Goal: Task Accomplishment & Management: Manage account settings

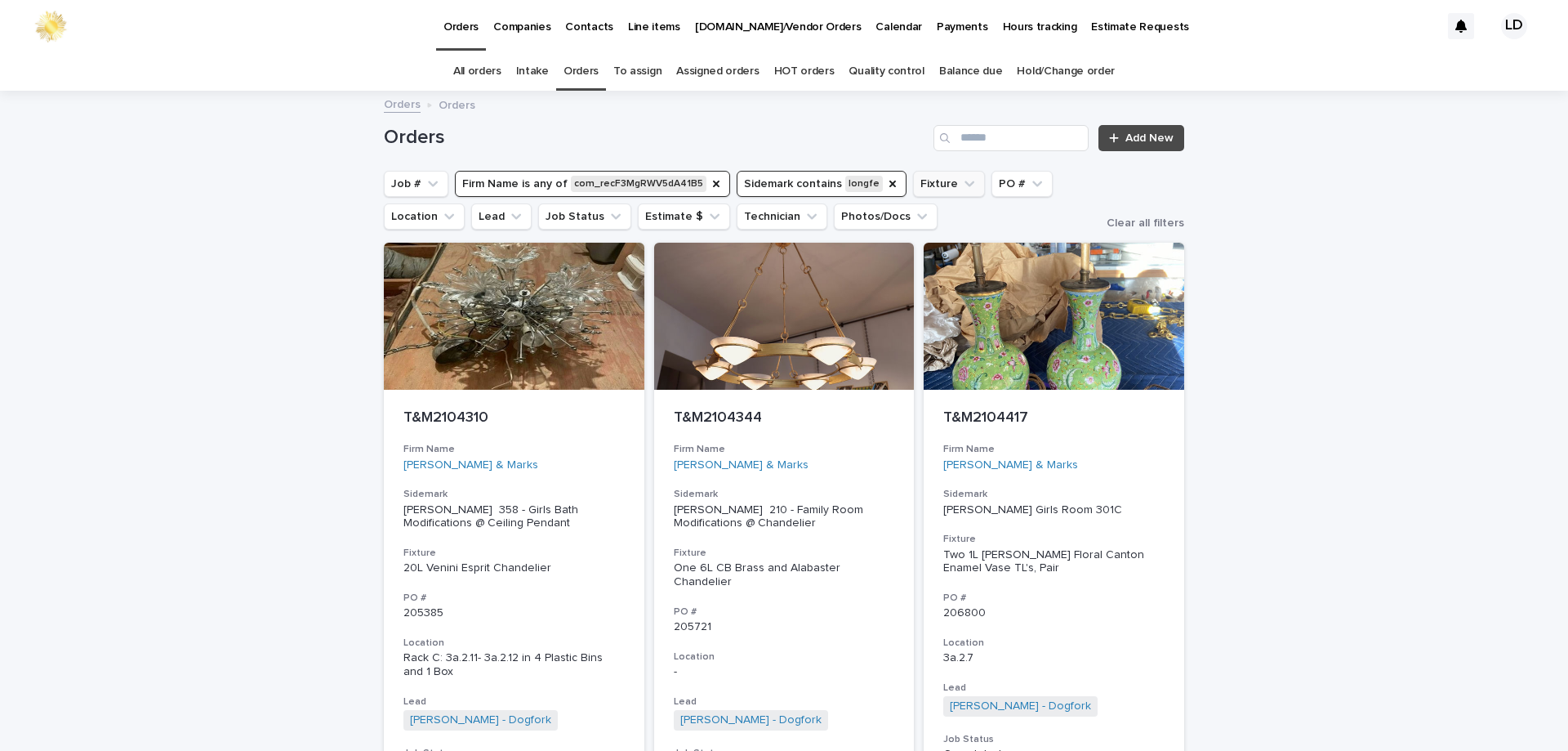
drag, startPoint x: 867, startPoint y: 184, endPoint x: 855, endPoint y: 186, distance: 12.2
click at [886, 184] on icon "Sidemark" at bounding box center [893, 183] width 13 height 13
click at [709, 187] on icon "Firm Name" at bounding box center [716, 183] width 13 height 13
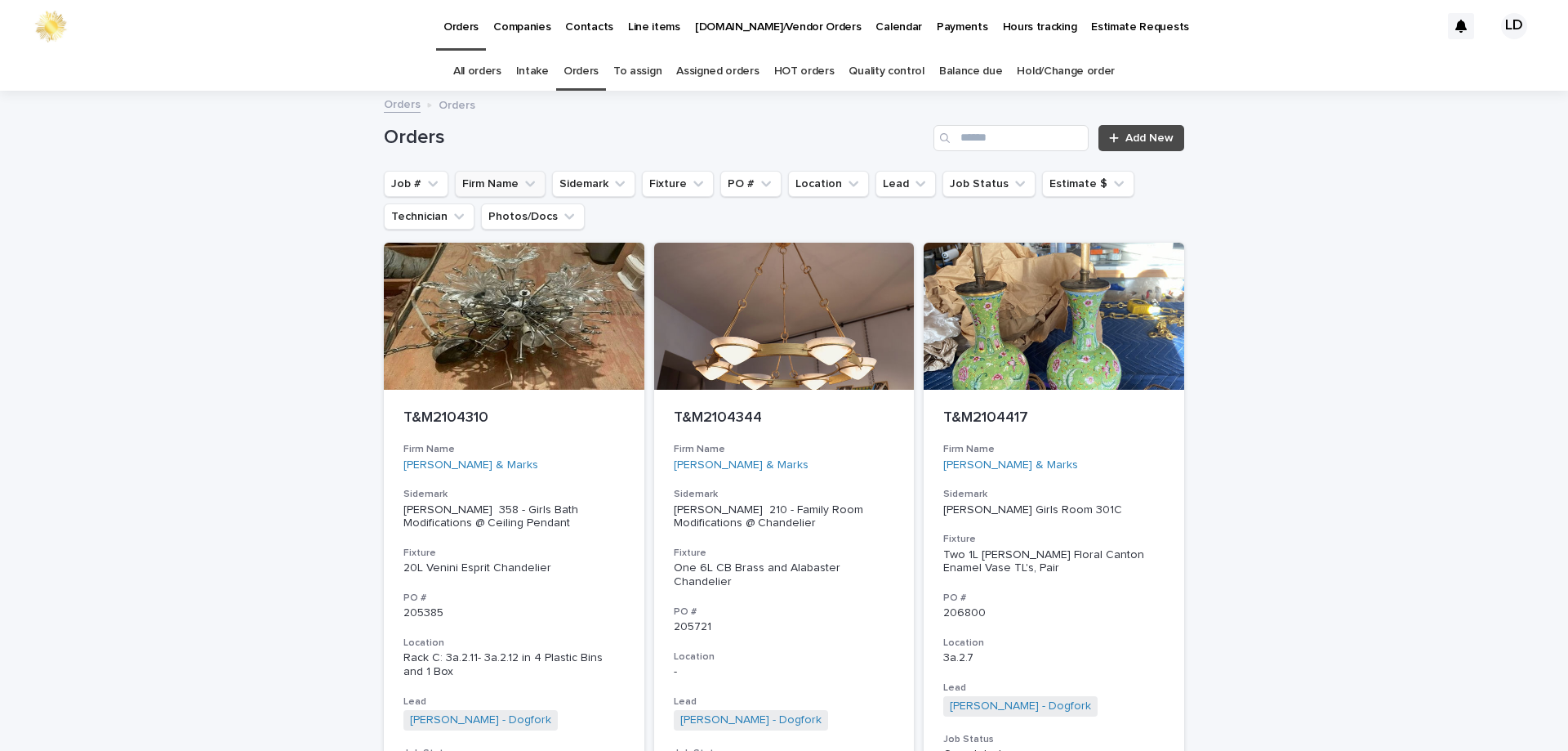
click at [522, 184] on icon "Firm Name" at bounding box center [531, 184] width 17 height 17
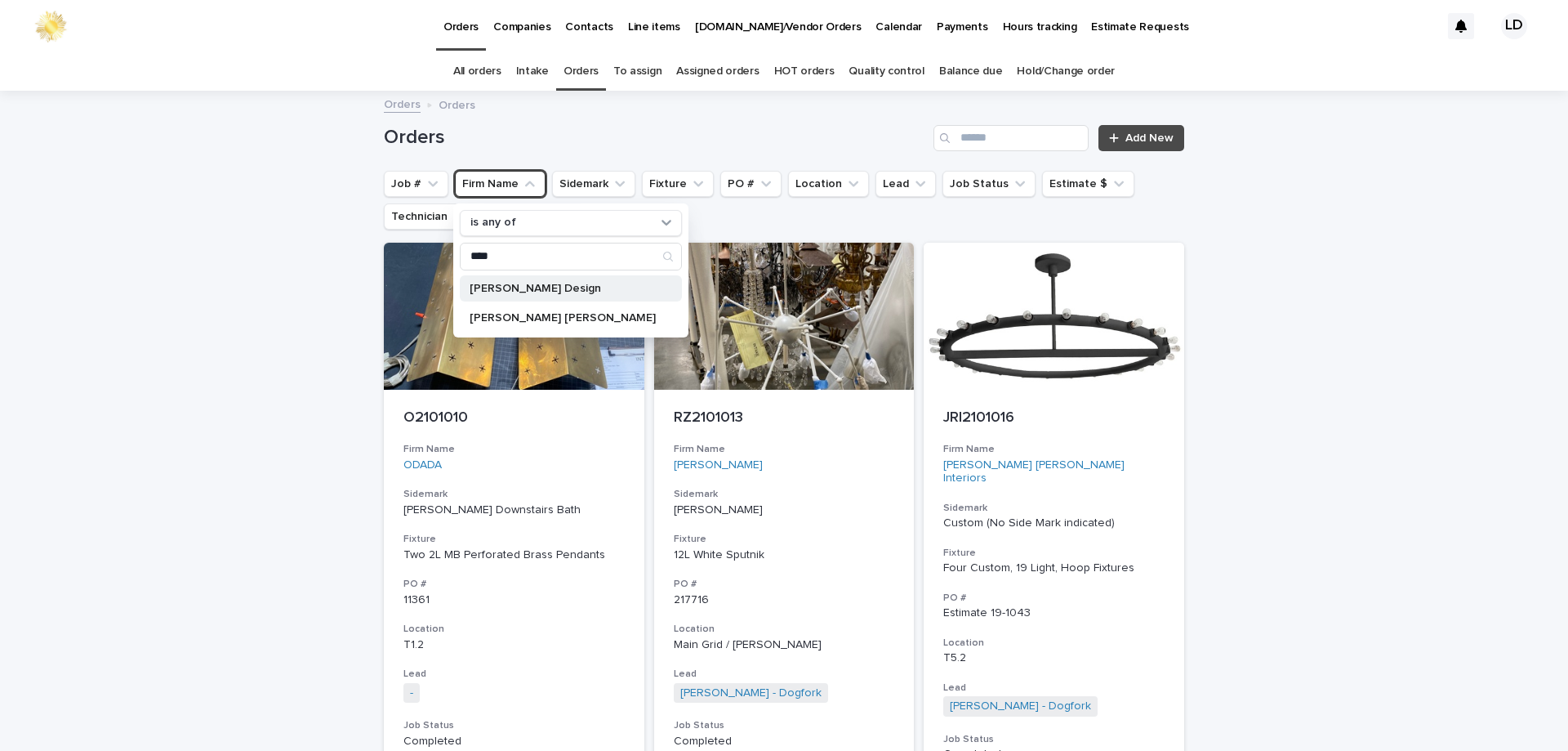
type input "****"
click at [534, 294] on p "Mead Quin Design" at bounding box center [562, 288] width 186 height 11
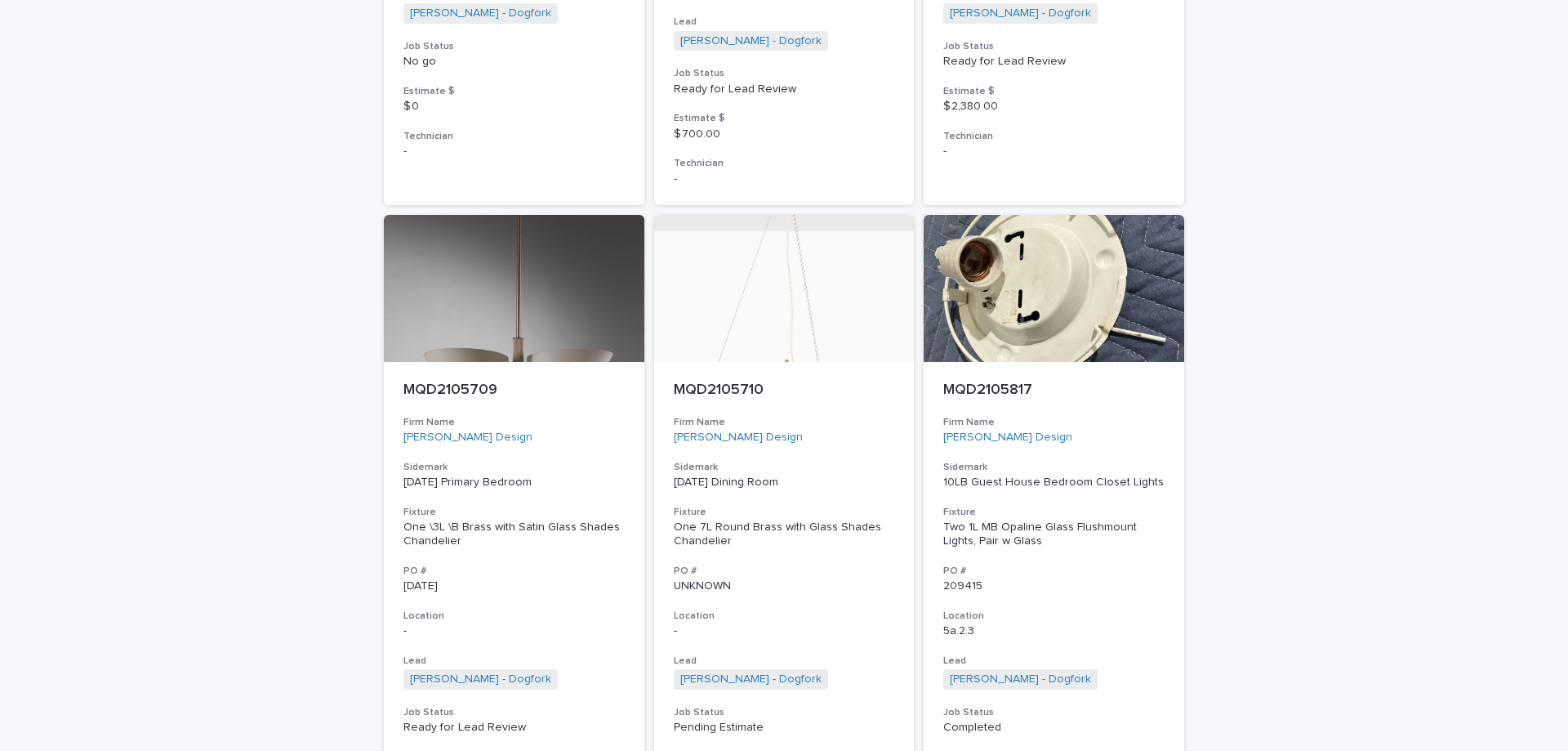
scroll to position [2695, 0]
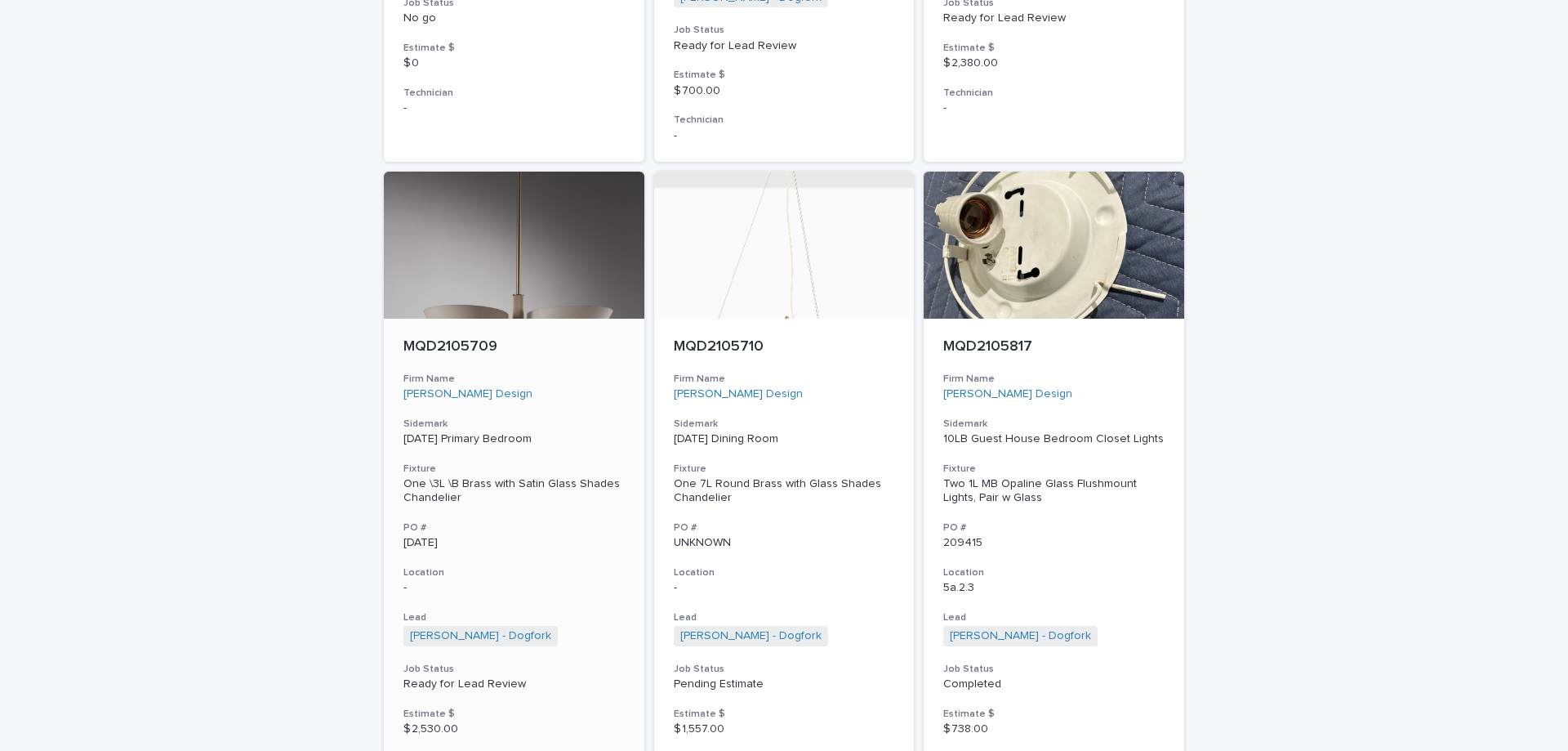
click at [592, 511] on div "MQD2105709 Firm Name Mead Quin Design Sidemark 87BC Primary Bedroom Fixture One…" at bounding box center [514, 558] width 260 height 481
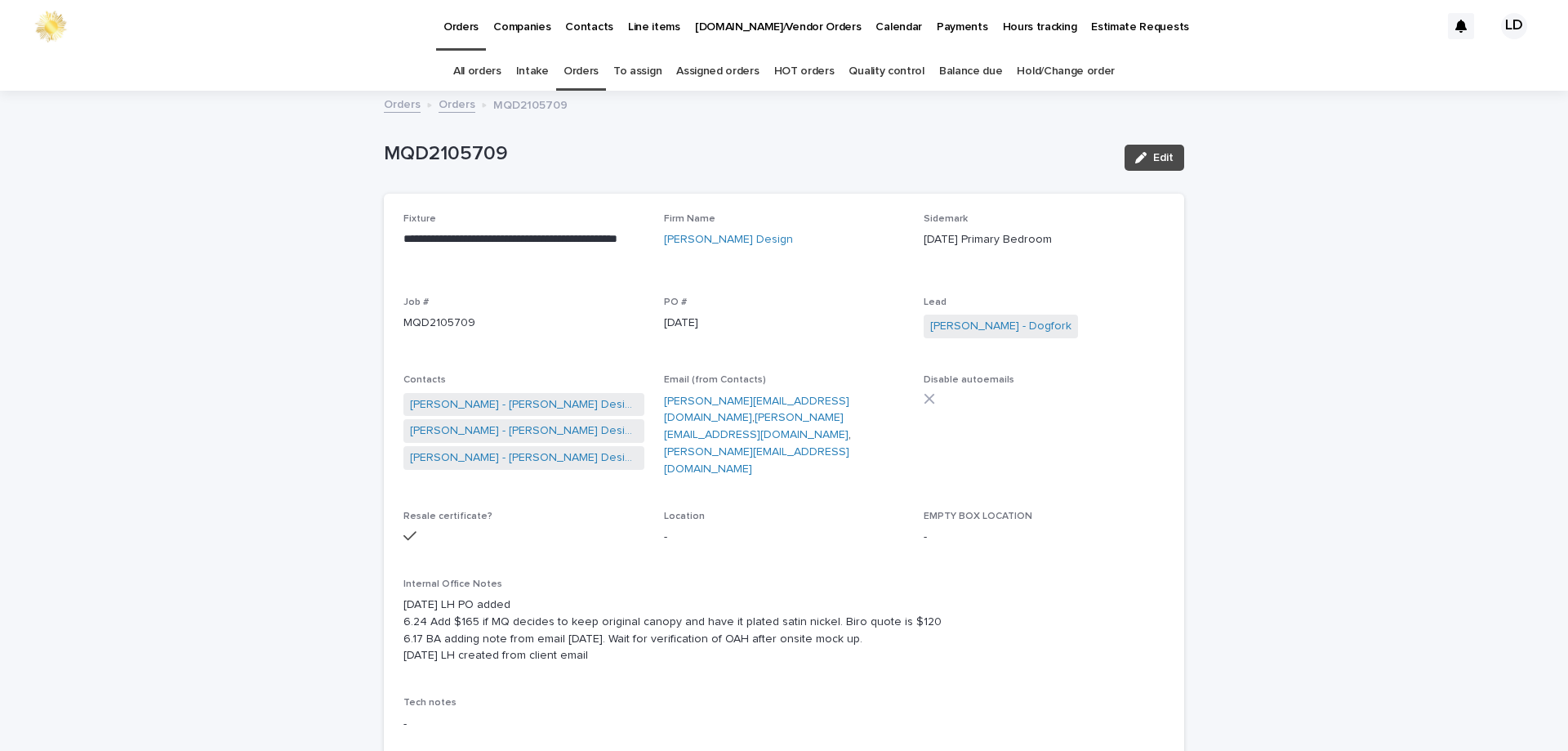
click at [456, 101] on link "Orders" at bounding box center [458, 103] width 37 height 19
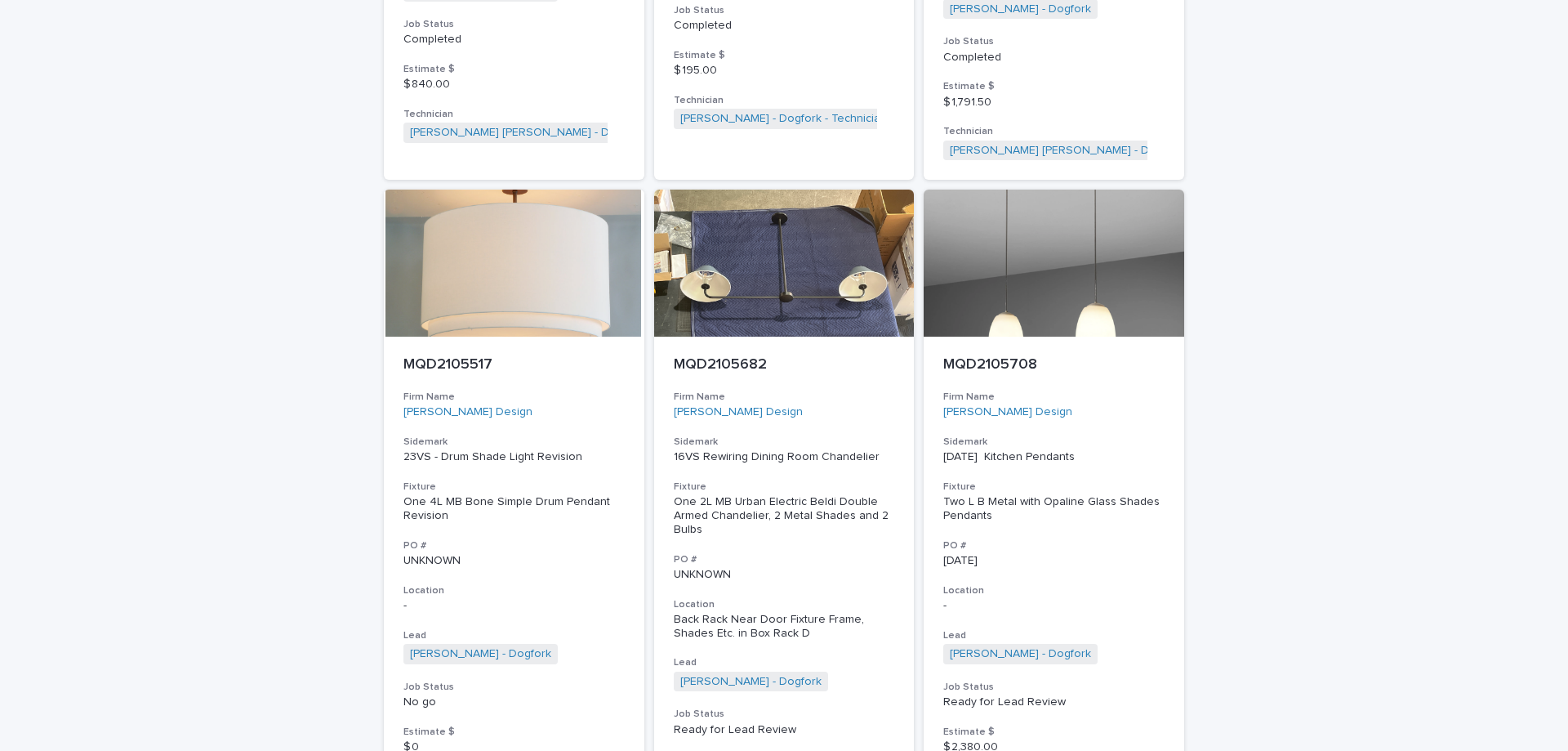
scroll to position [2012, 0]
click at [834, 387] on div "MQD2105682 Firm Name Mead Quin Design Sidemark 16VS Rewiring Dining Room Chande…" at bounding box center [784, 589] width 260 height 508
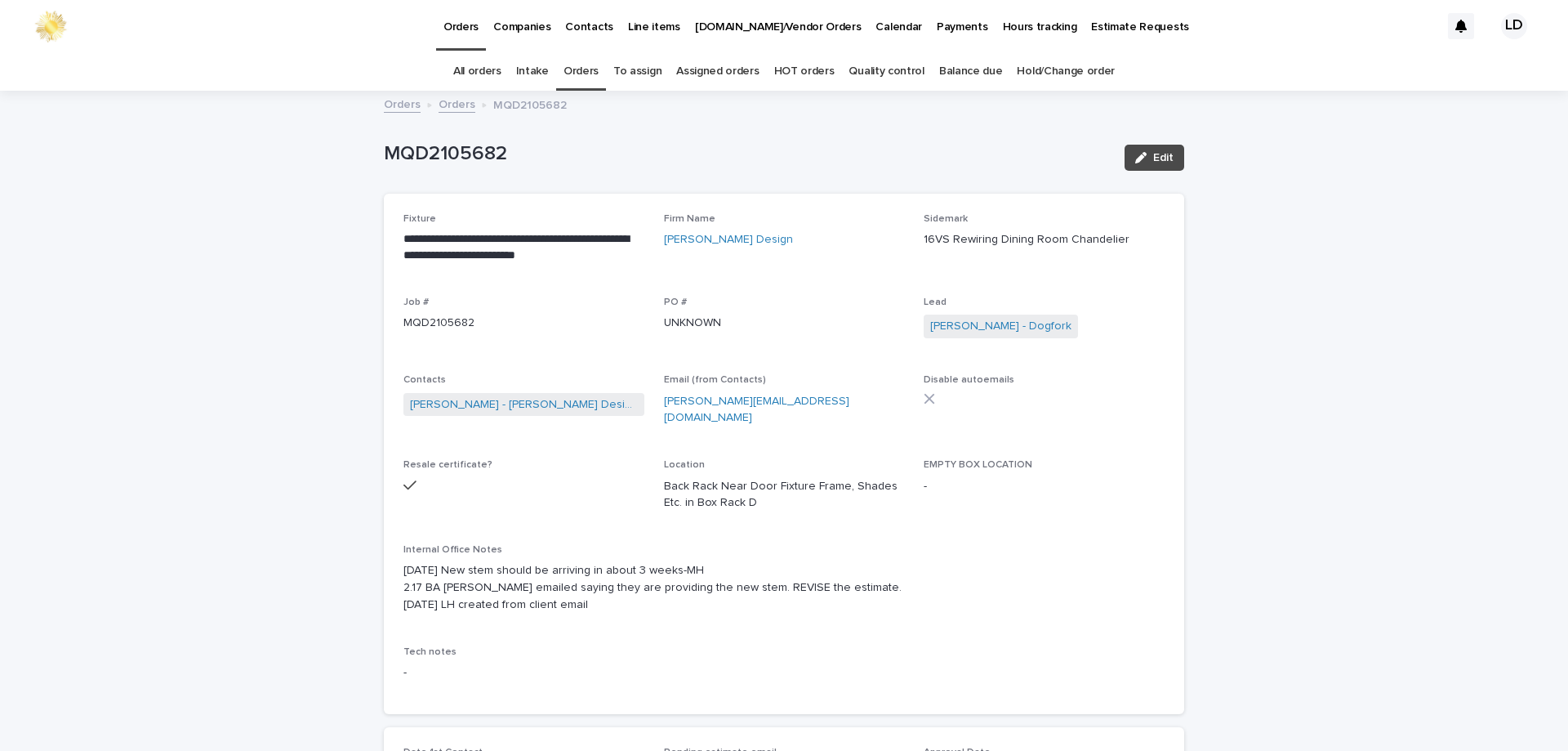
click at [459, 111] on link "Orders" at bounding box center [458, 103] width 37 height 19
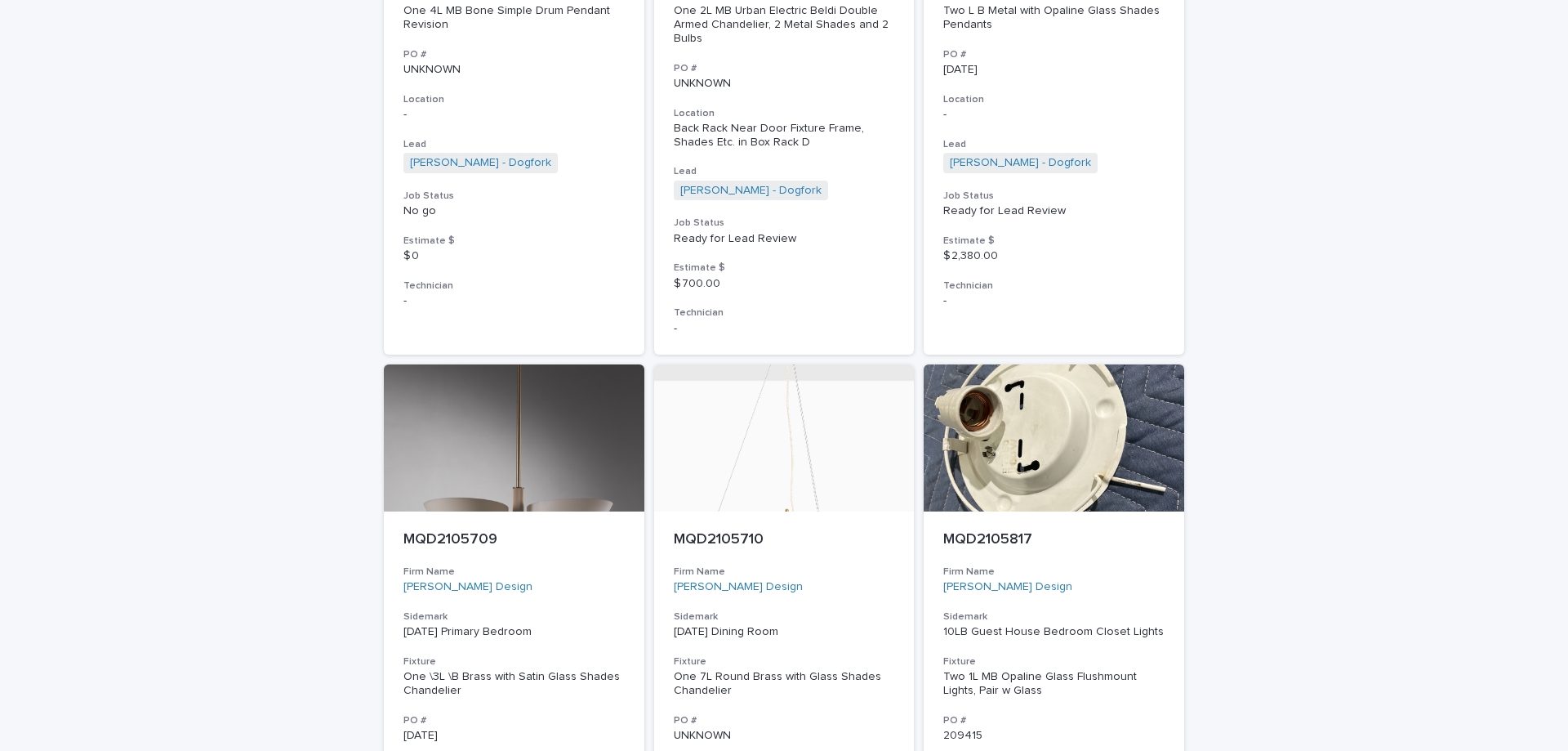
scroll to position [2012, 0]
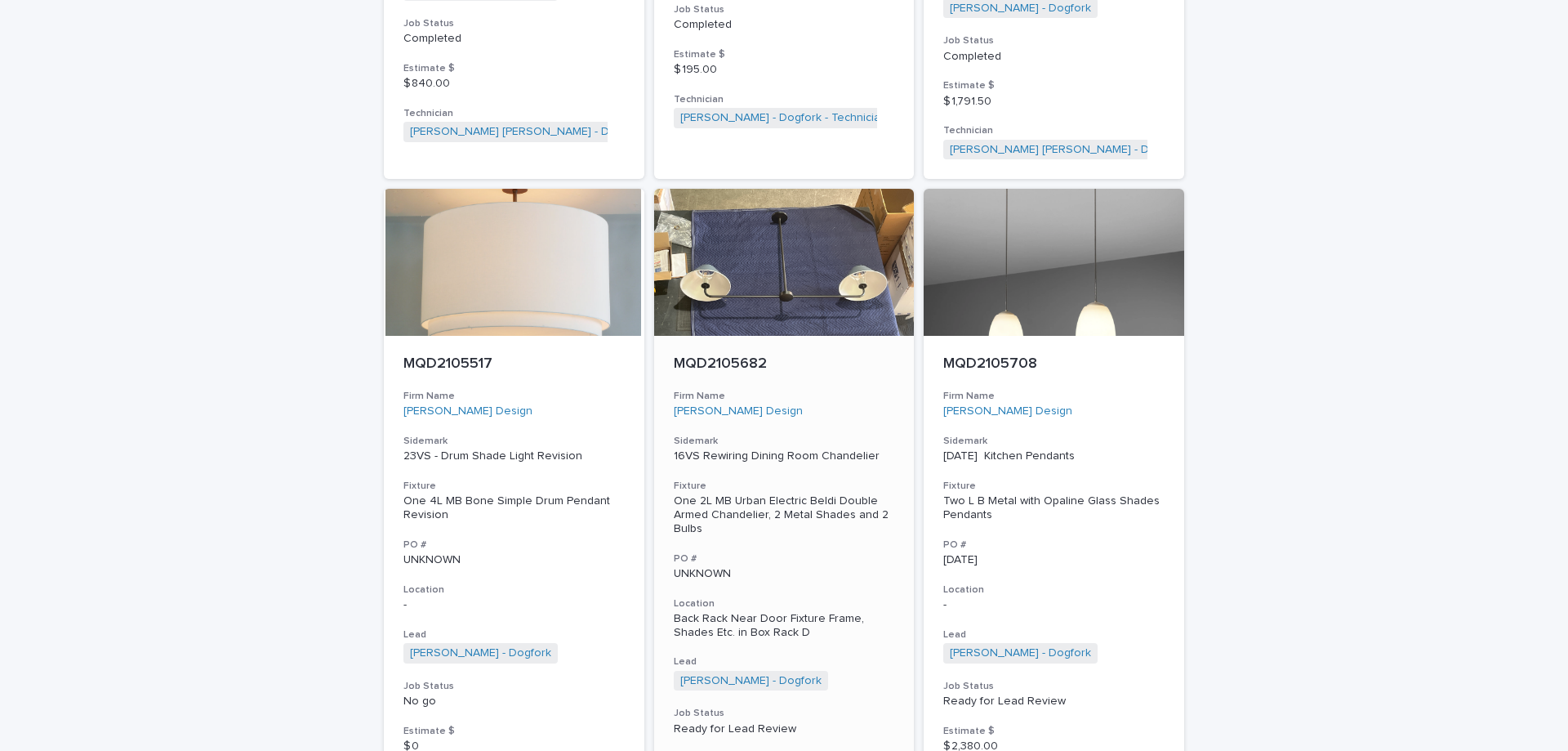
click at [823, 335] on div "MQD2105682 Firm Name Mead Quin Design Sidemark 16VS Rewiring Dining Room Chande…" at bounding box center [784, 589] width 260 height 508
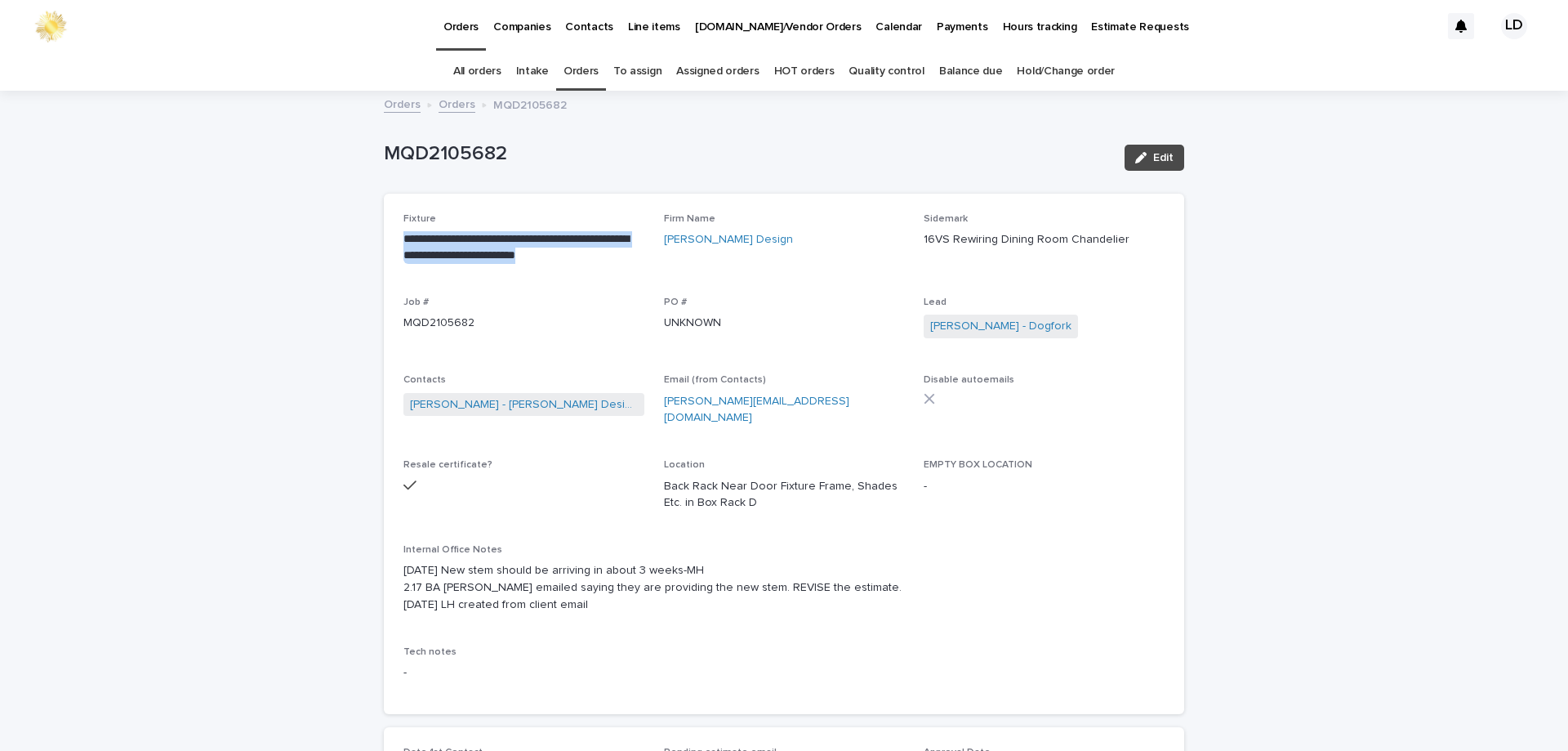
drag, startPoint x: 610, startPoint y: 257, endPoint x: 389, endPoint y: 239, distance: 221.7
click at [389, 239] on div "**********" at bounding box center [784, 454] width 800 height 520
copy p "**********"
click at [726, 132] on div "MQD2105682 Edit" at bounding box center [784, 157] width 800 height 66
click at [441, 107] on link "Orders" at bounding box center [458, 103] width 37 height 19
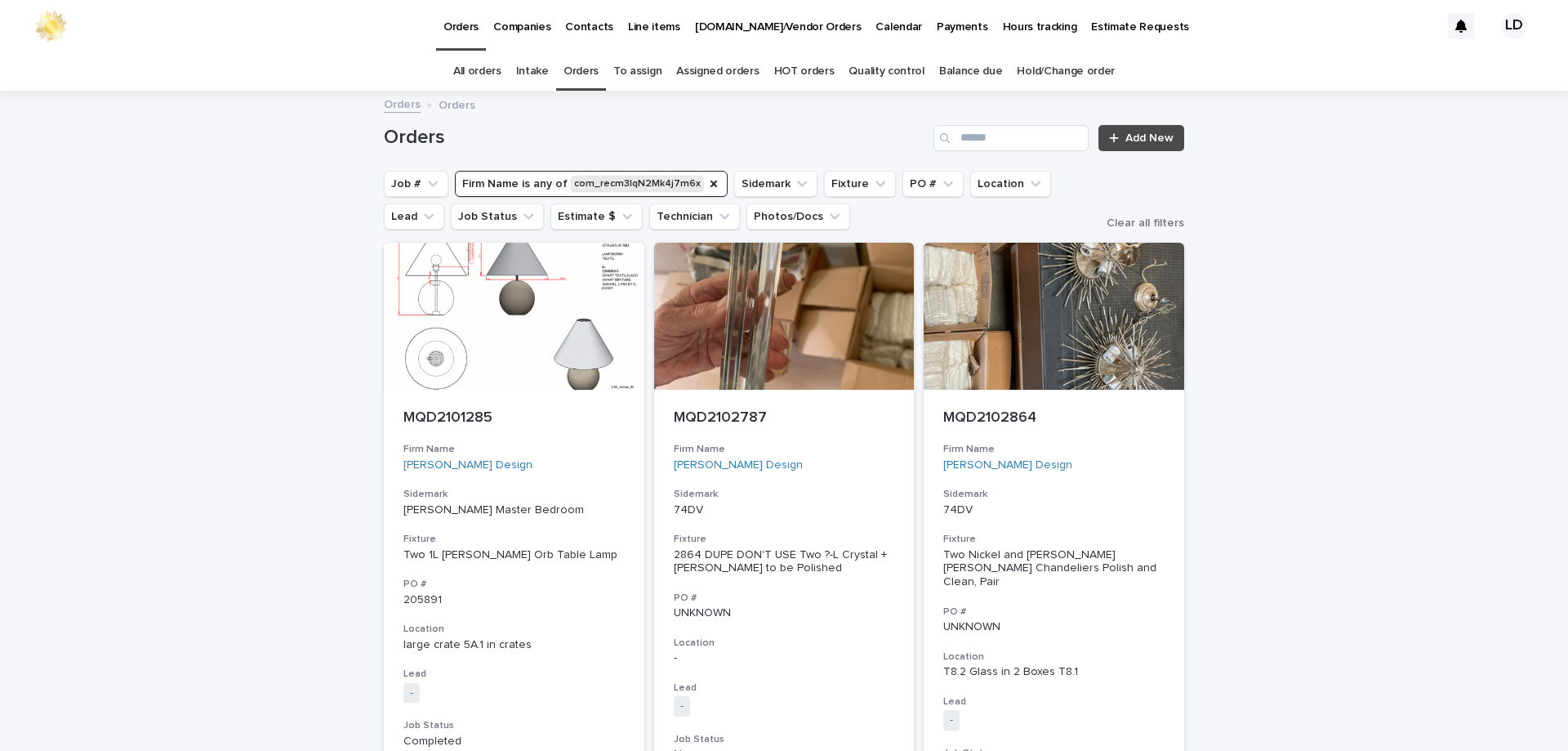
drag, startPoint x: 696, startPoint y: 186, endPoint x: 705, endPoint y: 181, distance: 10.3
click at [710, 185] on icon "Firm Name" at bounding box center [713, 183] width 6 height 6
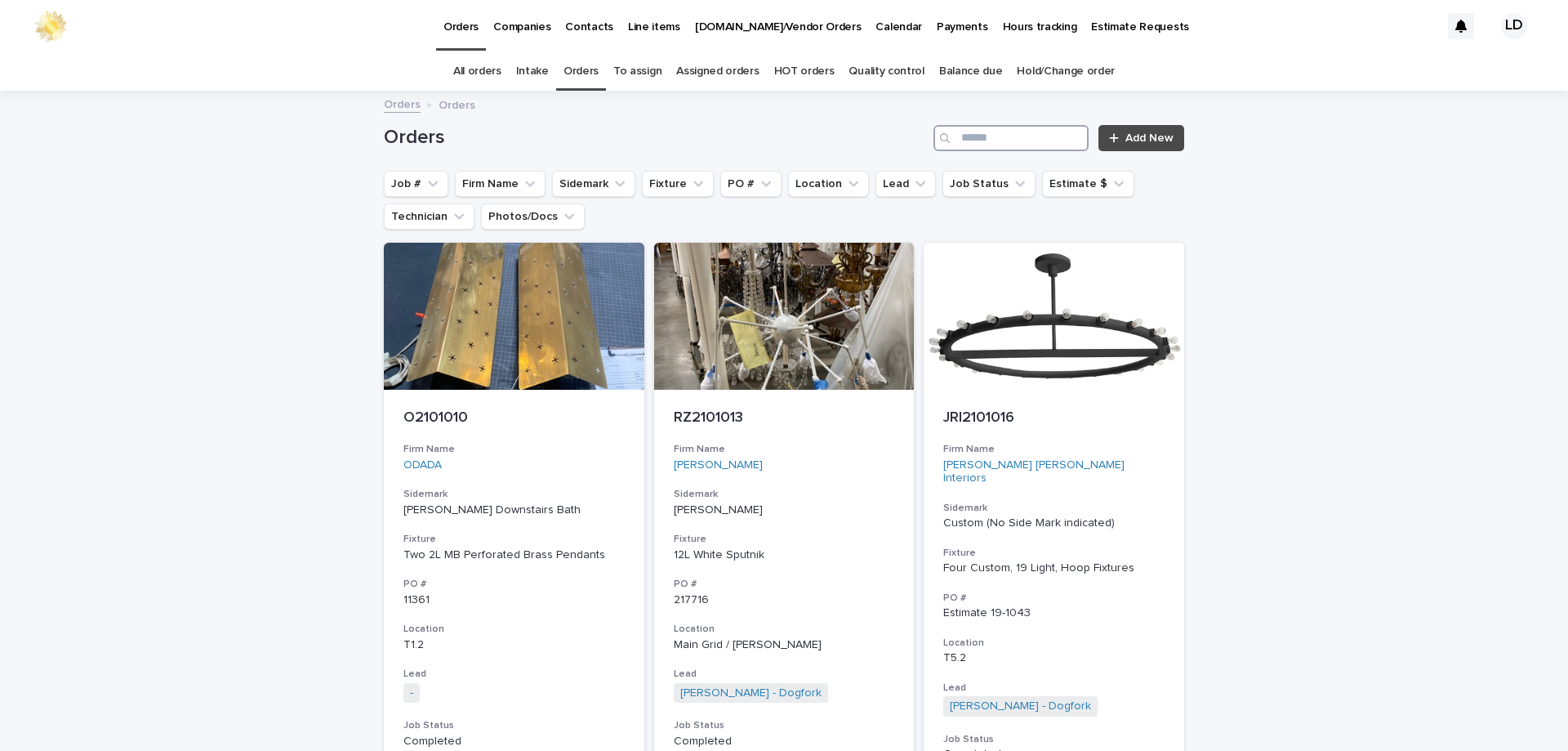
paste input "**********"
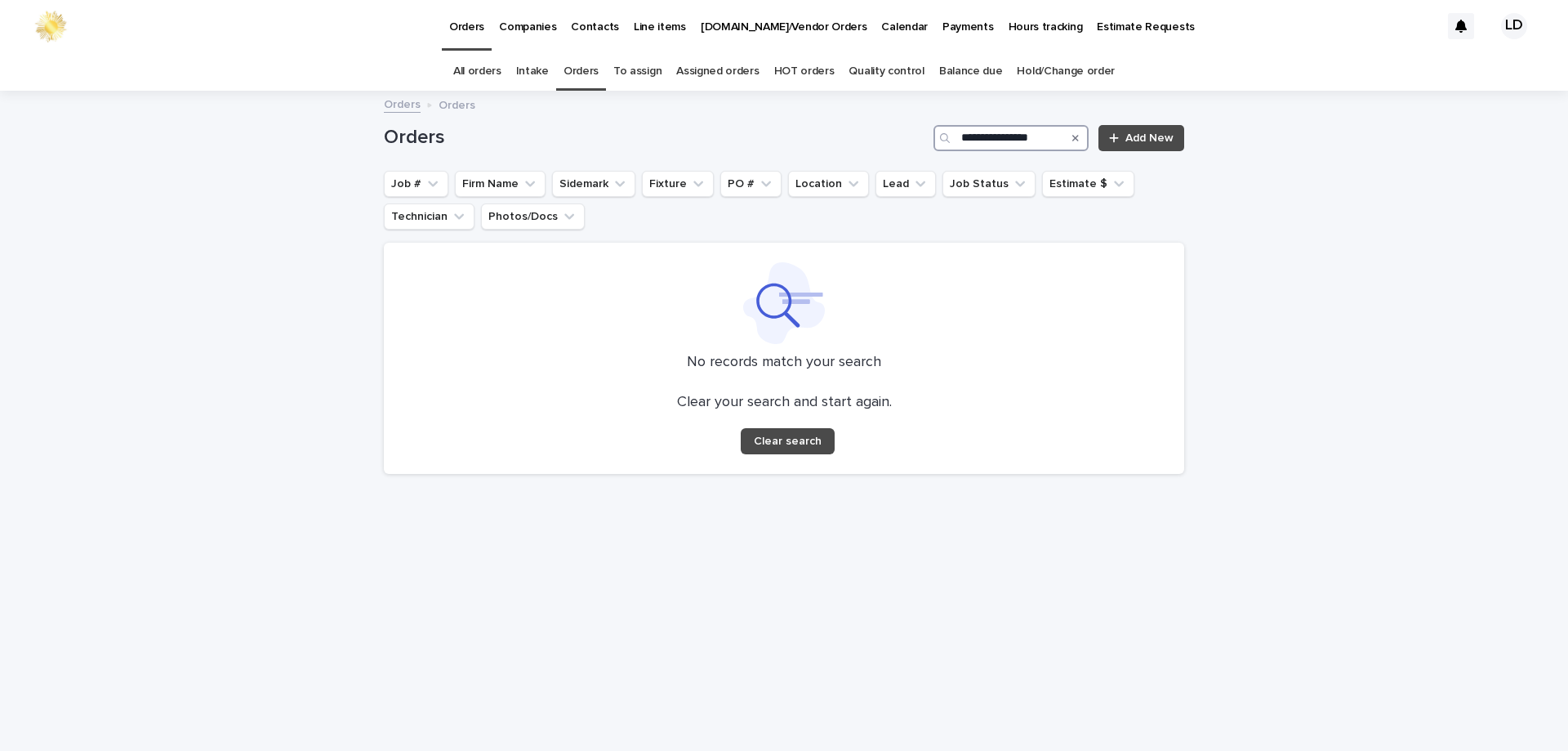
type input "**********"
drag, startPoint x: 1078, startPoint y: 138, endPoint x: 245, endPoint y: 152, distance: 833.1
click at [1078, 137] on icon "Search" at bounding box center [1075, 138] width 6 height 10
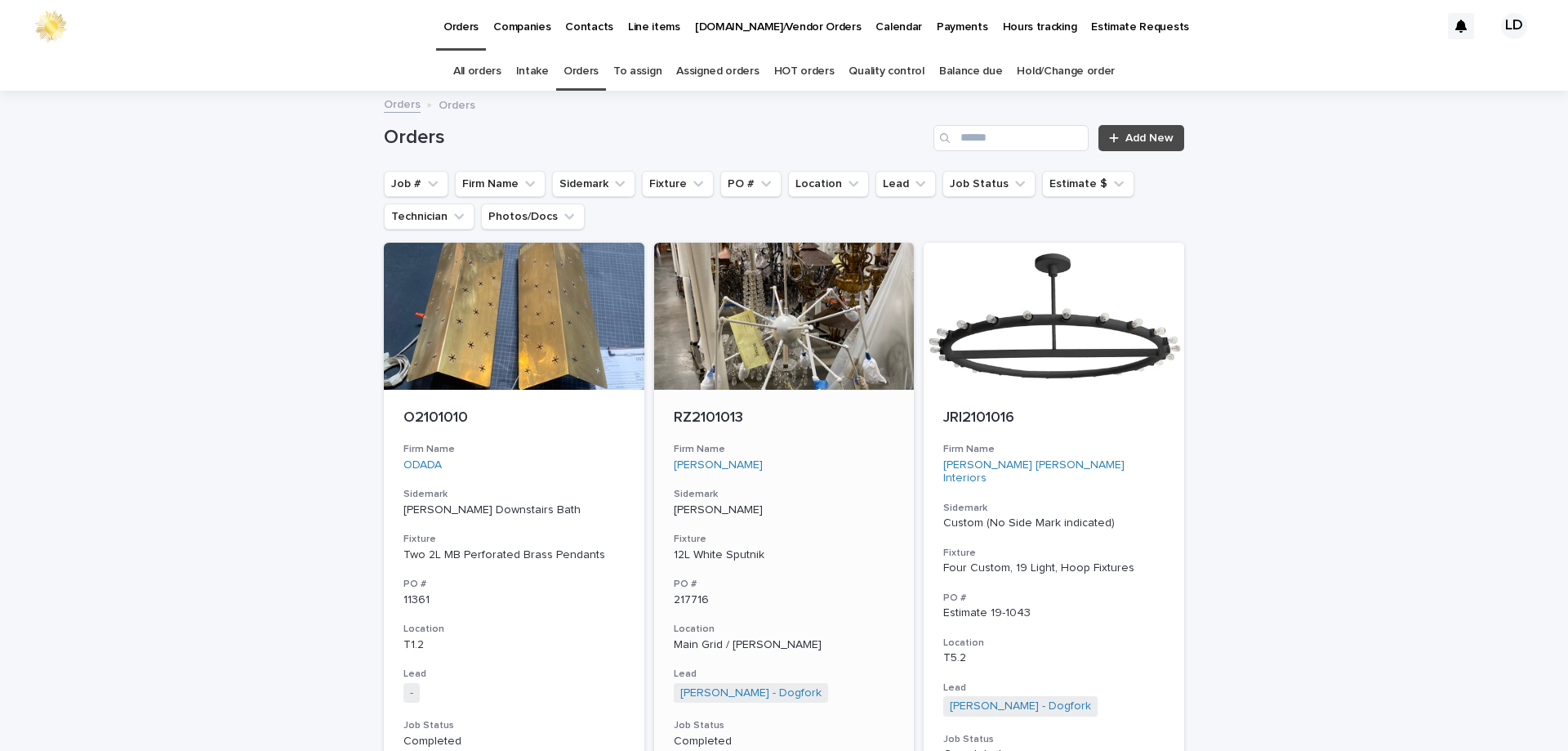
click at [573, 173] on button "Sidemark" at bounding box center [594, 183] width 83 height 26
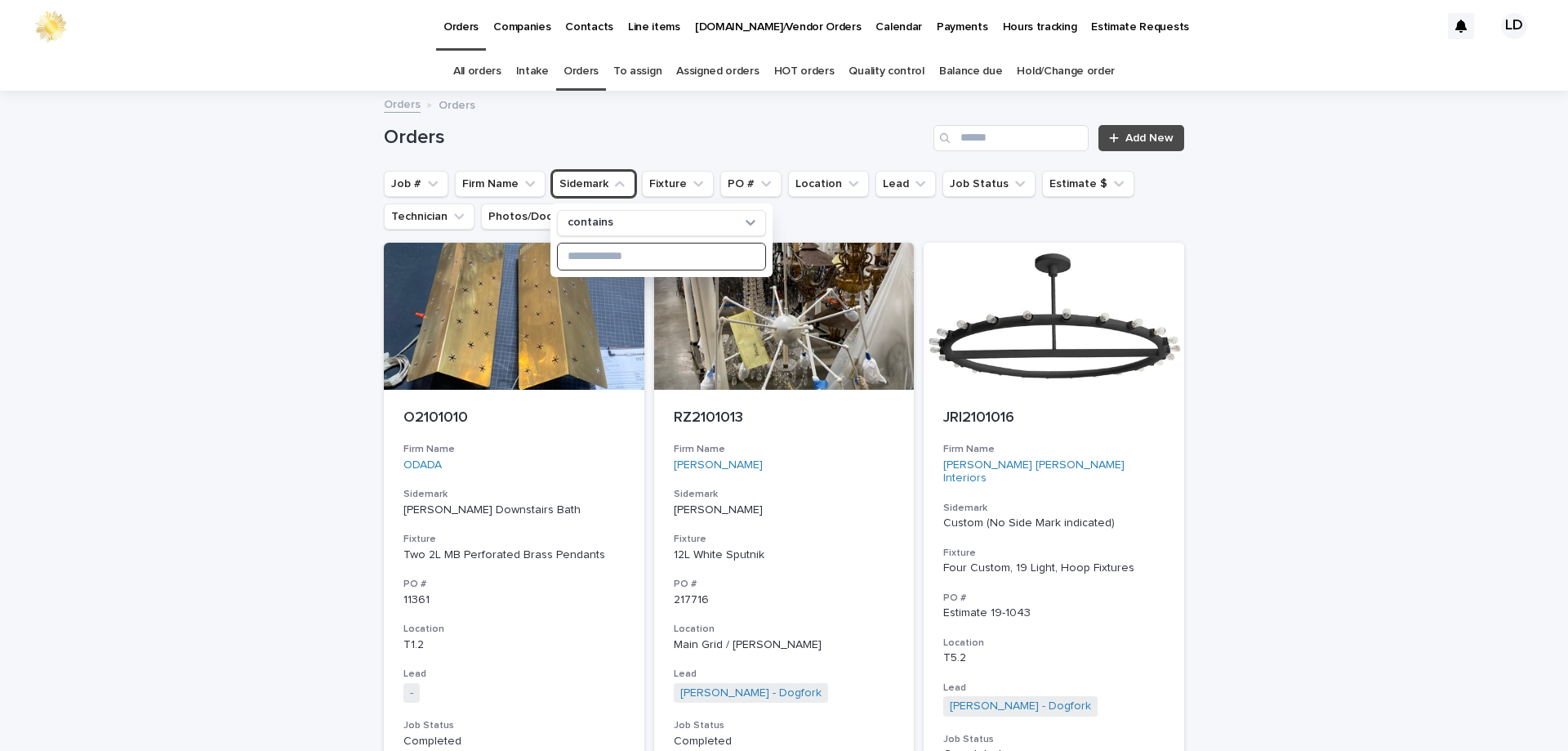
paste input "**********"
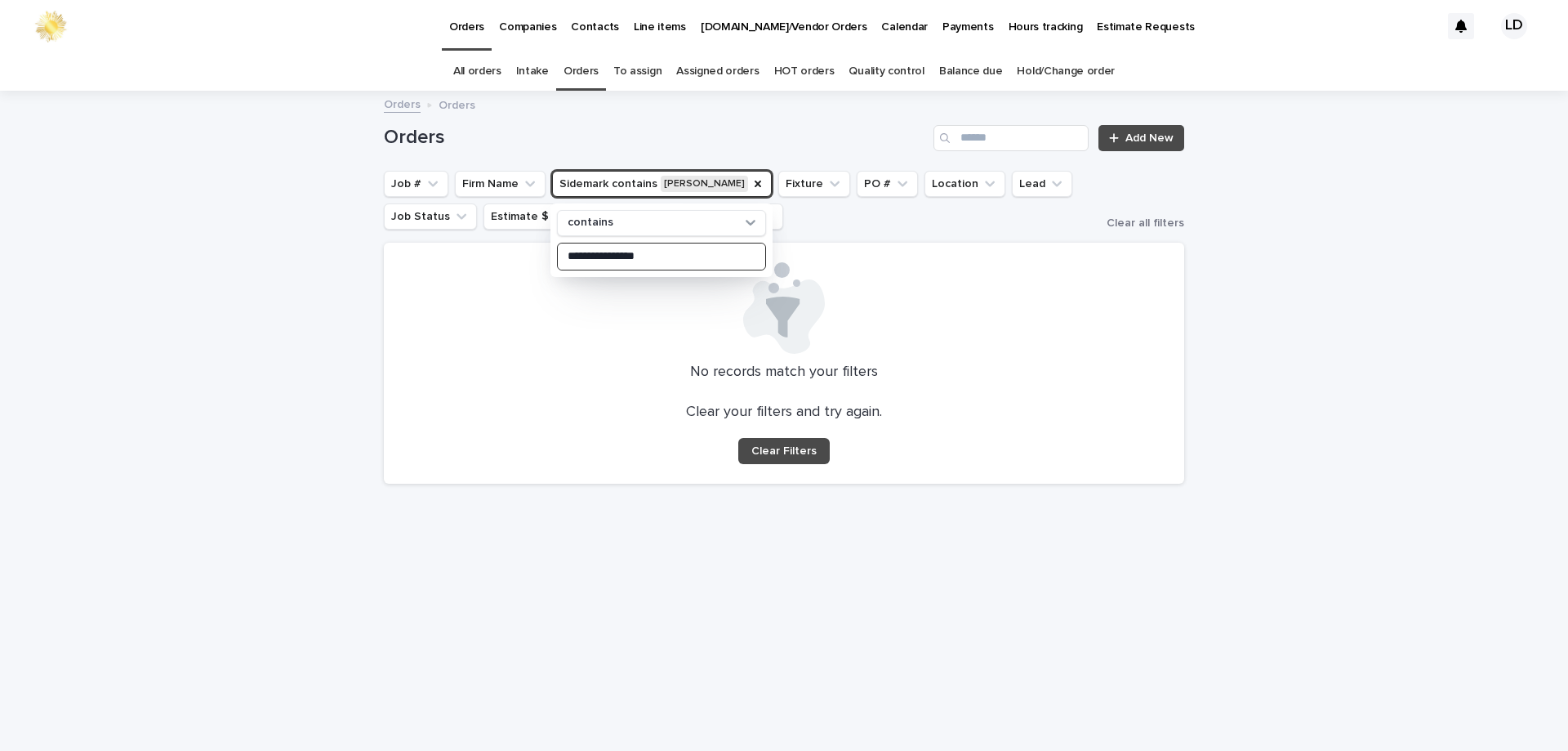
type input "**********"
drag, startPoint x: 670, startPoint y: 263, endPoint x: 557, endPoint y: 257, distance: 113.2
click at [557, 257] on div "**********" at bounding box center [661, 257] width 209 height 28
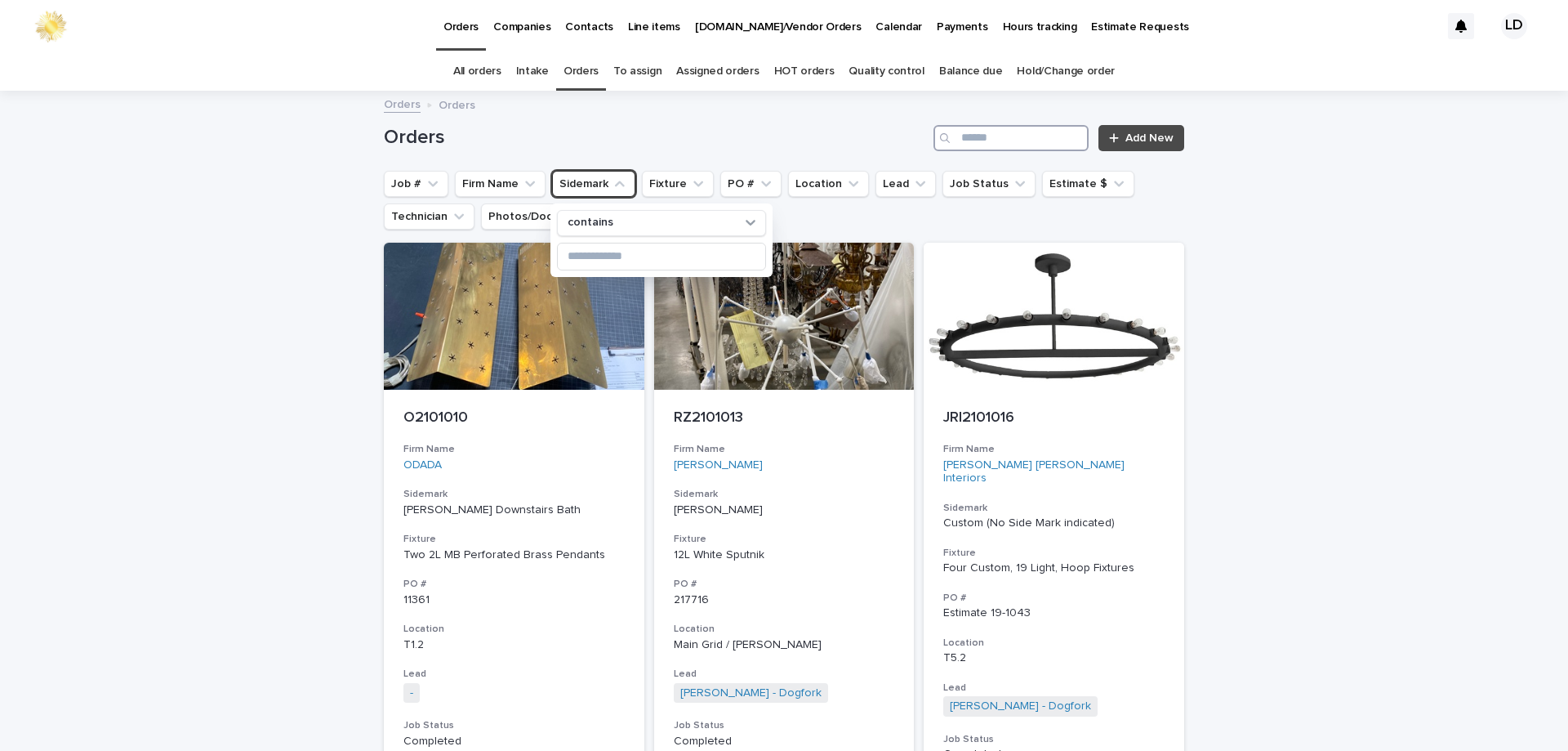
click at [986, 144] on input "Search" at bounding box center [1011, 138] width 156 height 26
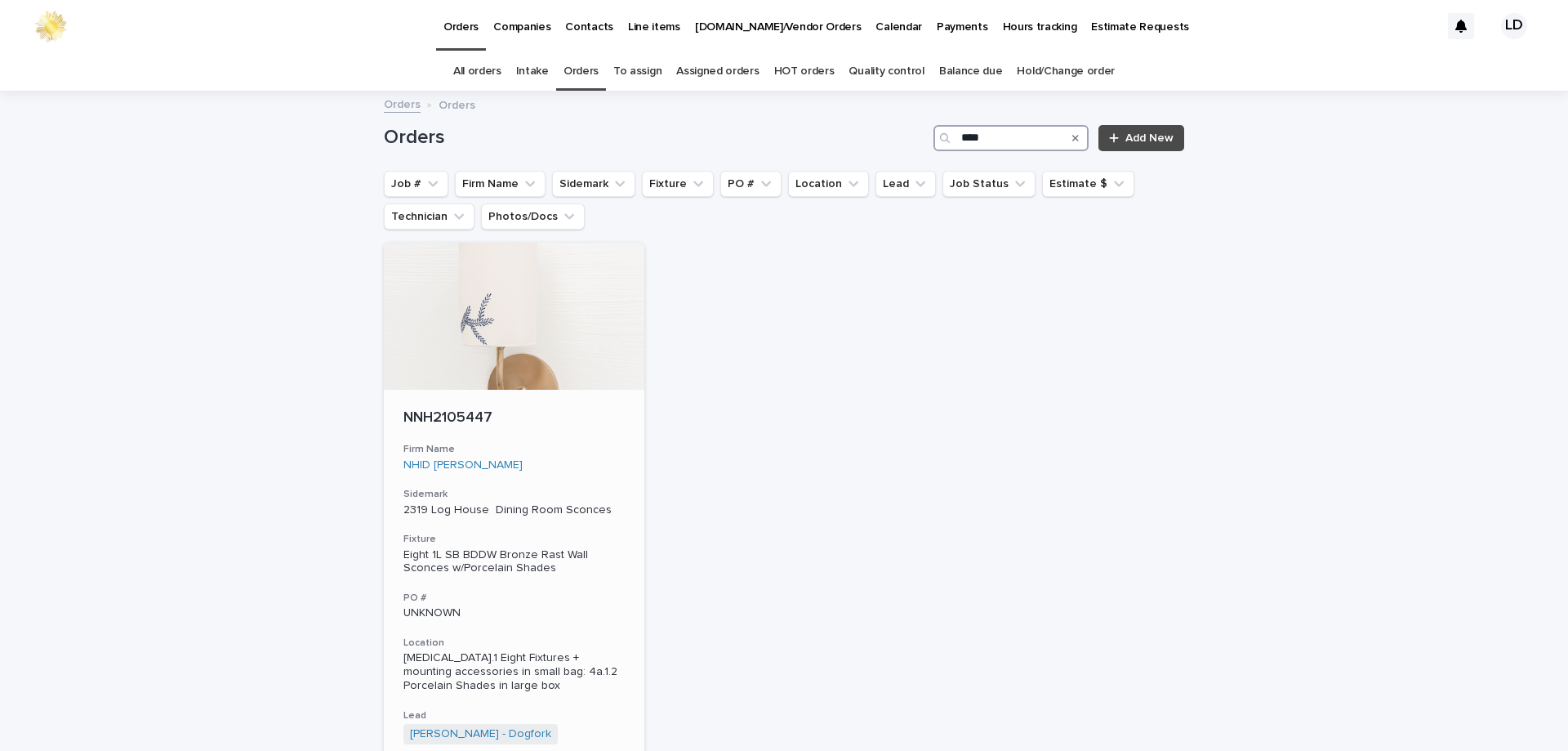
type input "****"
click at [554, 489] on h3 "Sidemark" at bounding box center [514, 494] width 221 height 13
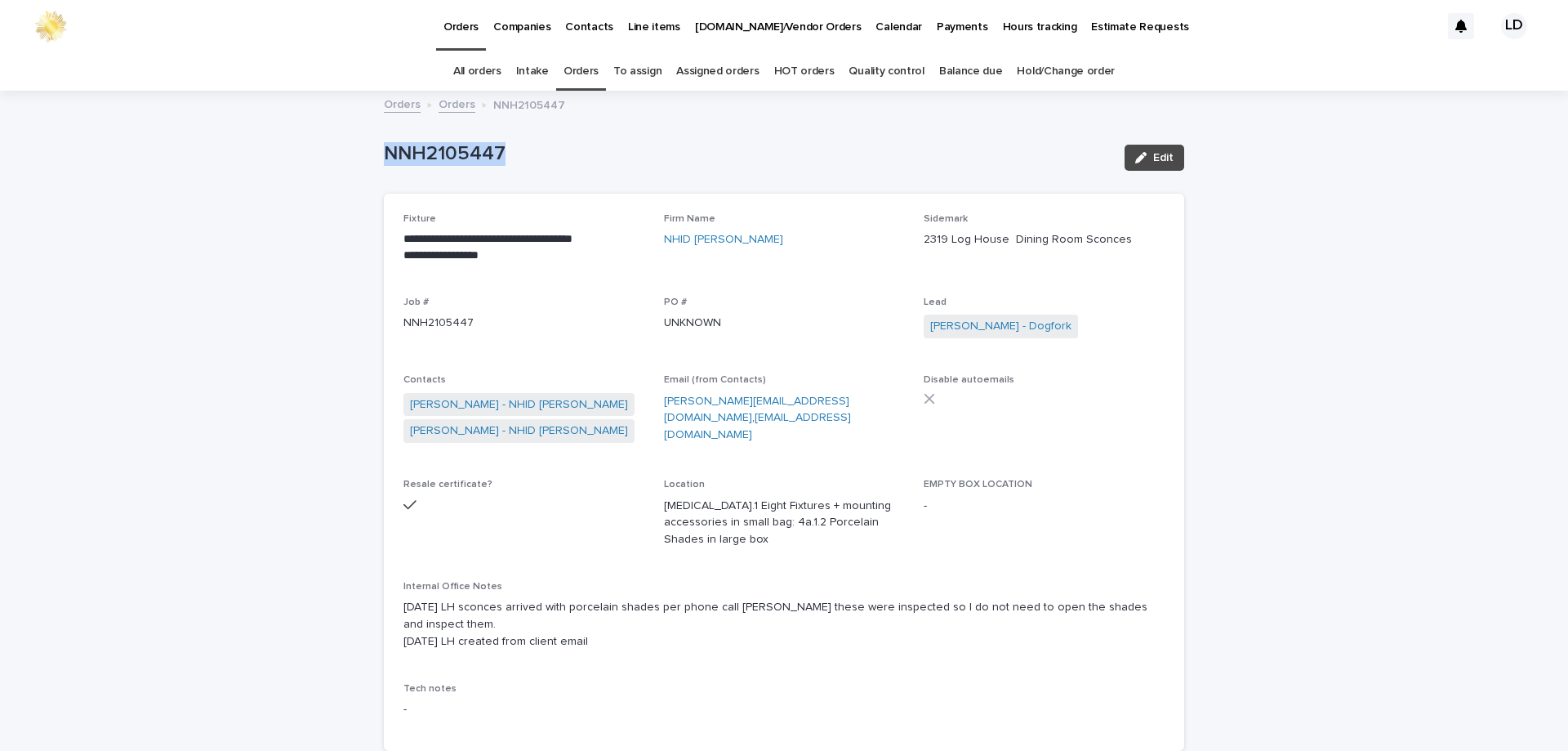
drag, startPoint x: 533, startPoint y: 158, endPoint x: 466, endPoint y: 125, distance: 74.7
copy p "NNH2105447"
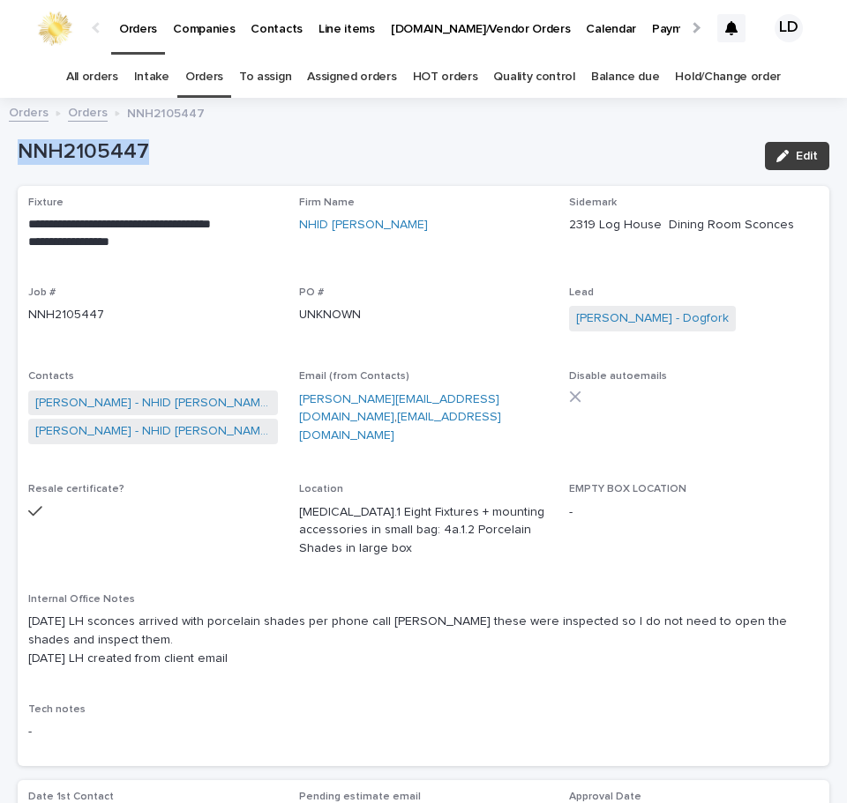
click at [796, 161] on span "Edit" at bounding box center [807, 156] width 22 height 12
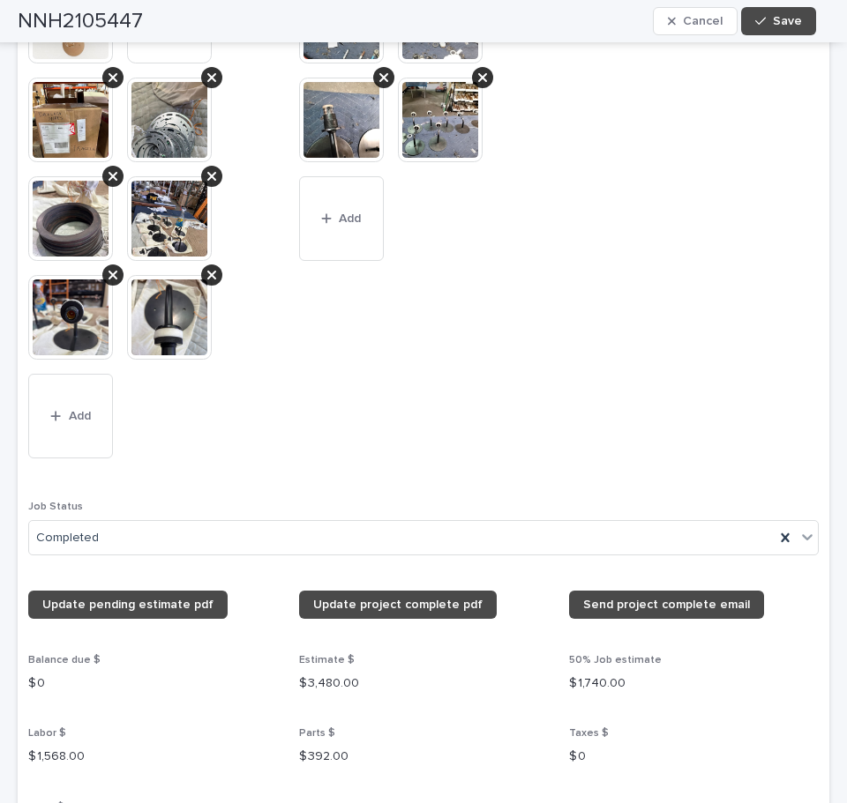
scroll to position [1852, 0]
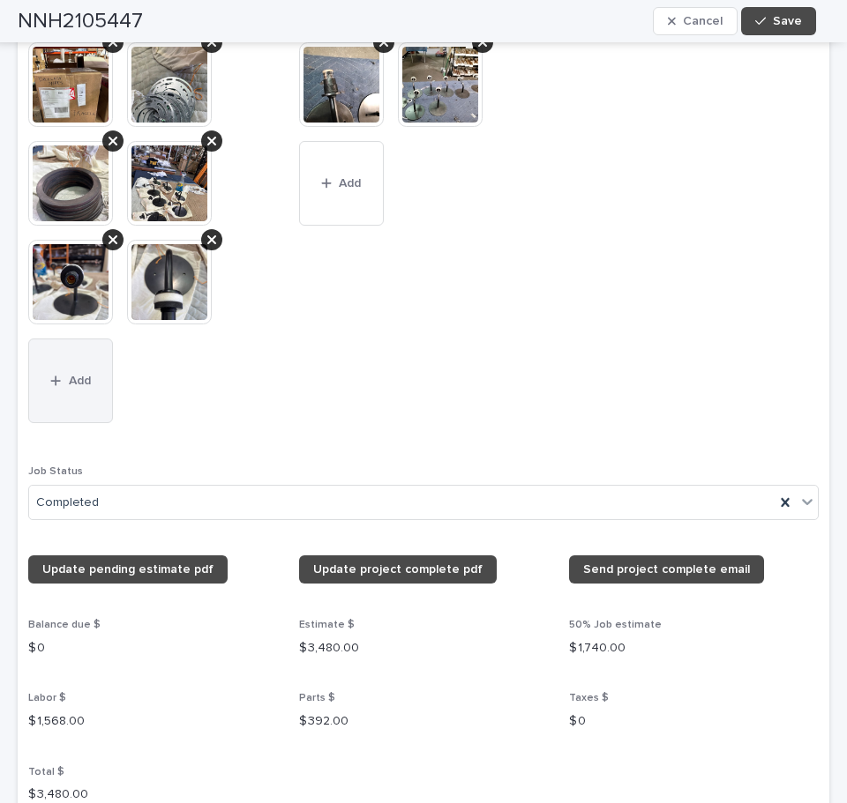
click at [76, 339] on button "Add" at bounding box center [70, 381] width 85 height 85
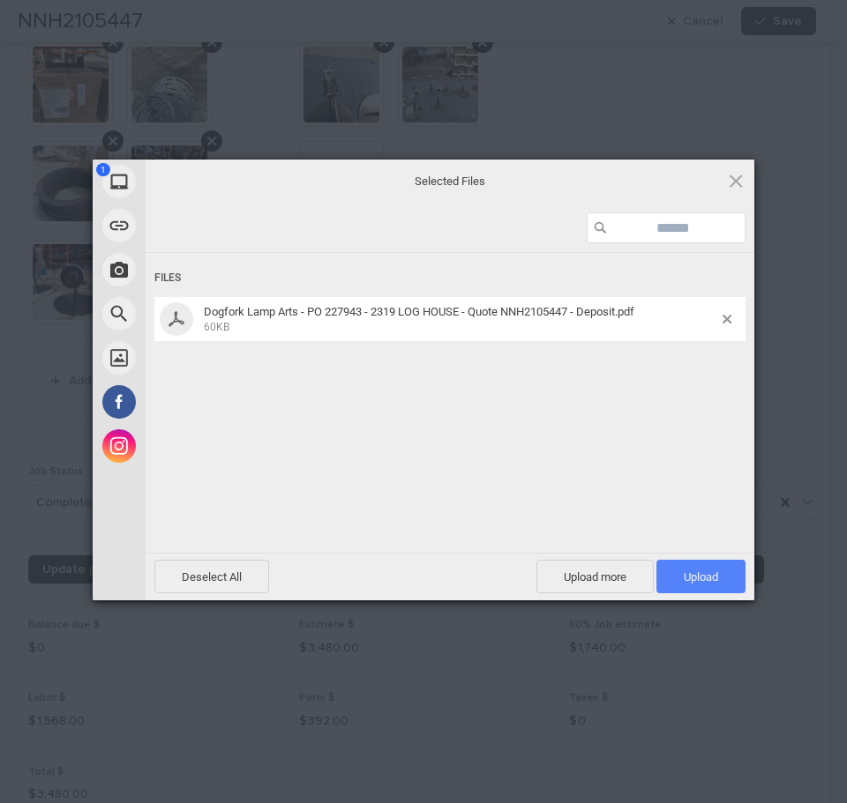
click at [699, 579] on span "Upload 1" at bounding box center [701, 577] width 34 height 13
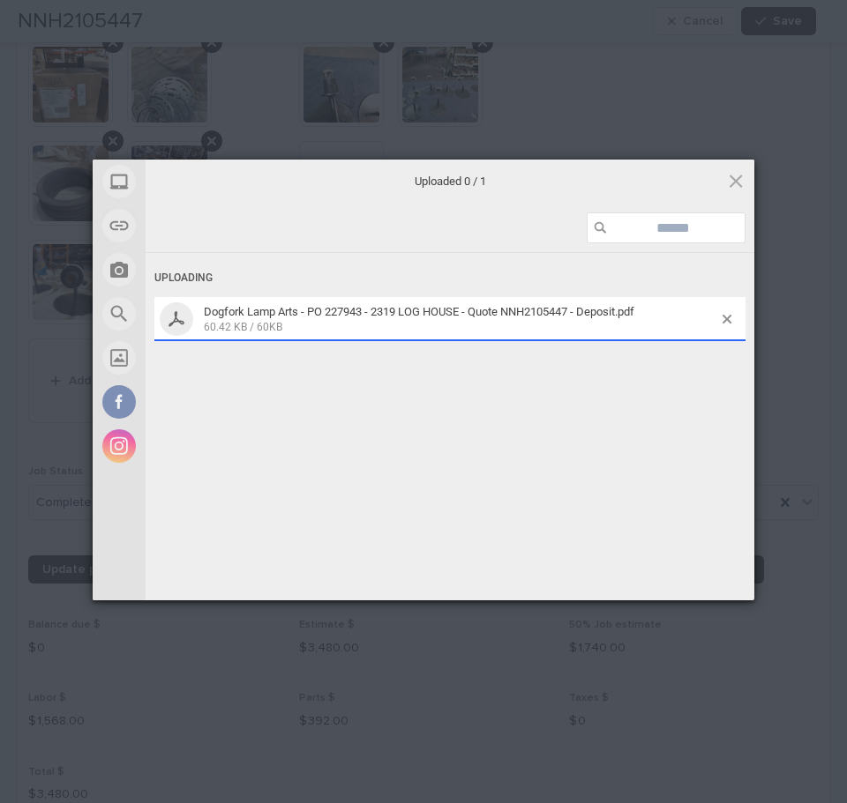
scroll to position [1901, 0]
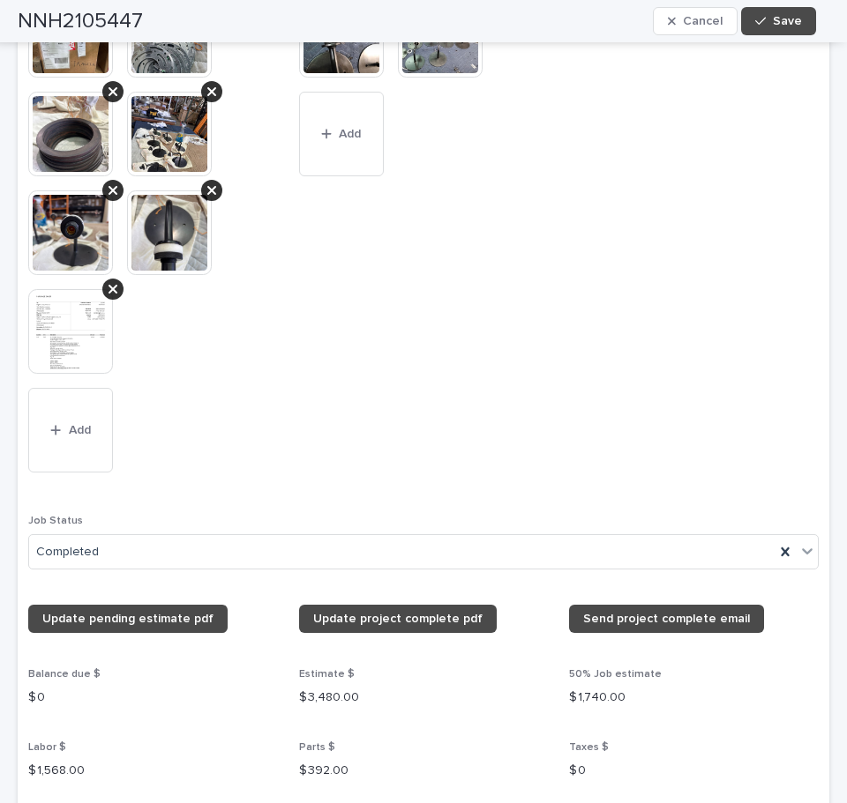
drag, startPoint x: 786, startPoint y: 11, endPoint x: 337, endPoint y: 58, distance: 451.3
click at [786, 12] on button "Save" at bounding box center [778, 21] width 75 height 28
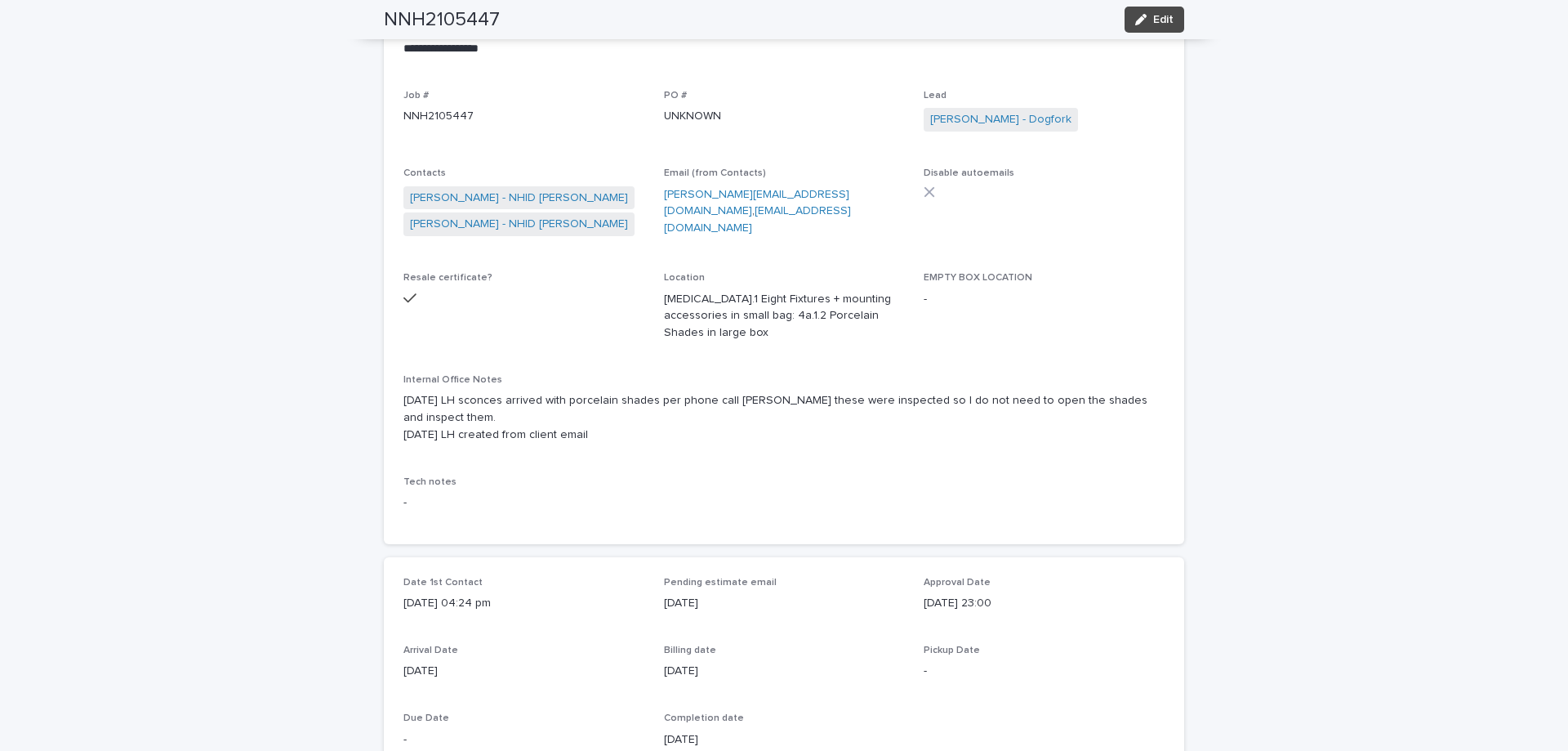
scroll to position [0, 0]
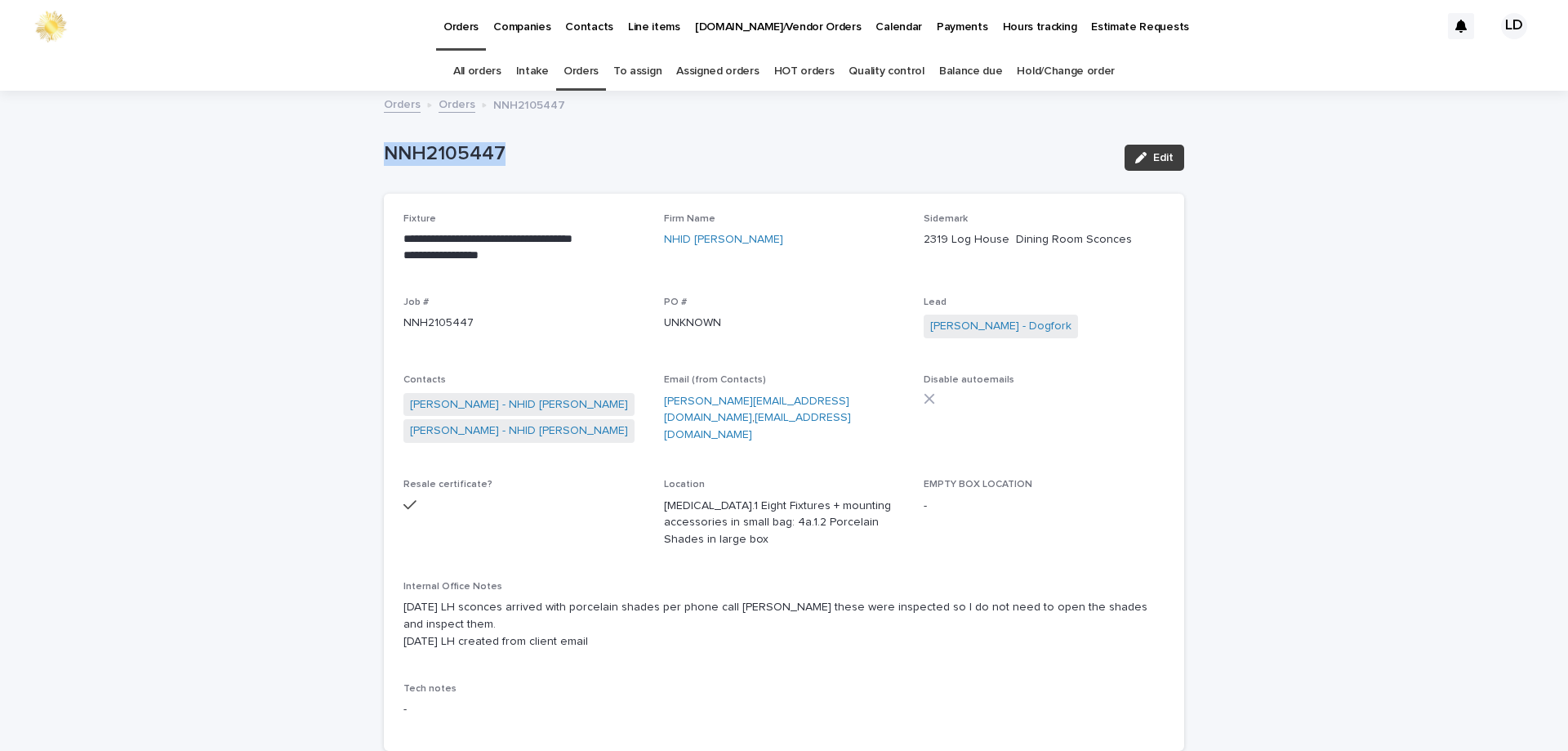
click at [1152, 164] on button "Edit" at bounding box center [1154, 157] width 59 height 26
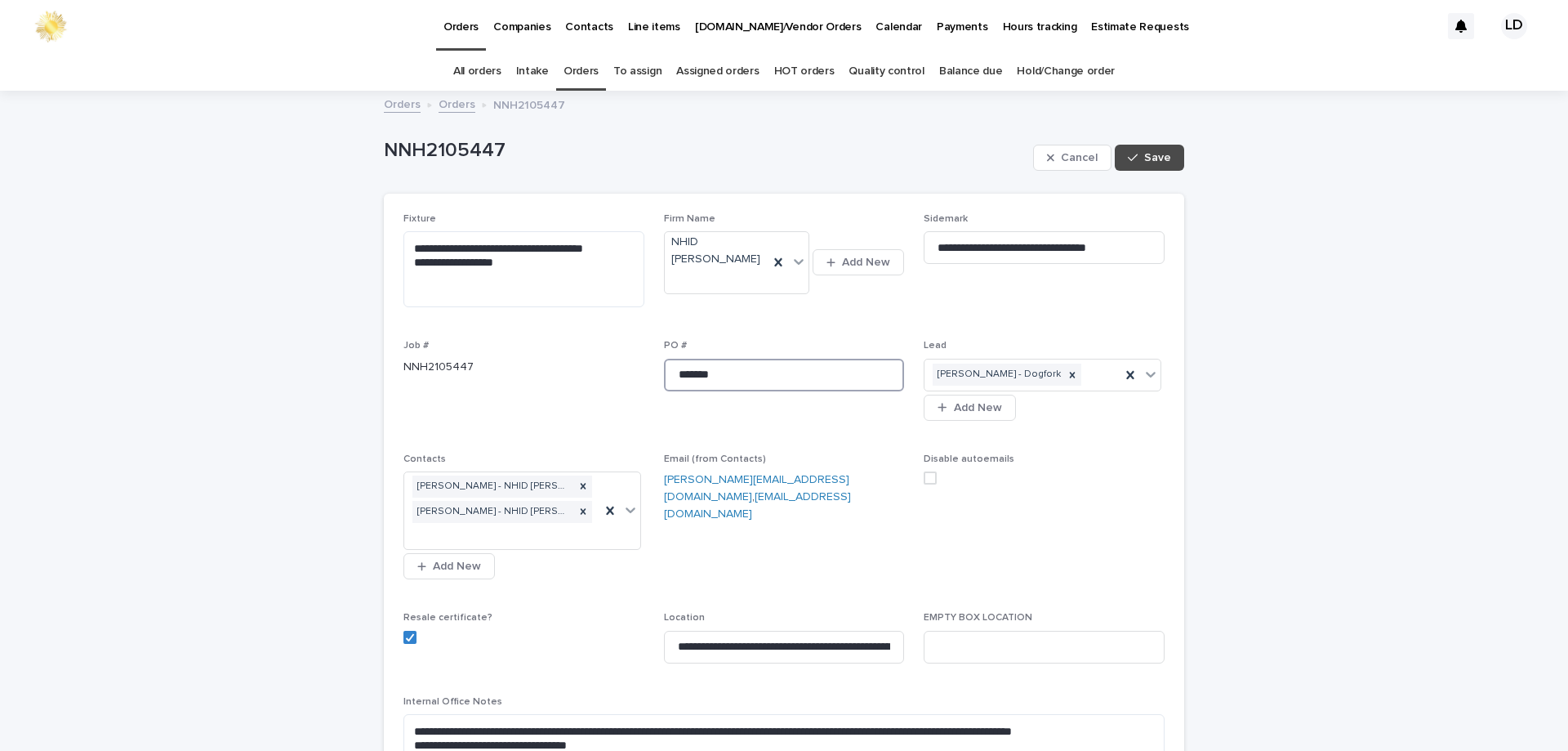
drag, startPoint x: 742, startPoint y: 374, endPoint x: 646, endPoint y: 362, distance: 96.7
click at [639, 366] on div "**********" at bounding box center [784, 551] width 761 height 676
type input "******"
click at [1161, 160] on span "Save" at bounding box center [1158, 157] width 27 height 11
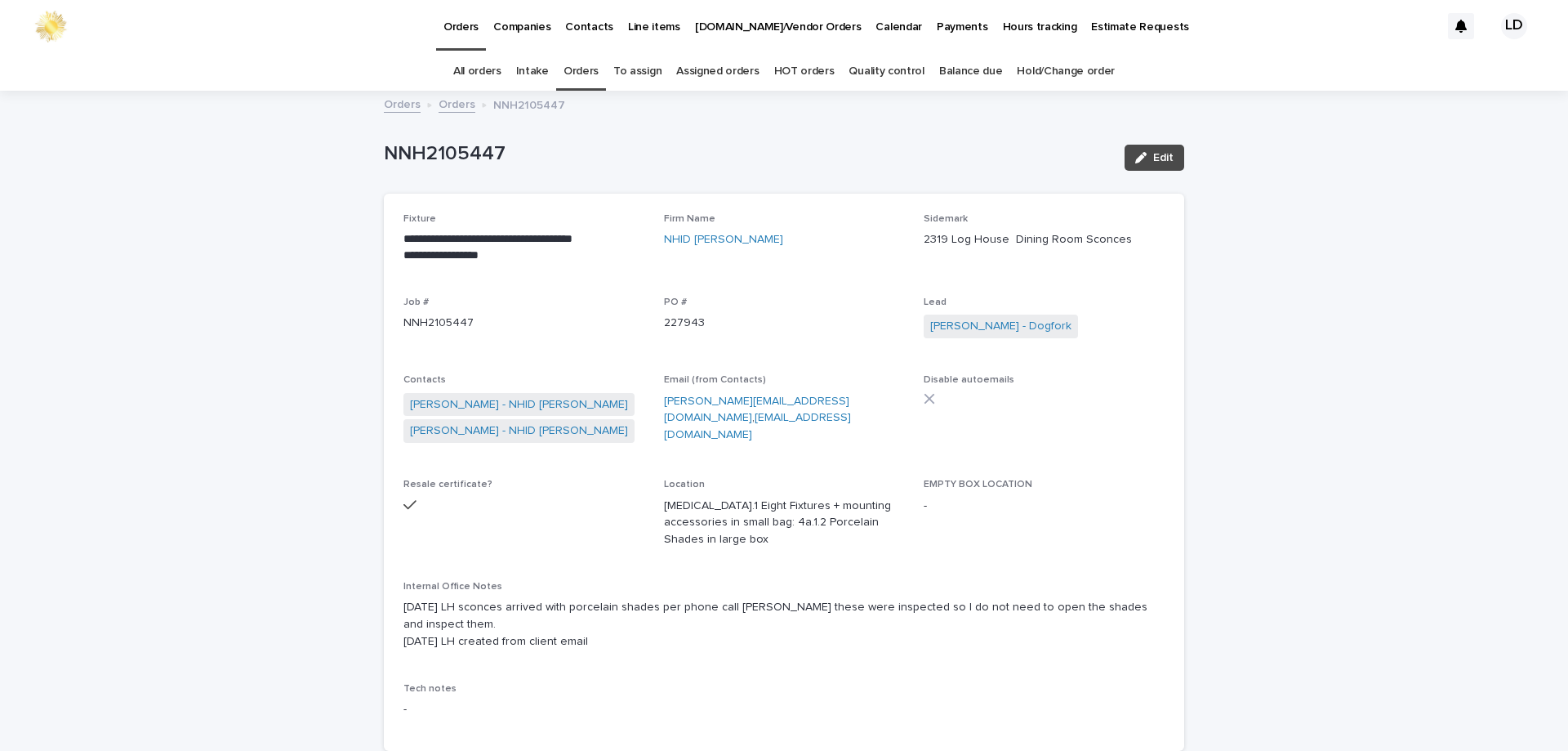
click at [589, 66] on link "Orders" at bounding box center [582, 70] width 35 height 38
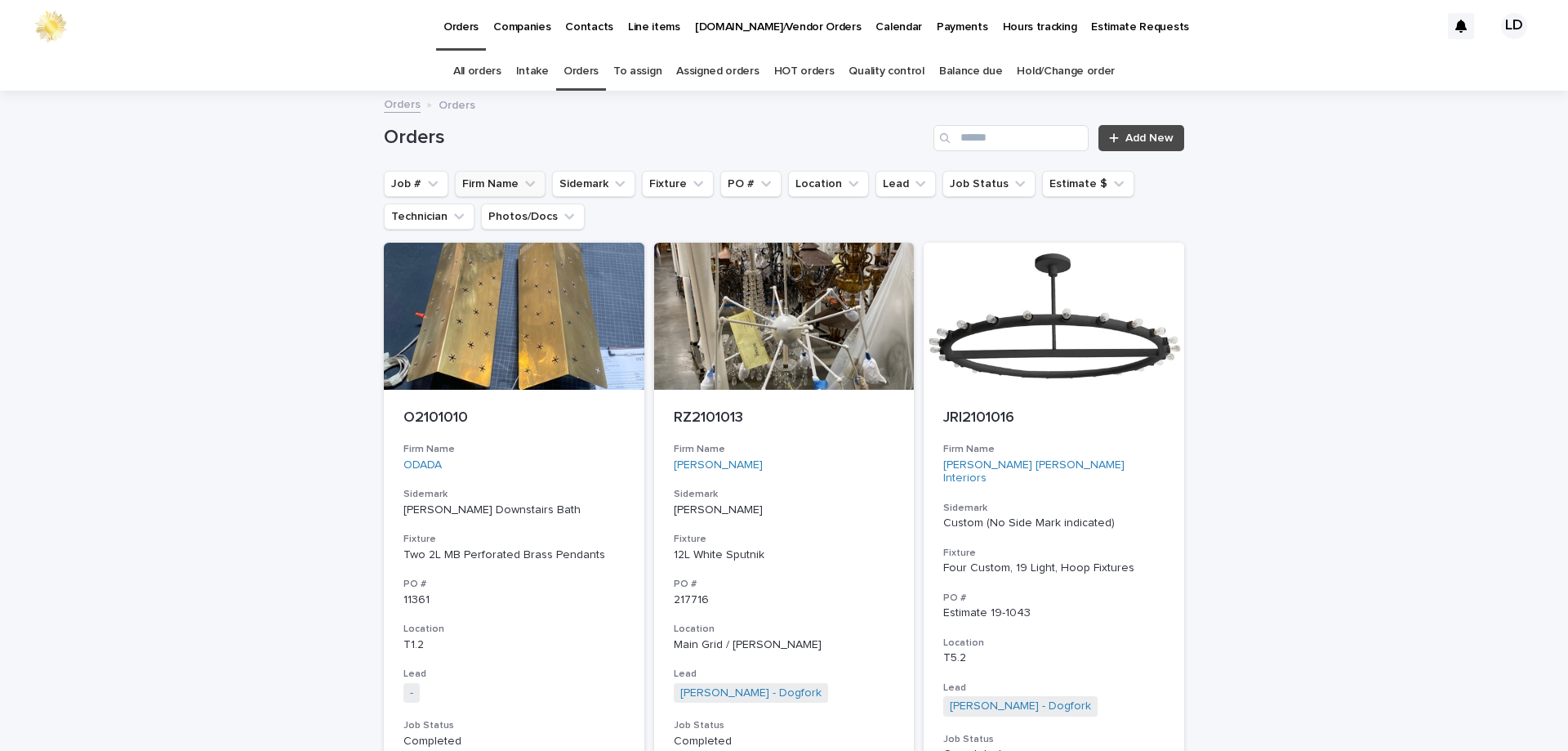
click at [493, 186] on button "Firm Name" at bounding box center [500, 183] width 91 height 26
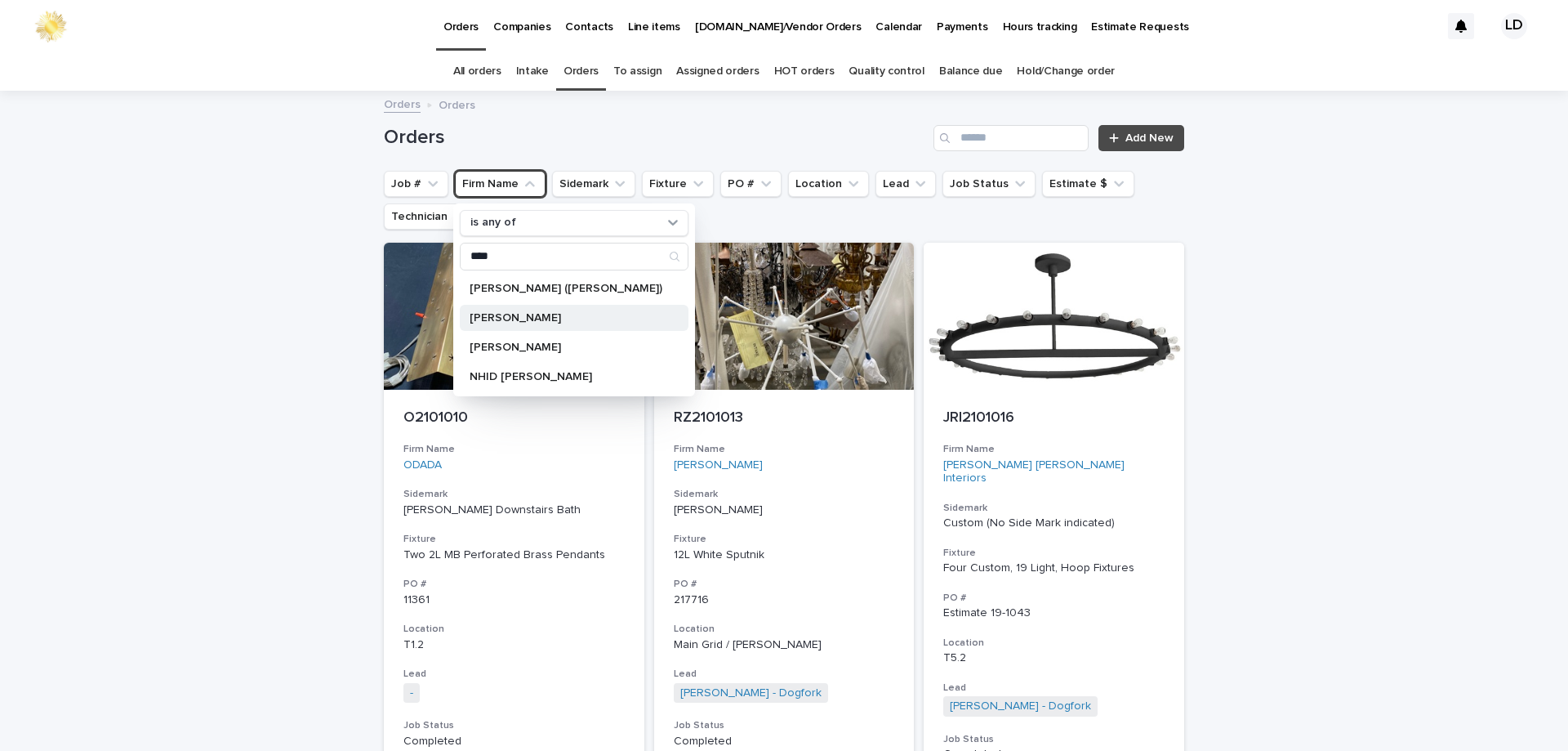
type input "****"
click at [533, 318] on p "Holly Coley Clay" at bounding box center [566, 318] width 193 height 11
click at [523, 251] on input "****" at bounding box center [573, 257] width 227 height 26
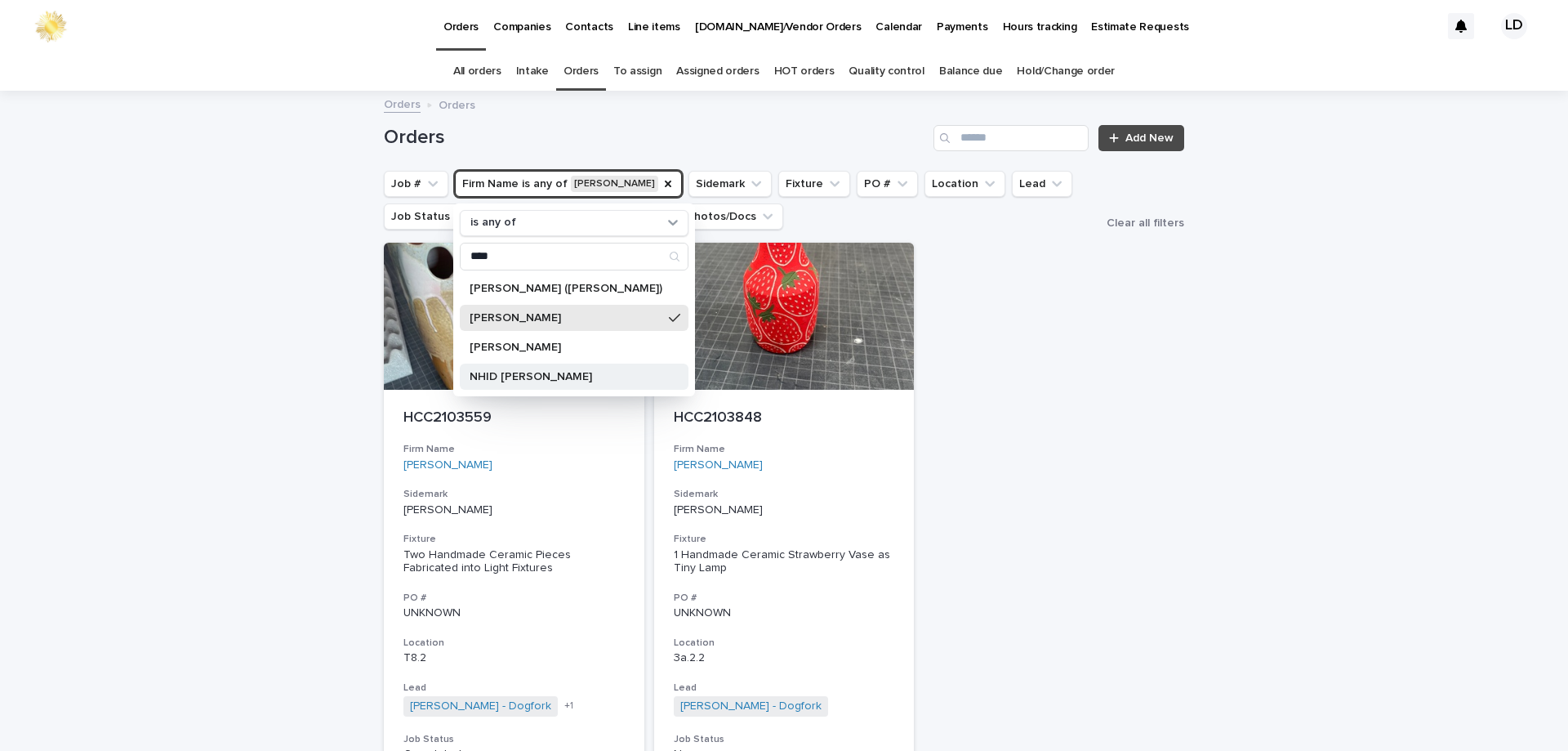
click at [543, 382] on p "NHID [PERSON_NAME]" at bounding box center [566, 376] width 193 height 11
drag, startPoint x: 641, startPoint y: 322, endPoint x: 640, endPoint y: 332, distance: 10.0
click at [642, 322] on div "Holly Coley Clay" at bounding box center [574, 318] width 229 height 26
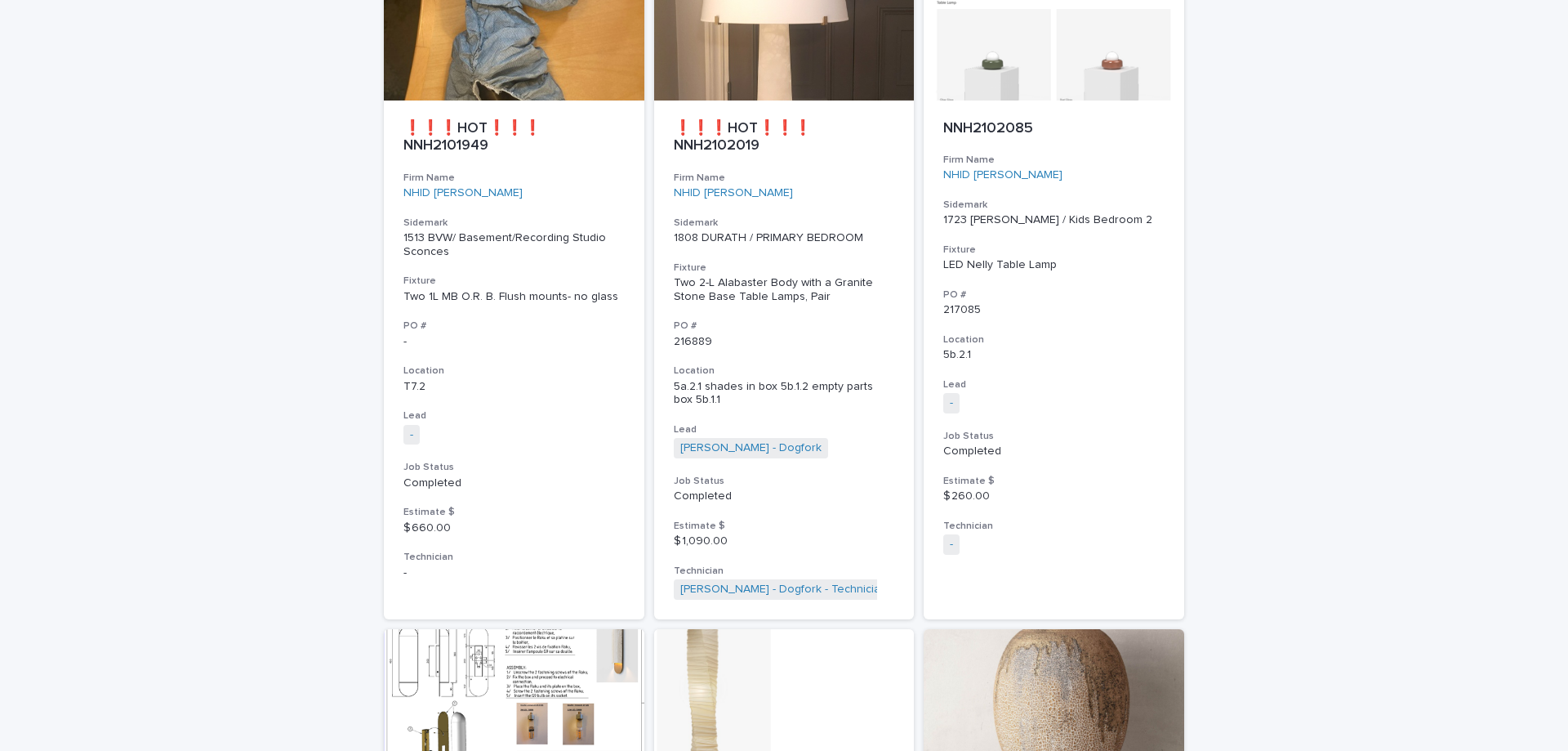
scroll to position [7307, 0]
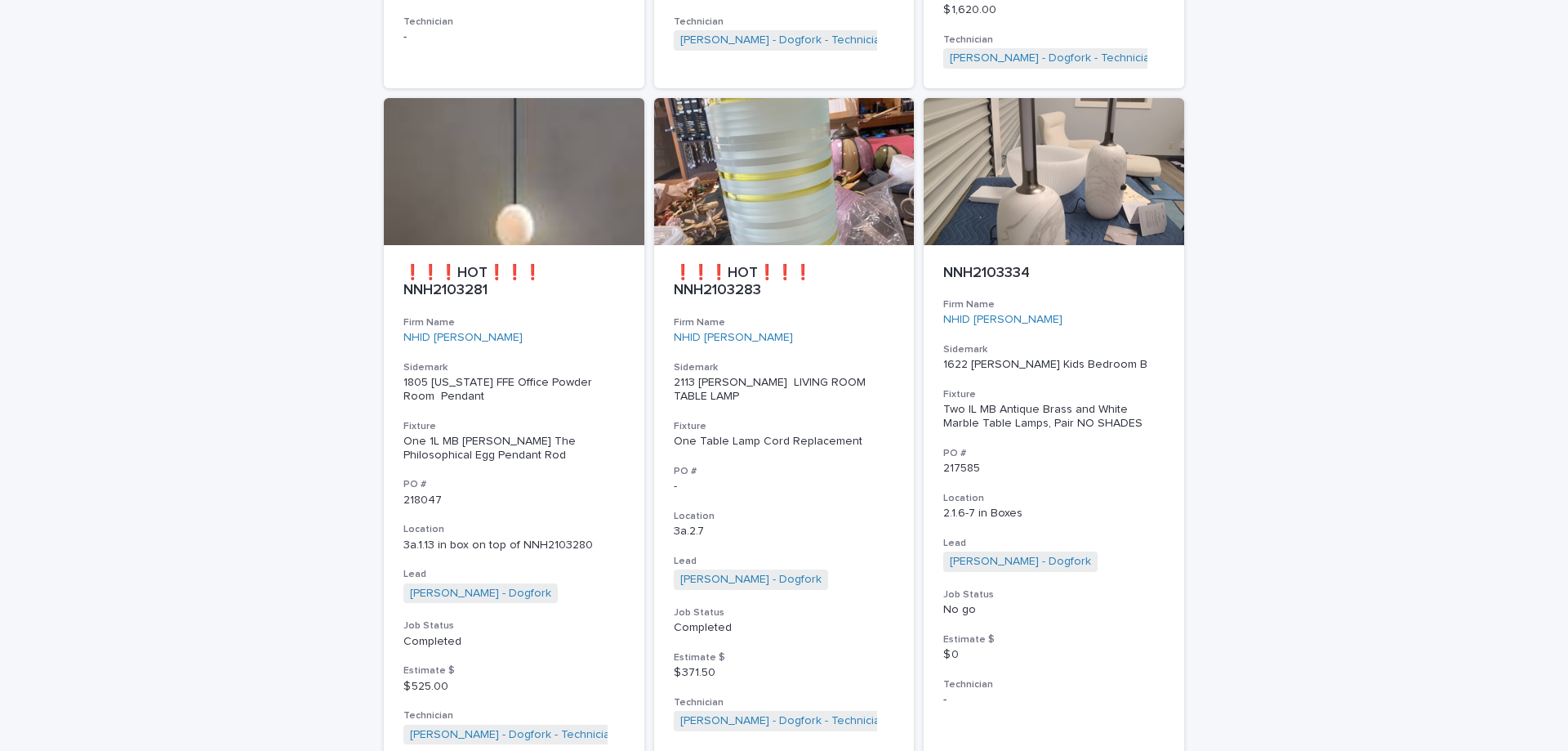
scroll to position [7404, 0]
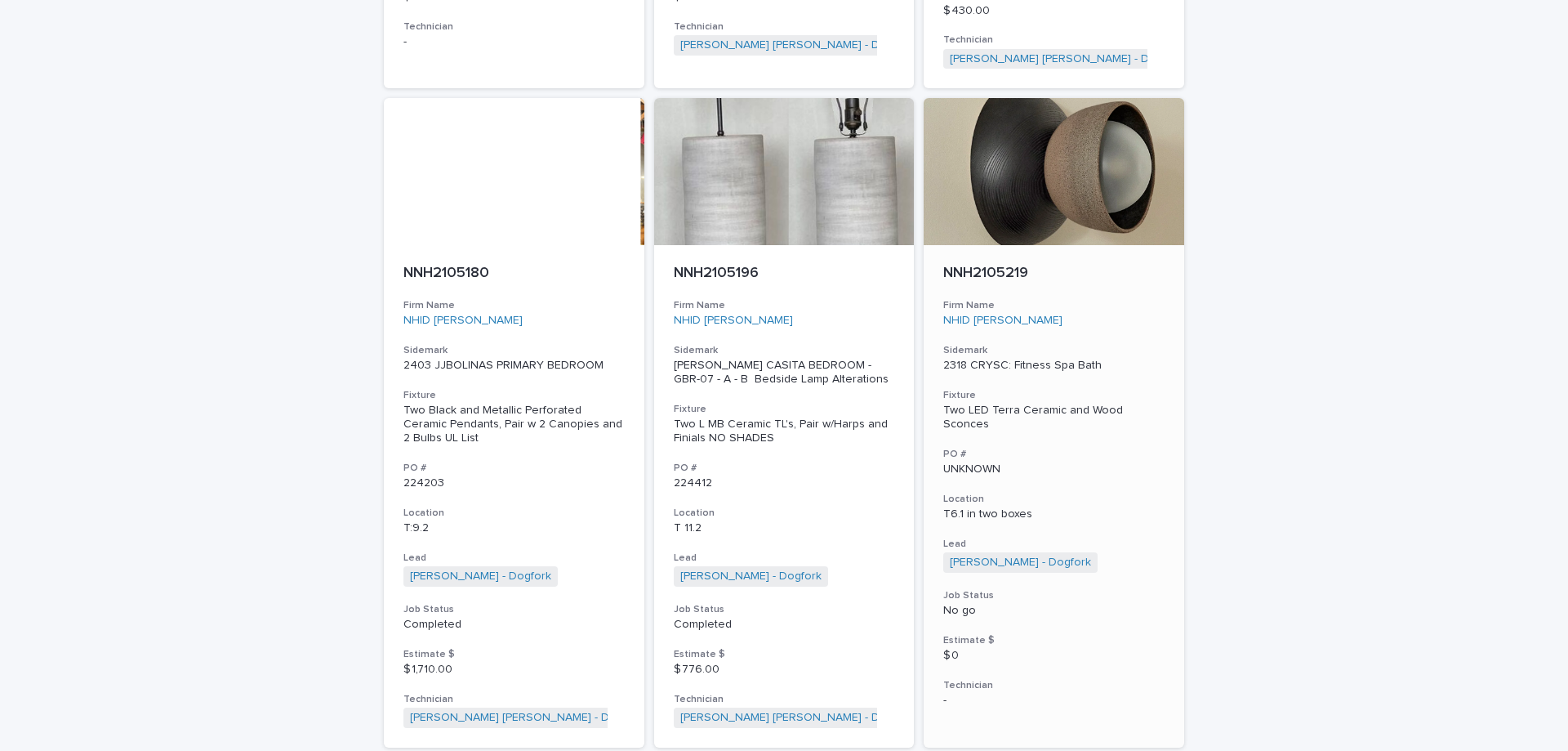
scroll to position [7505, 0]
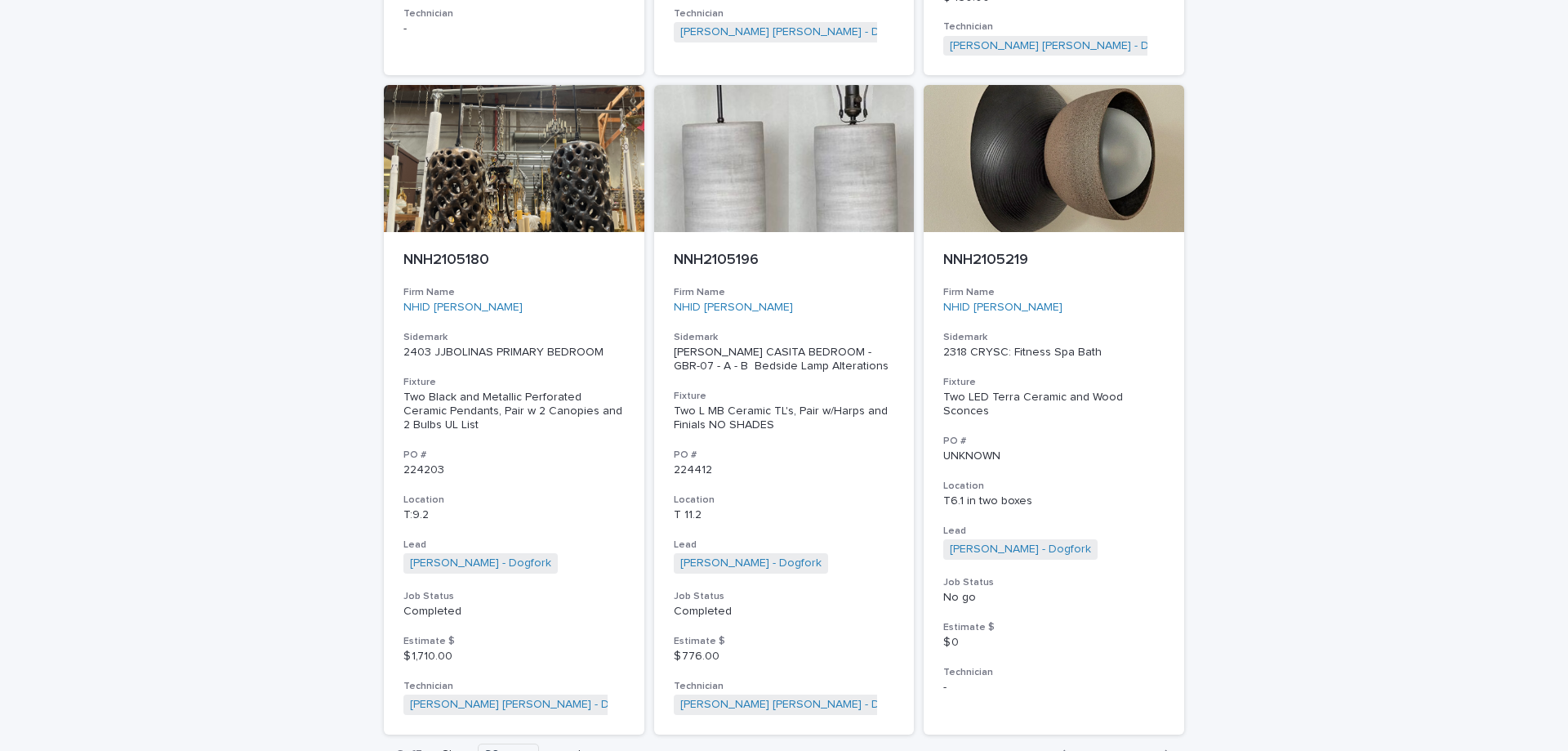
click at [1131, 749] on span "Next" at bounding box center [1139, 755] width 36 height 11
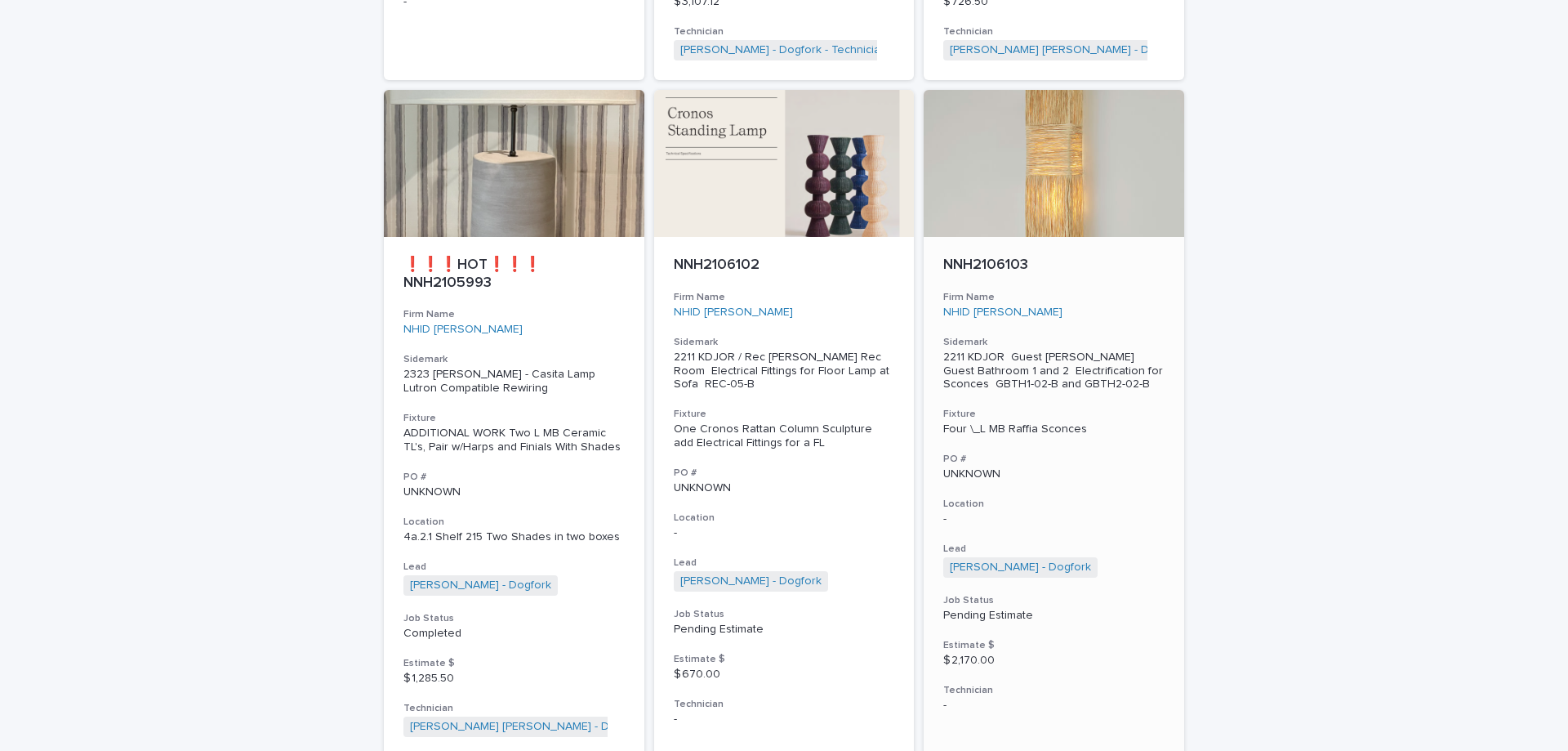
scroll to position [7485, 0]
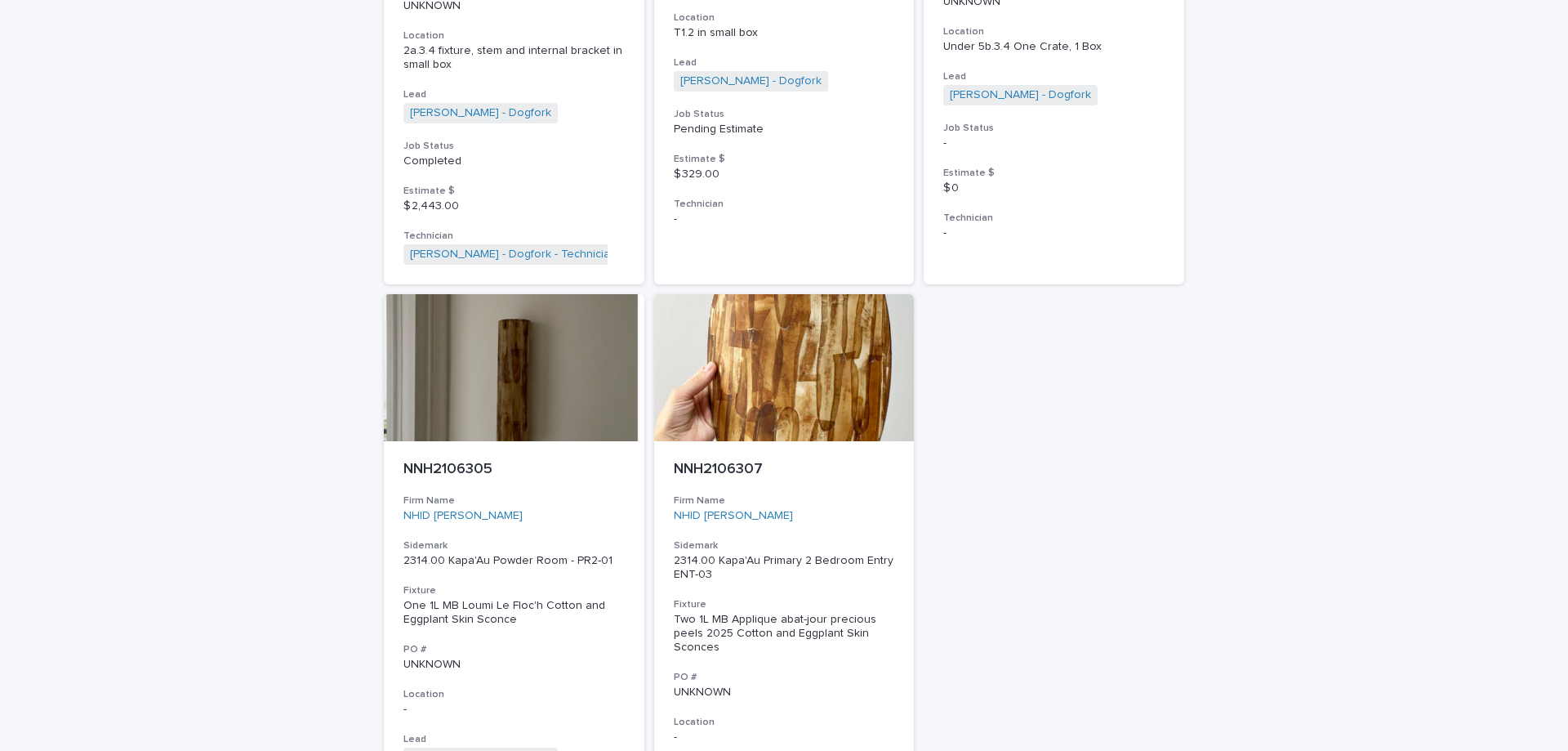
scroll to position [602, 0]
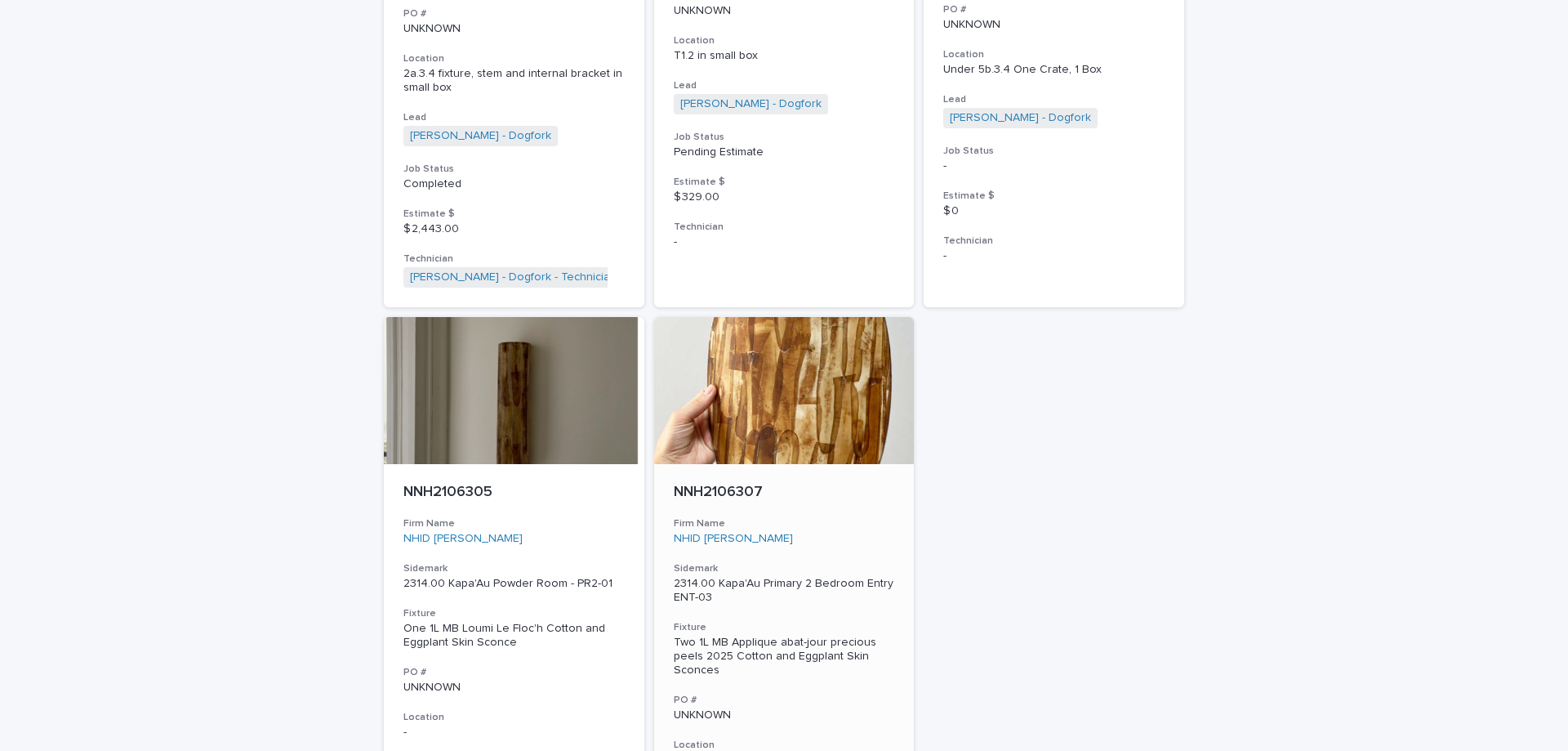
click at [792, 497] on div "NNH2106307 Firm Name NHID Nicole Hollis Sidemark 2314.00 Kapa'Au Primary 2 Bedr…" at bounding box center [784, 718] width 260 height 508
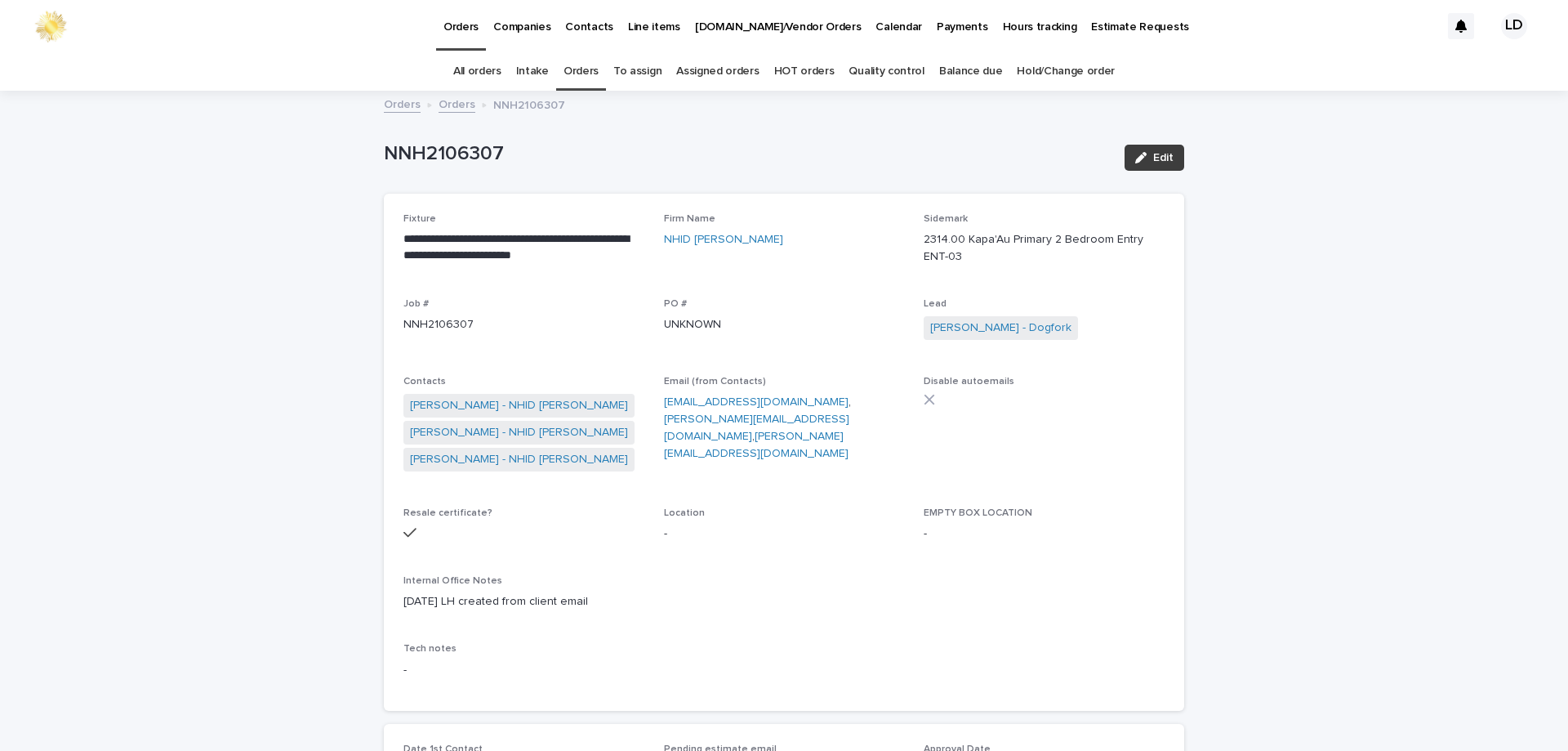
click at [1157, 156] on span "Edit" at bounding box center [1163, 157] width 20 height 11
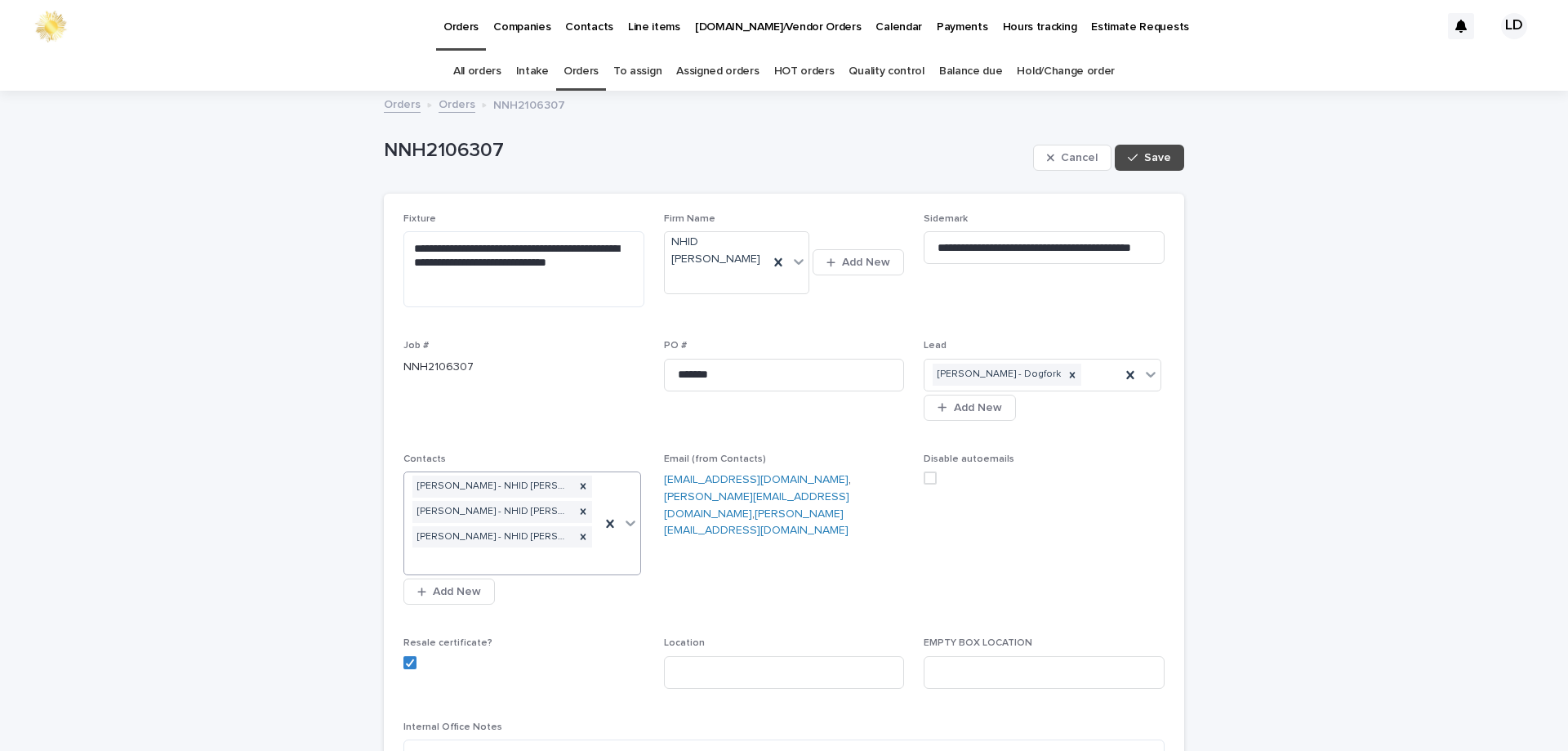
click at [511, 551] on div "[PERSON_NAME] - NHID [PERSON_NAME] [PERSON_NAME] - NHID [PERSON_NAME] [PERSON_N…" at bounding box center [503, 523] width 196 height 102
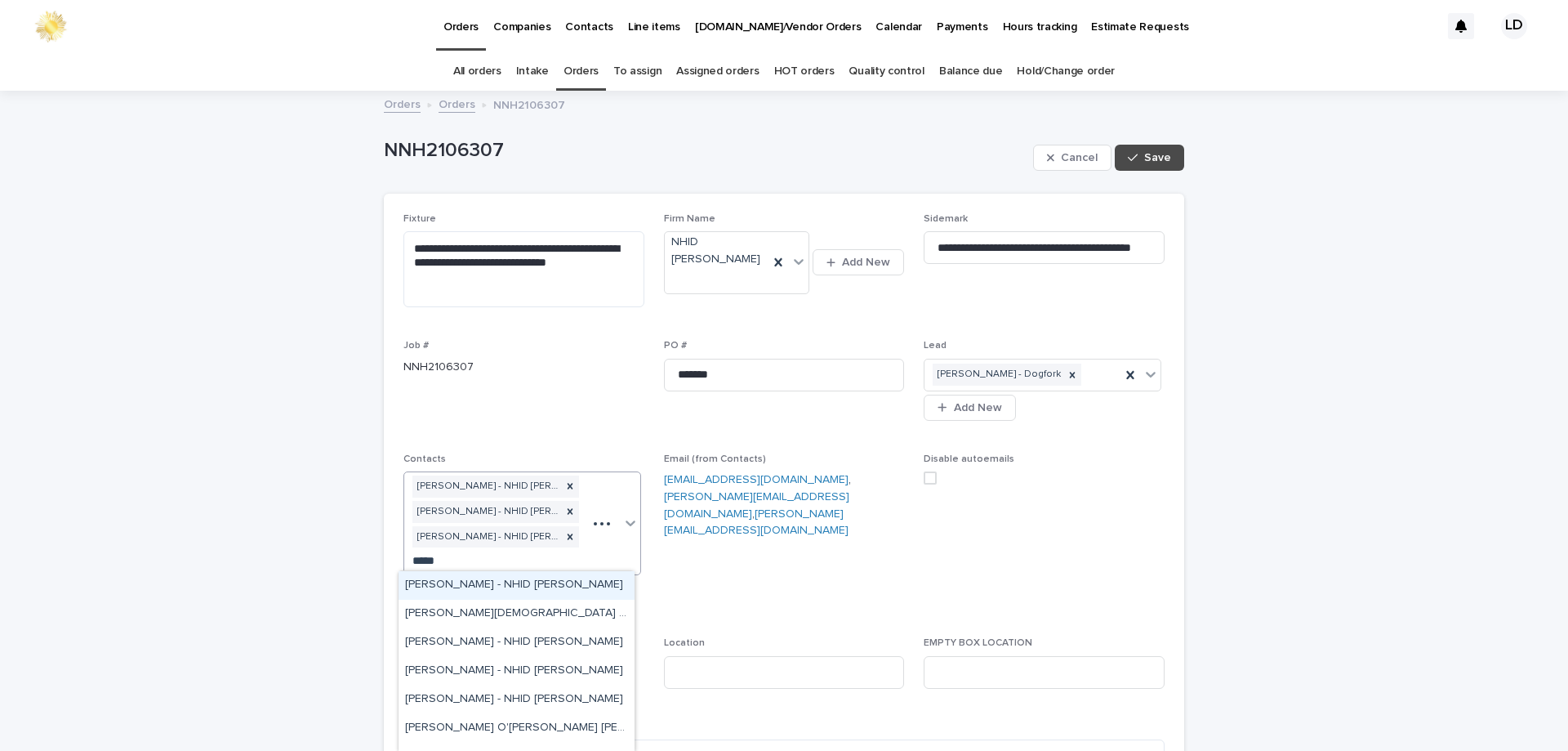
type input "******"
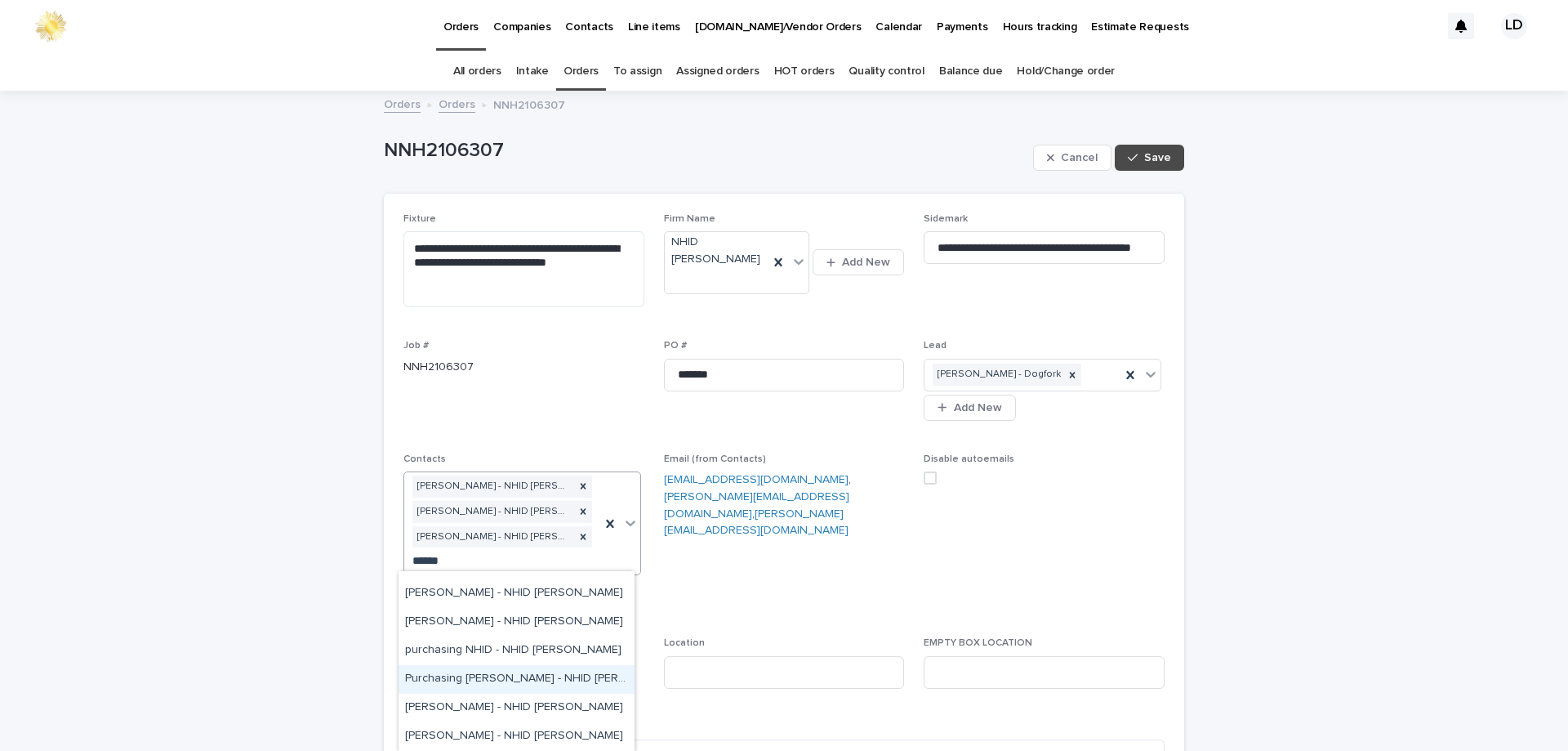
scroll to position [1388, 0]
drag, startPoint x: 486, startPoint y: 669, endPoint x: 507, endPoint y: 605, distance: 67.4
click at [507, 605] on div "Purchasing [PERSON_NAME] - NHID [PERSON_NAME]" at bounding box center [516, 597] width 236 height 29
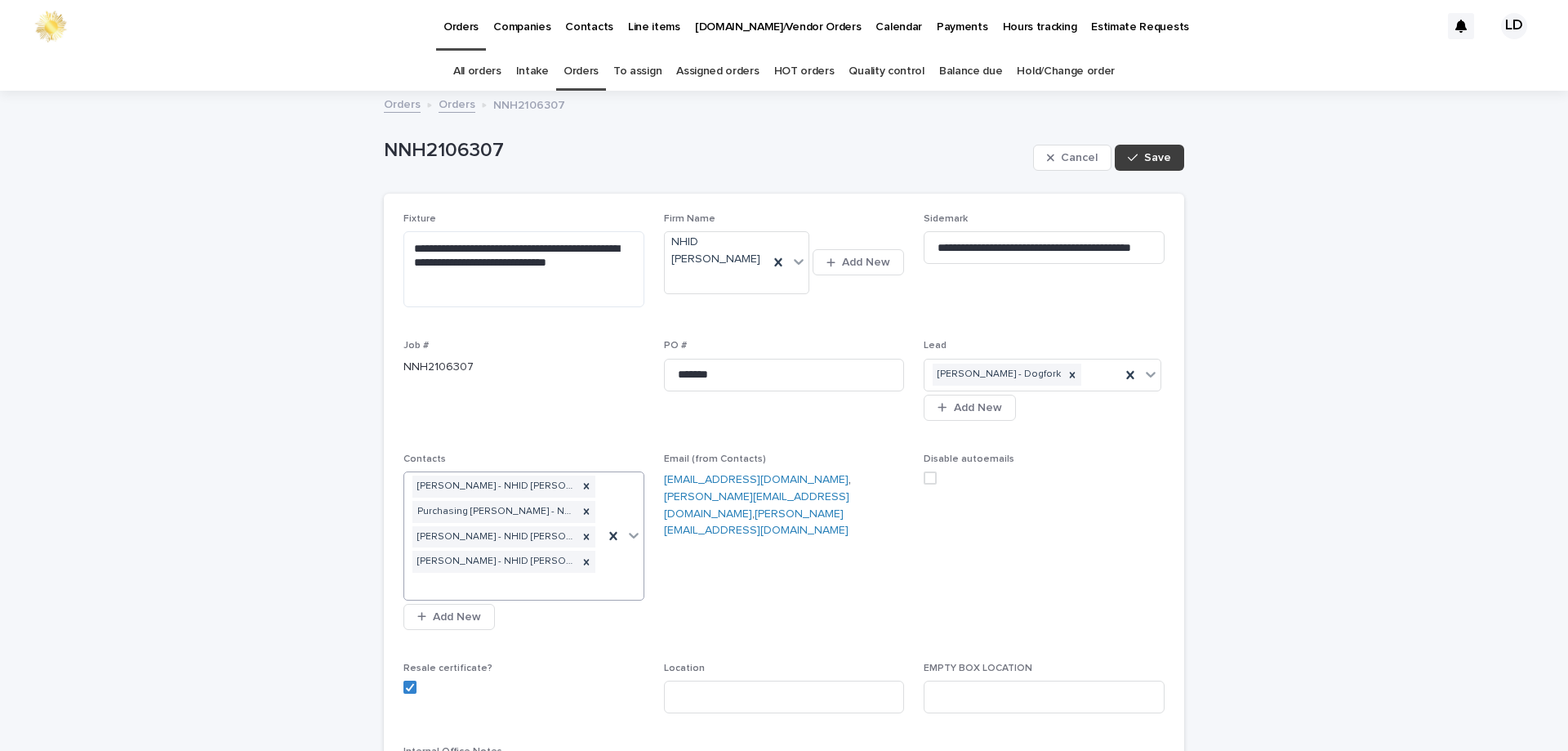
click at [1152, 150] on button "Save" at bounding box center [1149, 157] width 69 height 26
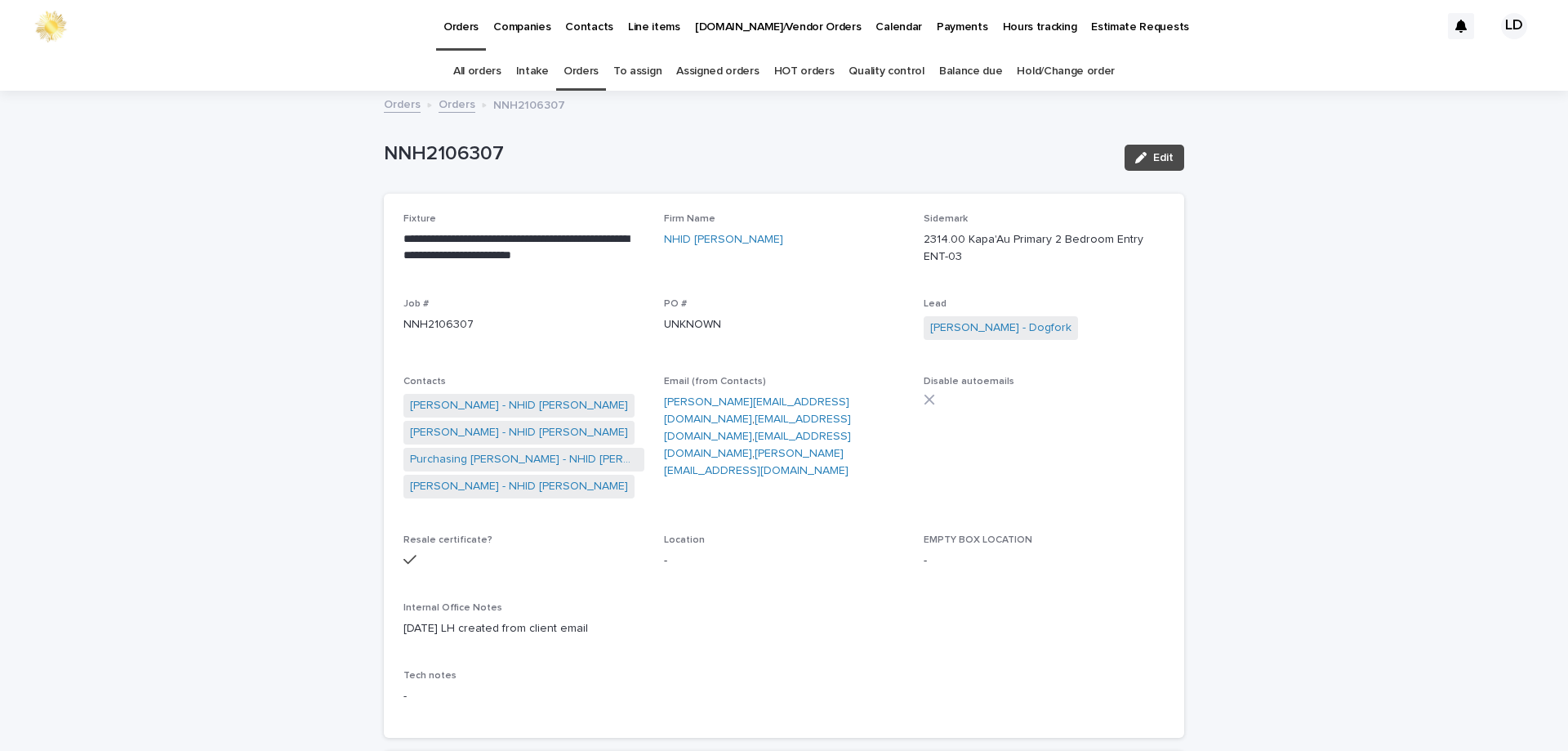
click at [443, 107] on link "Orders" at bounding box center [458, 103] width 37 height 19
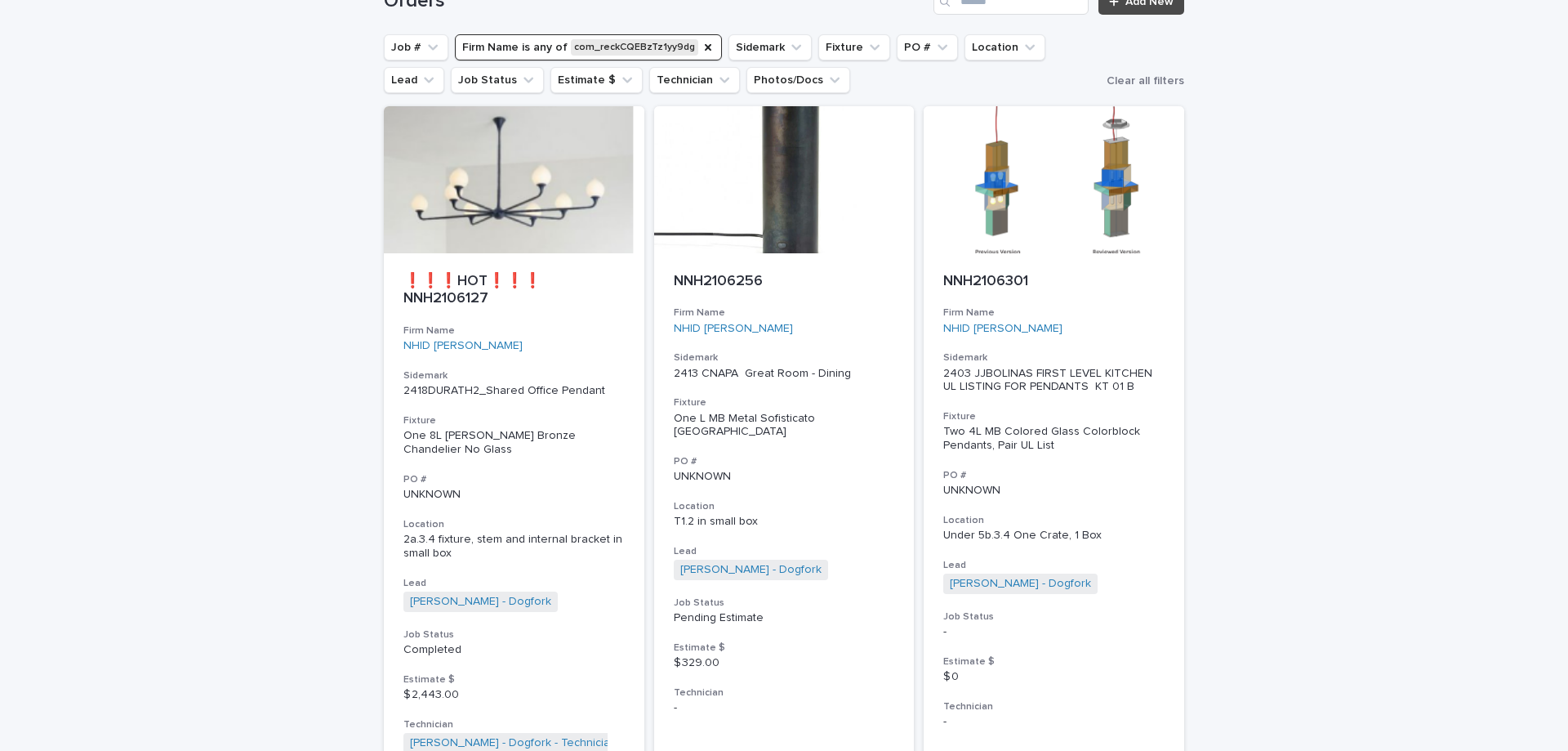
scroll to position [163, 0]
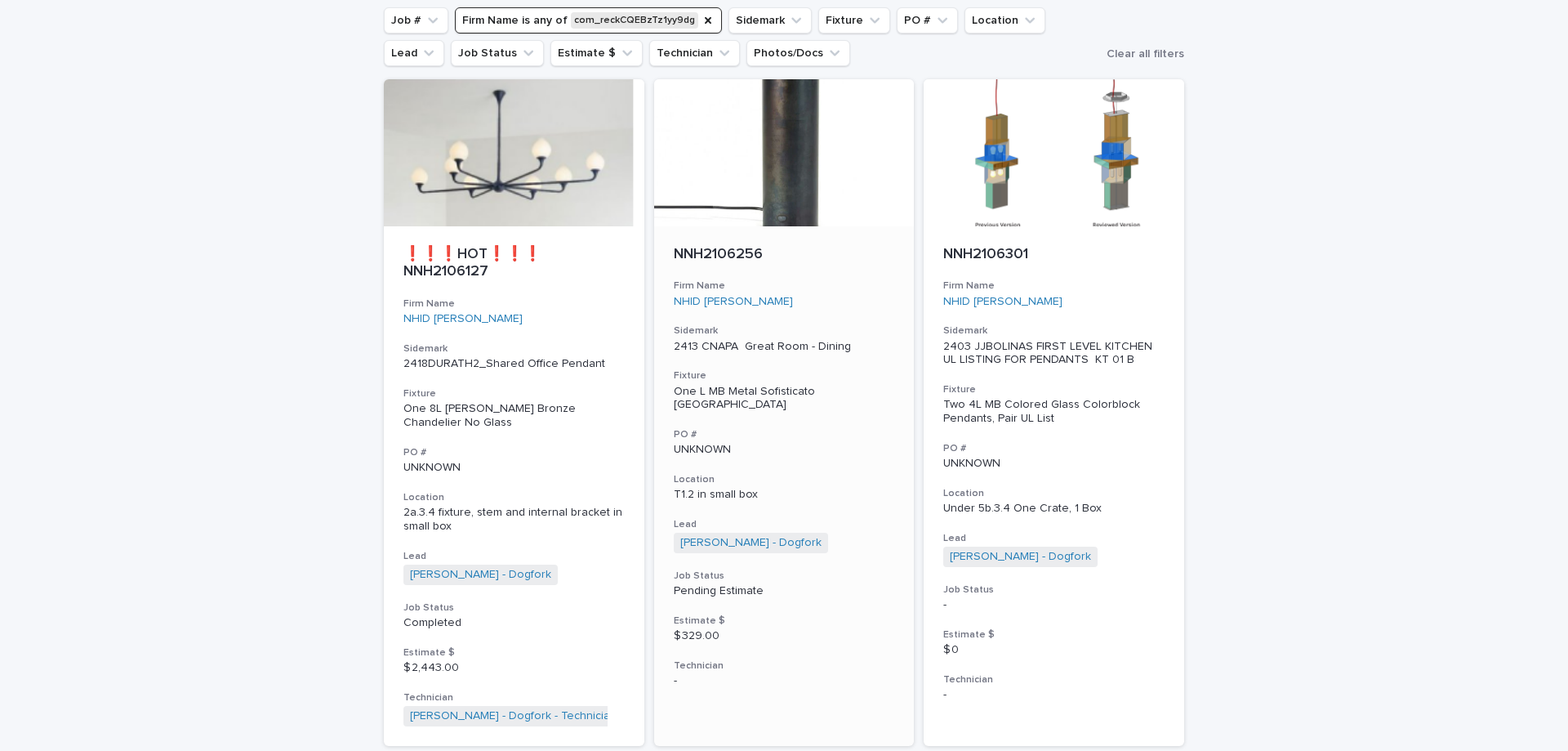
click at [796, 488] on p "T1.2 in small box" at bounding box center [784, 494] width 221 height 14
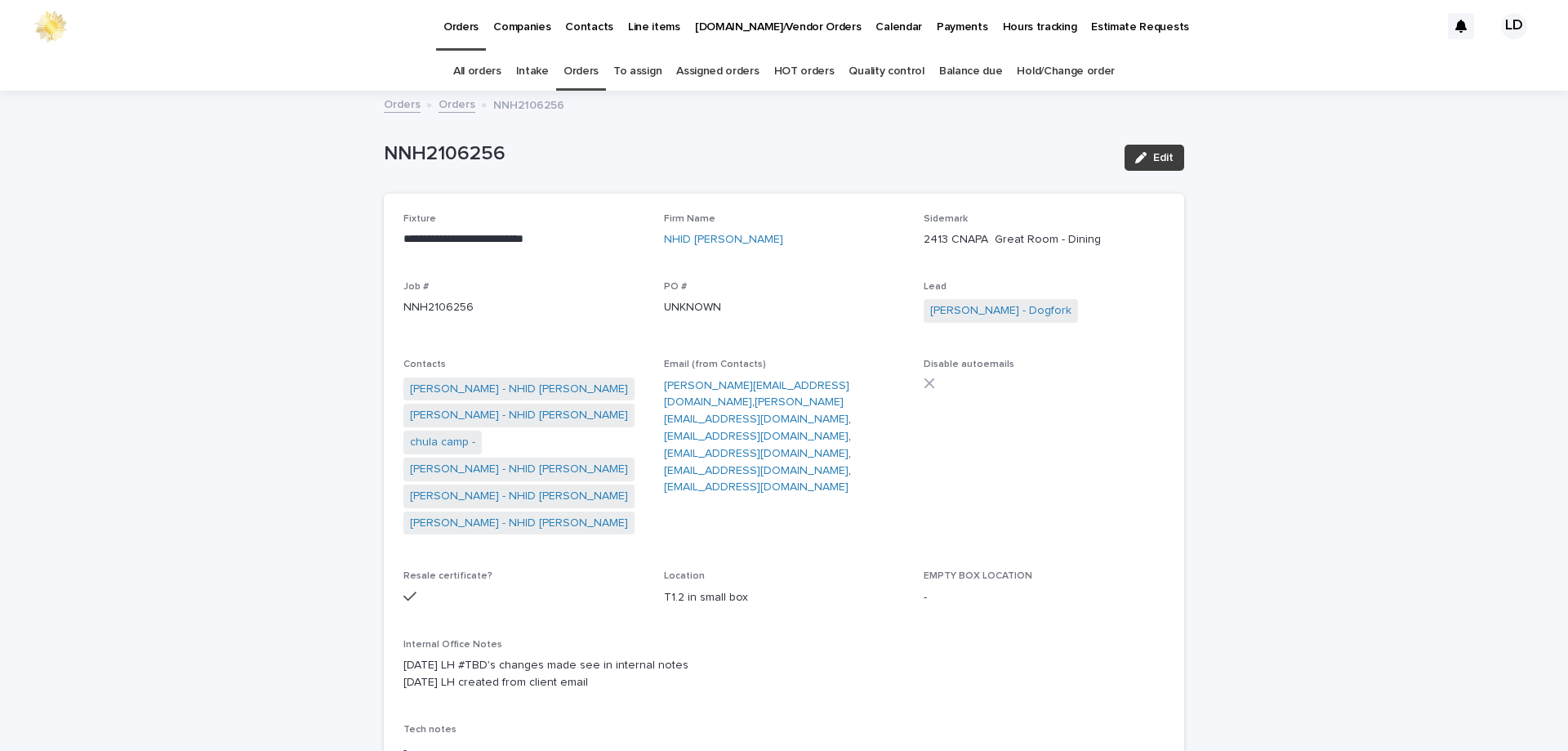
click at [1156, 162] on span "Edit" at bounding box center [1163, 157] width 20 height 11
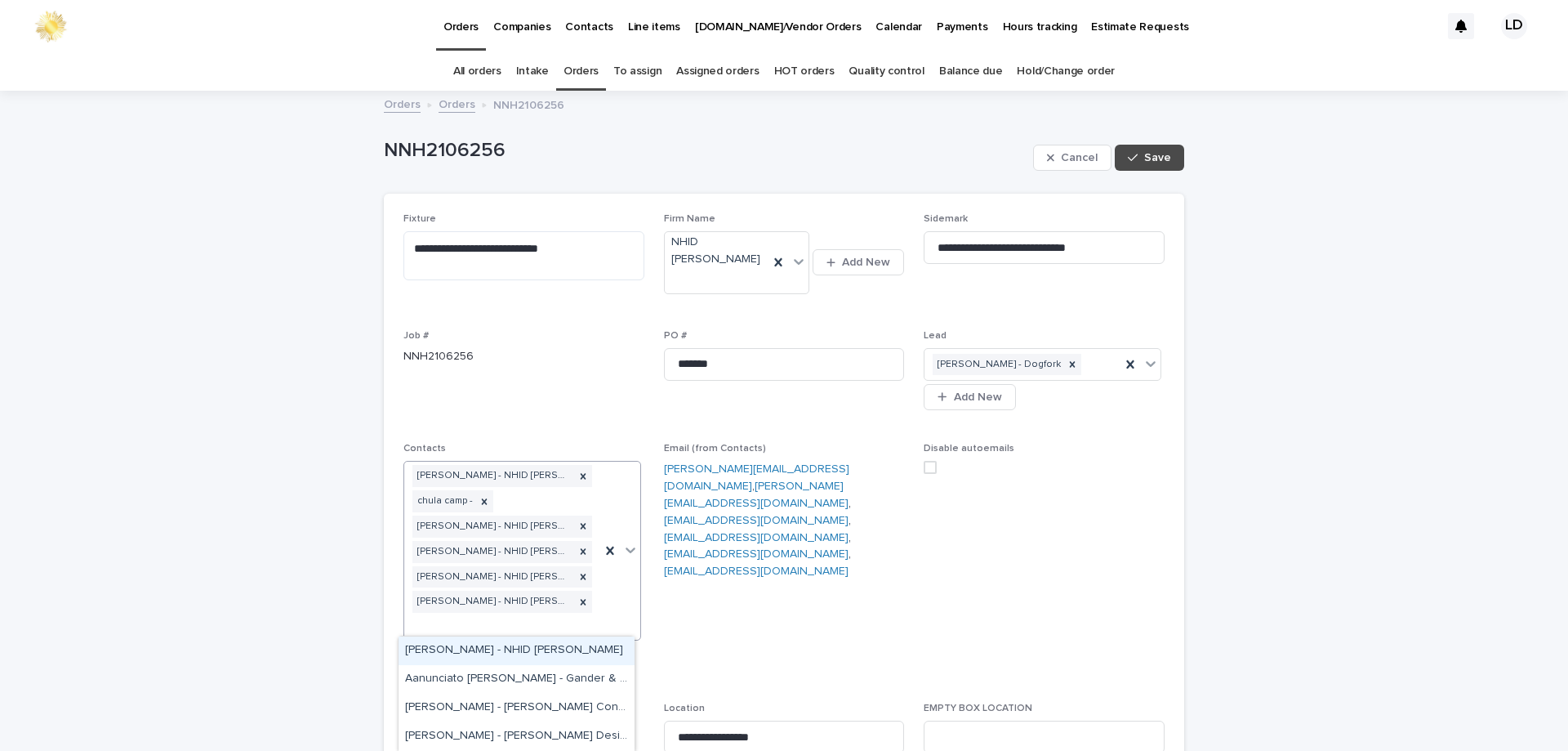
click at [532, 626] on div "Alejandro Cardenas - NHID Nicole Hollis chula camp - Heather Hopper - NHID Nico…" at bounding box center [503, 550] width 196 height 178
type input "*****"
click at [499, 681] on div "purchasing NHID - NHID [PERSON_NAME]" at bounding box center [516, 682] width 236 height 29
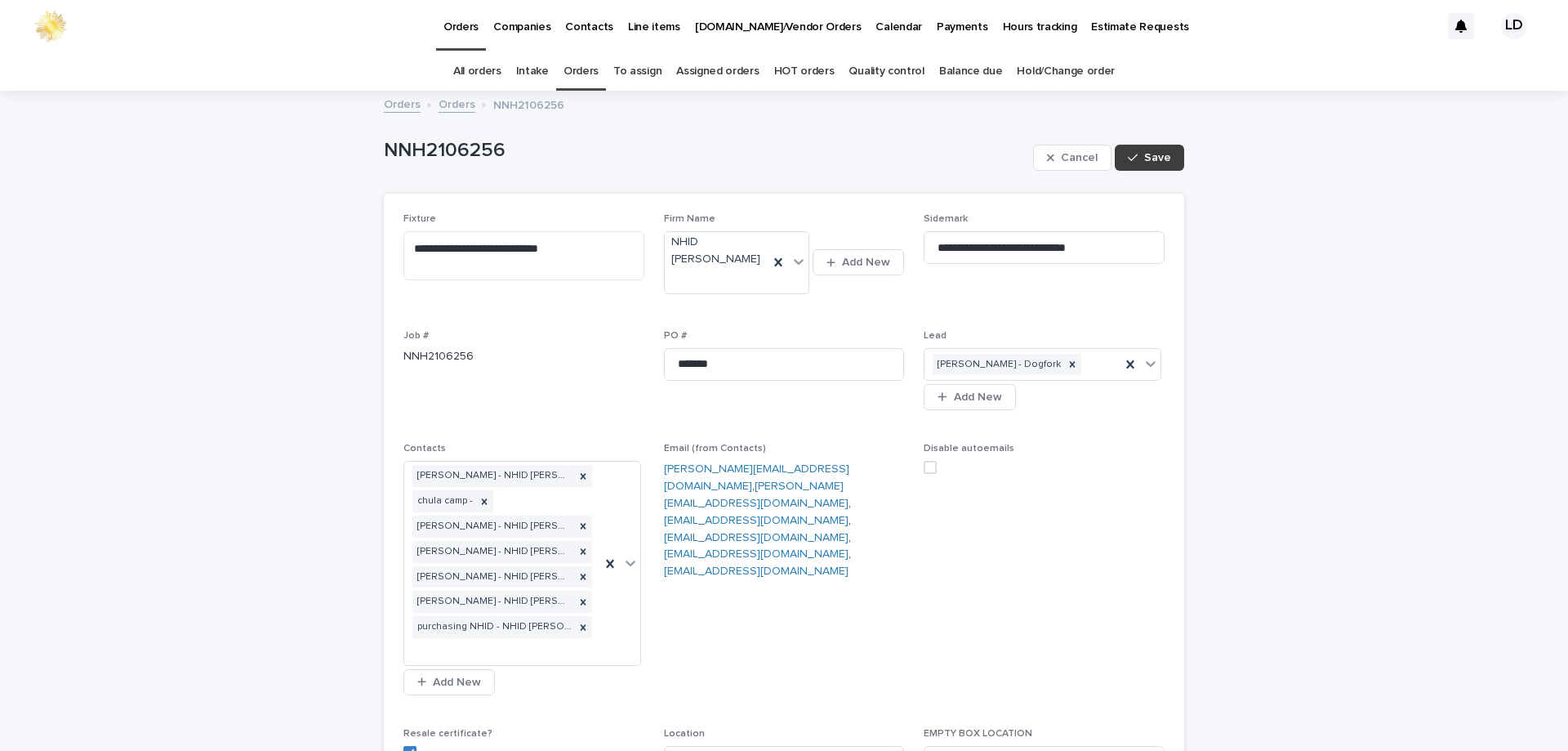
click at [1159, 159] on span "Save" at bounding box center [1158, 157] width 27 height 11
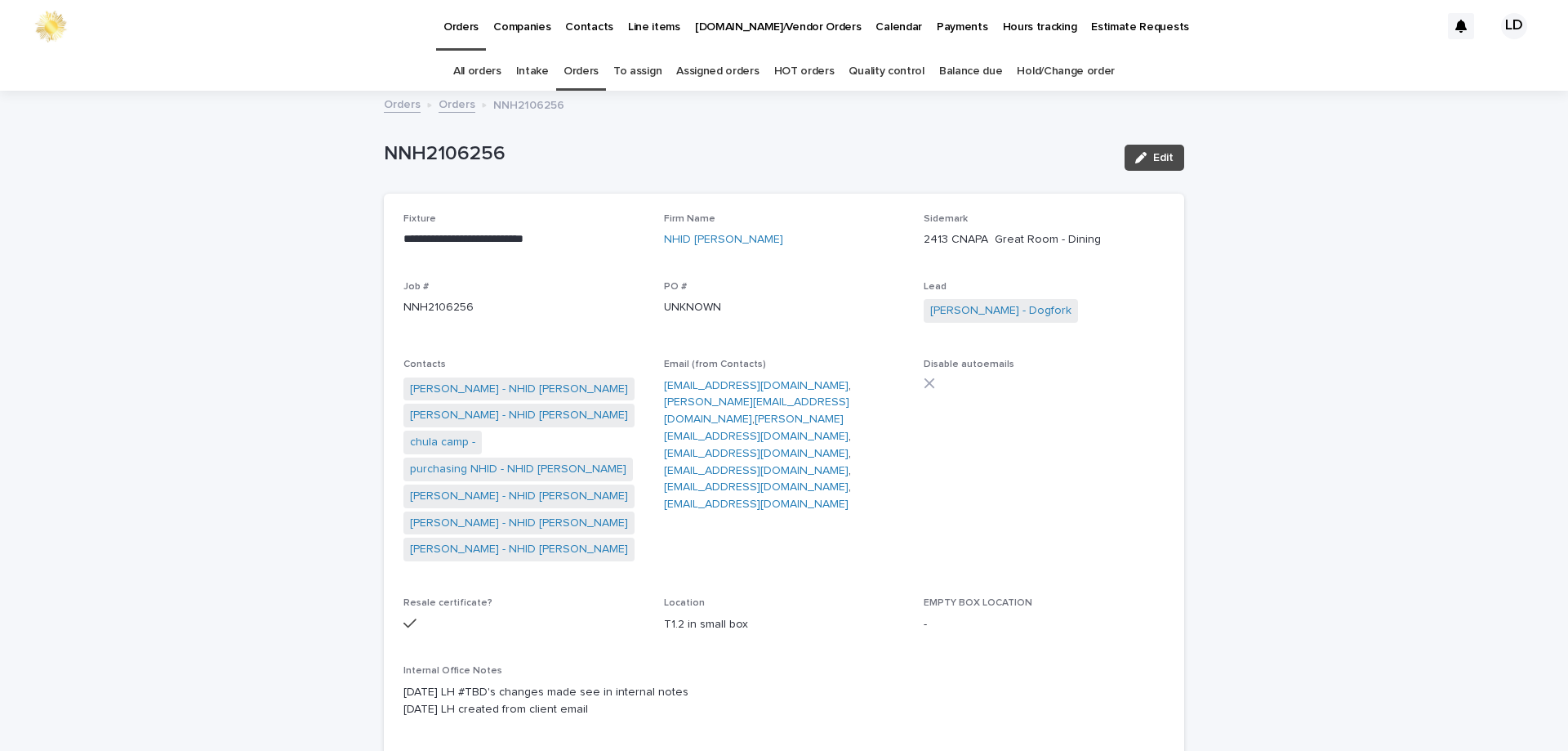
click at [446, 100] on link "Orders" at bounding box center [458, 103] width 37 height 19
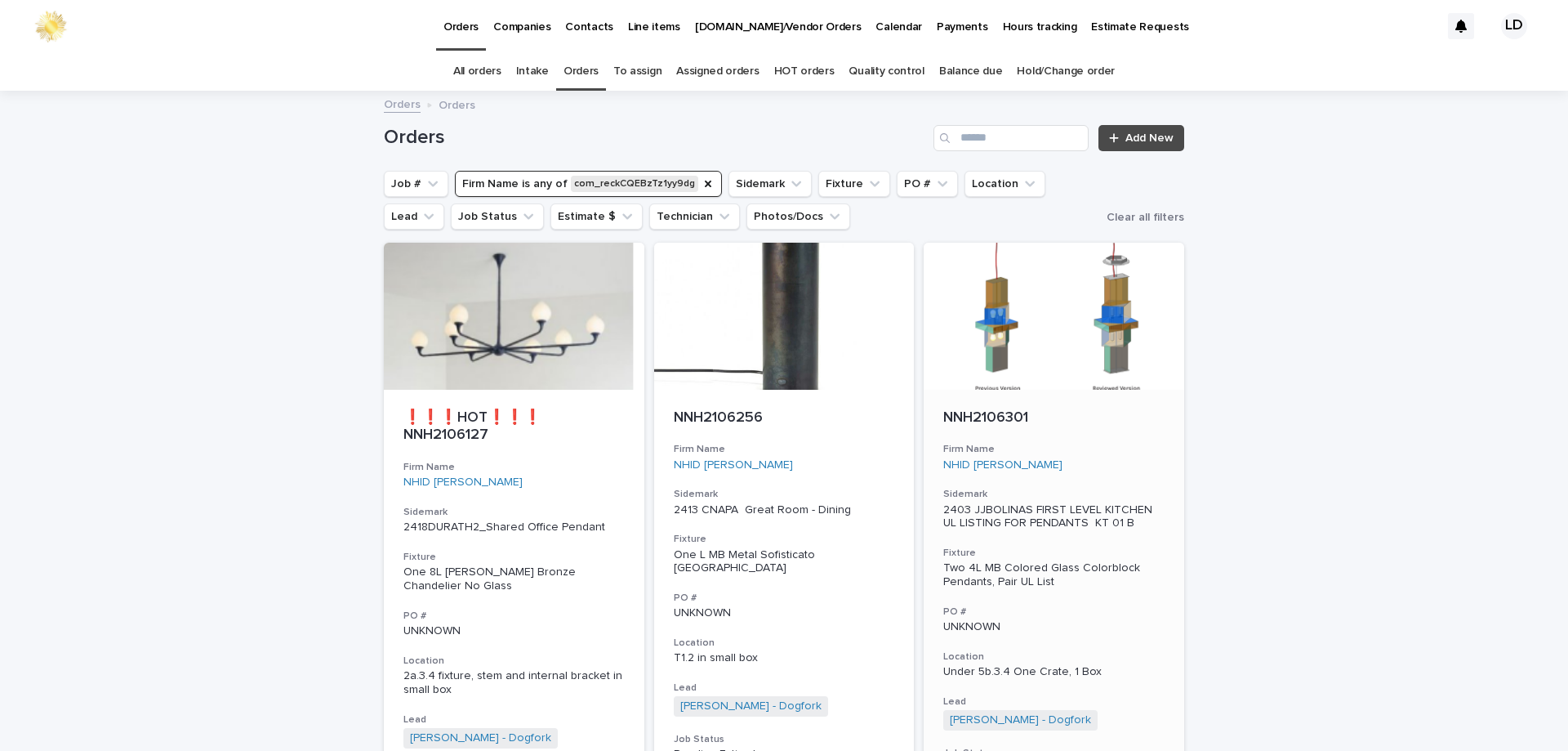
click at [1112, 478] on div "NNH2106301 Firm Name NHID Nicole Hollis Sidemark 2403 JJBOLINAS FIRST LEVEL KIT…" at bounding box center [1053, 637] width 260 height 494
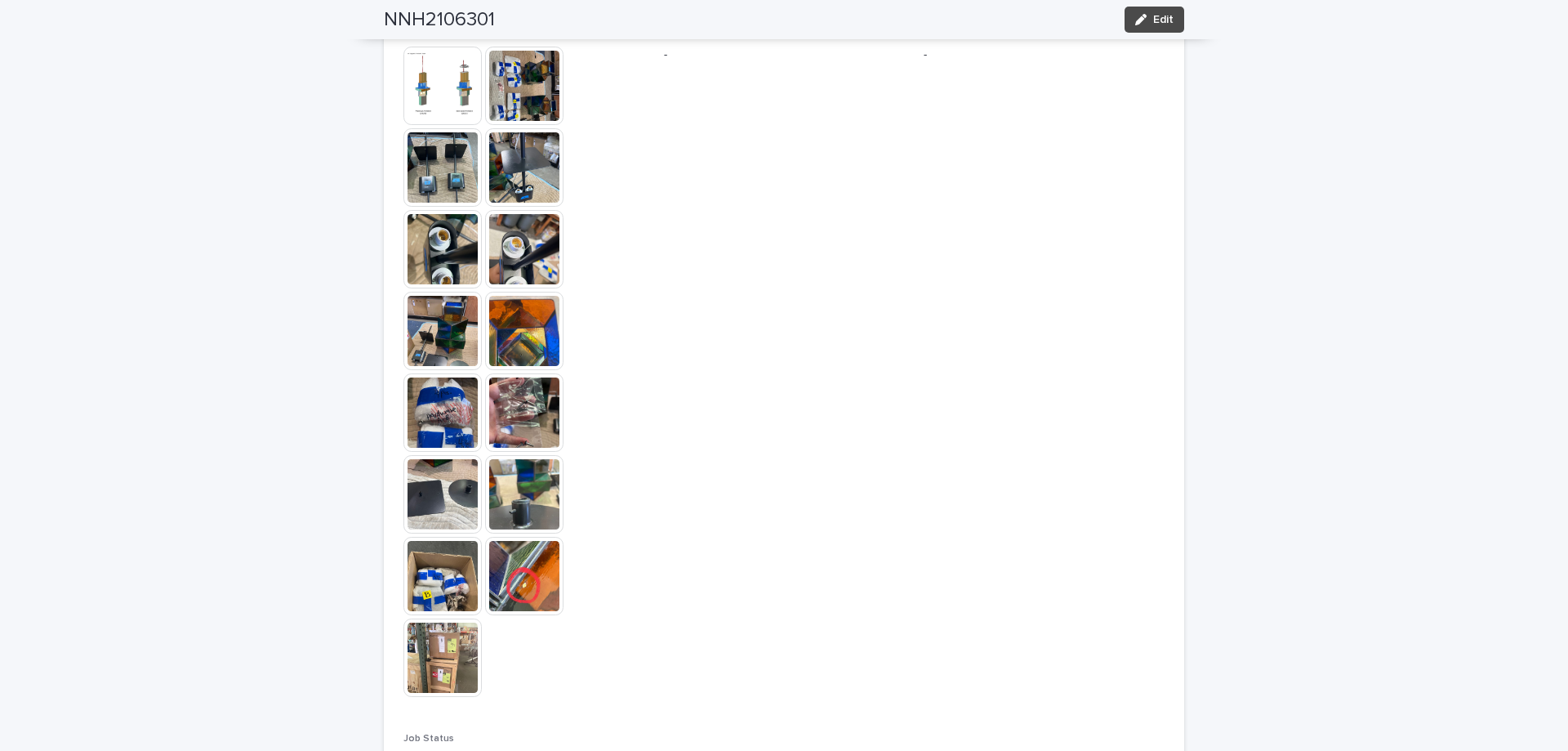
scroll to position [1307, 0]
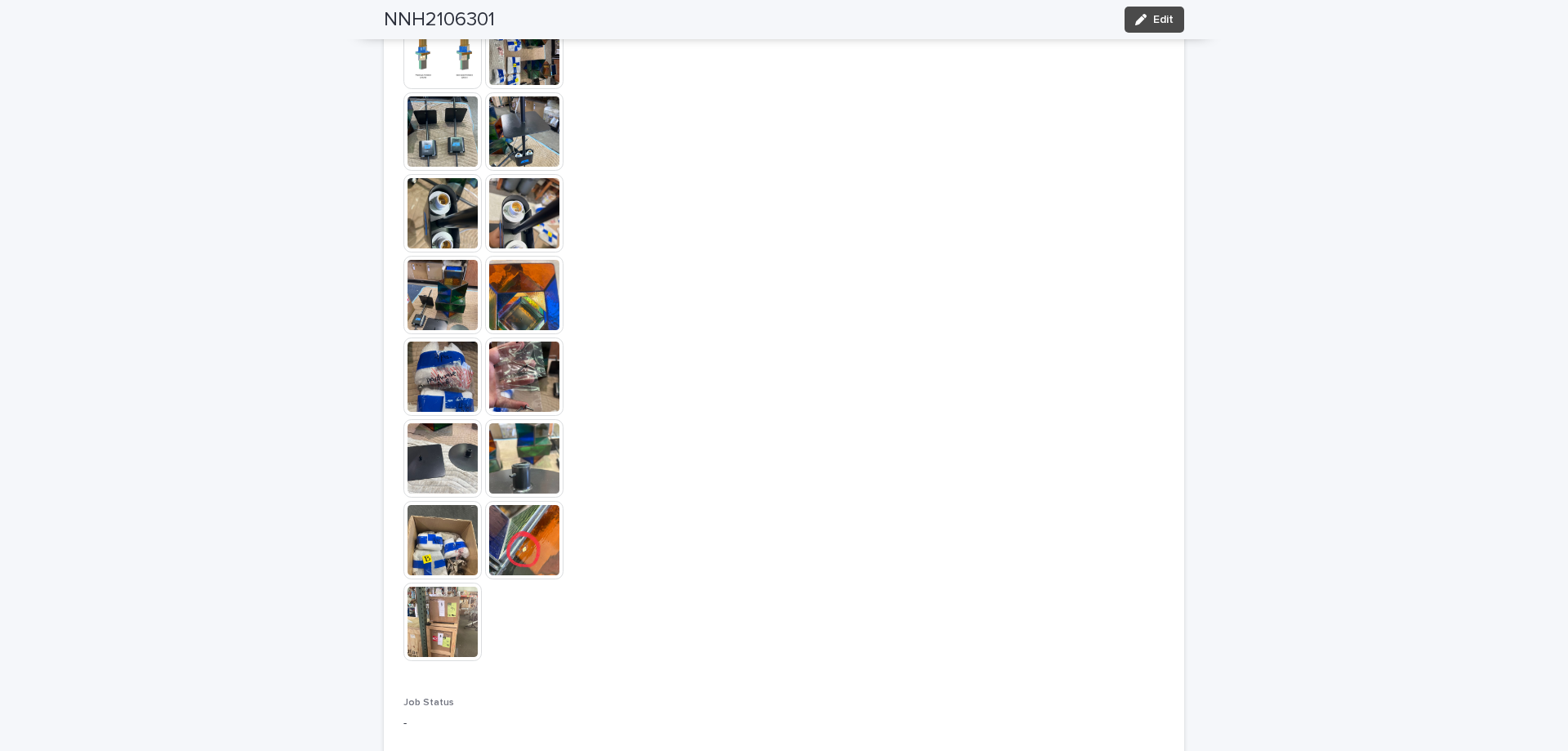
click at [453, 306] on img at bounding box center [443, 294] width 79 height 79
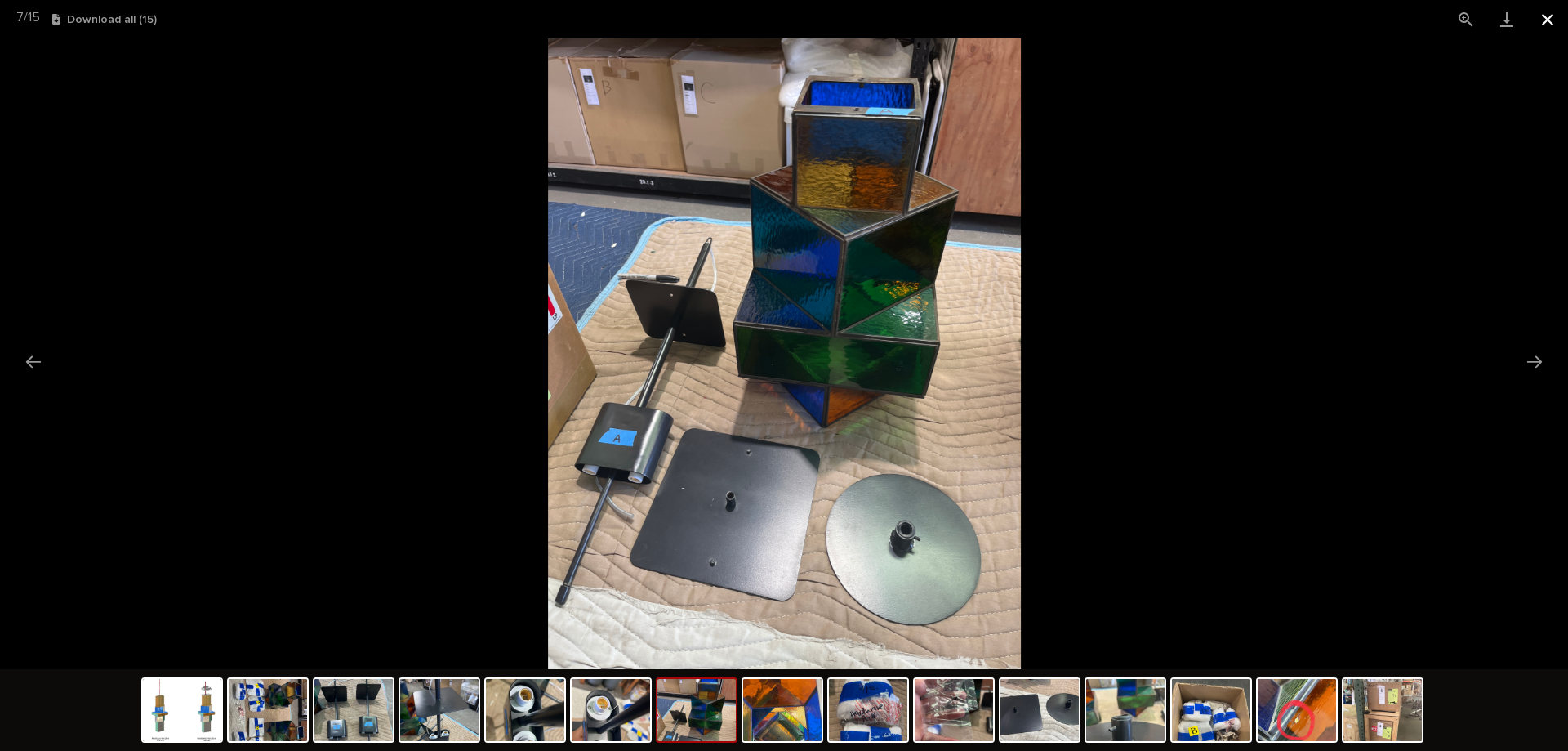
click at [1547, 17] on button "Close gallery" at bounding box center [1548, 19] width 41 height 38
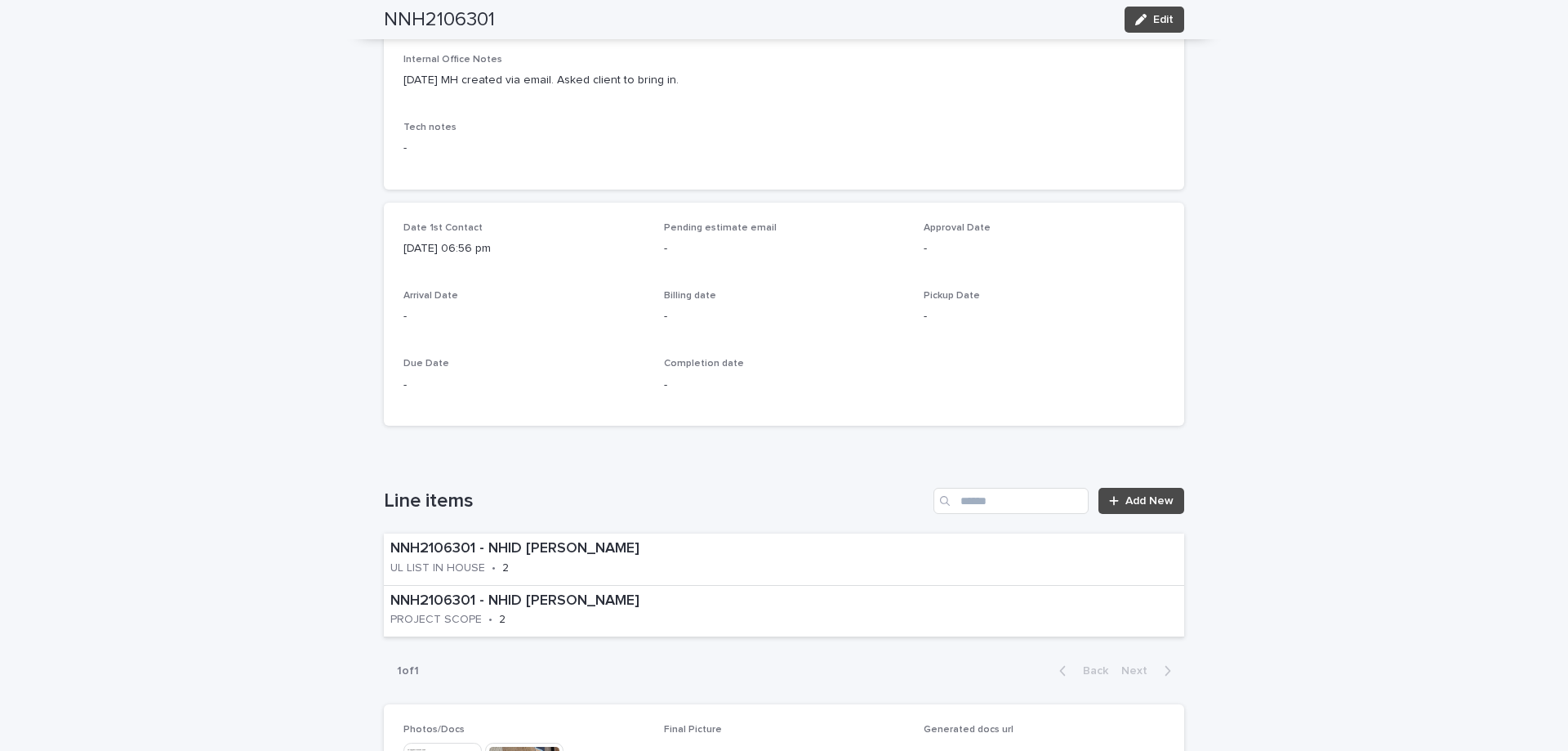
scroll to position [571, 0]
click at [1158, 12] on button "Edit" at bounding box center [1154, 19] width 59 height 26
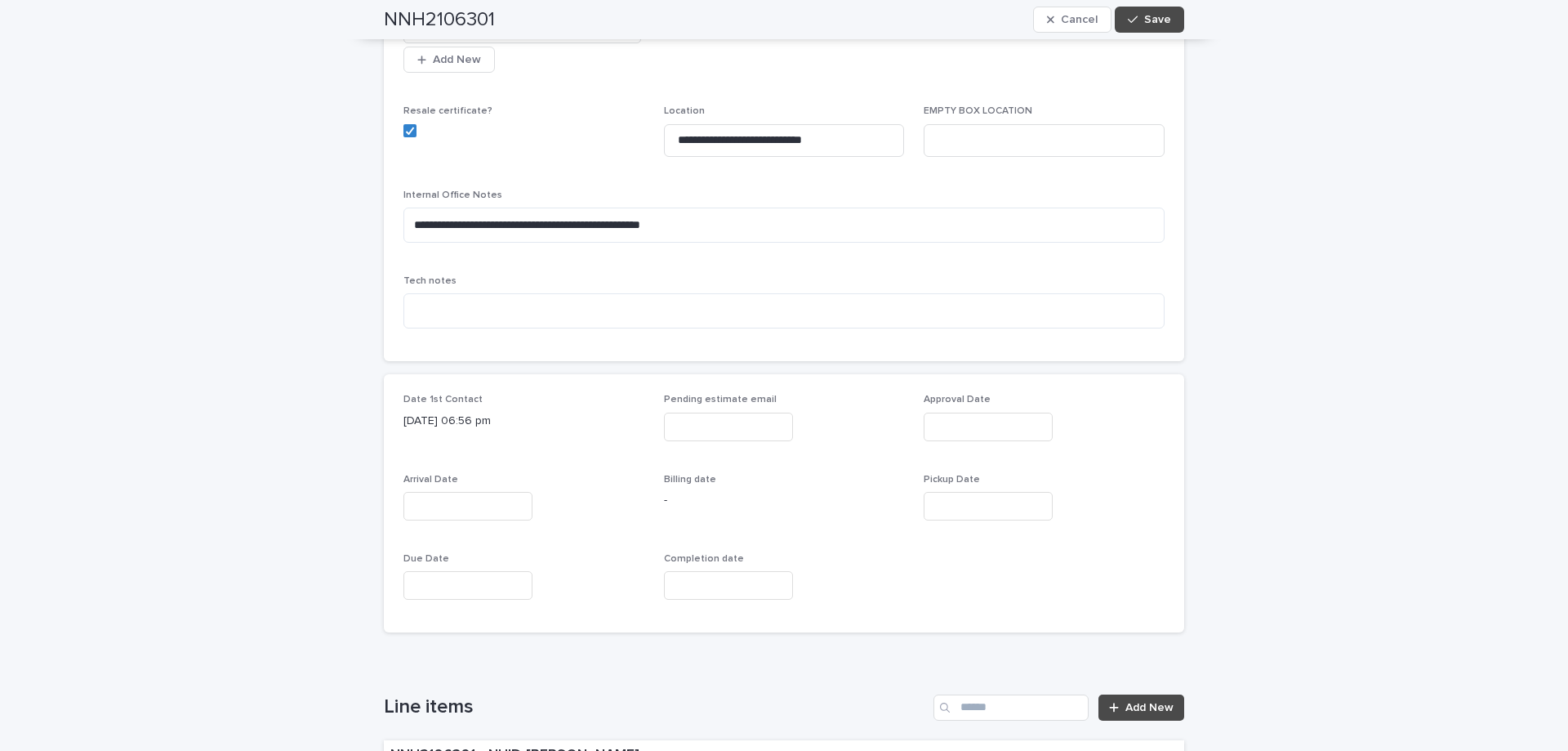
click at [432, 492] on input "text" at bounding box center [468, 506] width 129 height 29
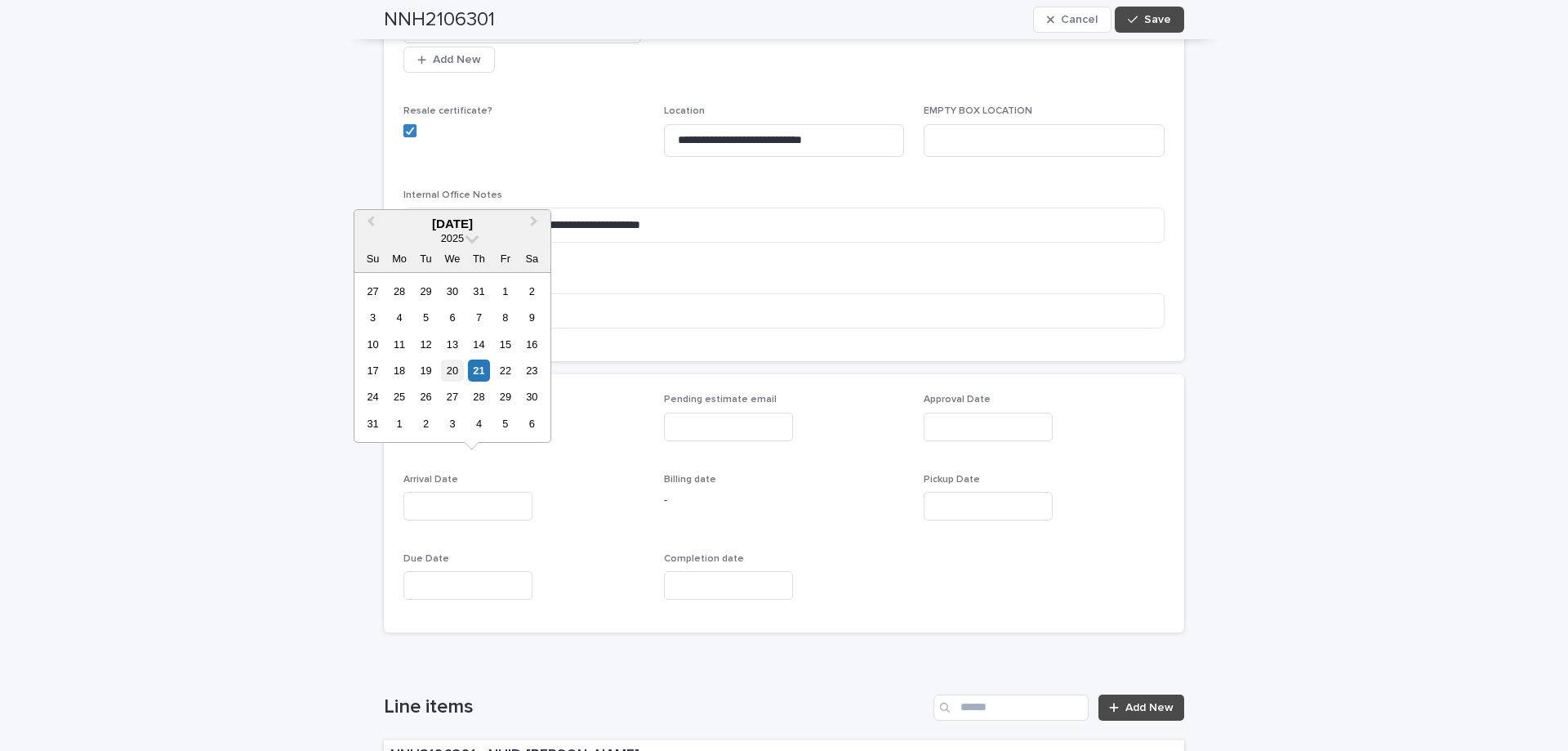
click at [453, 372] on div "20" at bounding box center [452, 370] width 22 height 22
type input "**********"
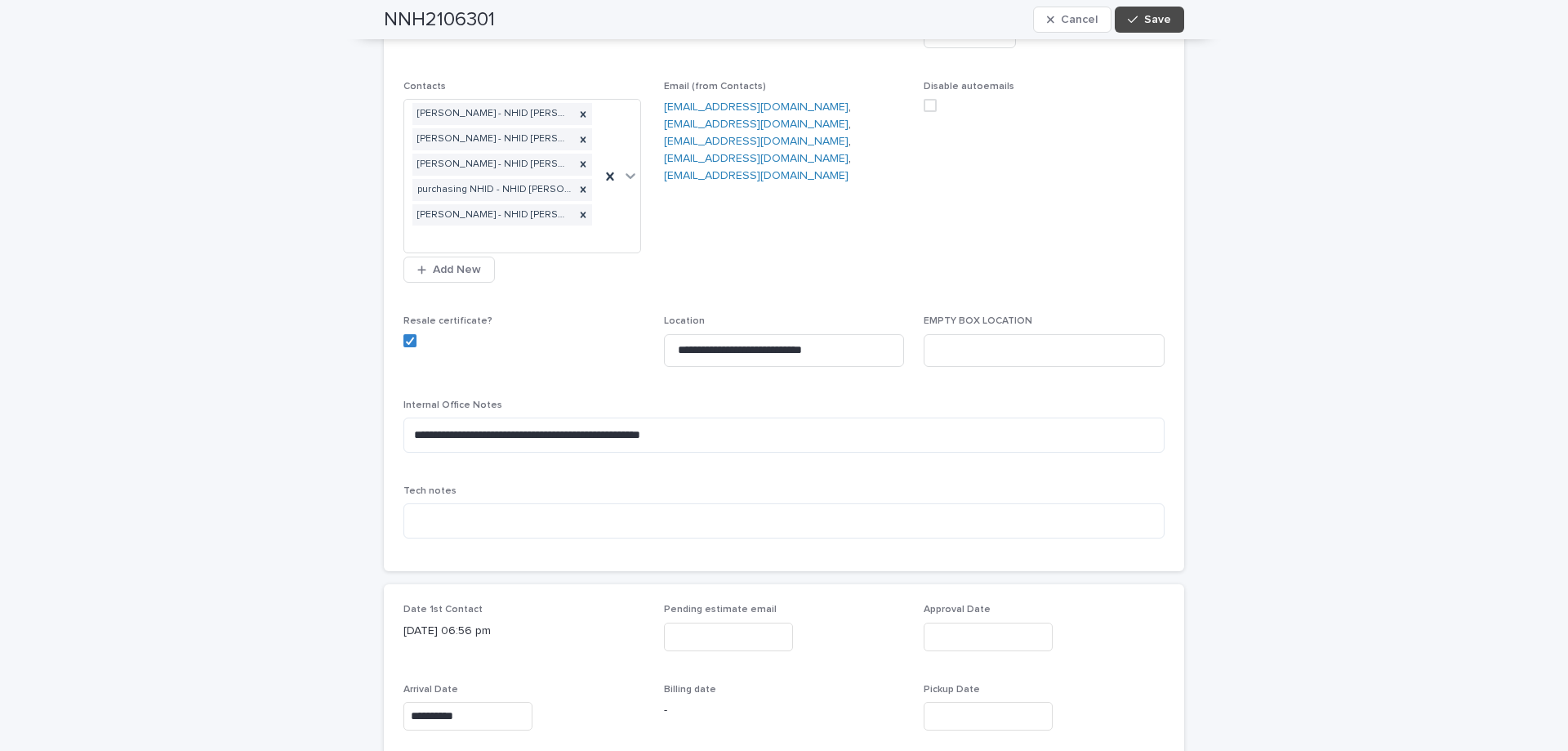
scroll to position [245, 0]
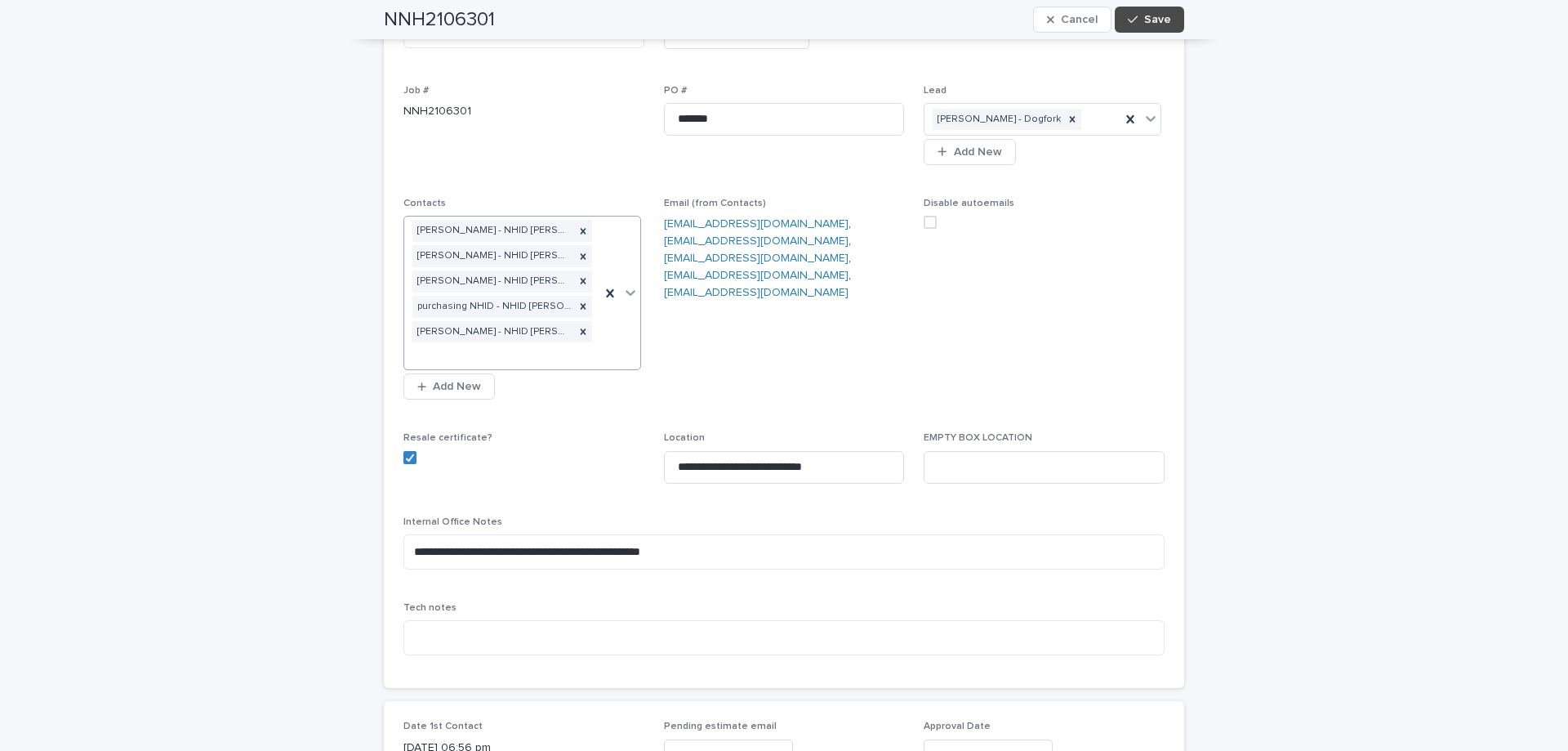
click at [601, 329] on div at bounding box center [620, 293] width 40 height 153
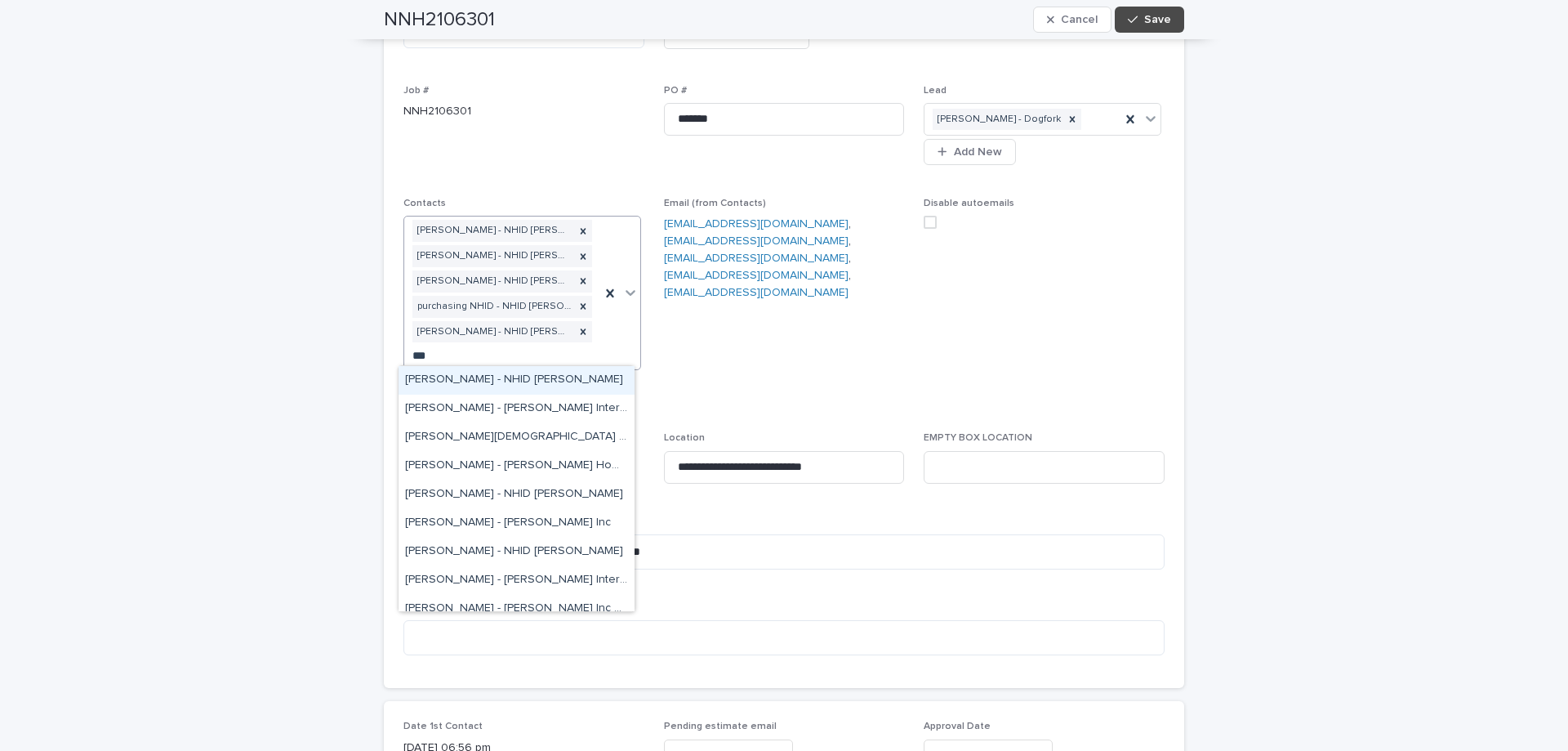
type input "****"
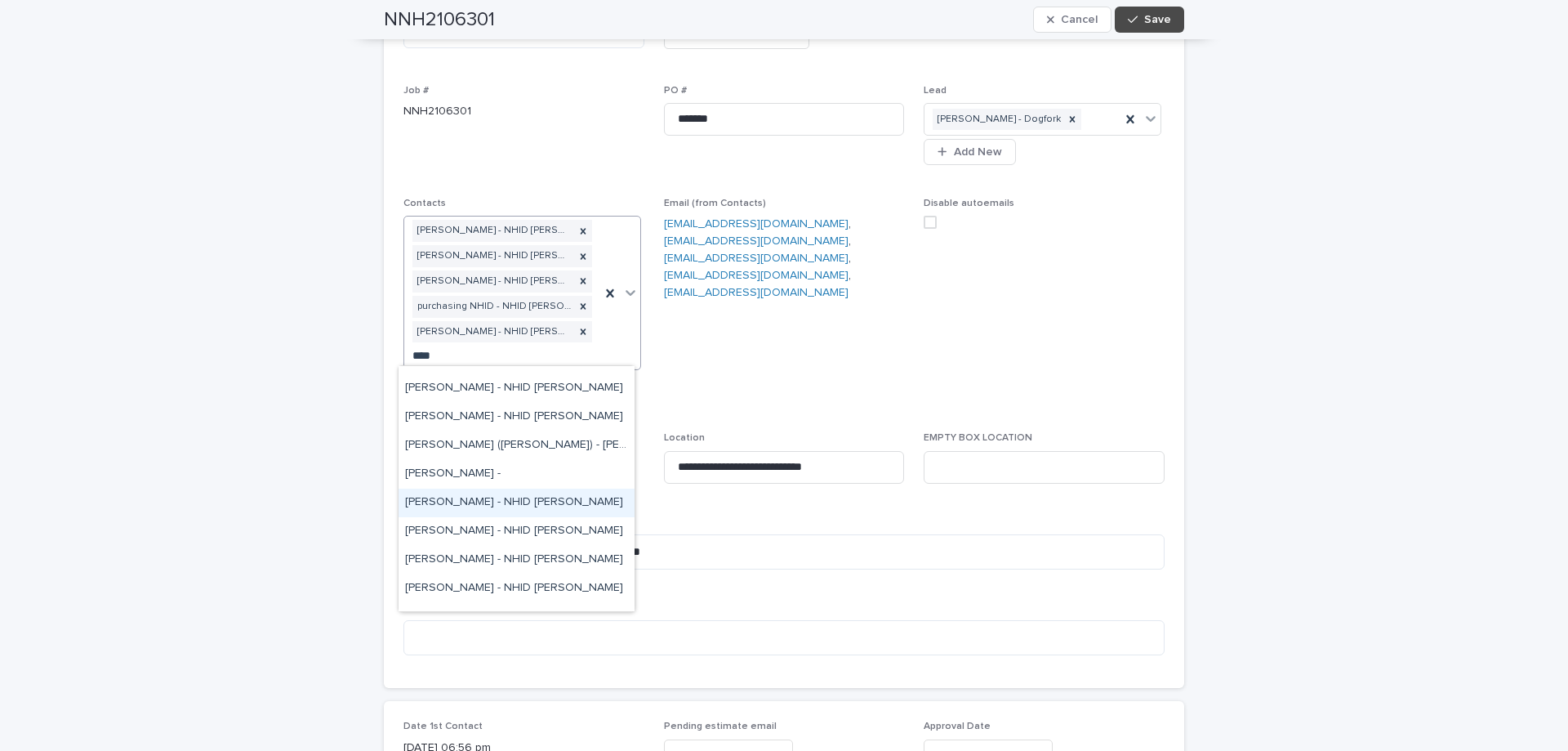
scroll to position [1388, 0]
click at [502, 531] on div "Purchasing [PERSON_NAME] - NHID [PERSON_NAME]" at bounding box center [516, 535] width 236 height 29
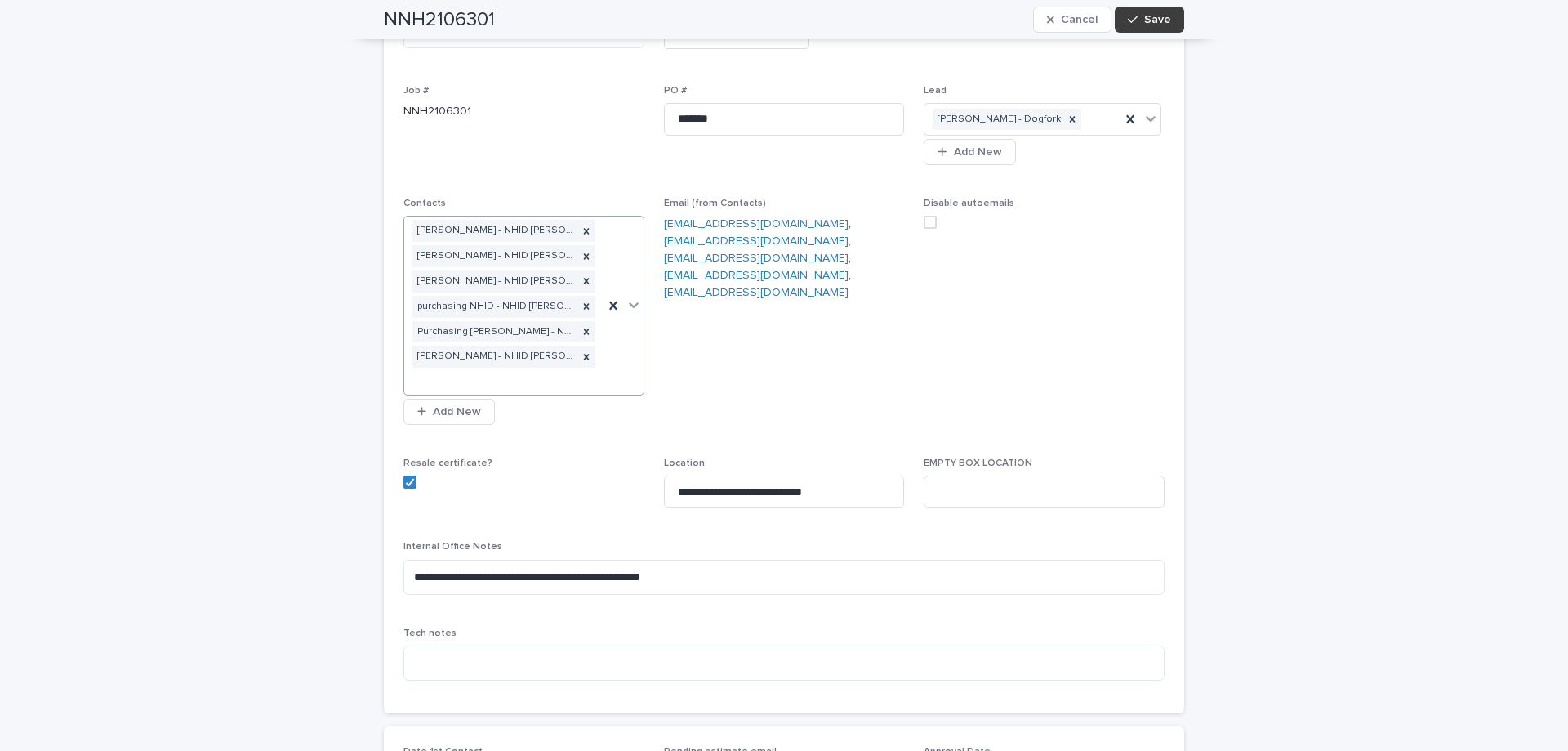
click at [1148, 12] on button "Save" at bounding box center [1149, 19] width 69 height 26
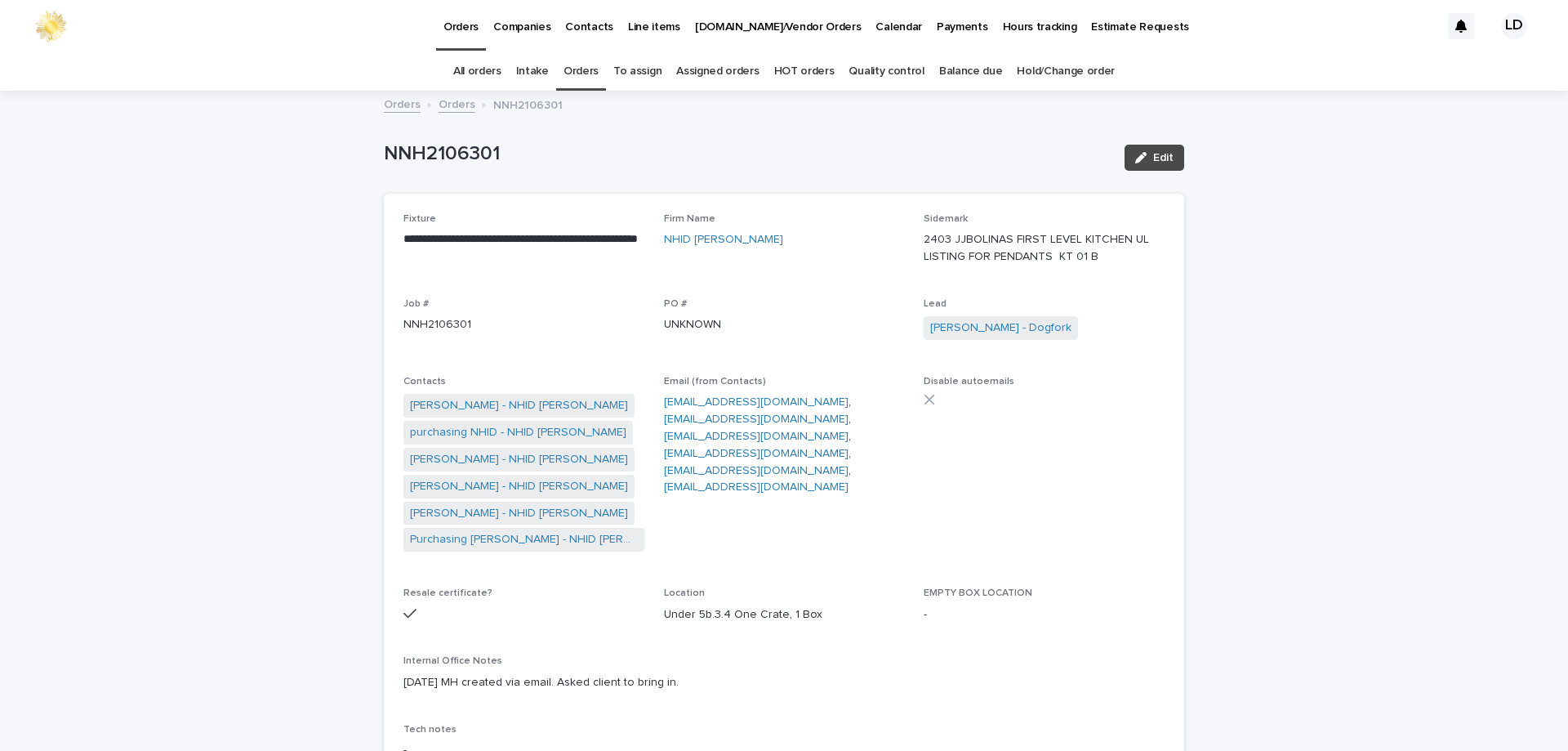
click at [440, 99] on link "Orders" at bounding box center [458, 103] width 37 height 19
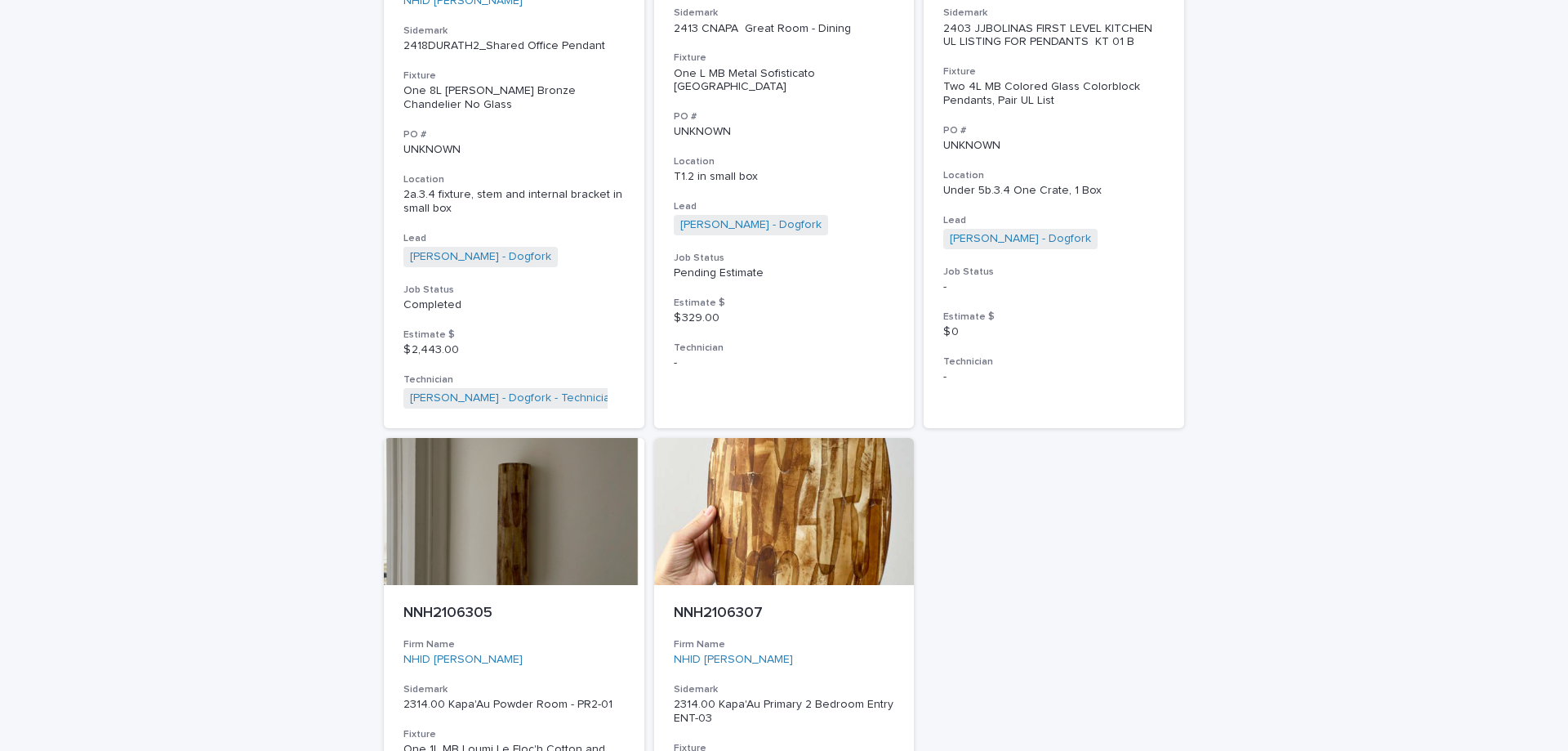
scroll to position [490, 0]
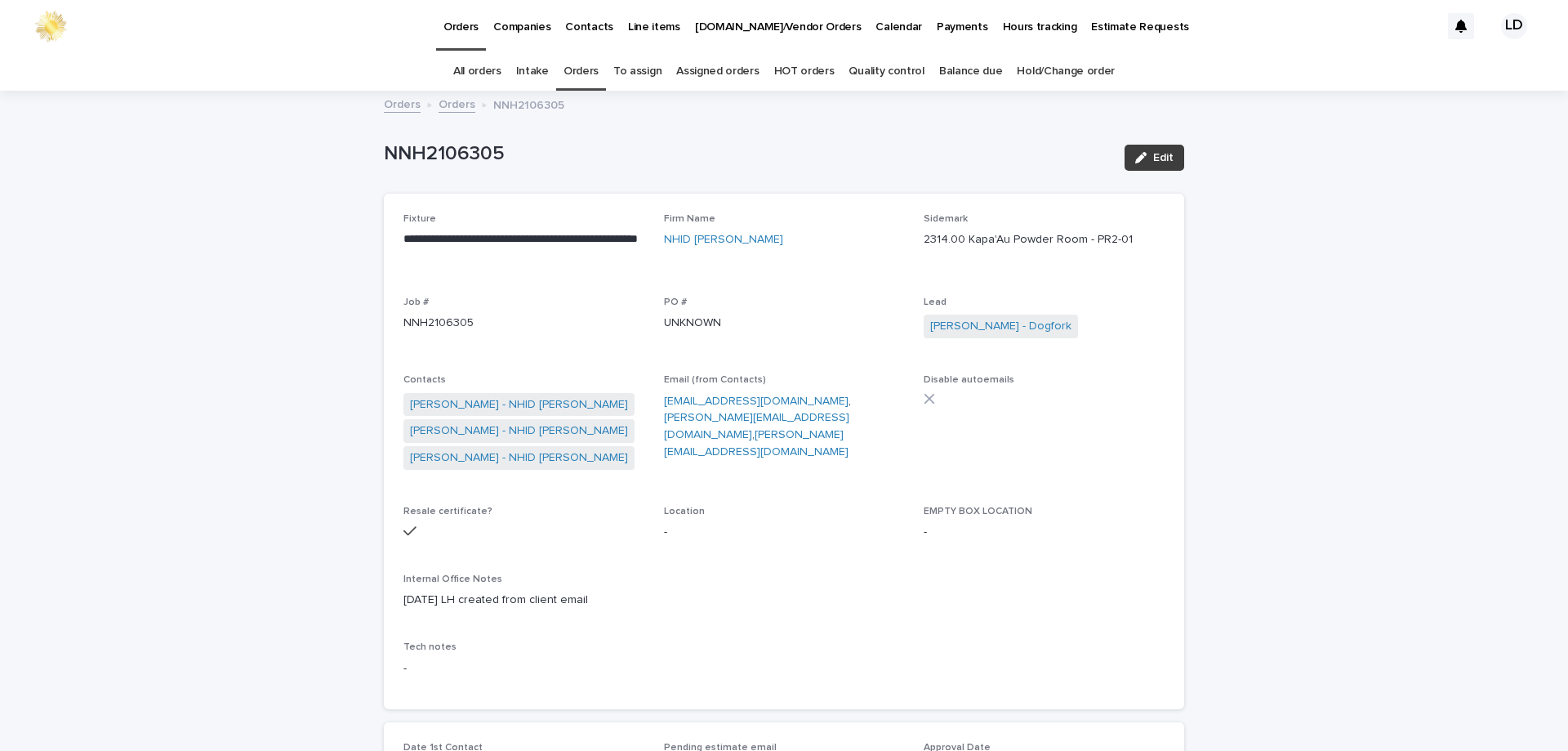
click at [1153, 158] on span "Edit" at bounding box center [1163, 157] width 20 height 11
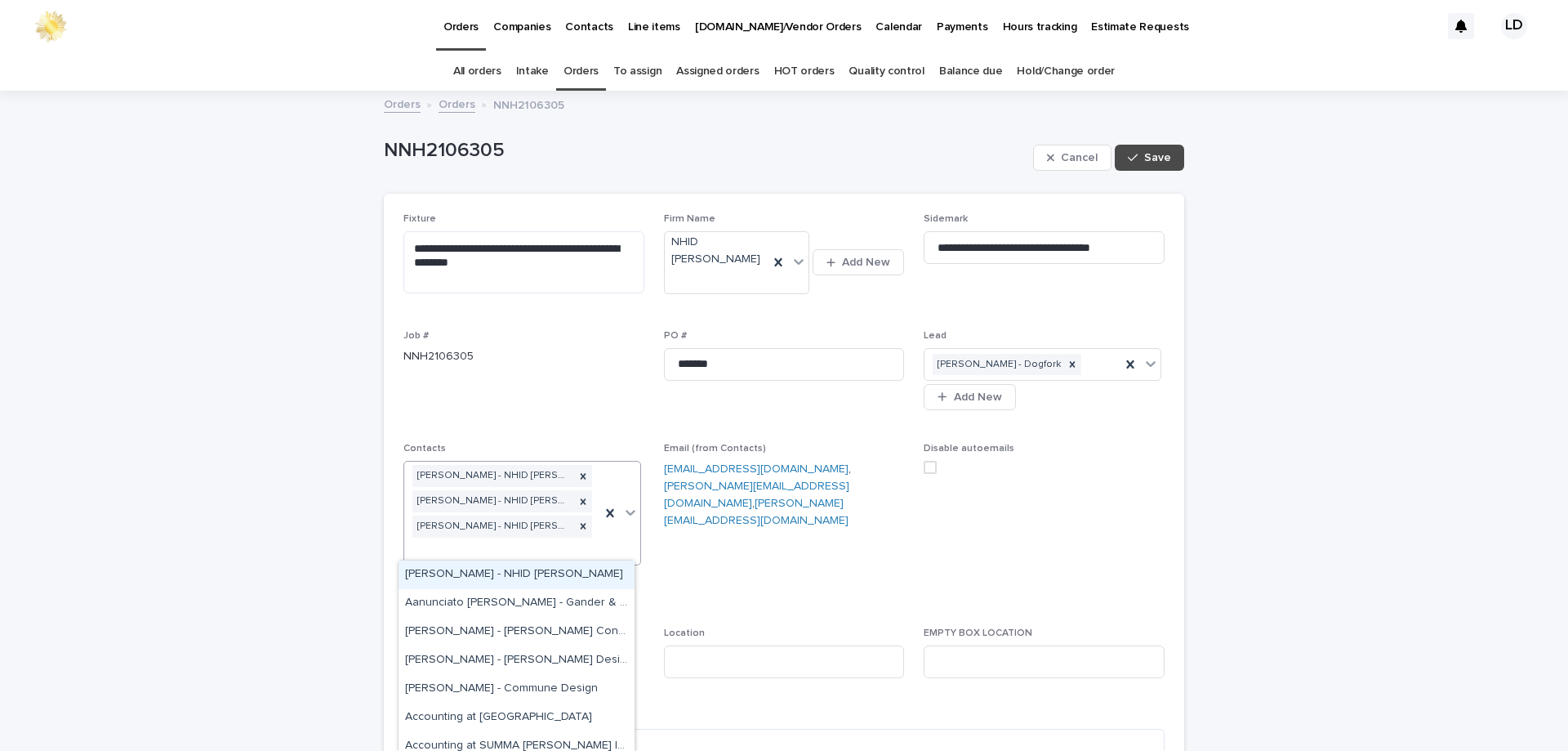
click at [549, 548] on div "[PERSON_NAME] - NHID [PERSON_NAME] [PERSON_NAME] - NHID [PERSON_NAME] [PERSON_N…" at bounding box center [503, 512] width 196 height 102
type input "***"
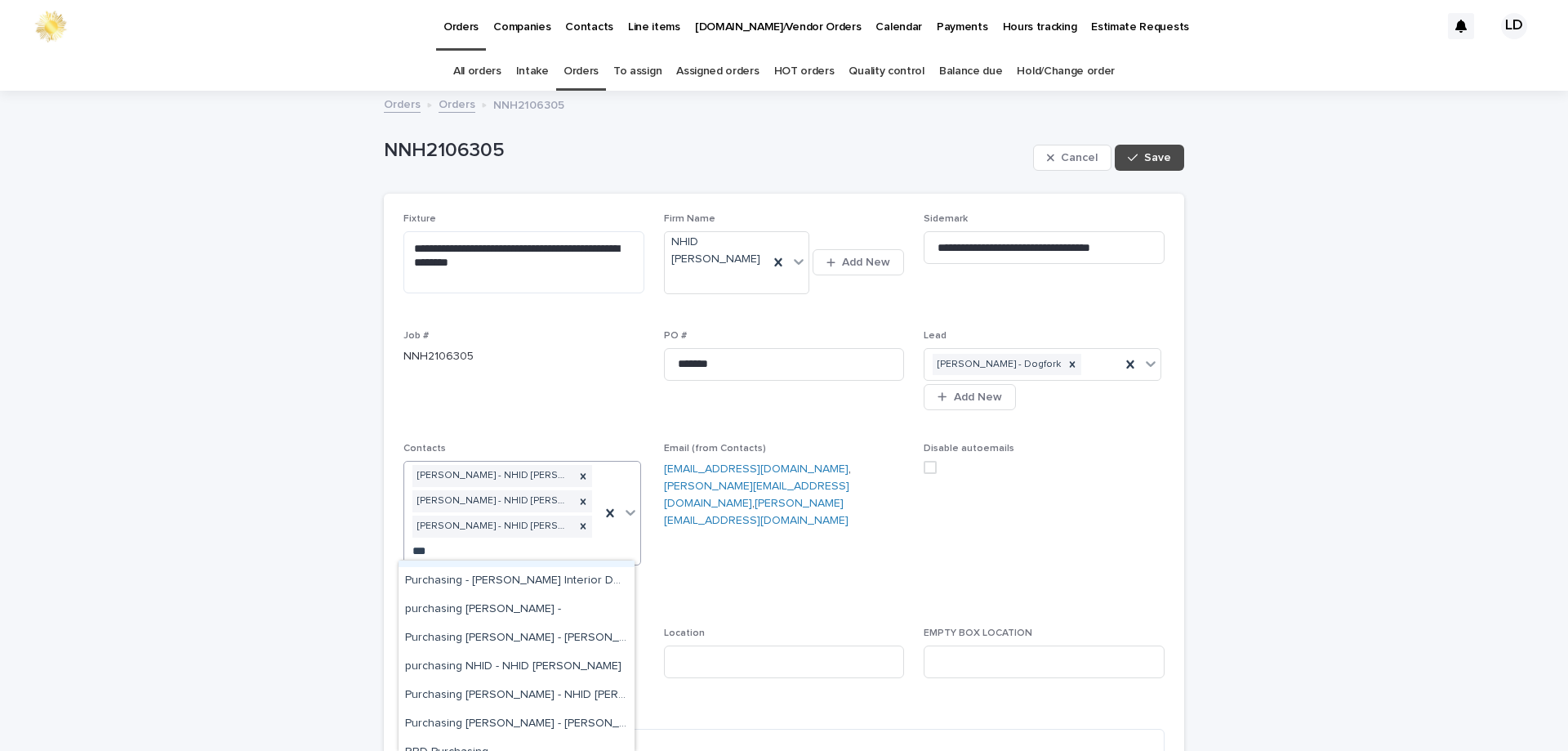
scroll to position [245, 0]
click at [507, 674] on div "Purchasing [PERSON_NAME] - NHID [PERSON_NAME]" at bounding box center [516, 672] width 236 height 29
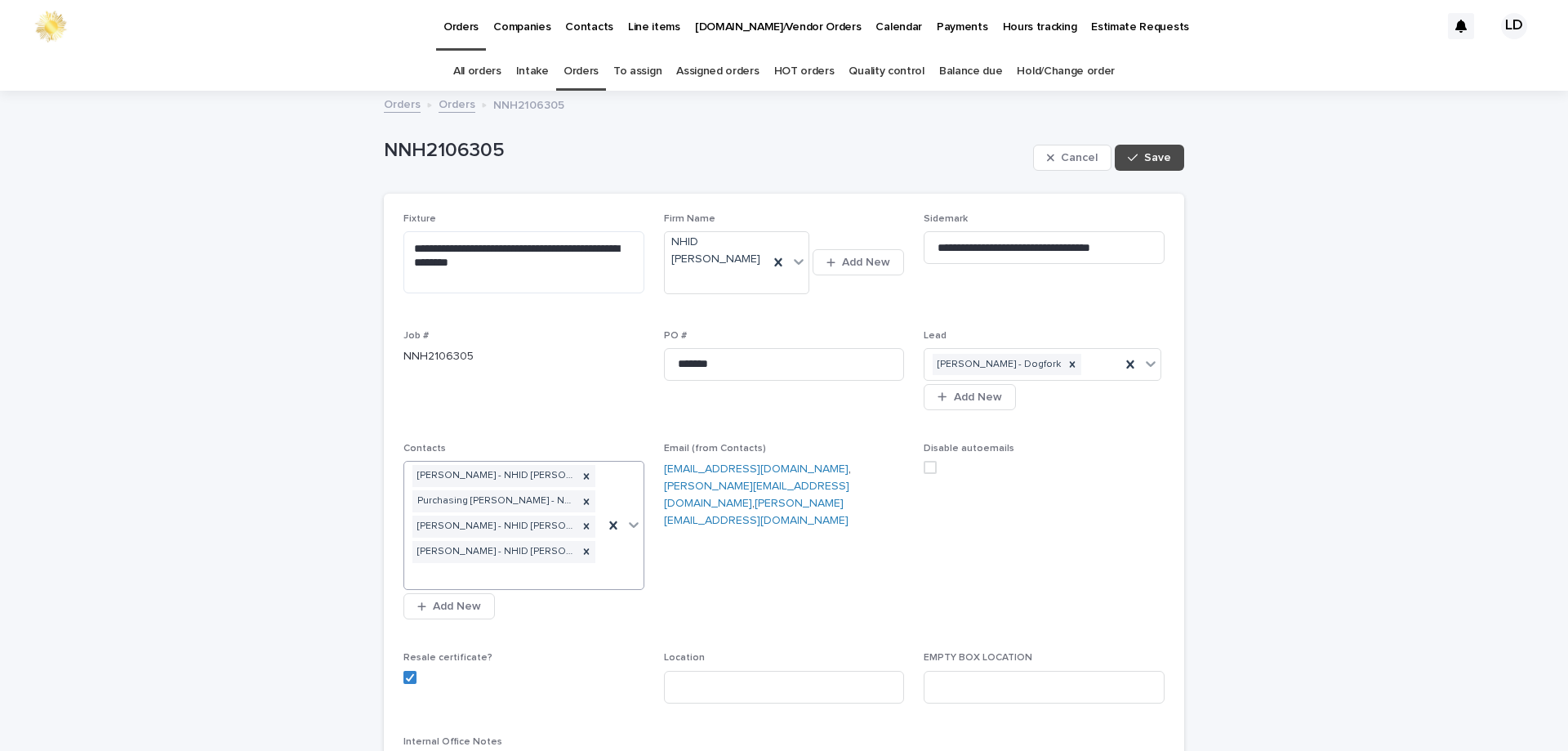
click at [1170, 163] on button "Save" at bounding box center [1149, 157] width 69 height 26
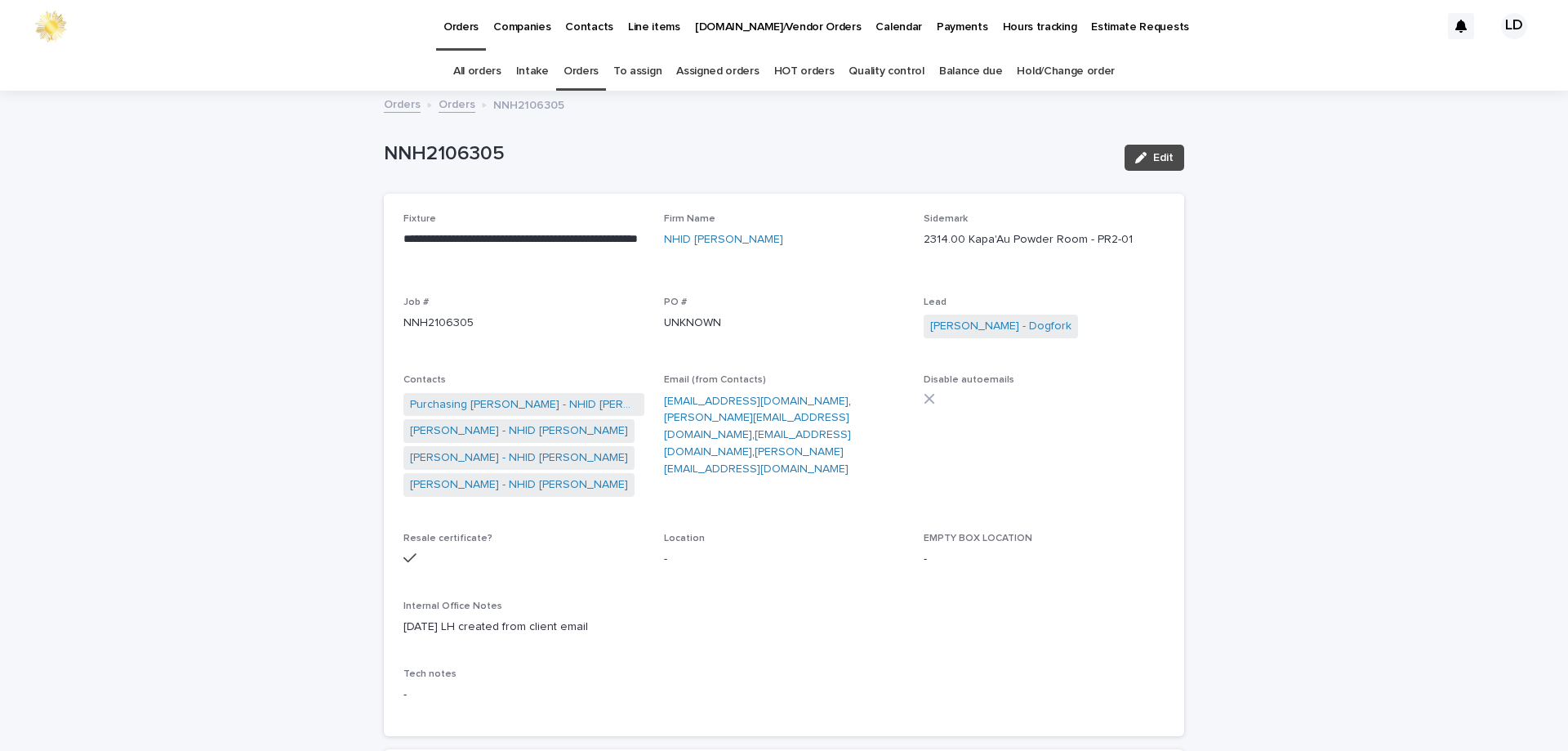
click at [450, 104] on link "Orders" at bounding box center [458, 103] width 37 height 19
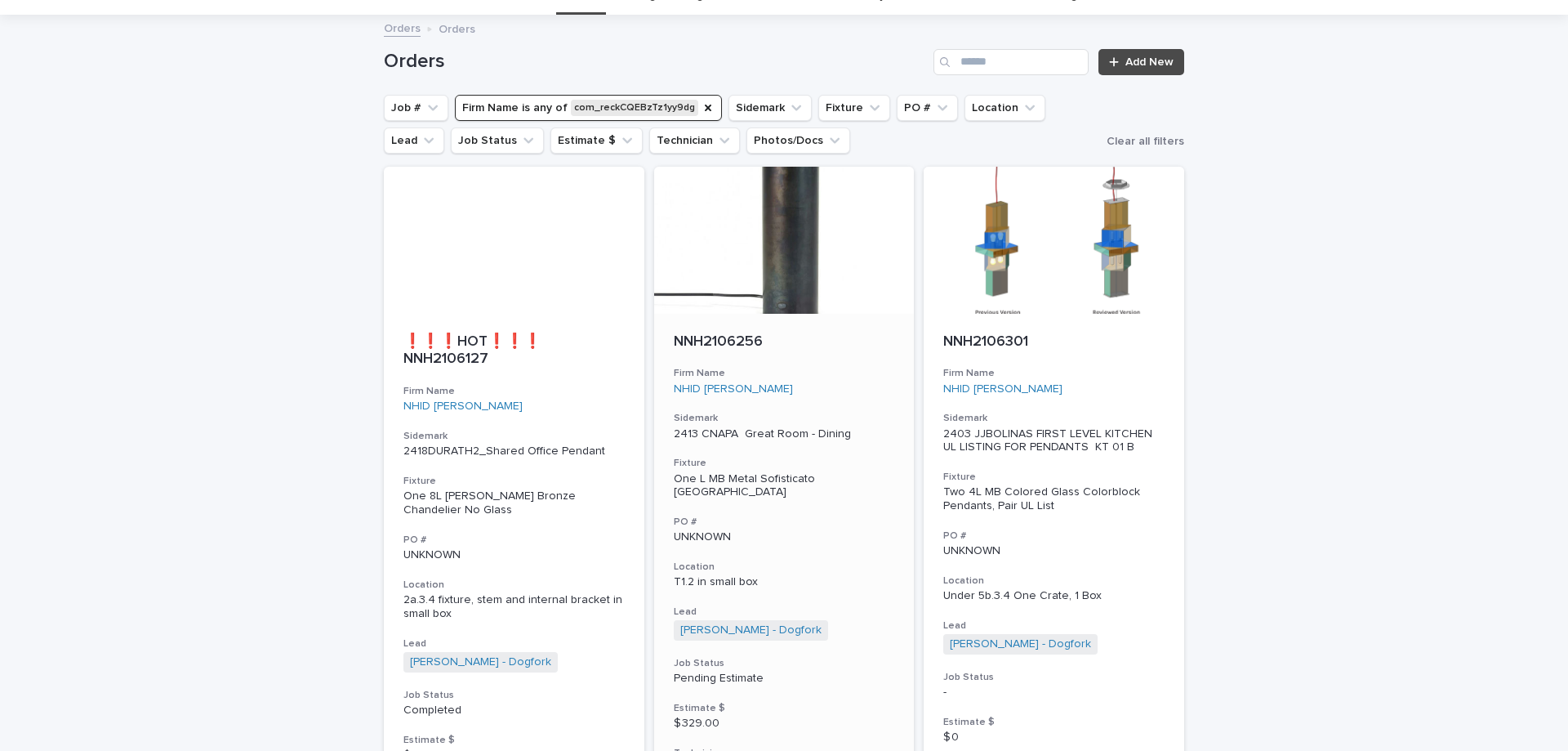
scroll to position [327, 0]
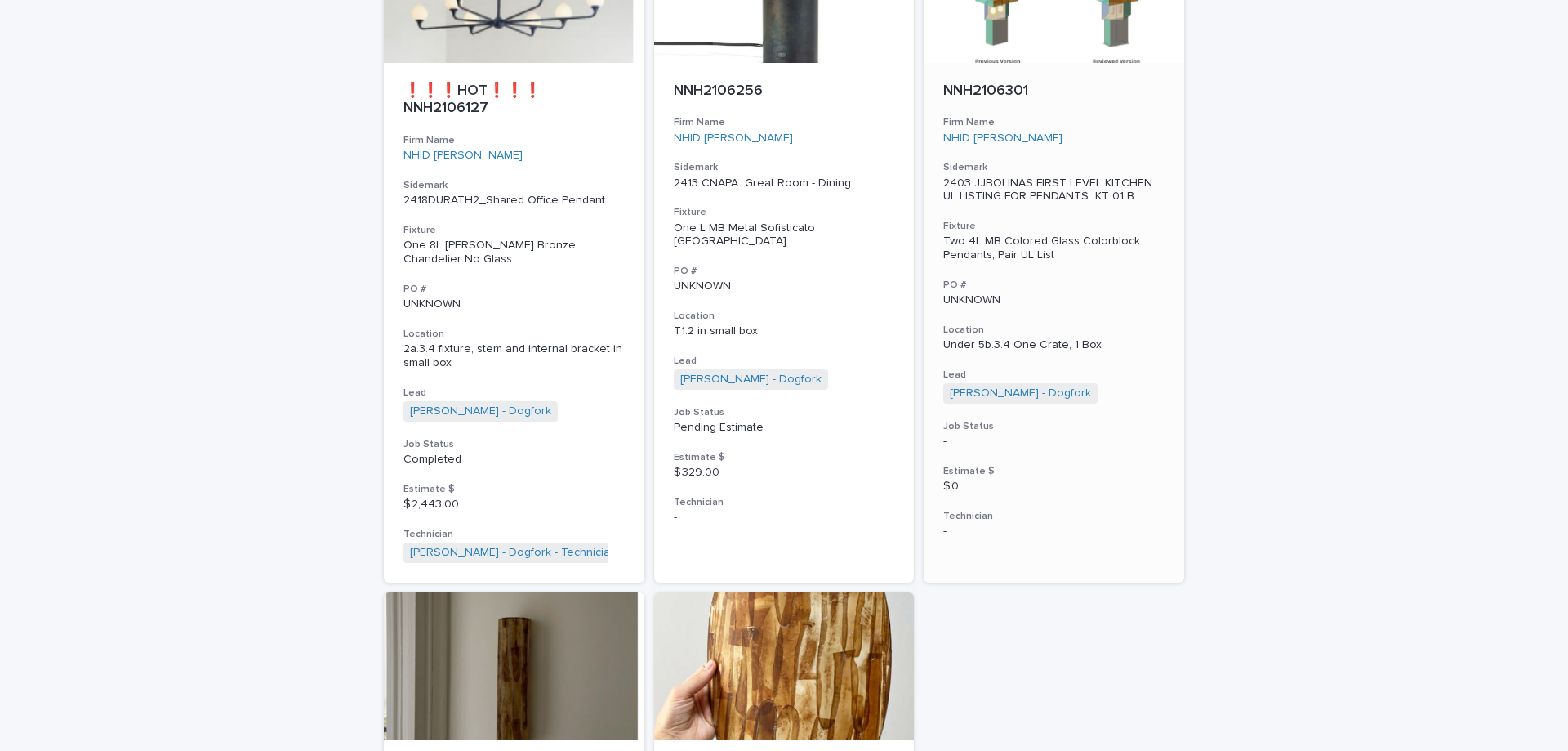
click at [1128, 304] on p "UNKNOWN" at bounding box center [1054, 300] width 221 height 14
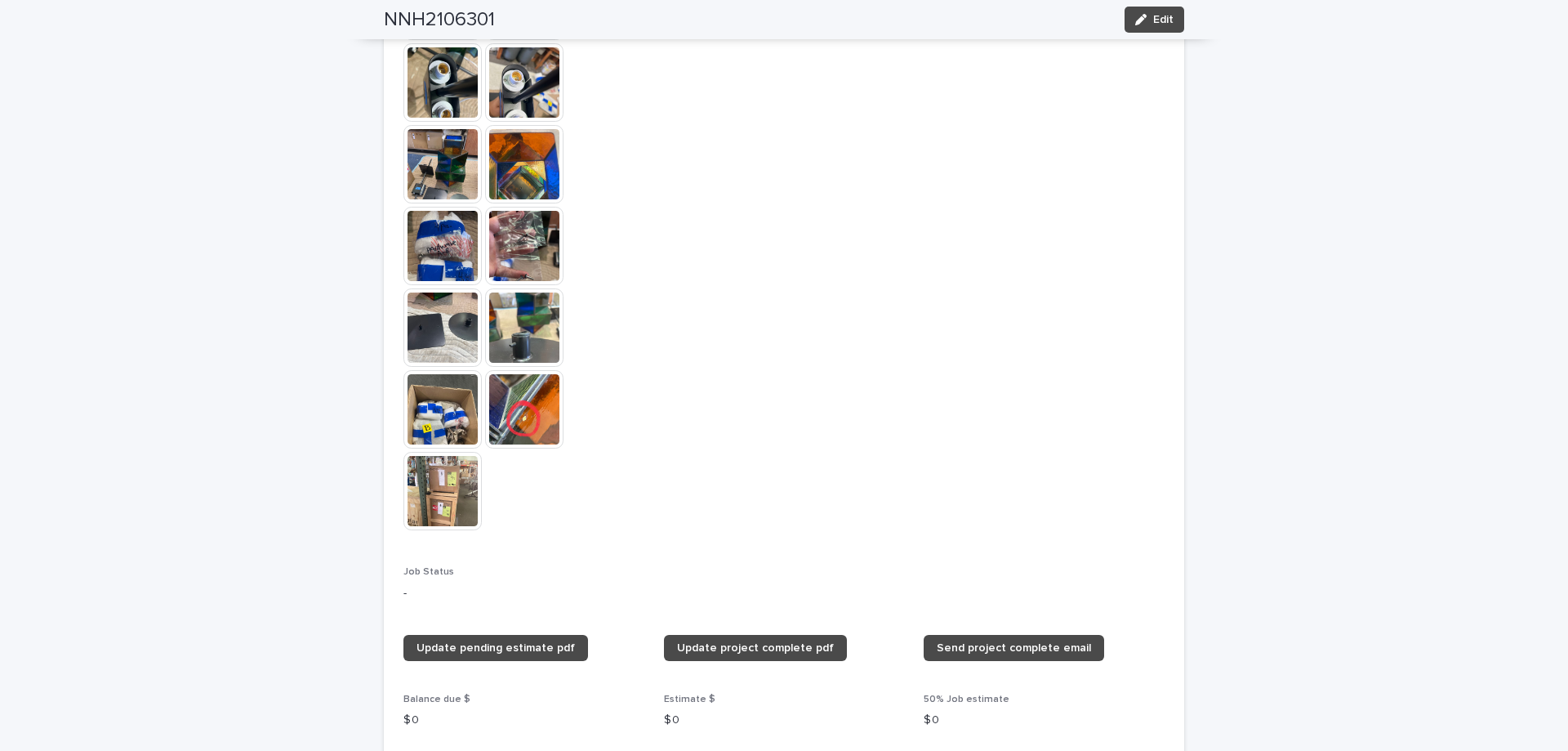
scroll to position [1470, 0]
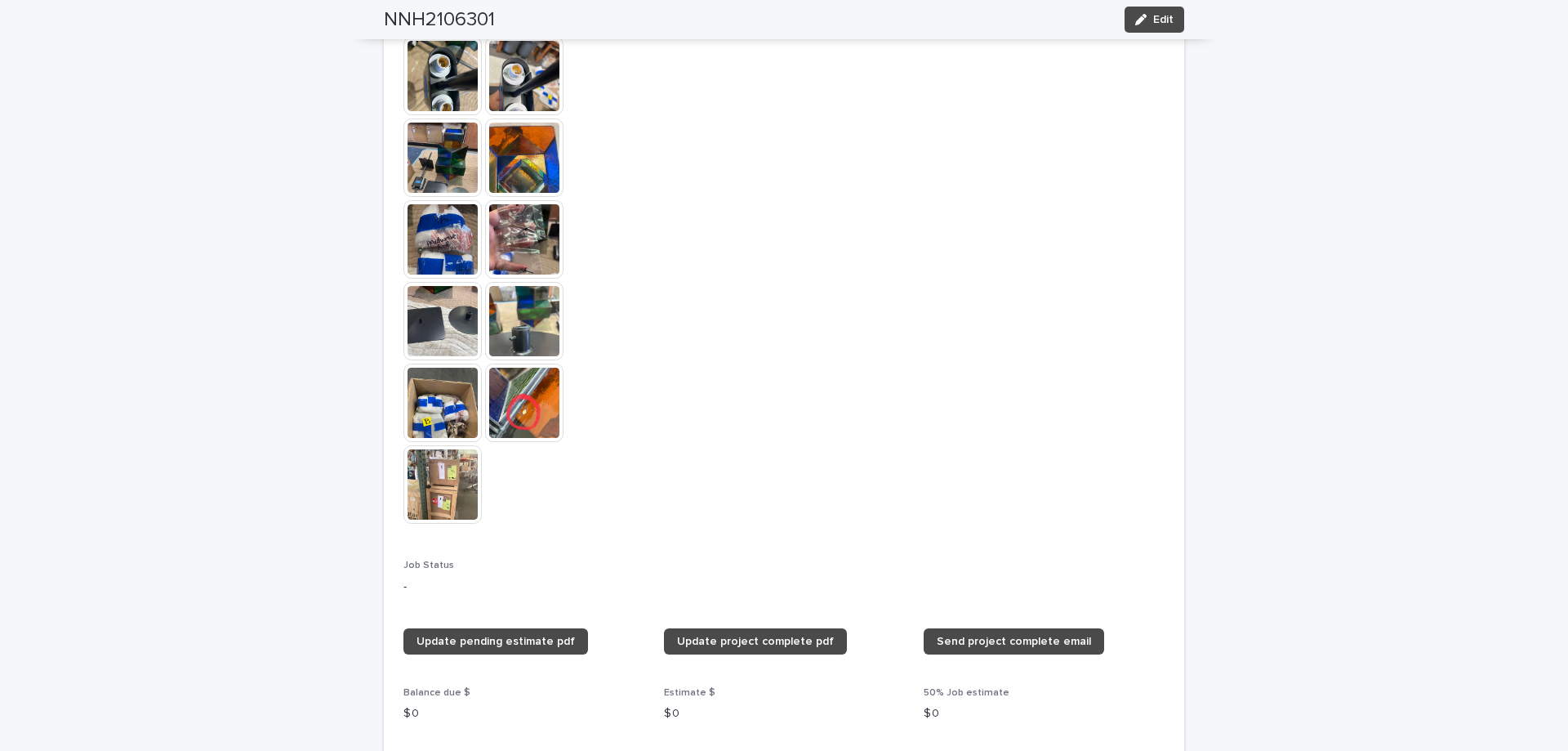
click at [1154, 23] on span "Edit" at bounding box center [1163, 19] width 20 height 11
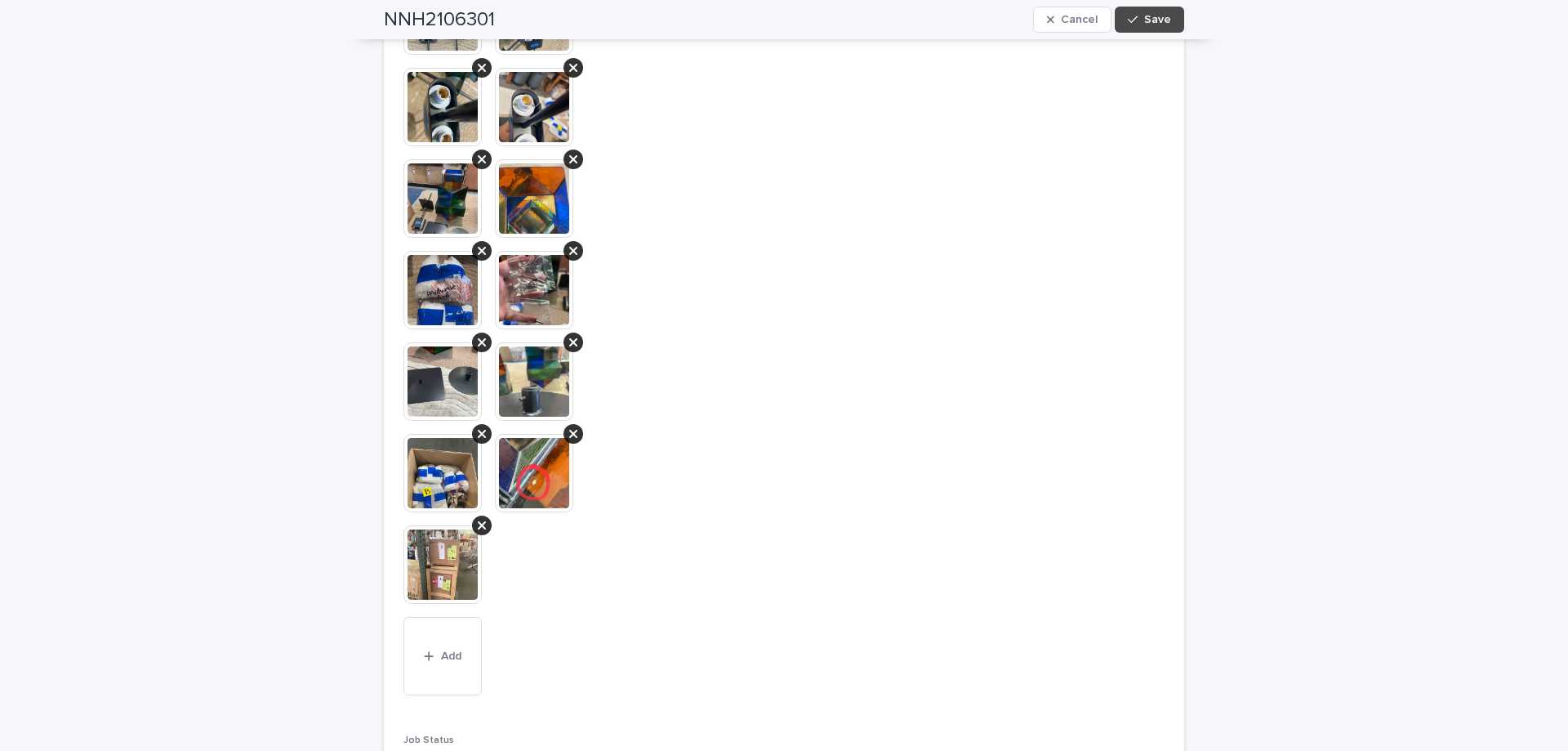
scroll to position [1705, 0]
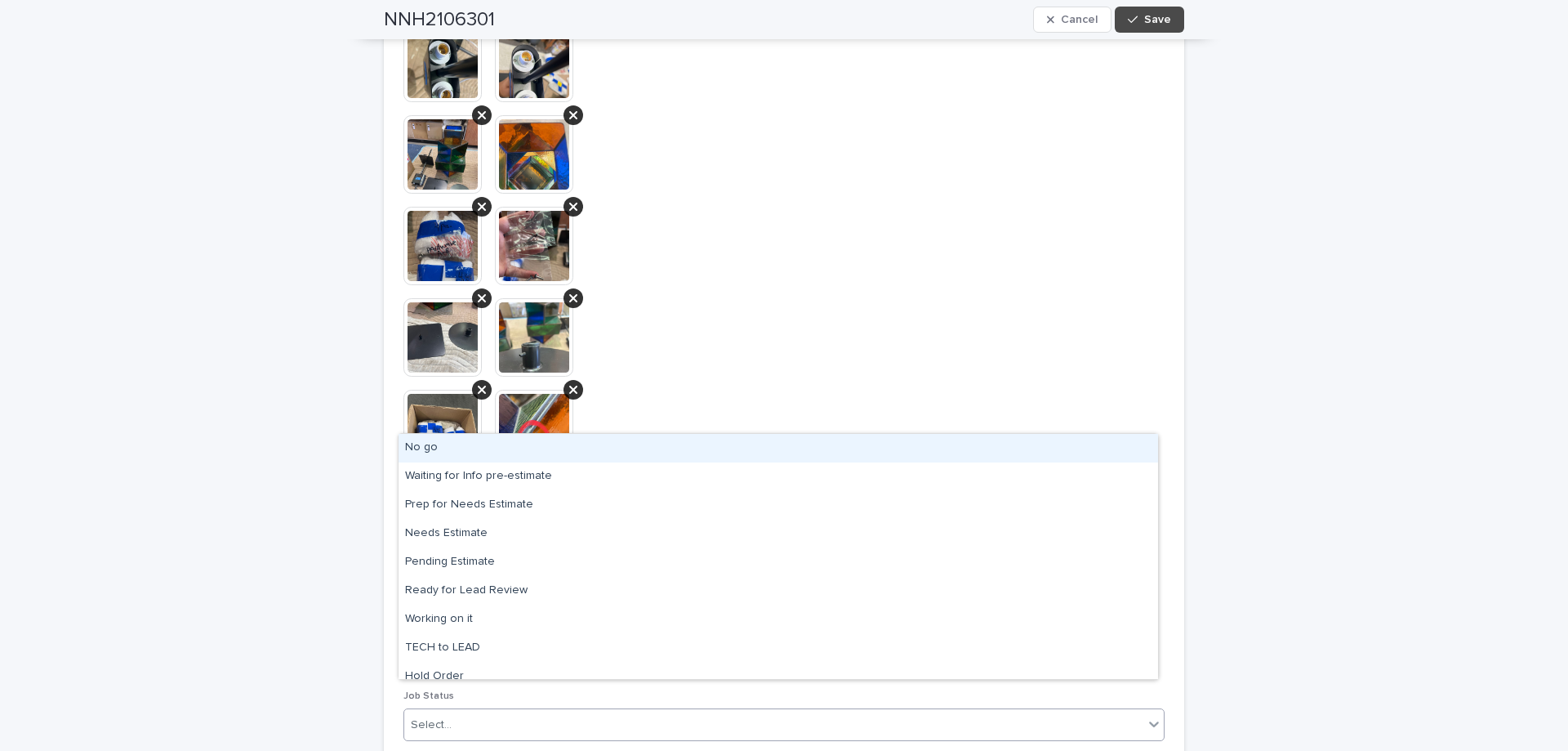
click at [1149, 721] on icon at bounding box center [1154, 724] width 10 height 6
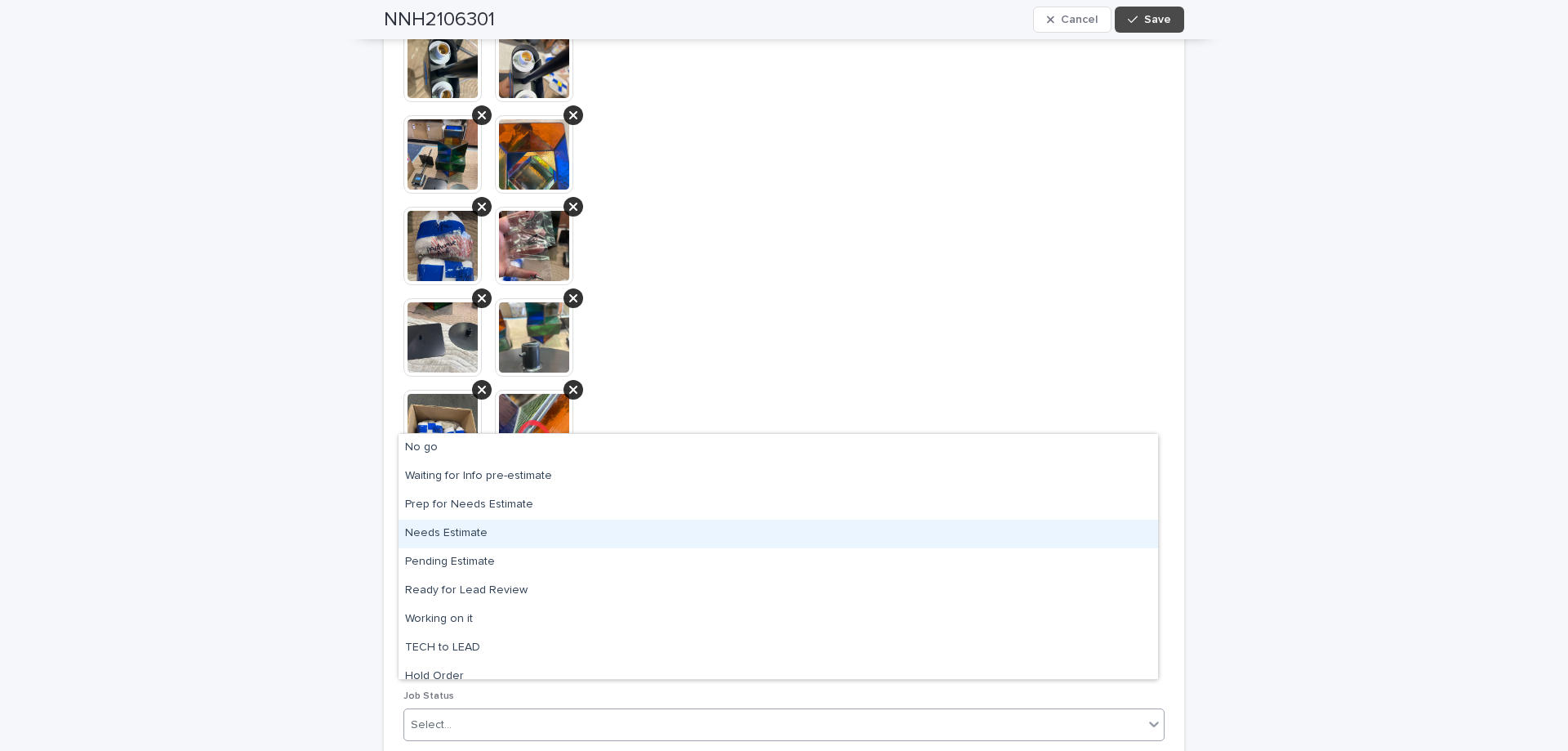
click at [499, 543] on div "Needs Estimate" at bounding box center [778, 533] width 759 height 29
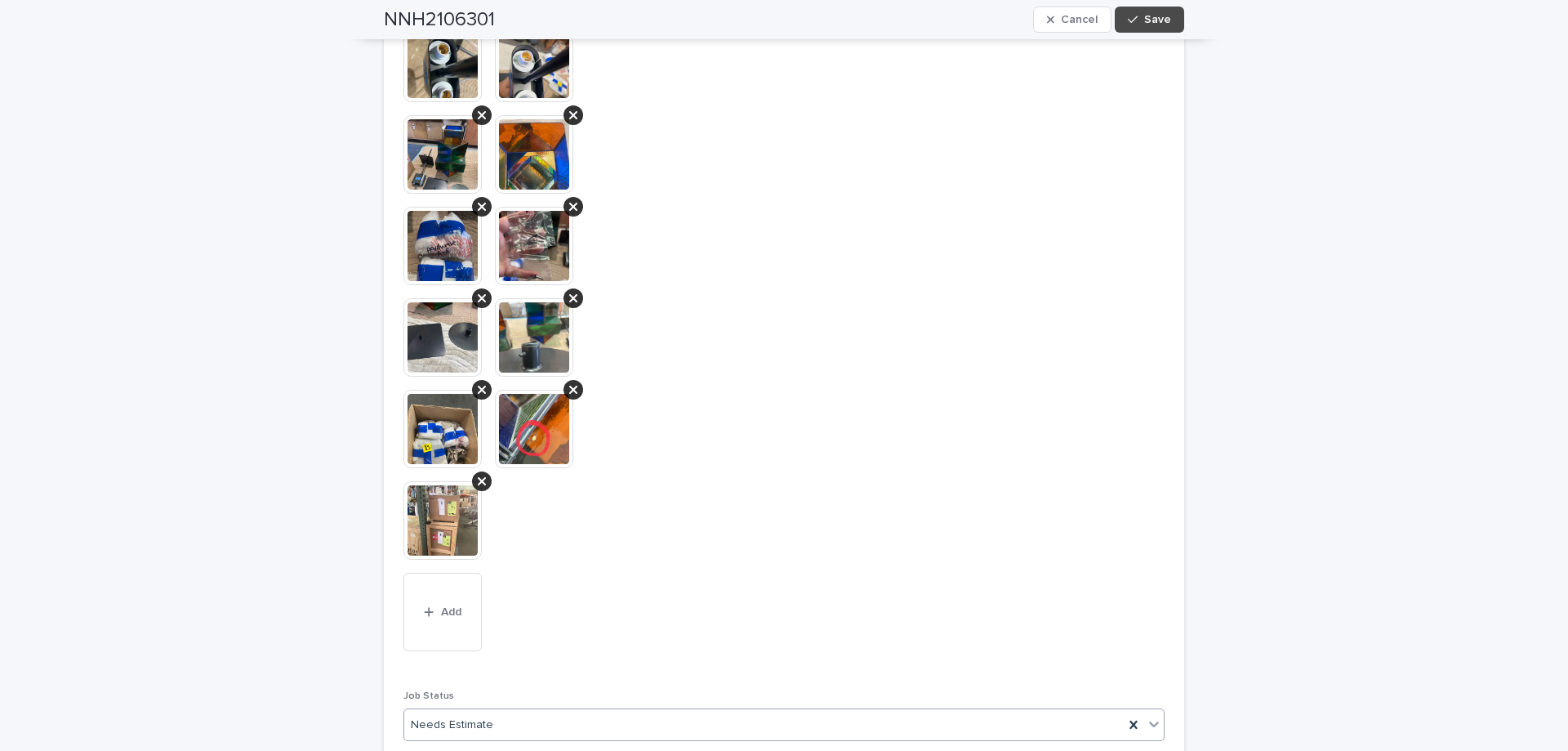
click at [1152, 27] on button "Save" at bounding box center [1149, 19] width 69 height 26
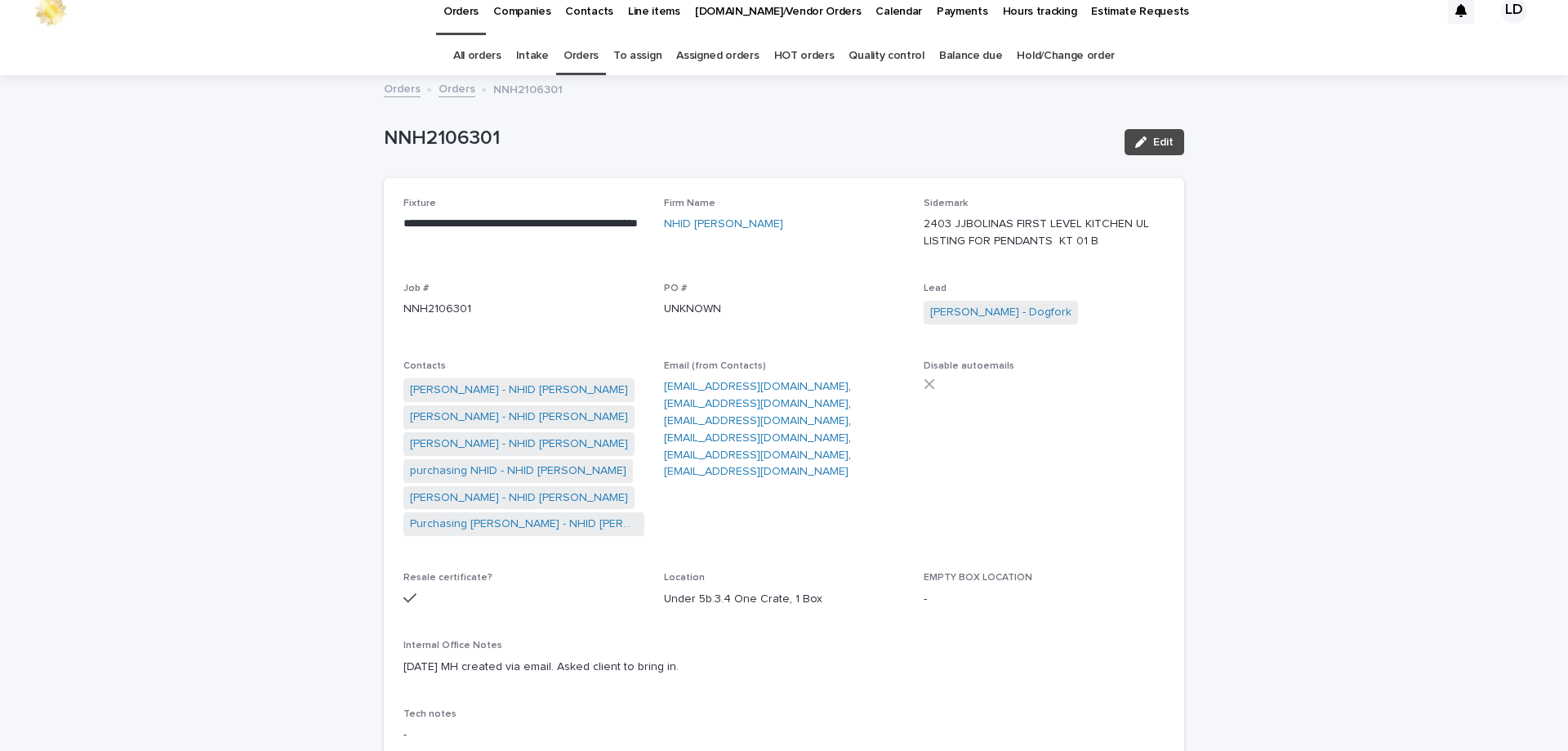
scroll to position [0, 0]
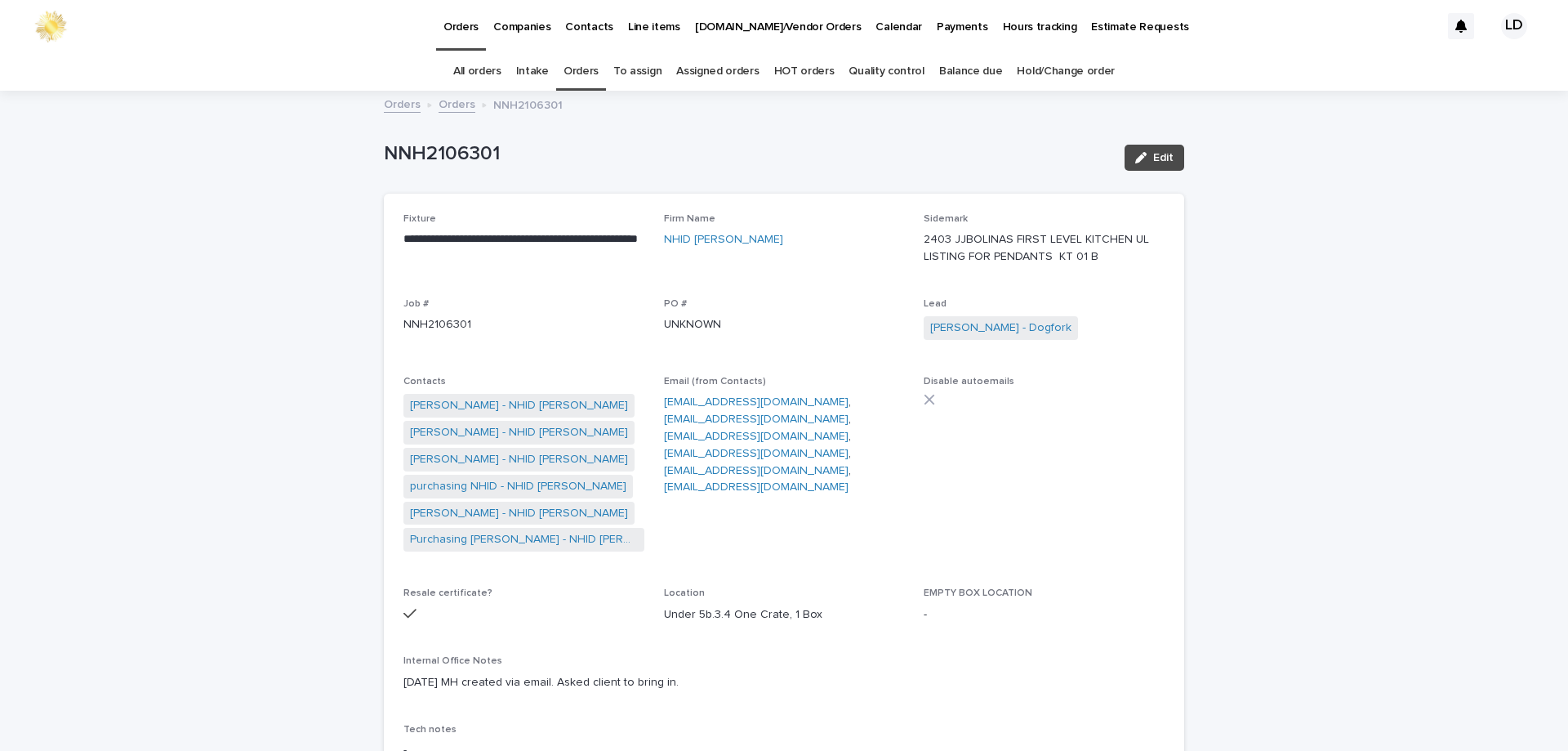
click at [453, 106] on link "Orders" at bounding box center [458, 103] width 37 height 19
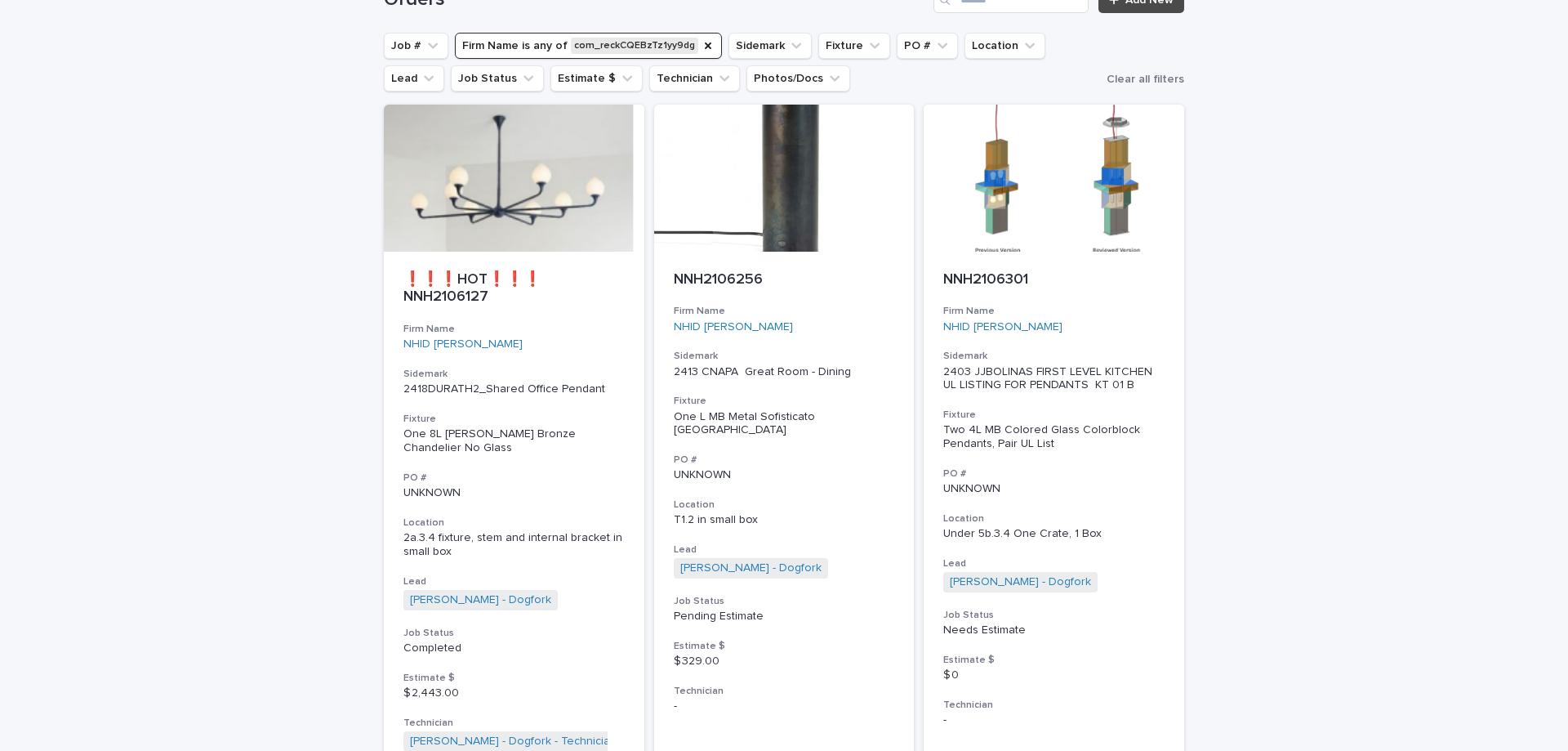
scroll to position [134, 0]
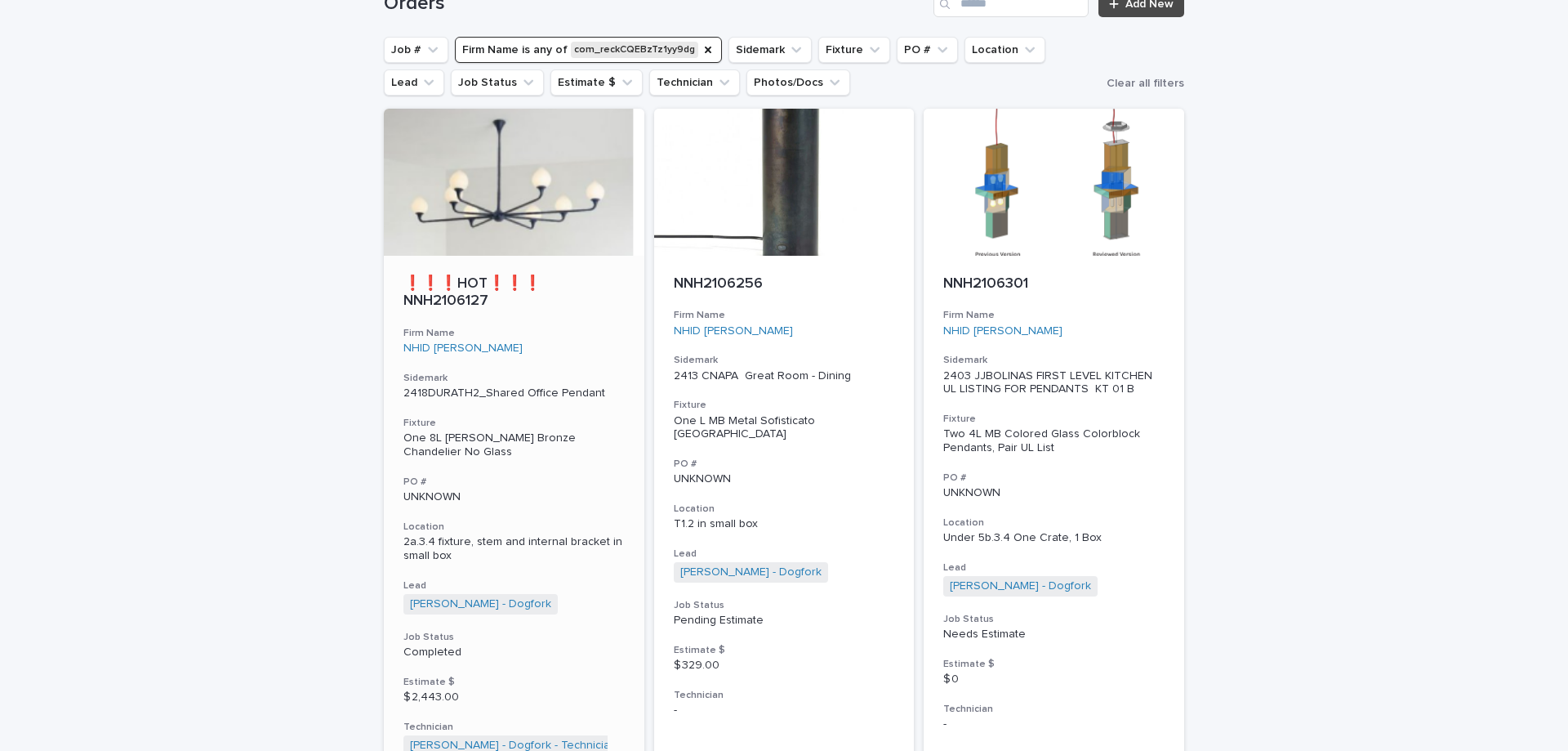
click at [543, 487] on div "UNKNOWN" at bounding box center [514, 495] width 221 height 18
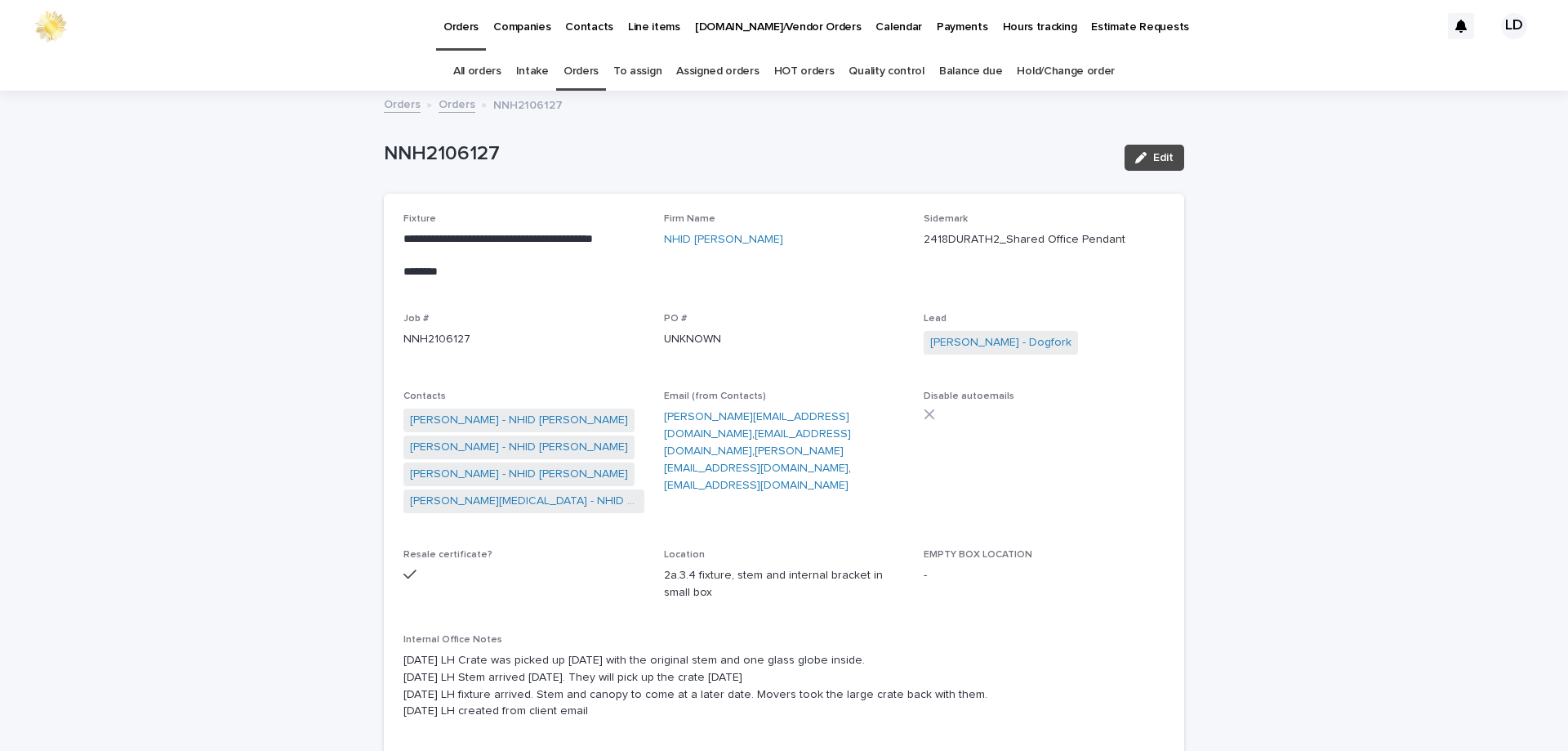
click at [452, 108] on link "Orders" at bounding box center [458, 103] width 37 height 19
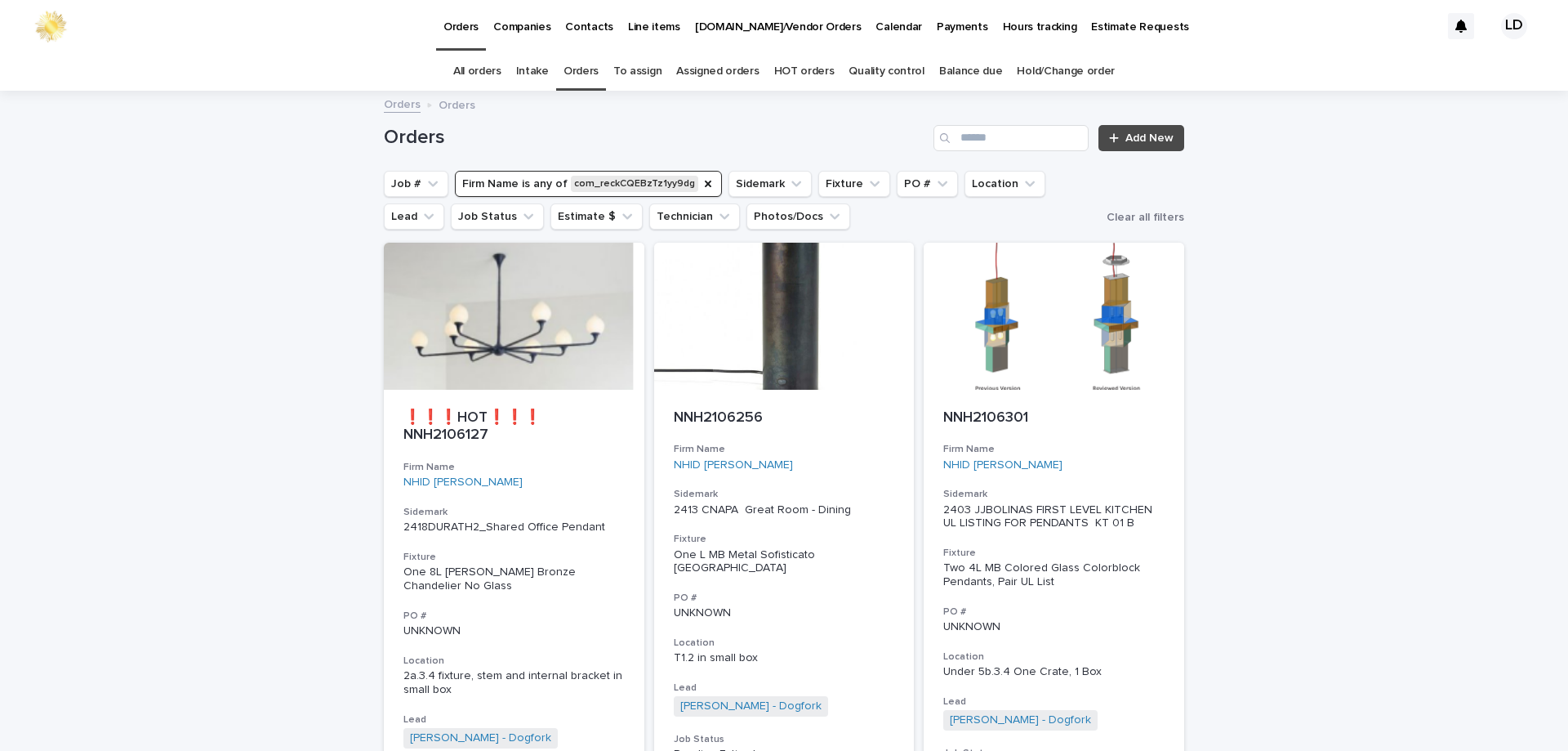
scroll to position [52, 0]
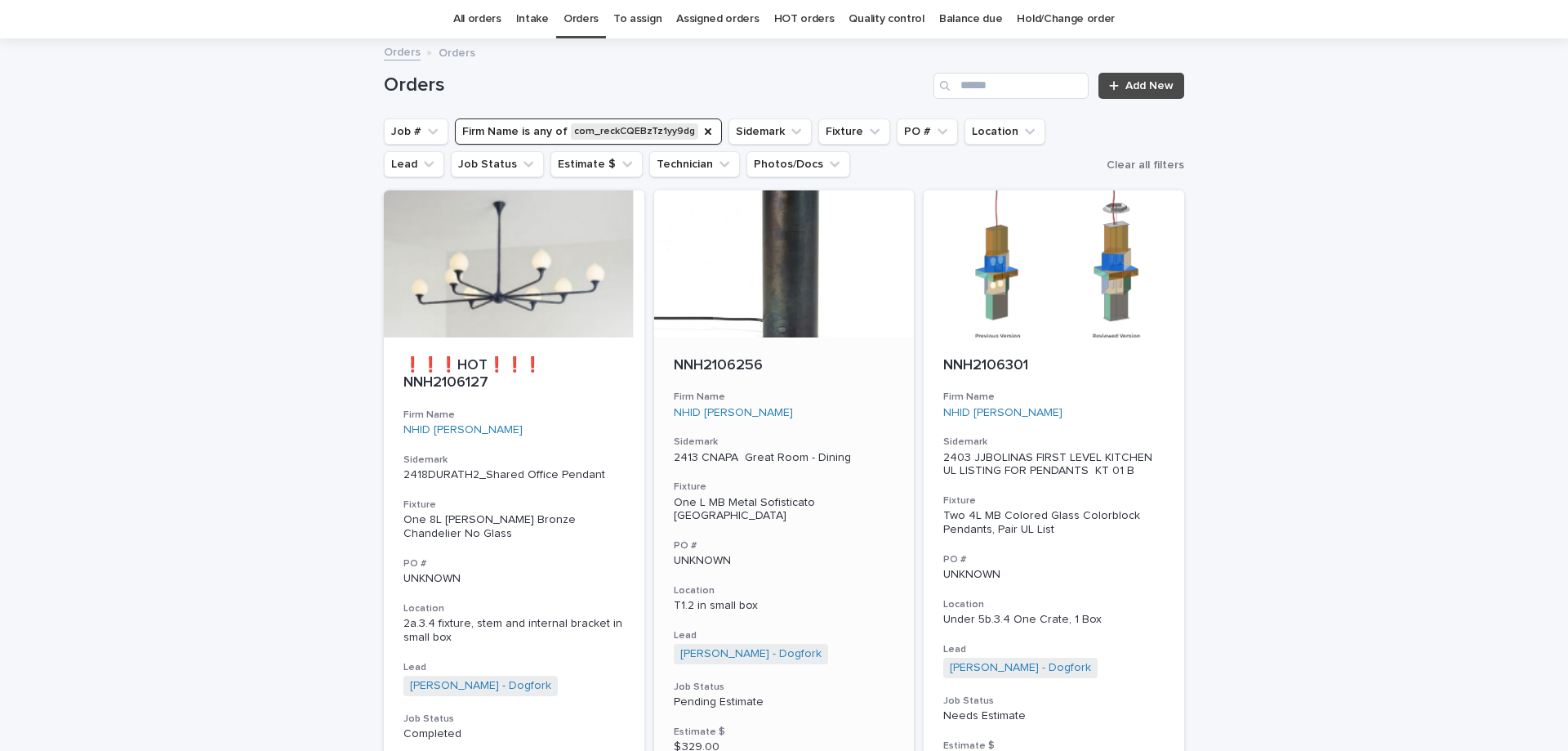
click at [834, 425] on div "NNH2106256 Firm Name NHID [PERSON_NAME] Sidemark 2413 CNAPA Great Room - Dining…" at bounding box center [784, 577] width 260 height 481
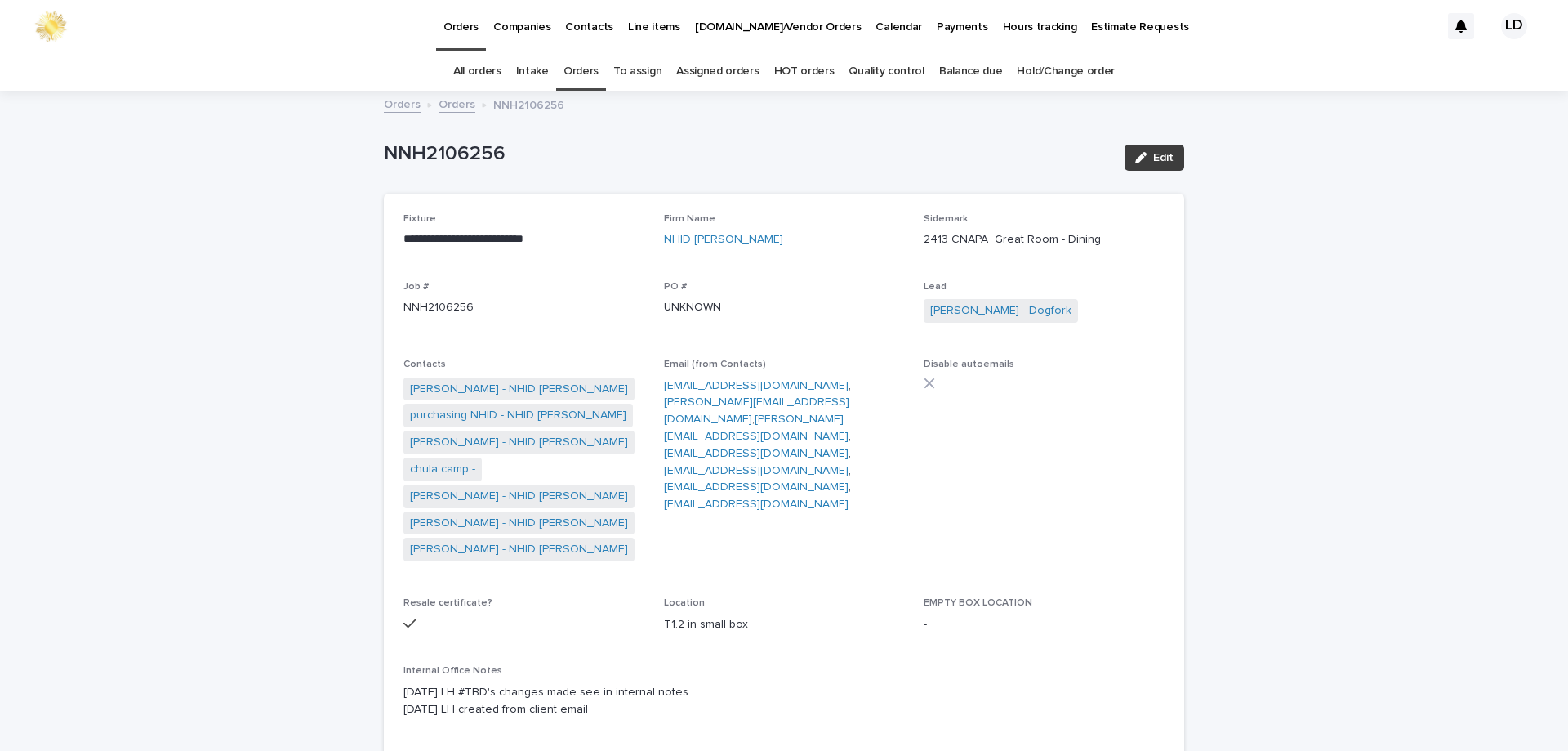
click at [1157, 156] on span "Edit" at bounding box center [1163, 157] width 20 height 11
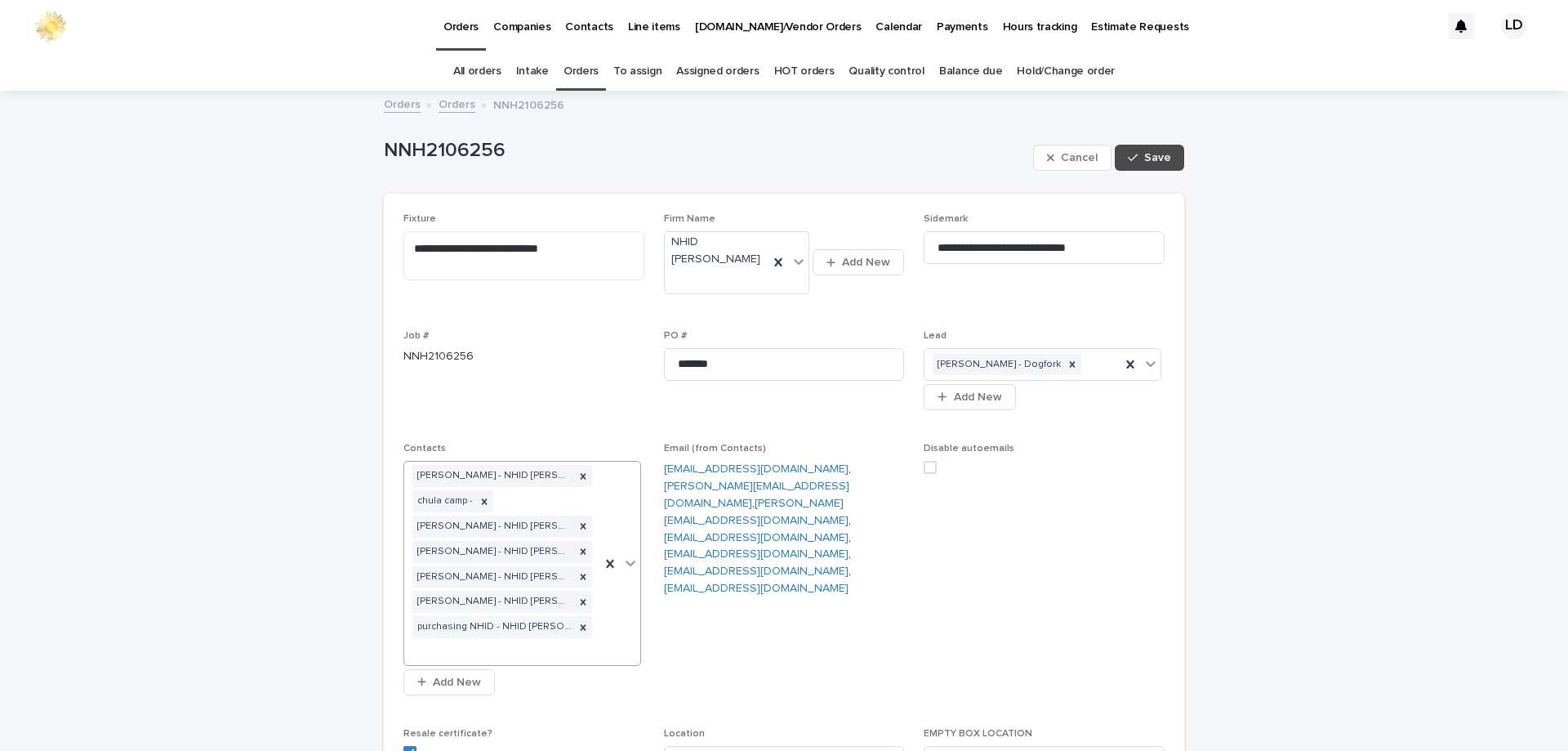
click at [561, 647] on div "[PERSON_NAME] - NHID [PERSON_NAME] chula camp - [PERSON_NAME] - NHID [PERSON_NA…" at bounding box center [503, 562] width 196 height 203
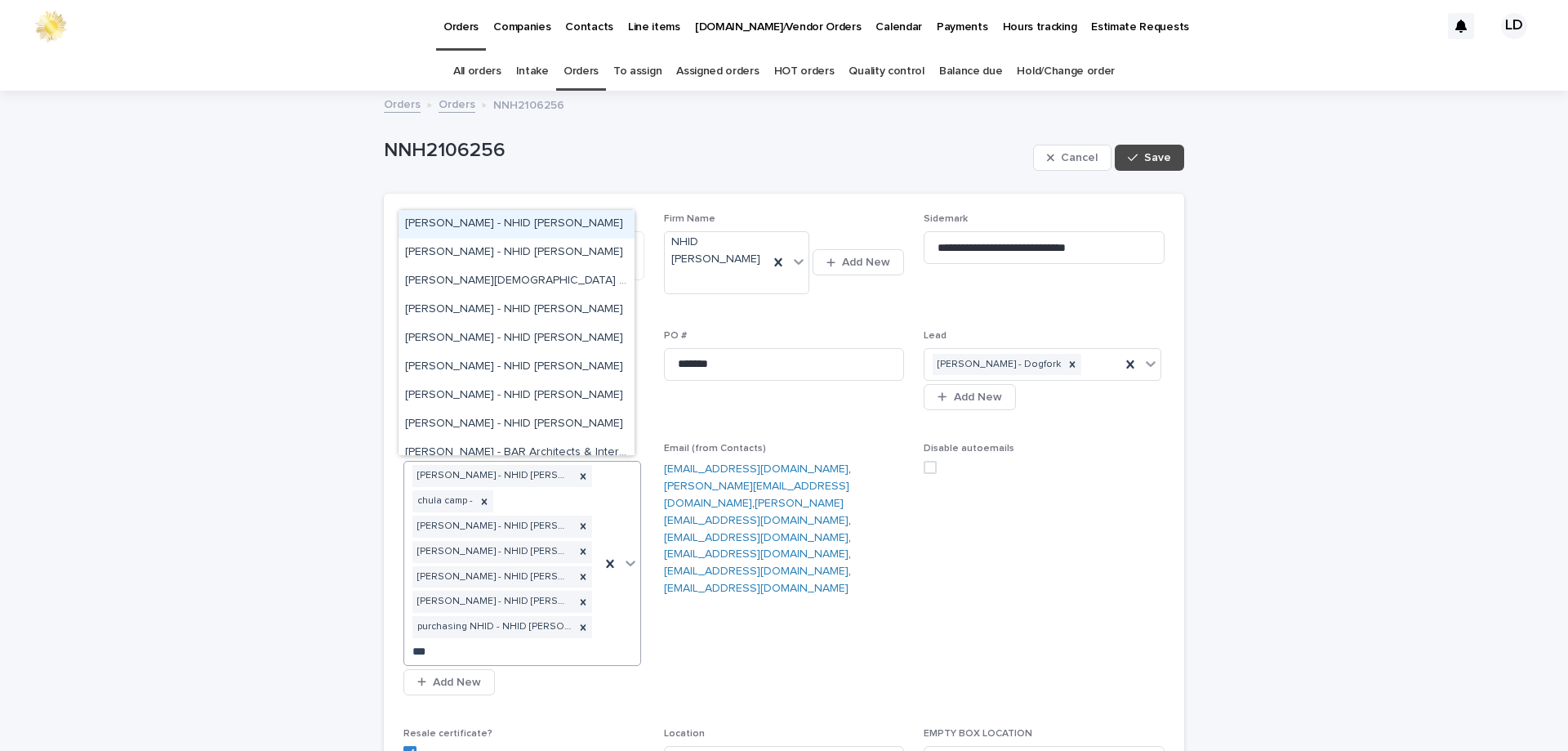
type input "****"
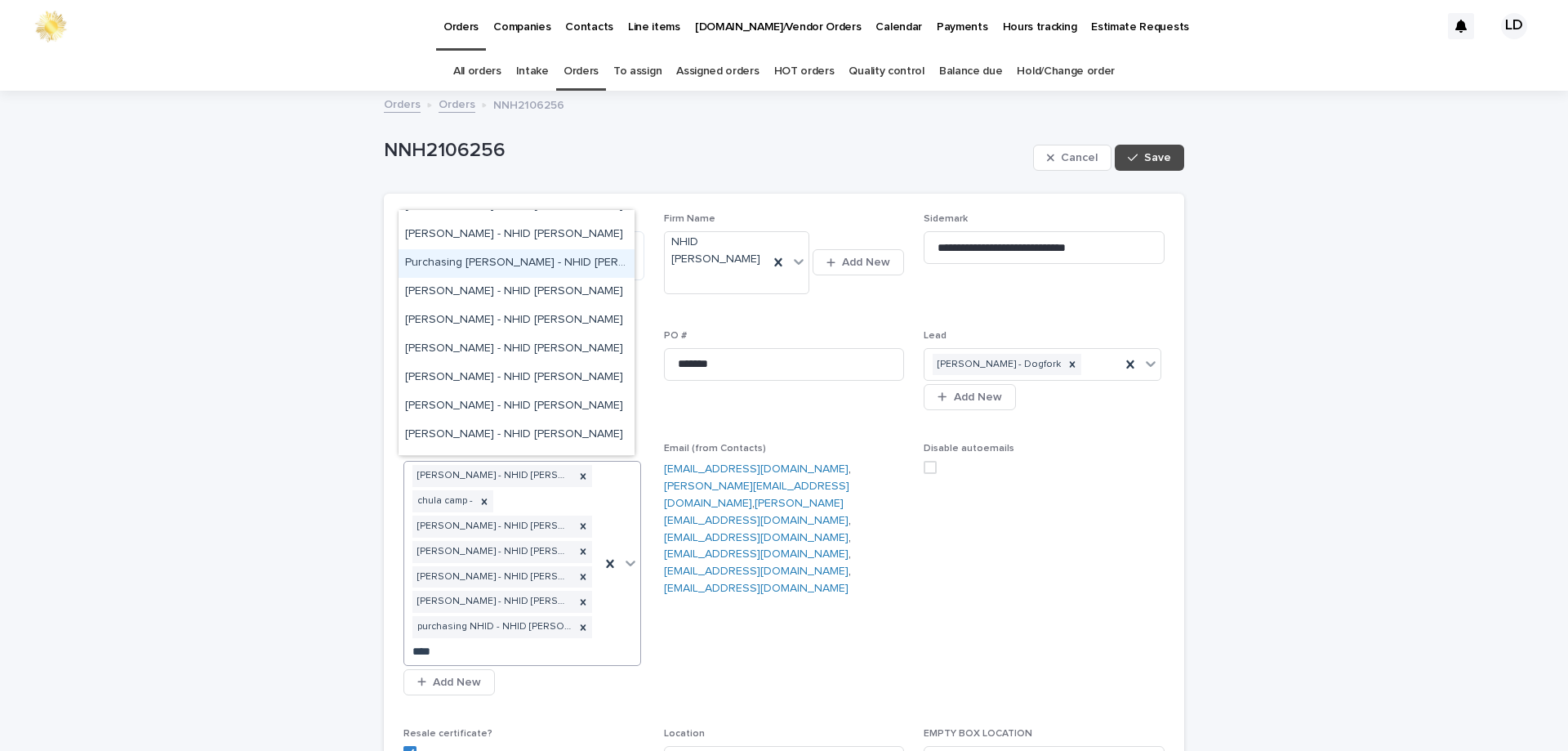
scroll to position [1552, 0]
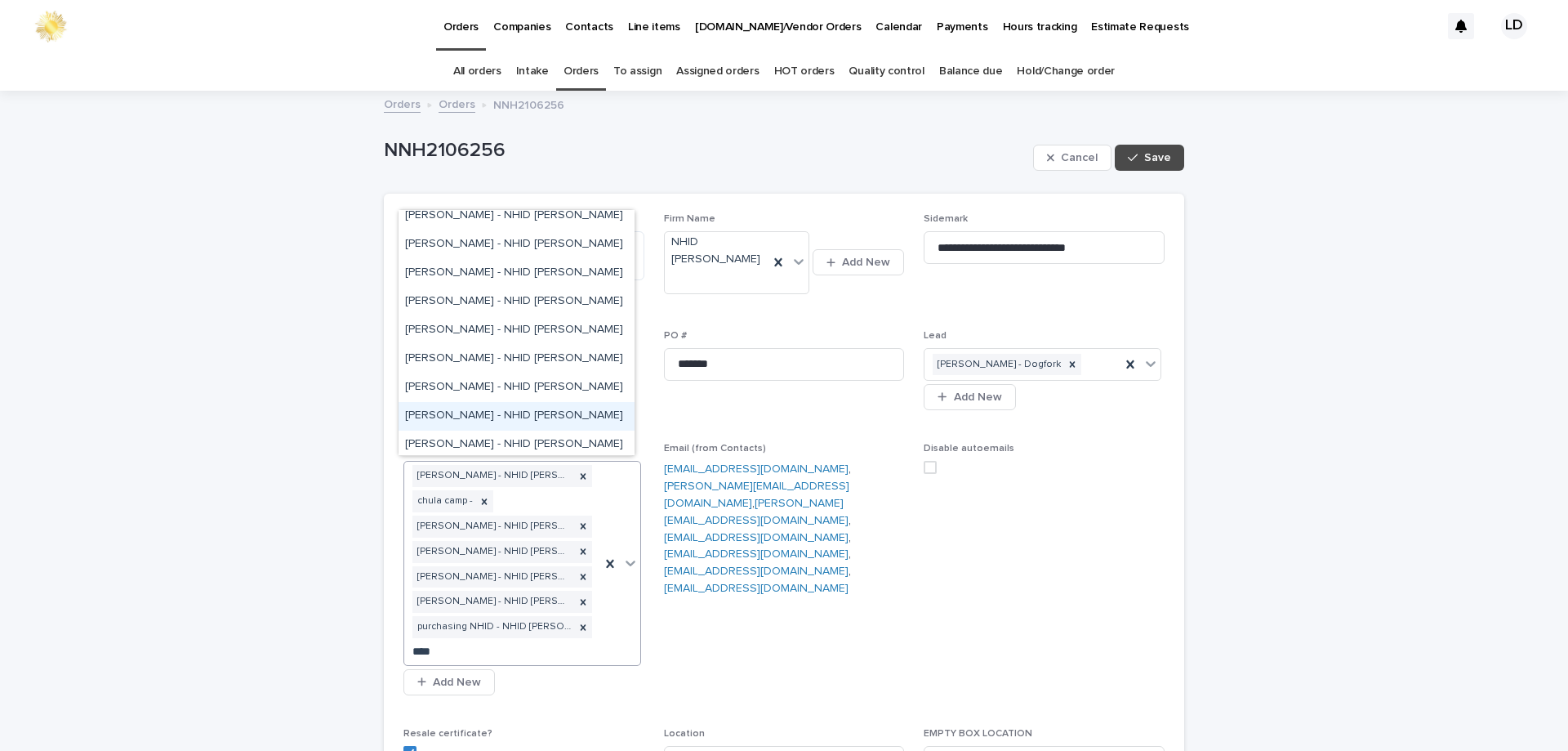
click at [527, 407] on div "[PERSON_NAME] - NHID [PERSON_NAME]" at bounding box center [516, 416] width 236 height 29
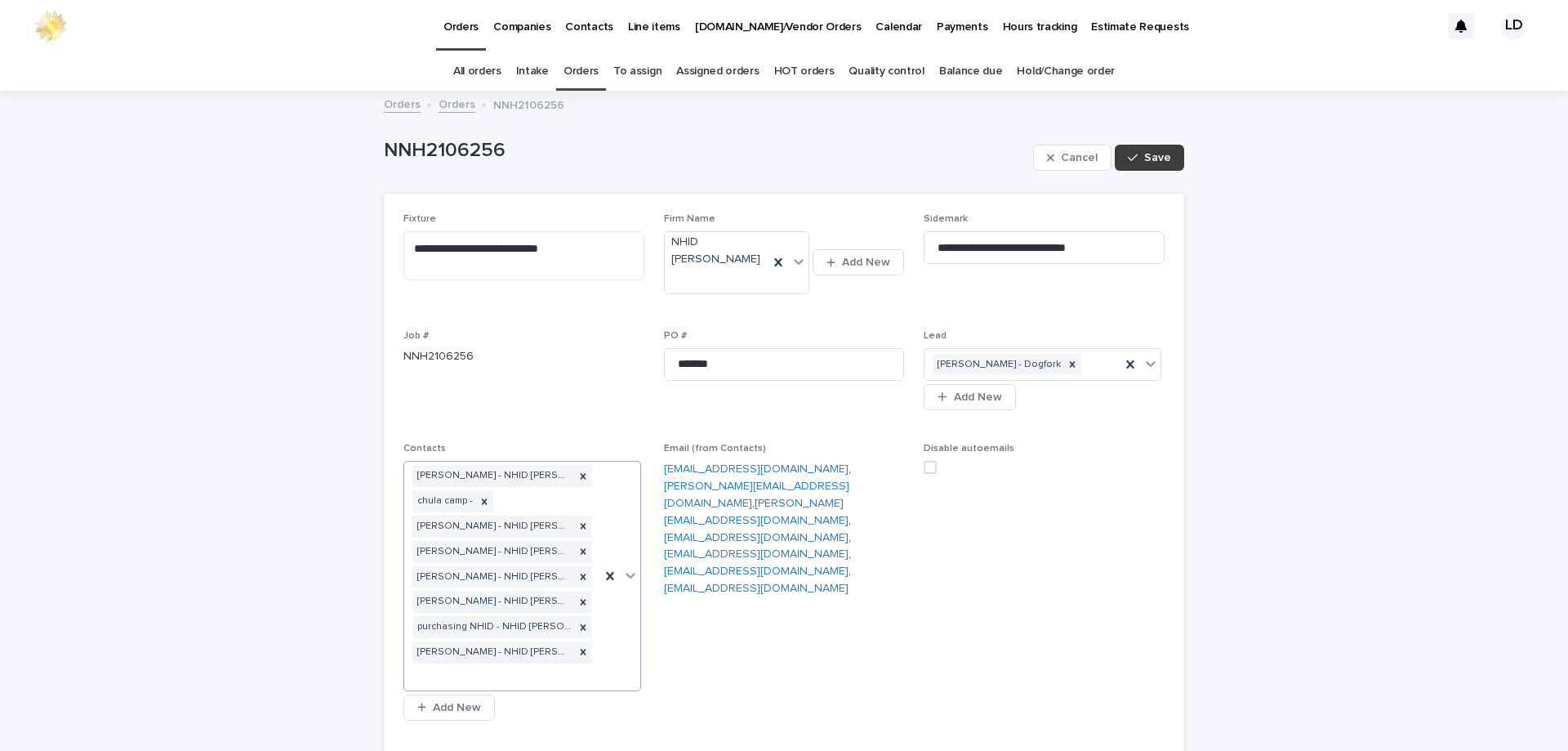
click at [1158, 163] on span "Save" at bounding box center [1158, 157] width 27 height 11
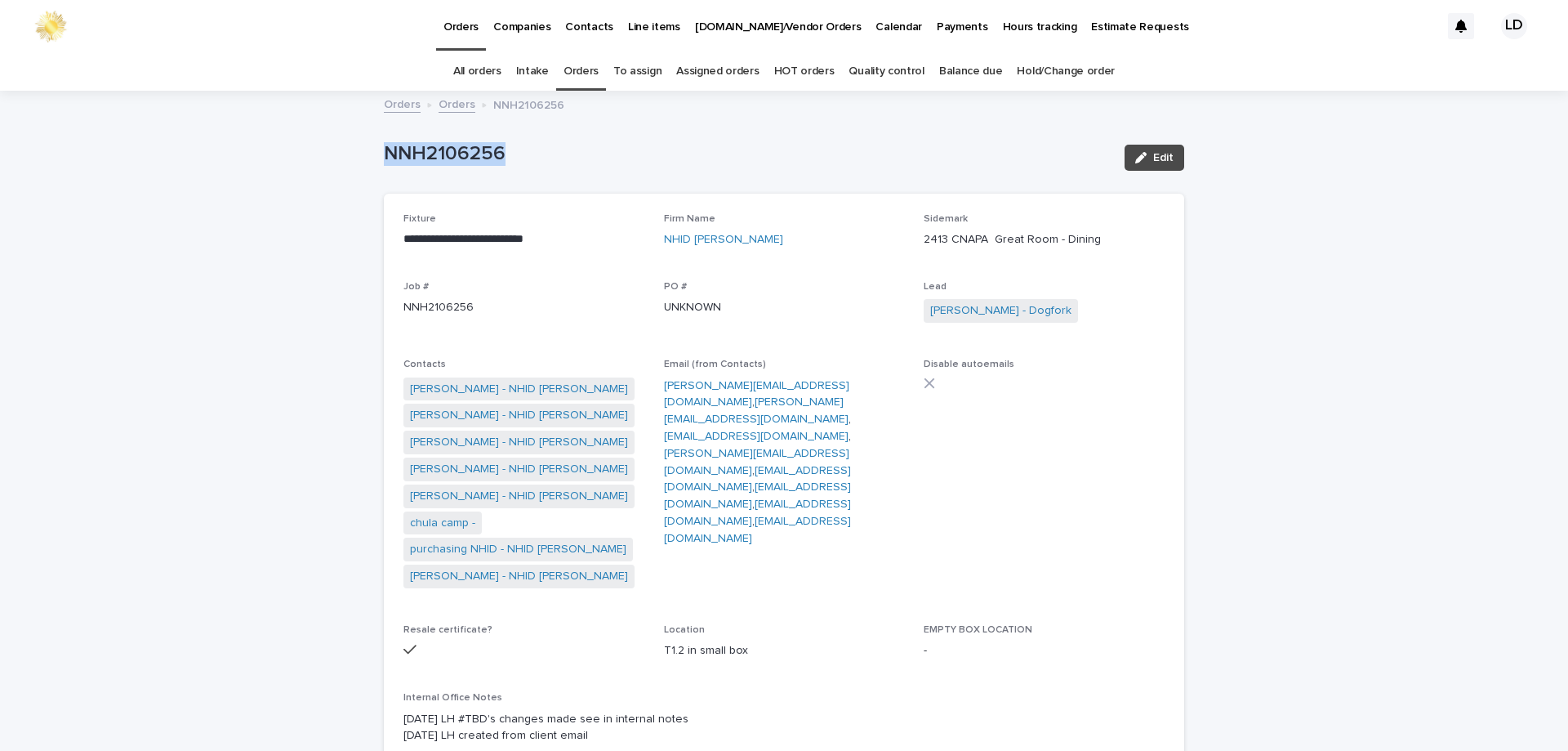
drag, startPoint x: 521, startPoint y: 161, endPoint x: 356, endPoint y: 149, distance: 165.4
copy p "NNH2106256"
click at [453, 107] on link "Orders" at bounding box center [458, 103] width 37 height 19
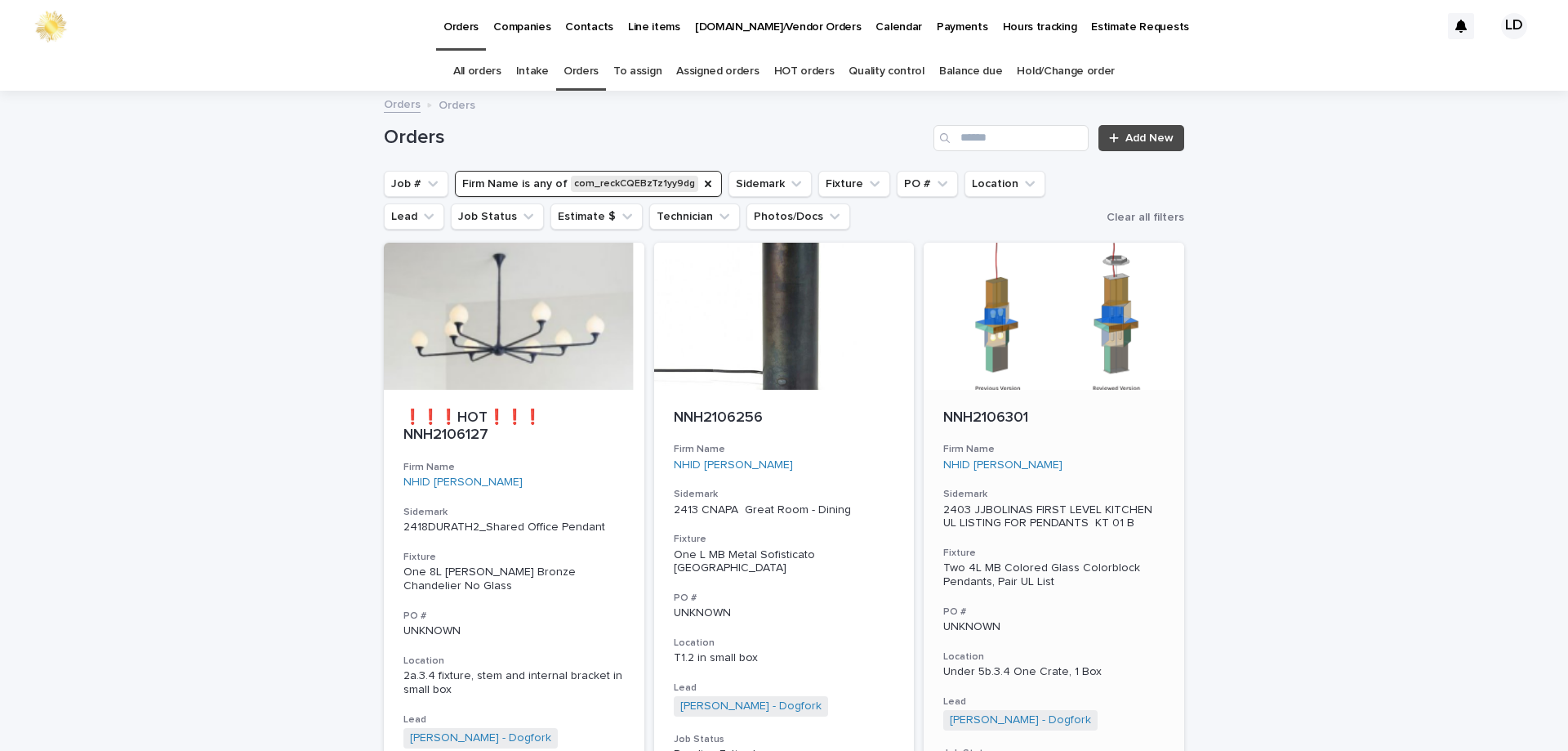
click at [1105, 629] on p "UNKNOWN" at bounding box center [1054, 626] width 221 height 14
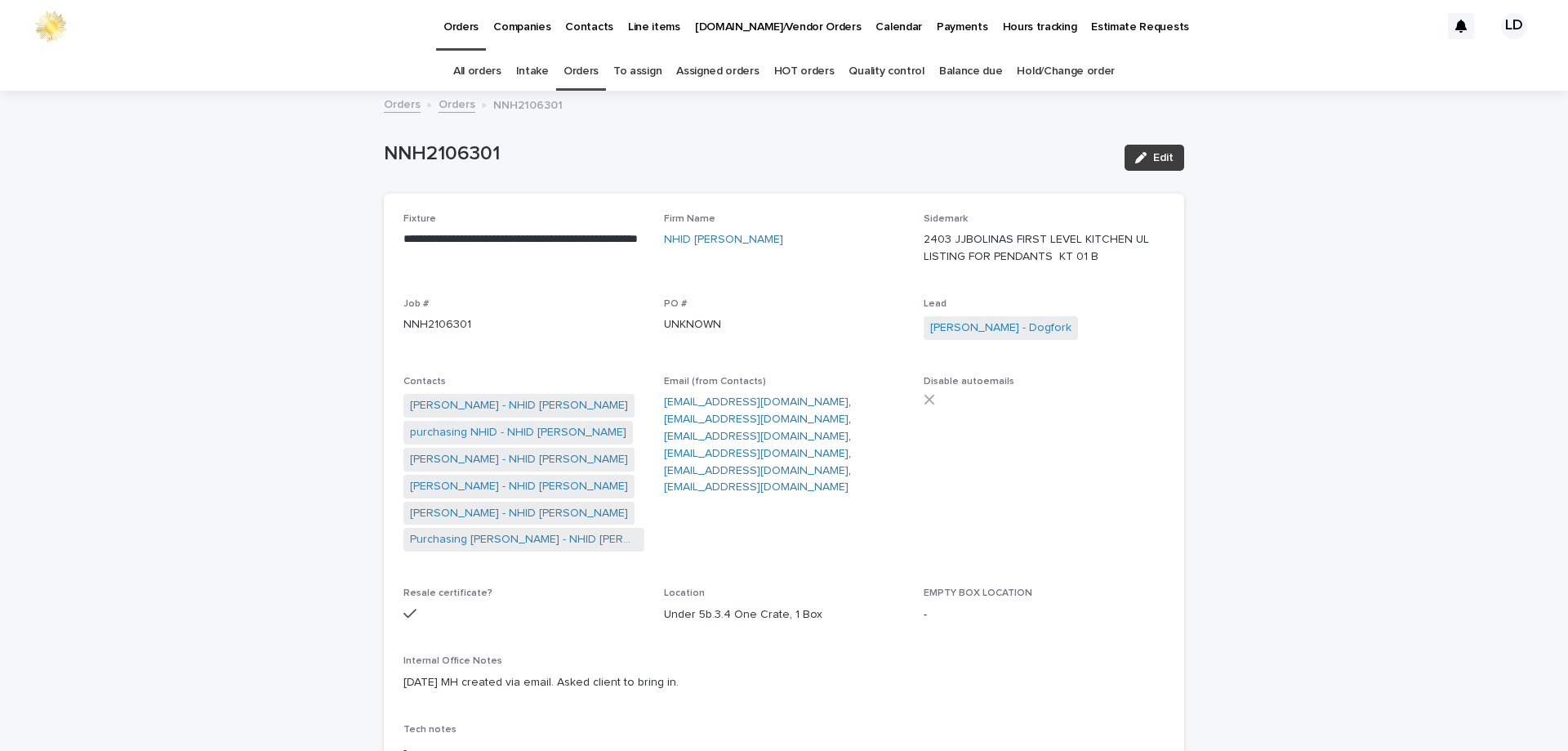
click at [1163, 162] on span "Edit" at bounding box center [1163, 157] width 20 height 11
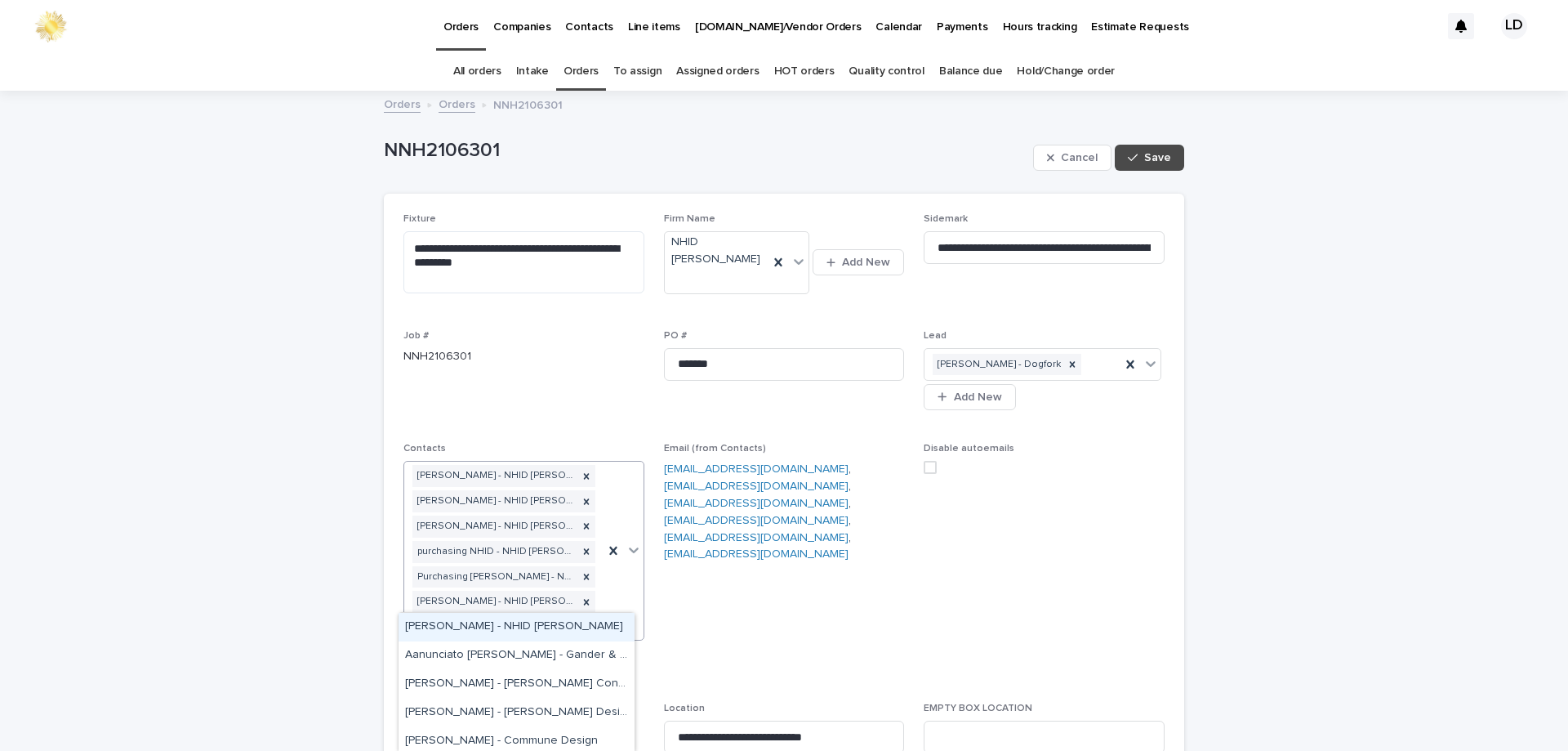
click at [615, 604] on div at bounding box center [623, 550] width 40 height 178
type input "******"
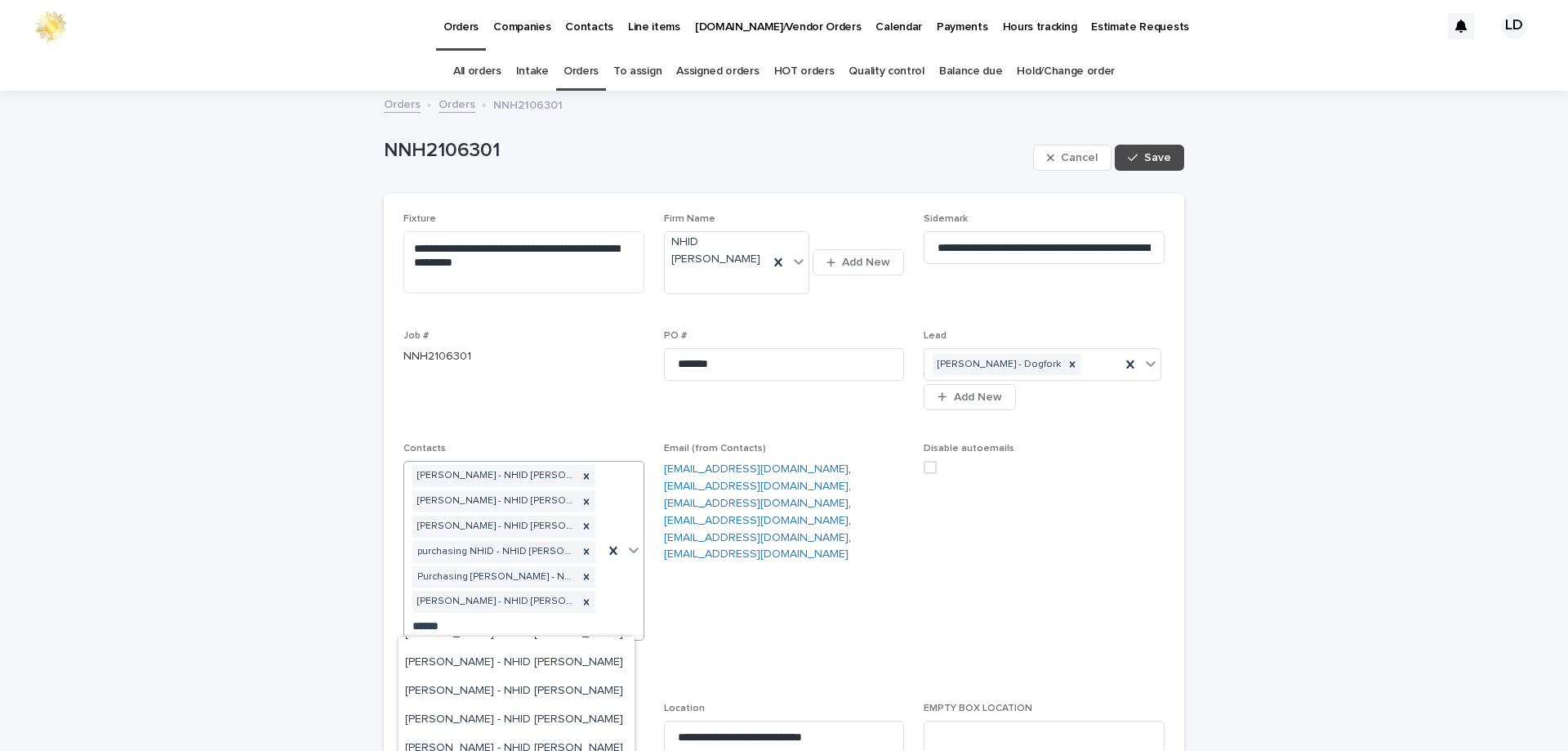
scroll to position [1470, 0]
click at [544, 724] on div "[PERSON_NAME] - NHID [PERSON_NAME]" at bounding box center [516, 723] width 236 height 29
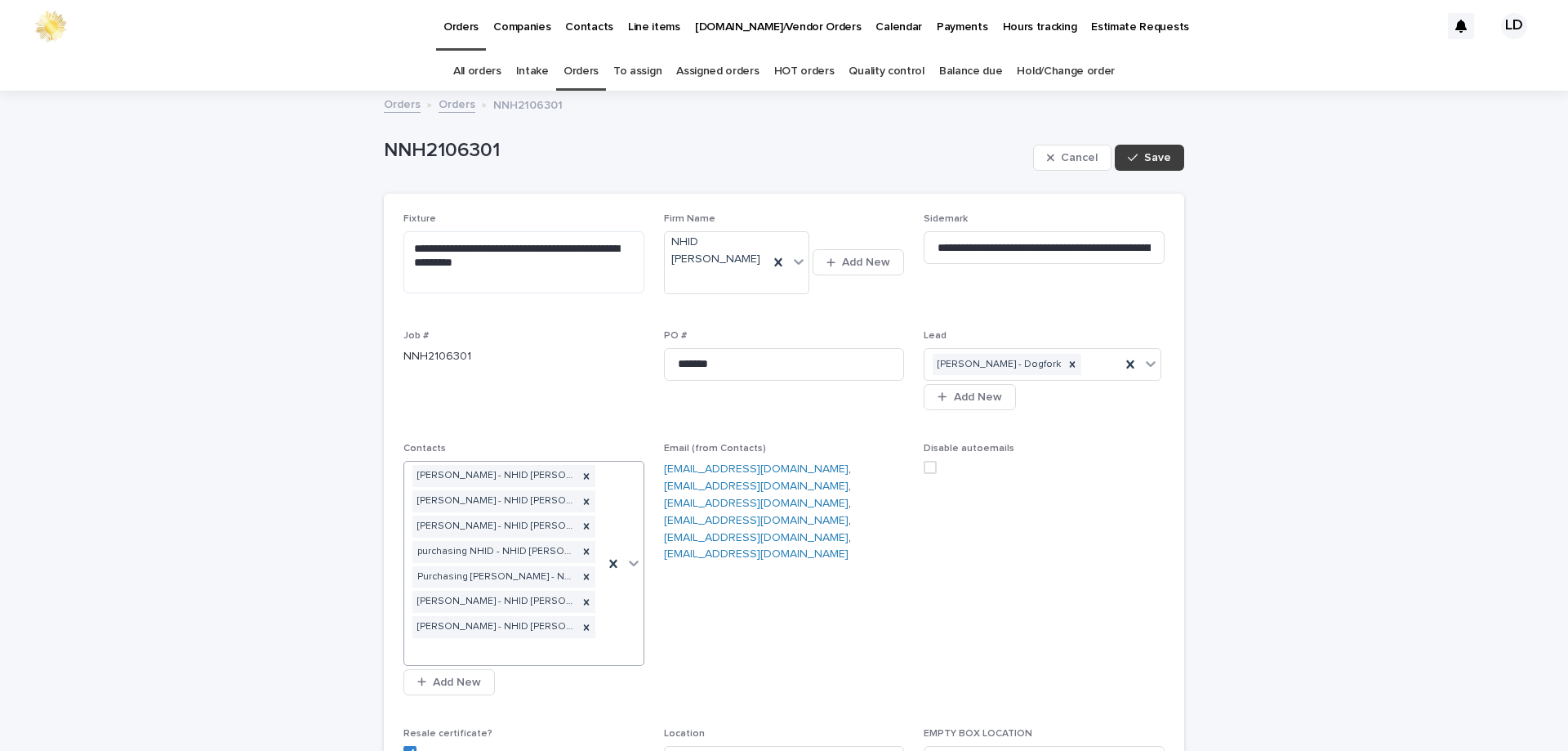
click at [1154, 147] on button "Save" at bounding box center [1149, 157] width 69 height 26
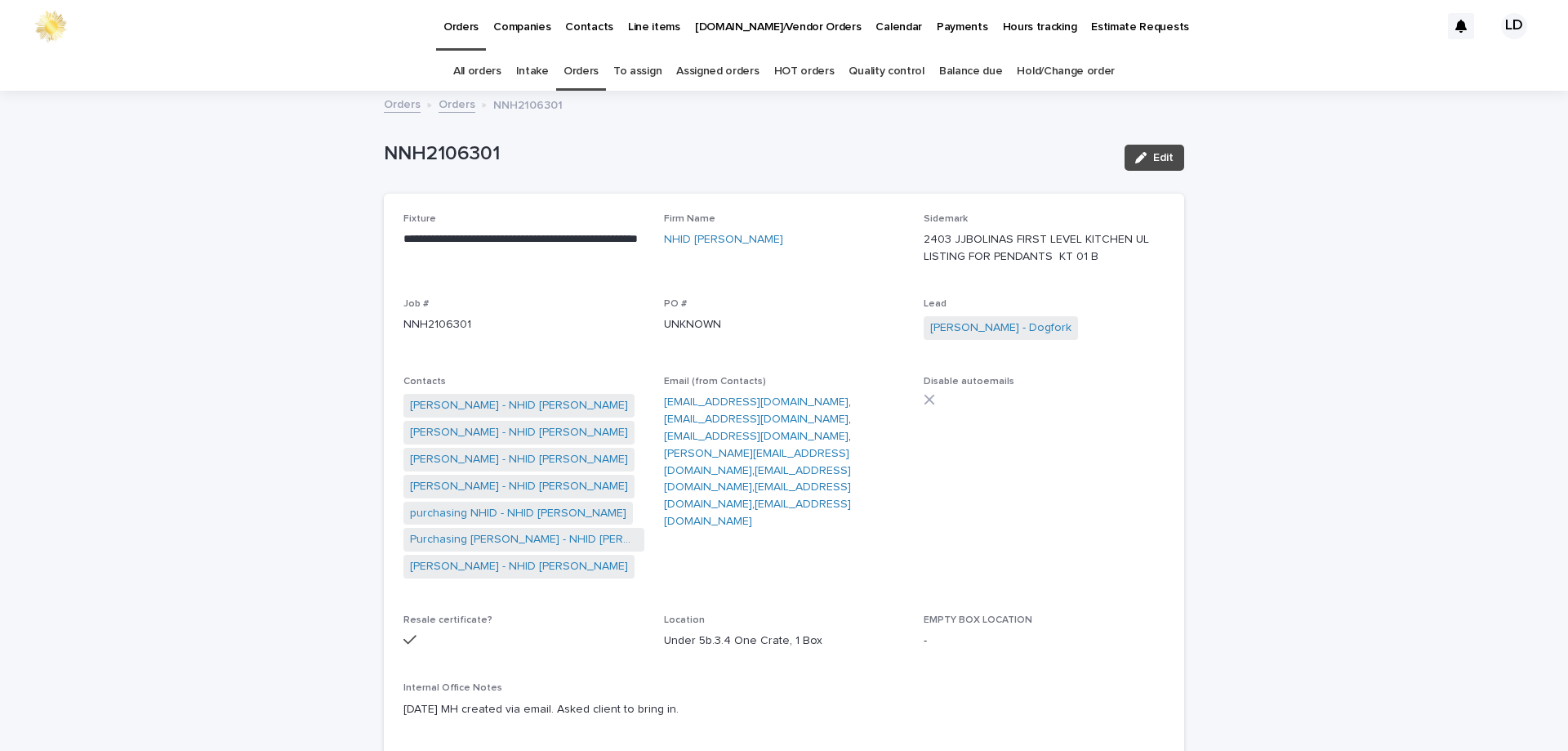
click at [455, 107] on link "Orders" at bounding box center [458, 103] width 37 height 19
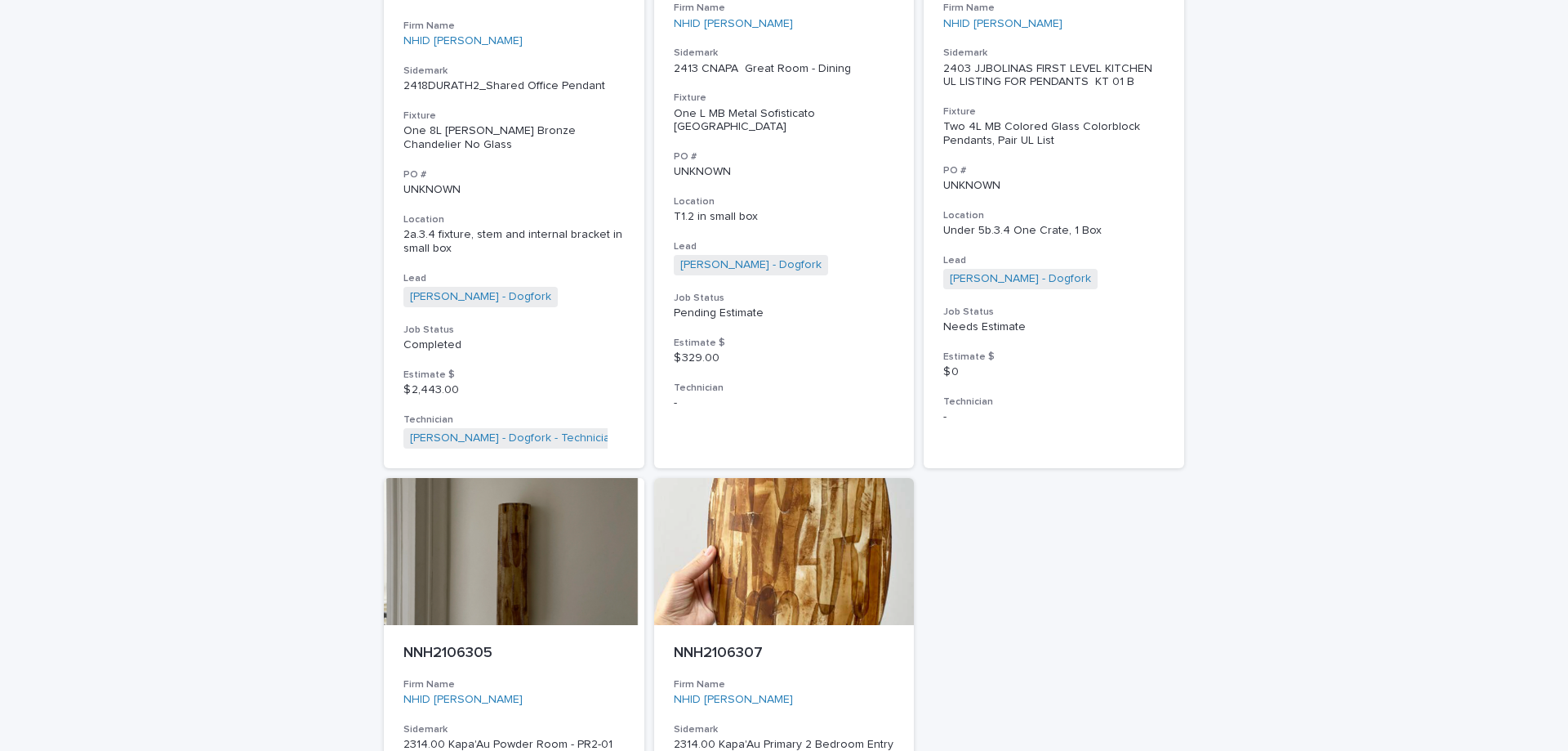
scroll to position [735, 0]
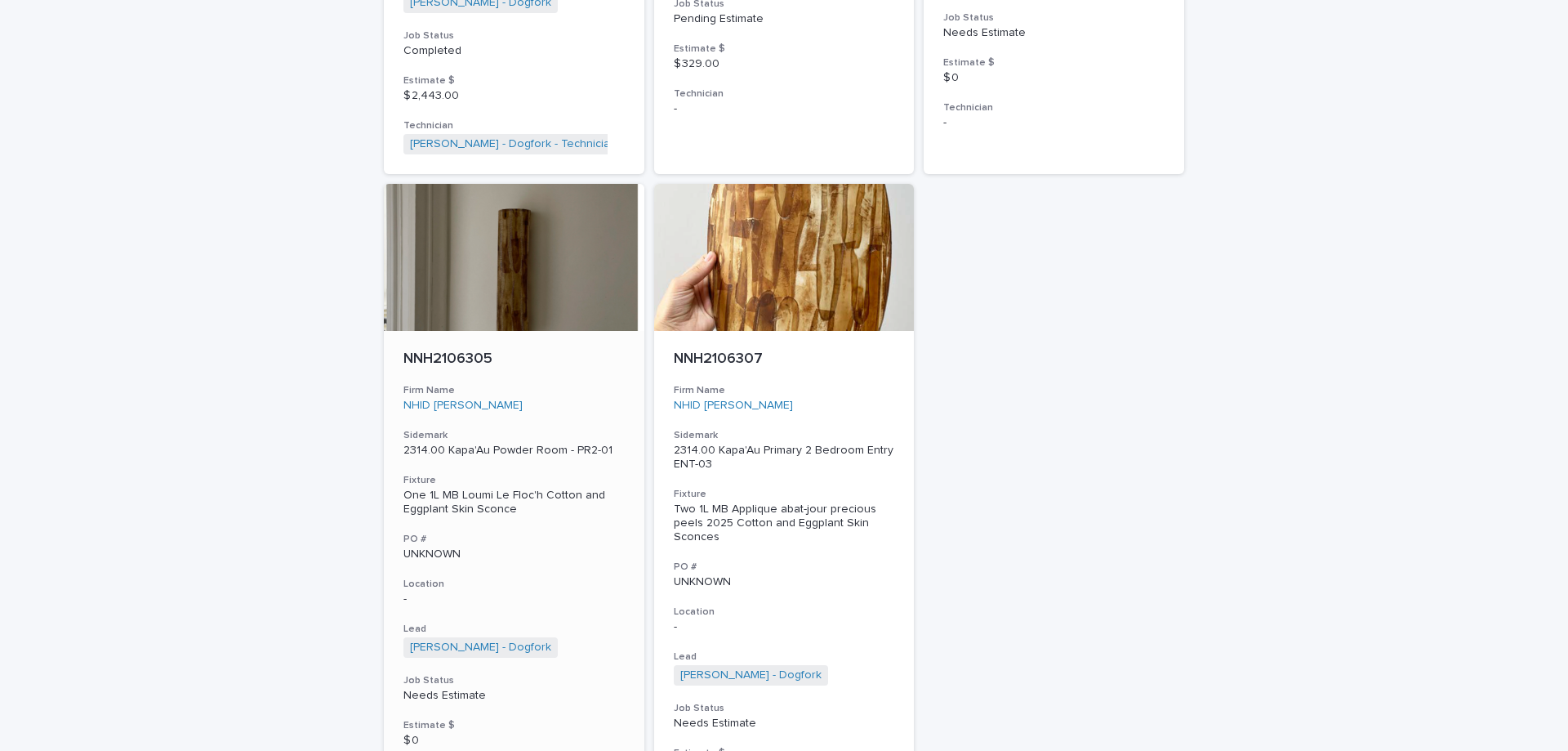
click at [571, 578] on h3 "Location" at bounding box center [514, 584] width 221 height 13
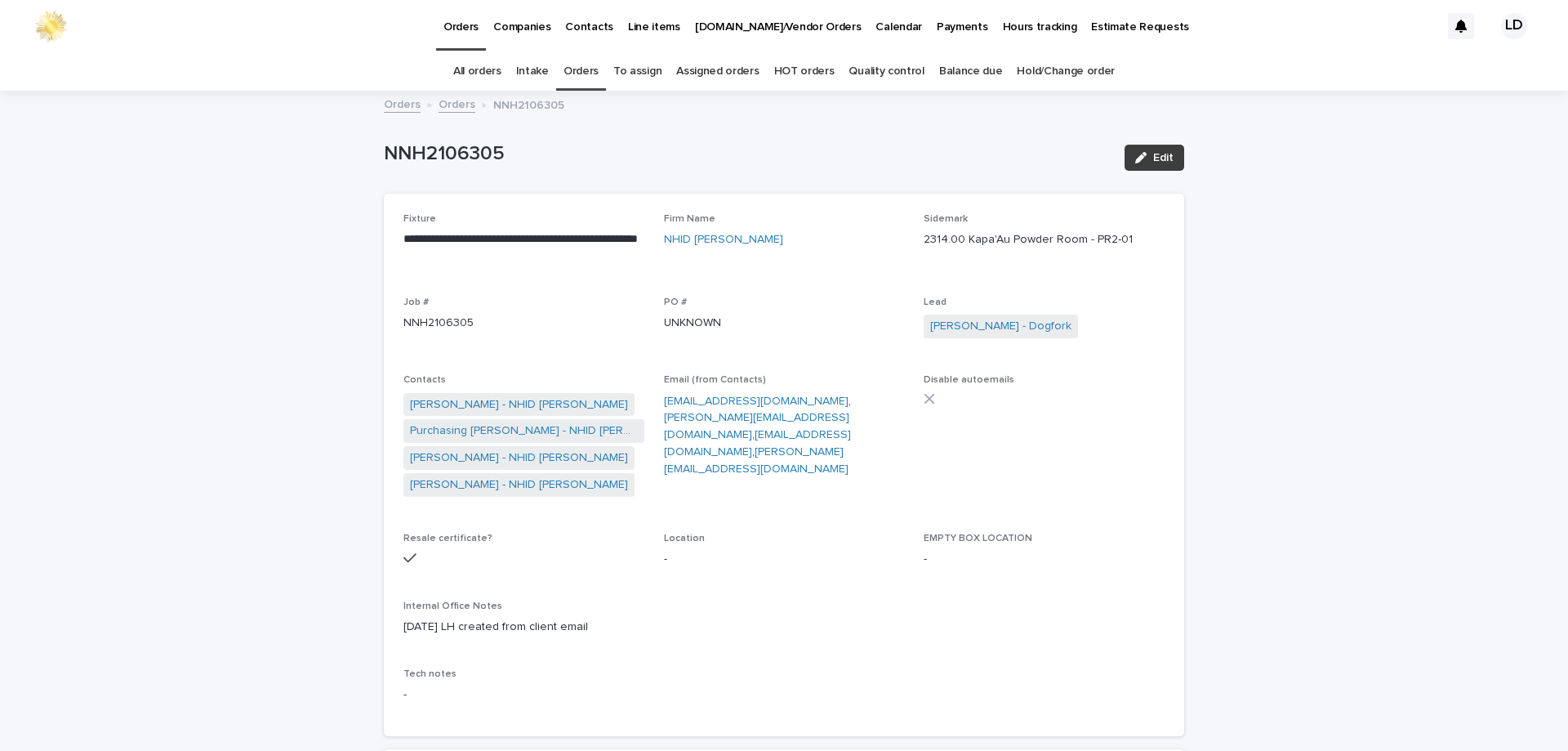
click at [1155, 167] on button "Edit" at bounding box center [1154, 157] width 59 height 26
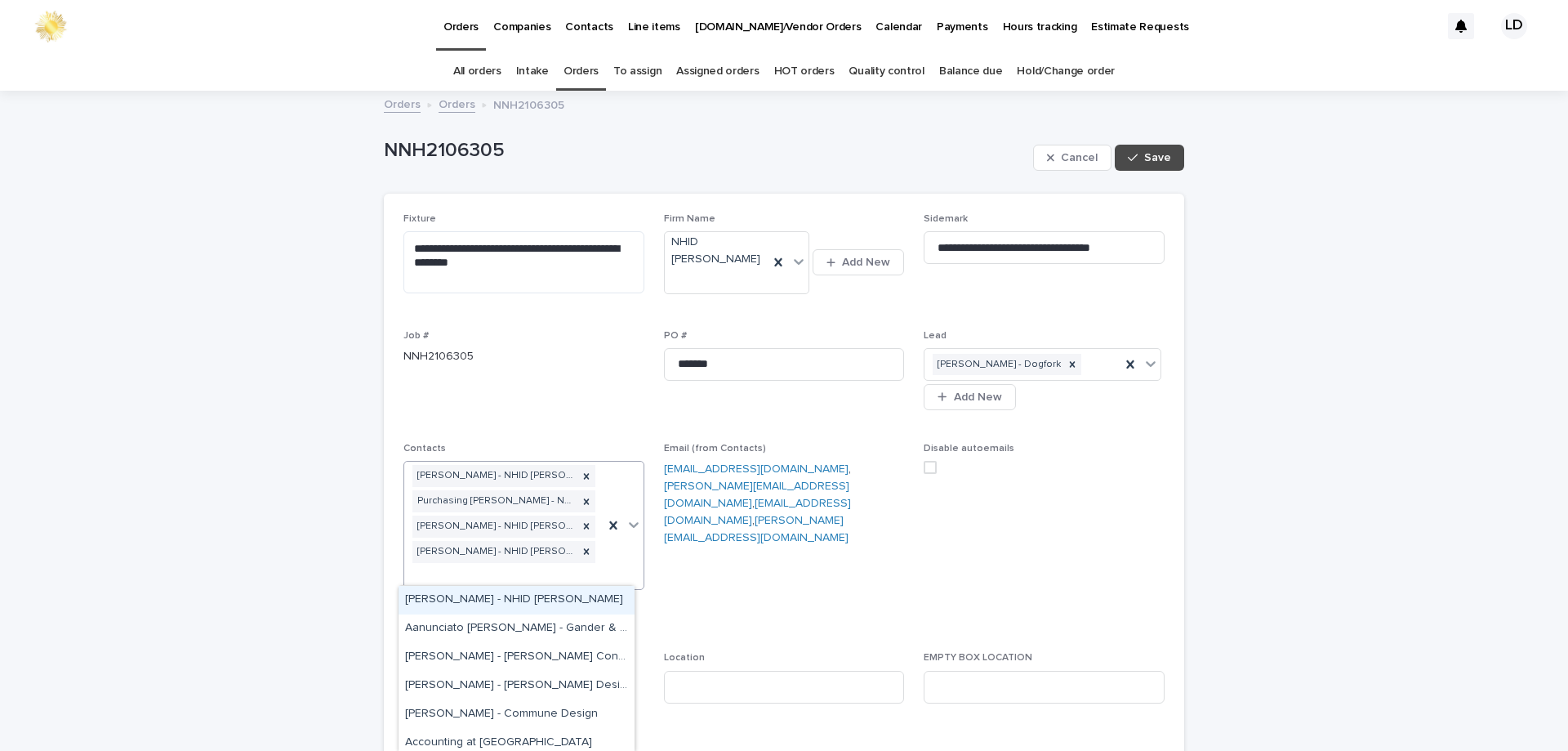
click at [522, 570] on div "[PERSON_NAME] - NHID [PERSON_NAME] Purchasing [PERSON_NAME] - NHID [PERSON_NAME…" at bounding box center [504, 525] width 199 height 128
type input "*****"
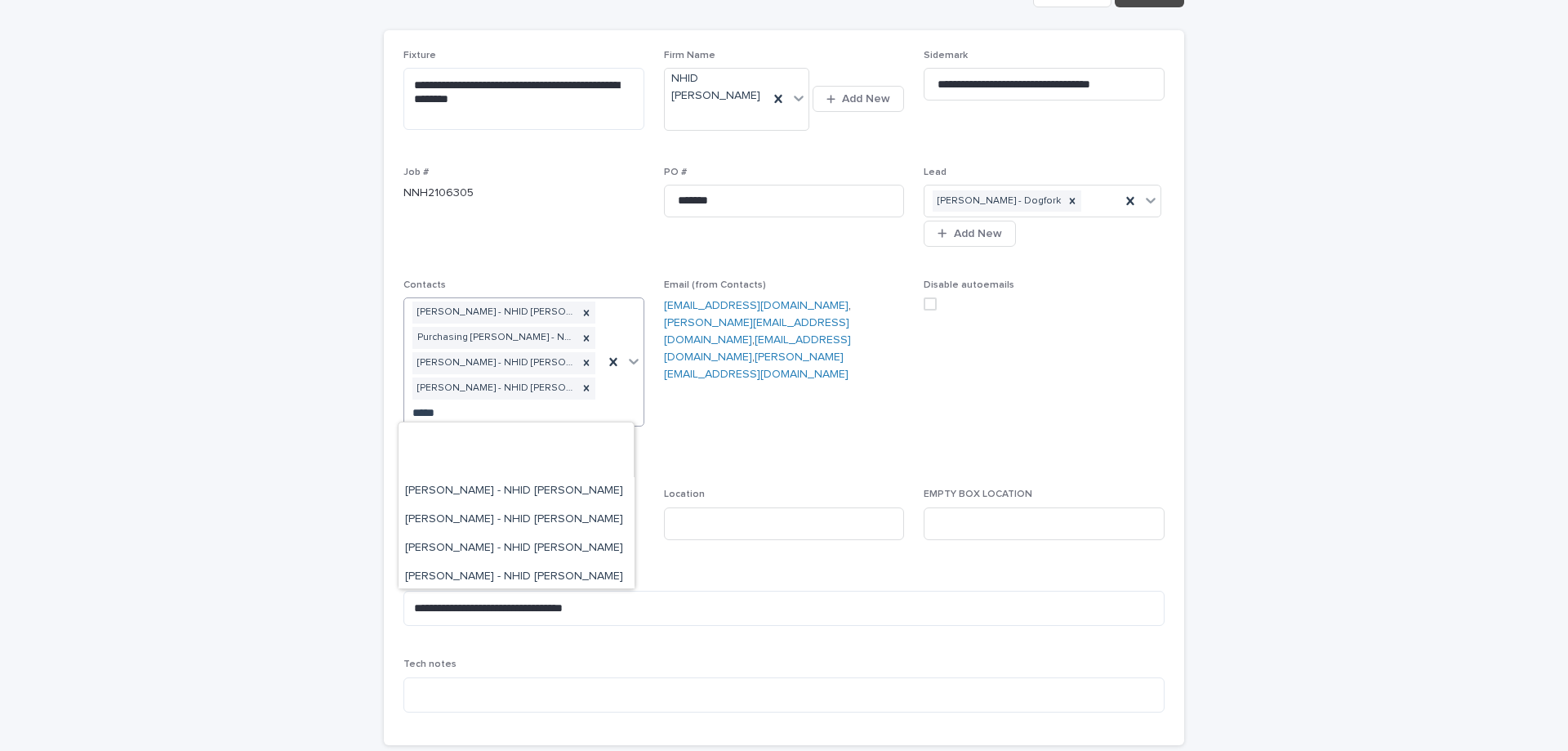
scroll to position [1470, 0]
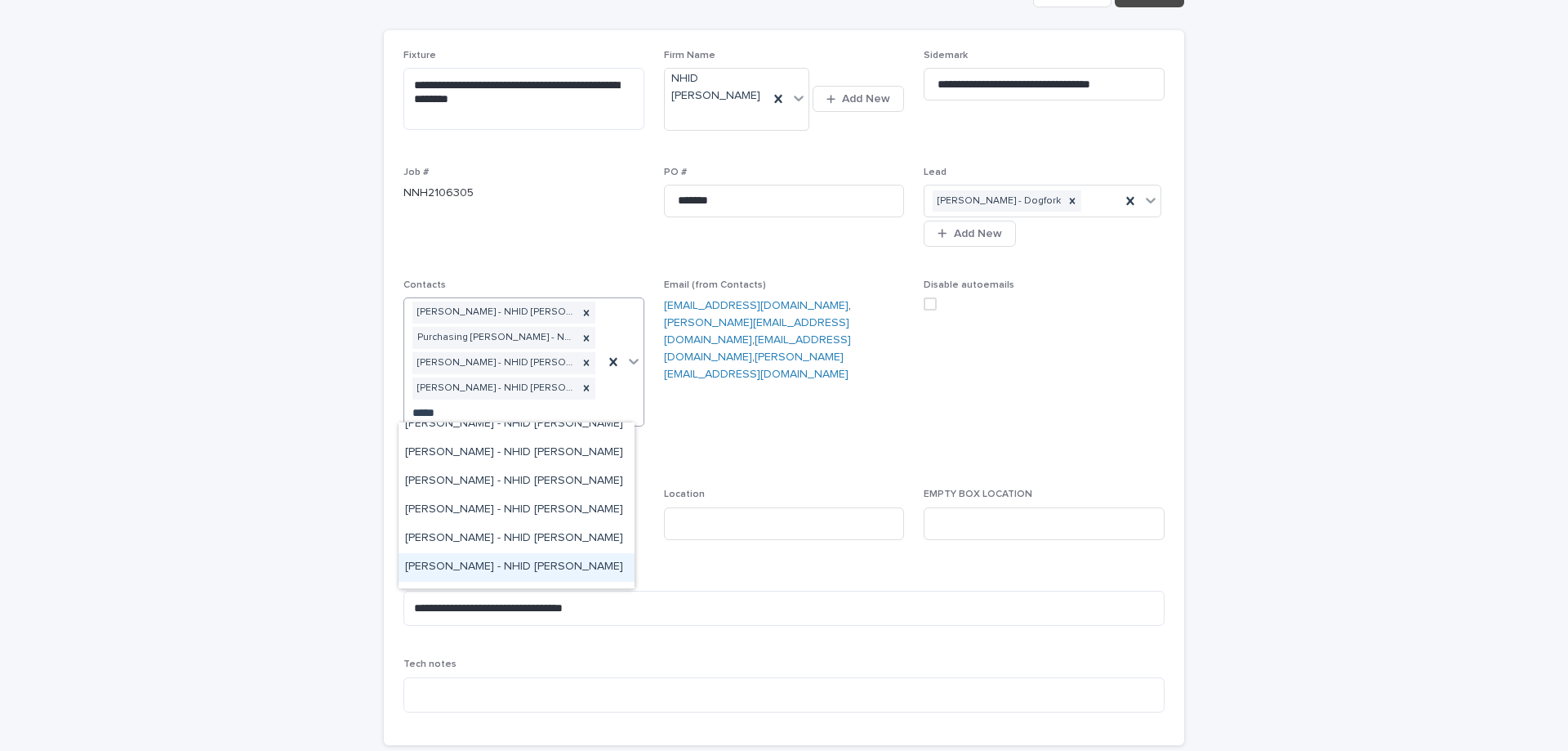
click at [526, 570] on div "[PERSON_NAME] - NHID [PERSON_NAME]" at bounding box center [516, 567] width 236 height 29
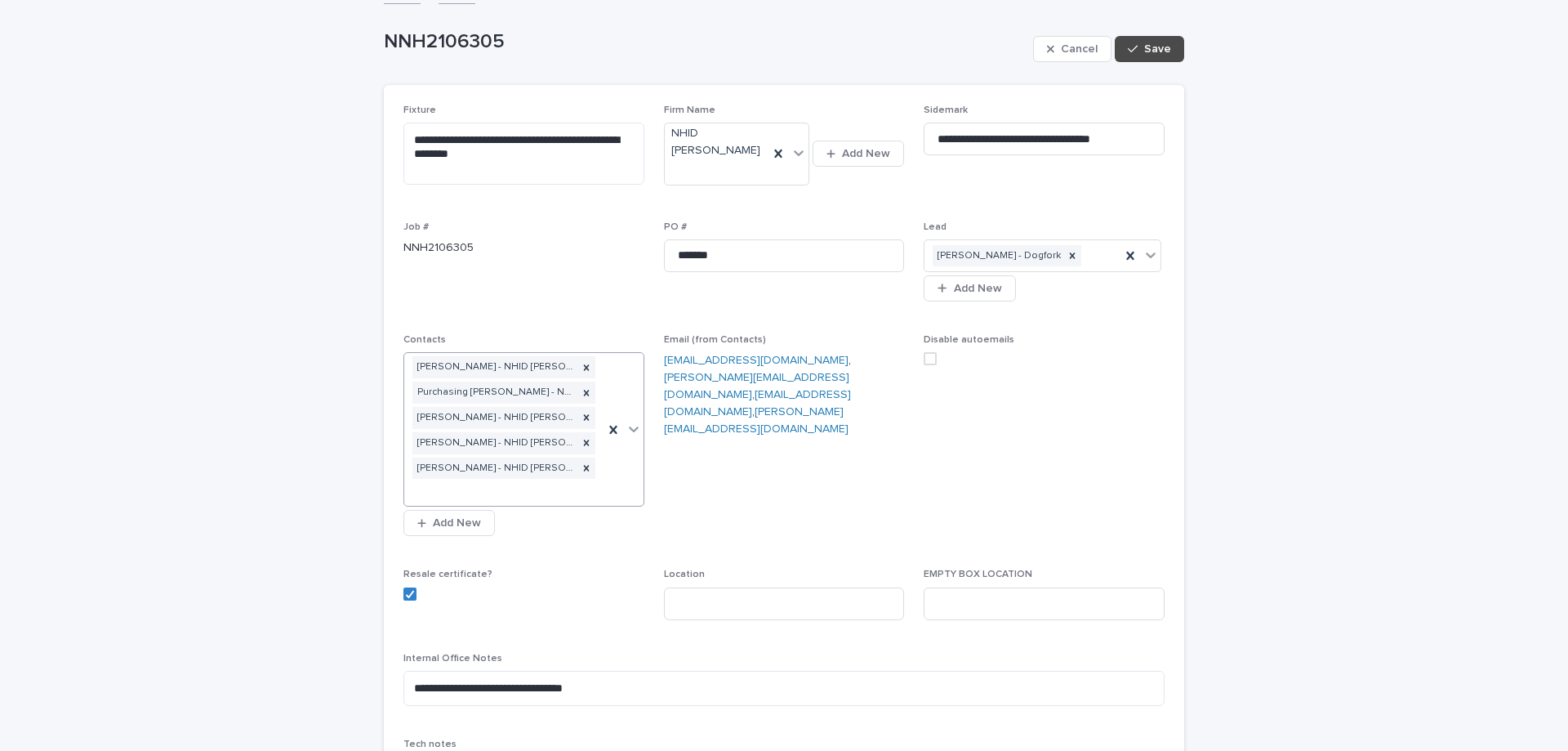
scroll to position [81, 0]
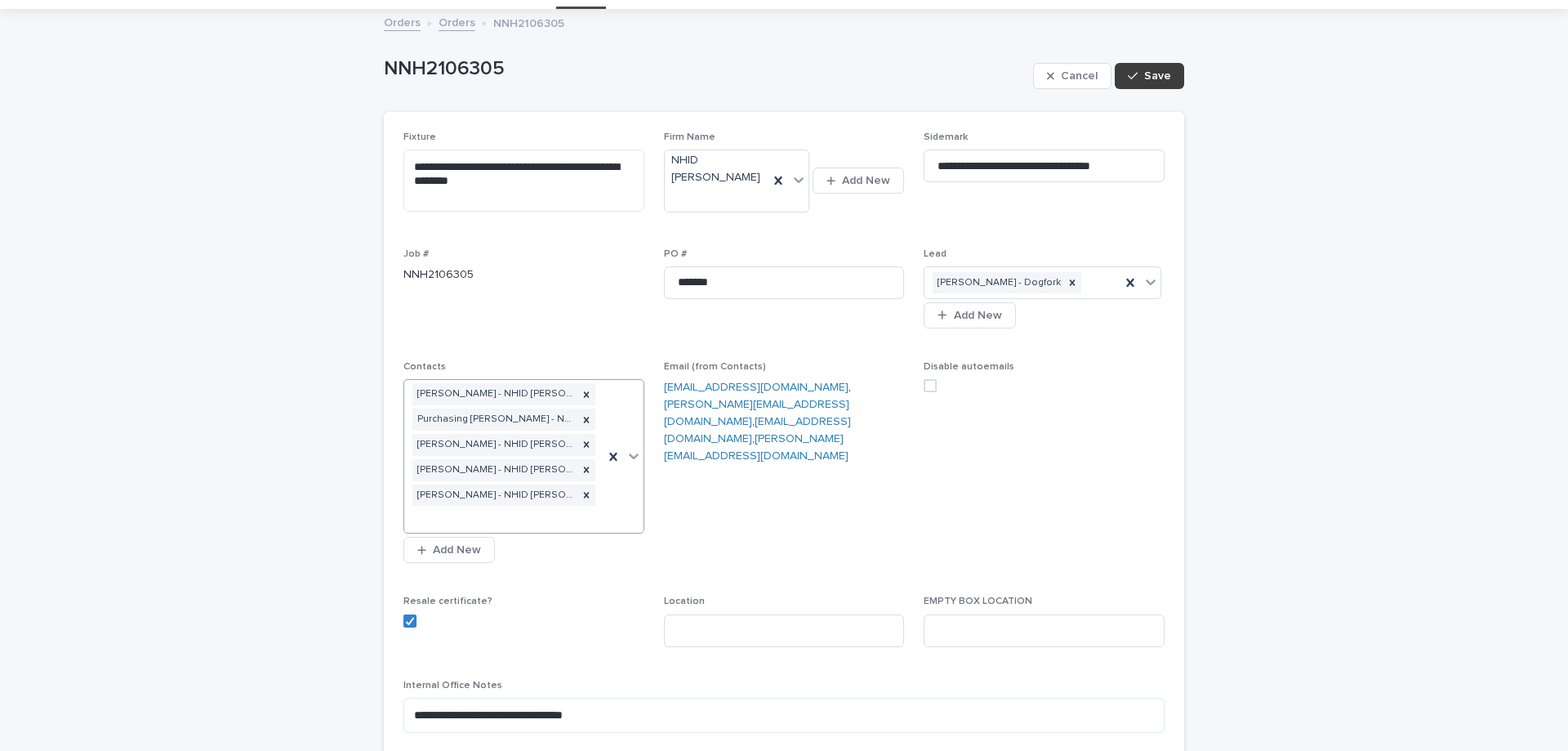
click at [1142, 83] on button "Save" at bounding box center [1149, 76] width 69 height 26
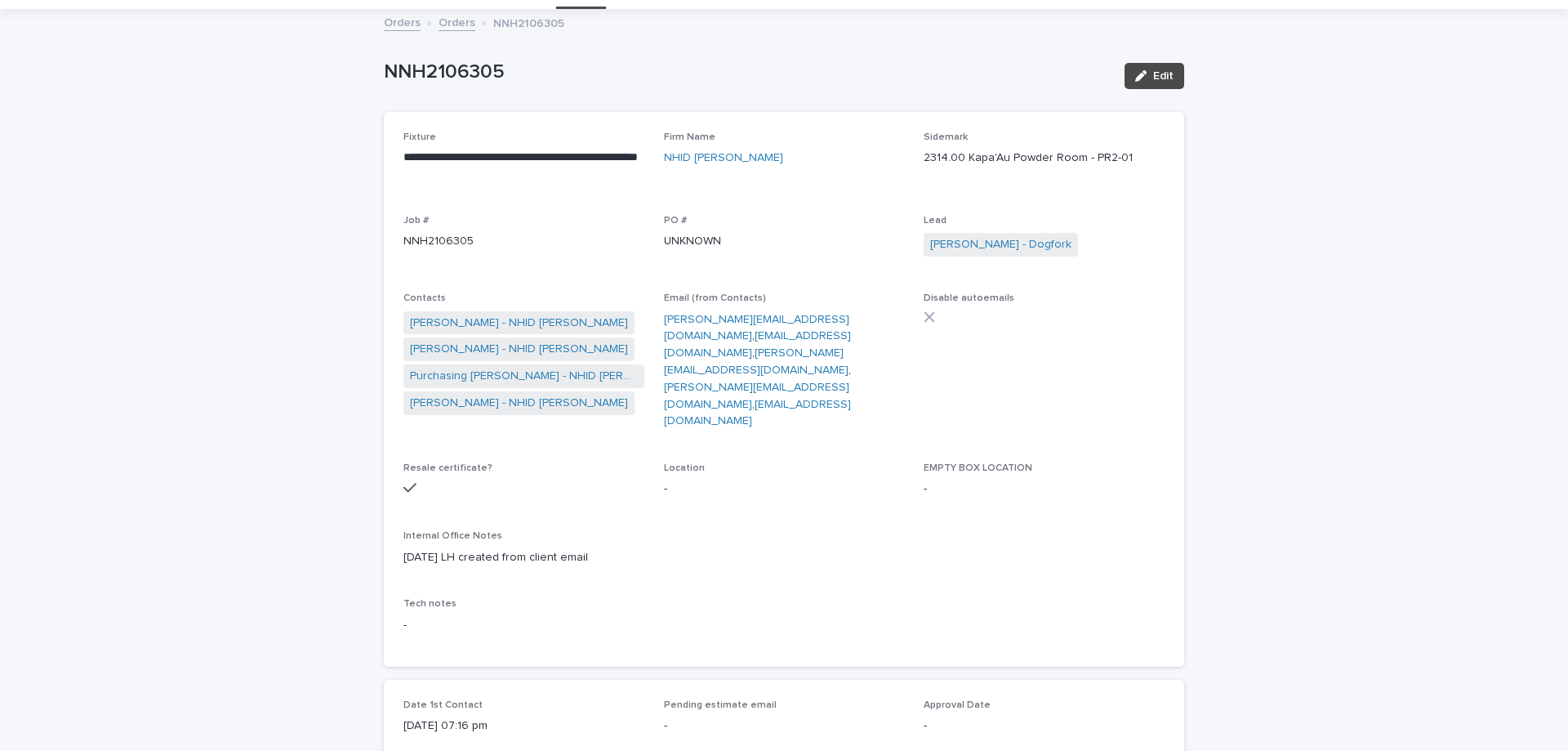
click at [454, 19] on link "Orders" at bounding box center [458, 21] width 37 height 19
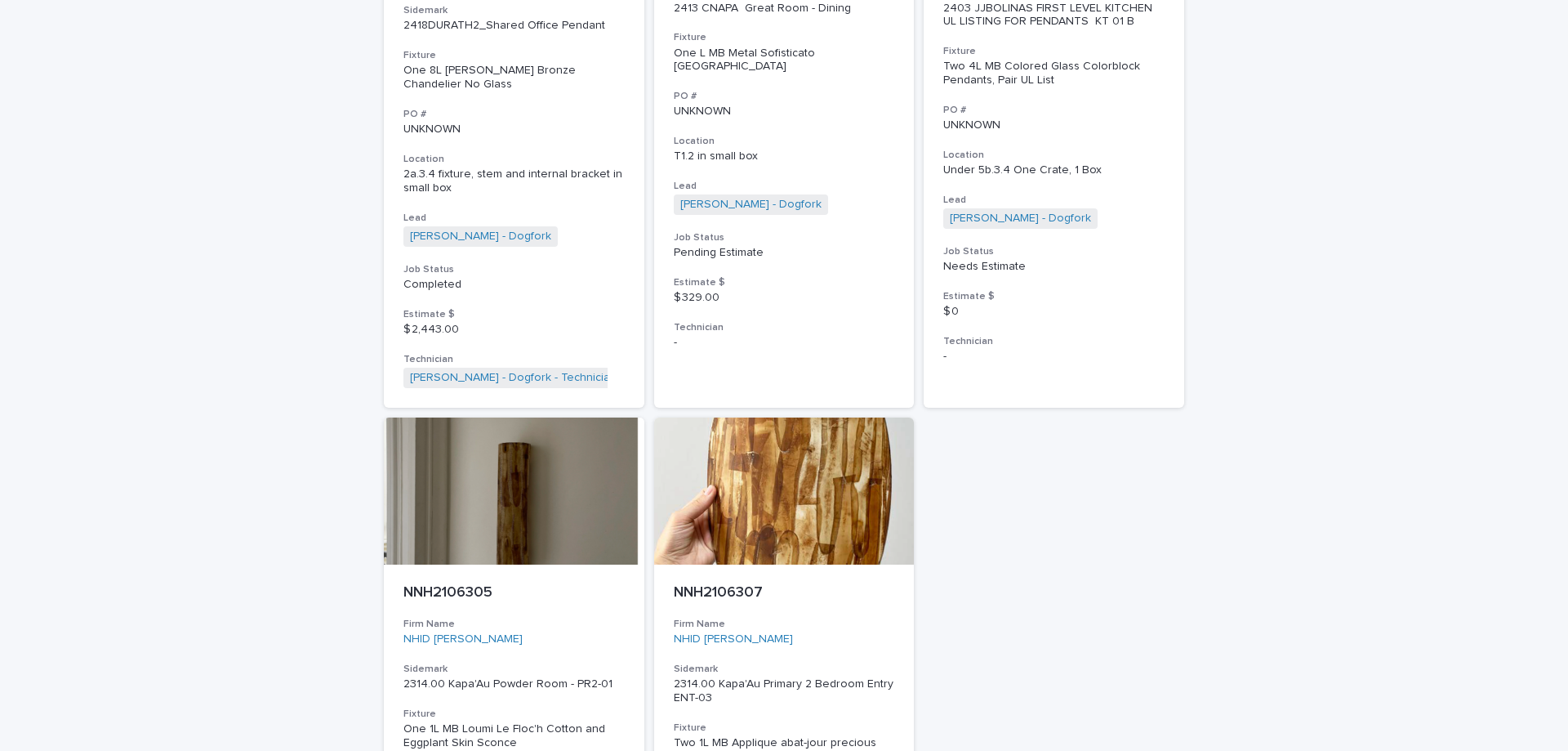
scroll to position [706, 0]
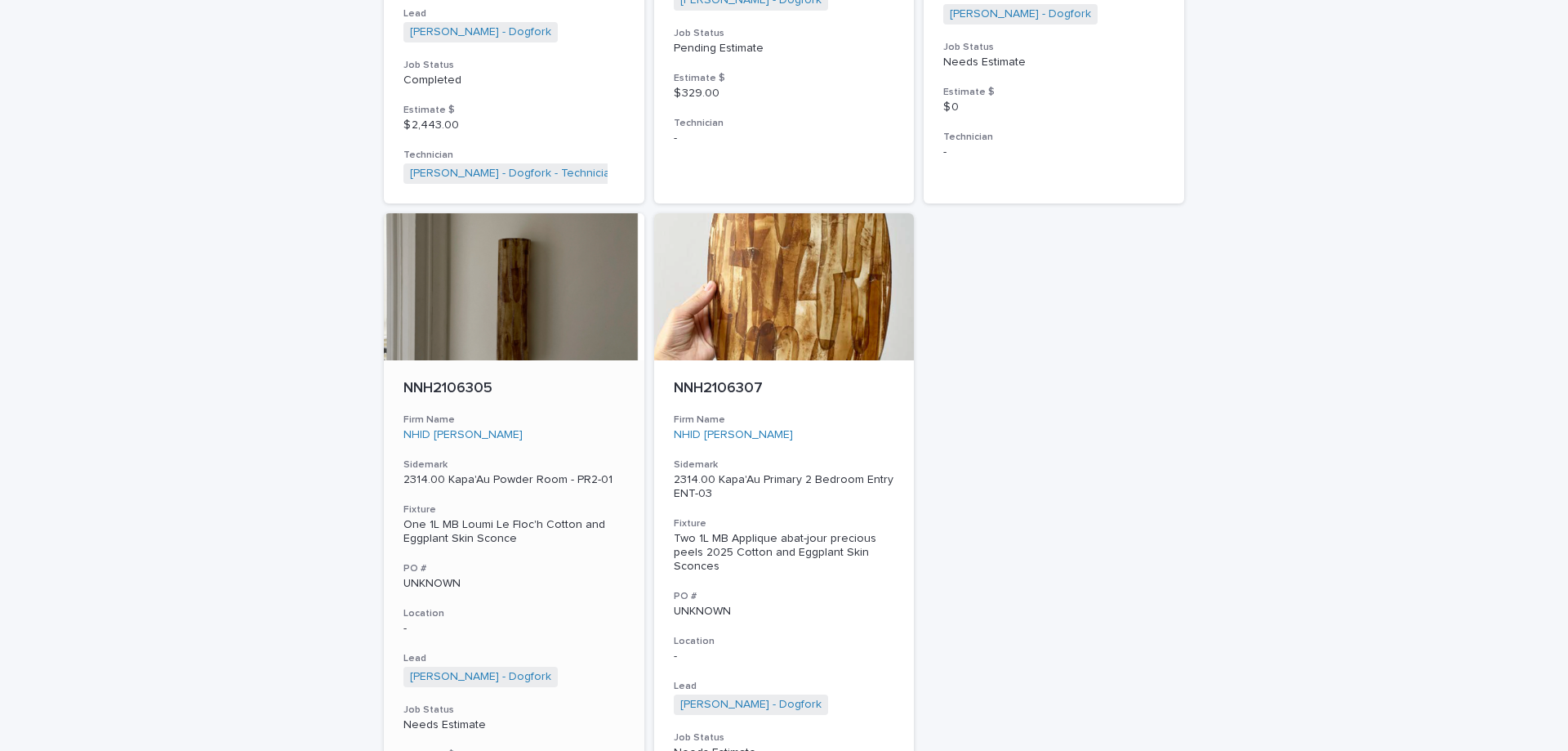
click at [559, 577] on p "UNKNOWN" at bounding box center [514, 583] width 221 height 14
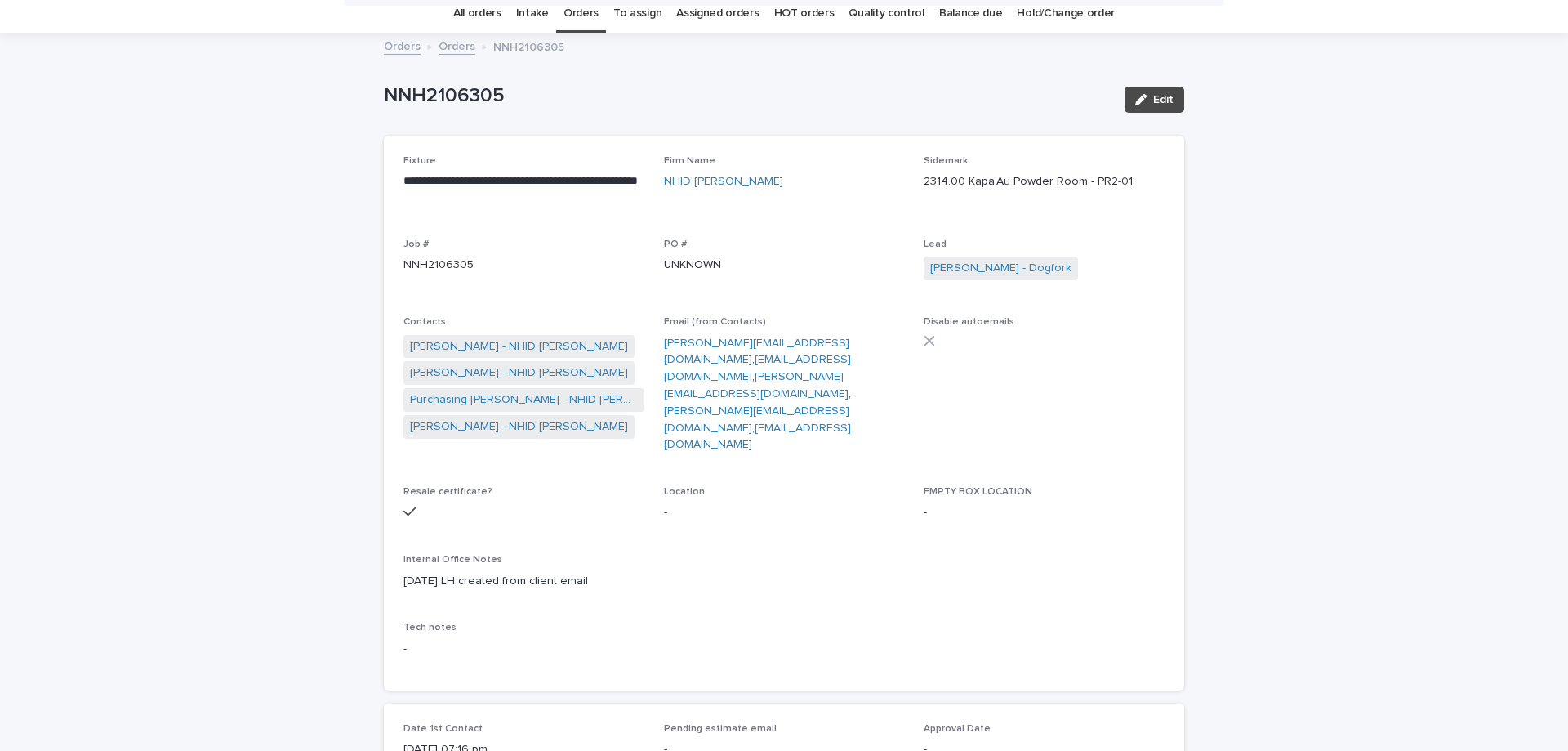
scroll to position [52, 0]
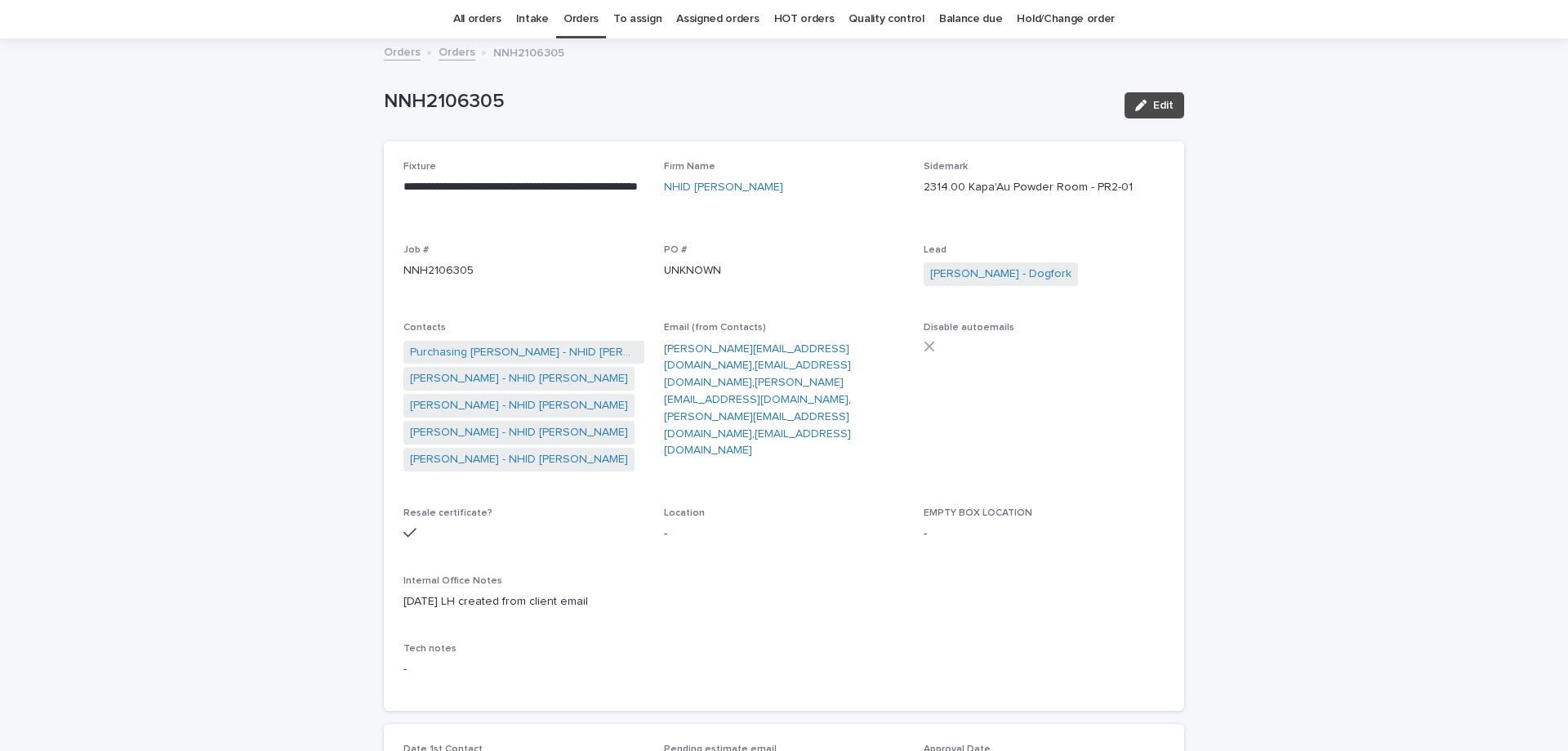
click at [455, 57] on link "Orders" at bounding box center [458, 51] width 37 height 19
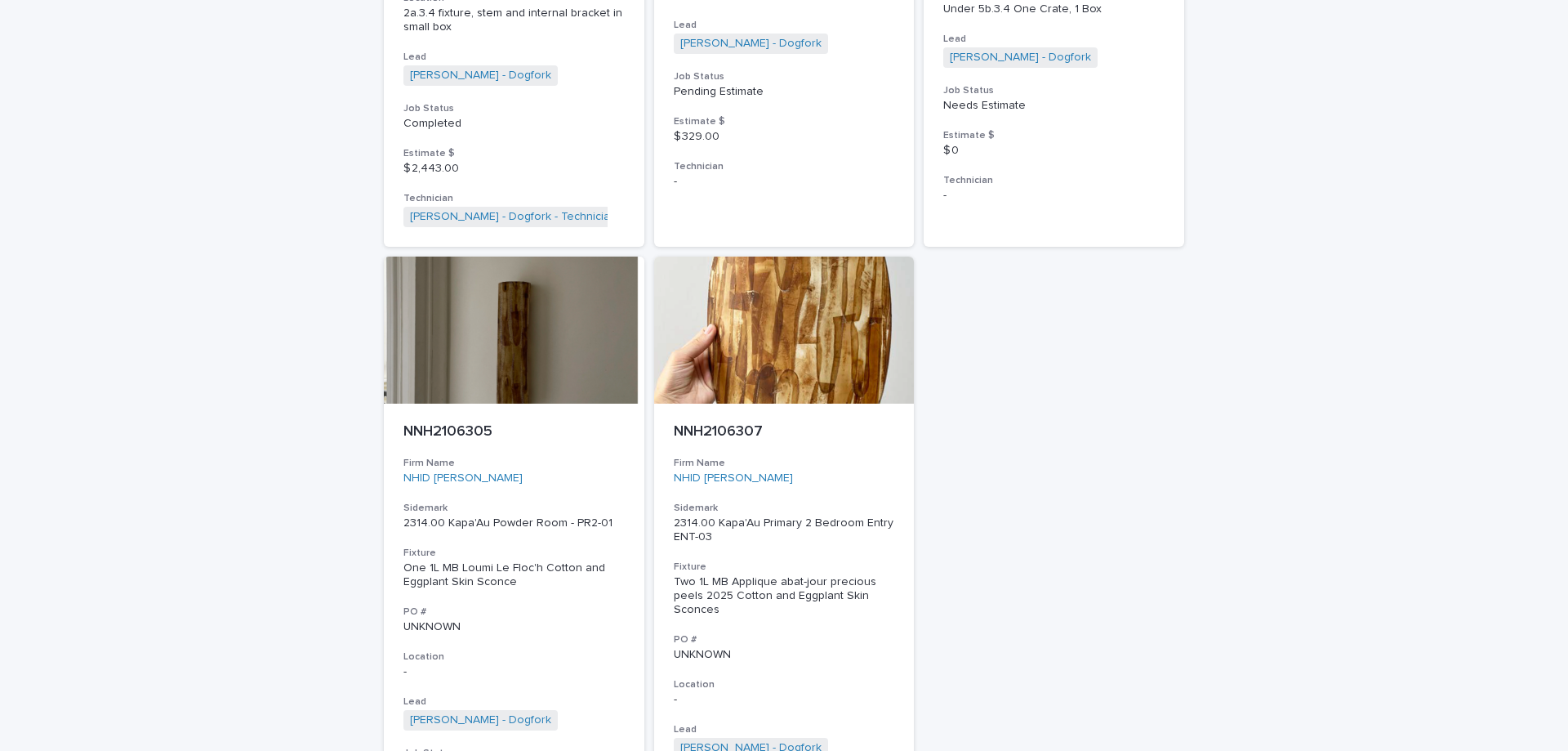
scroll to position [706, 0]
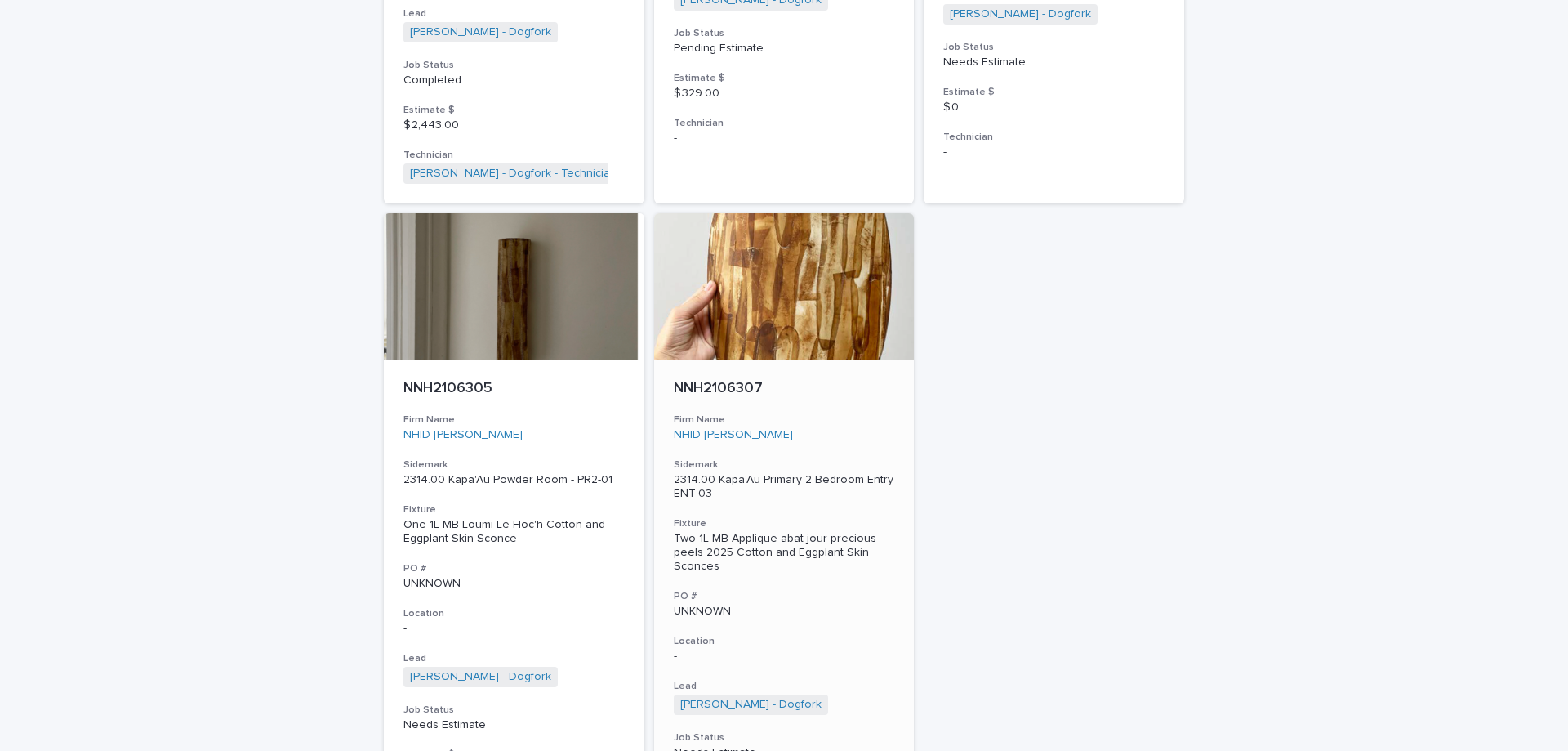
click at [842, 605] on p "UNKNOWN" at bounding box center [784, 611] width 221 height 14
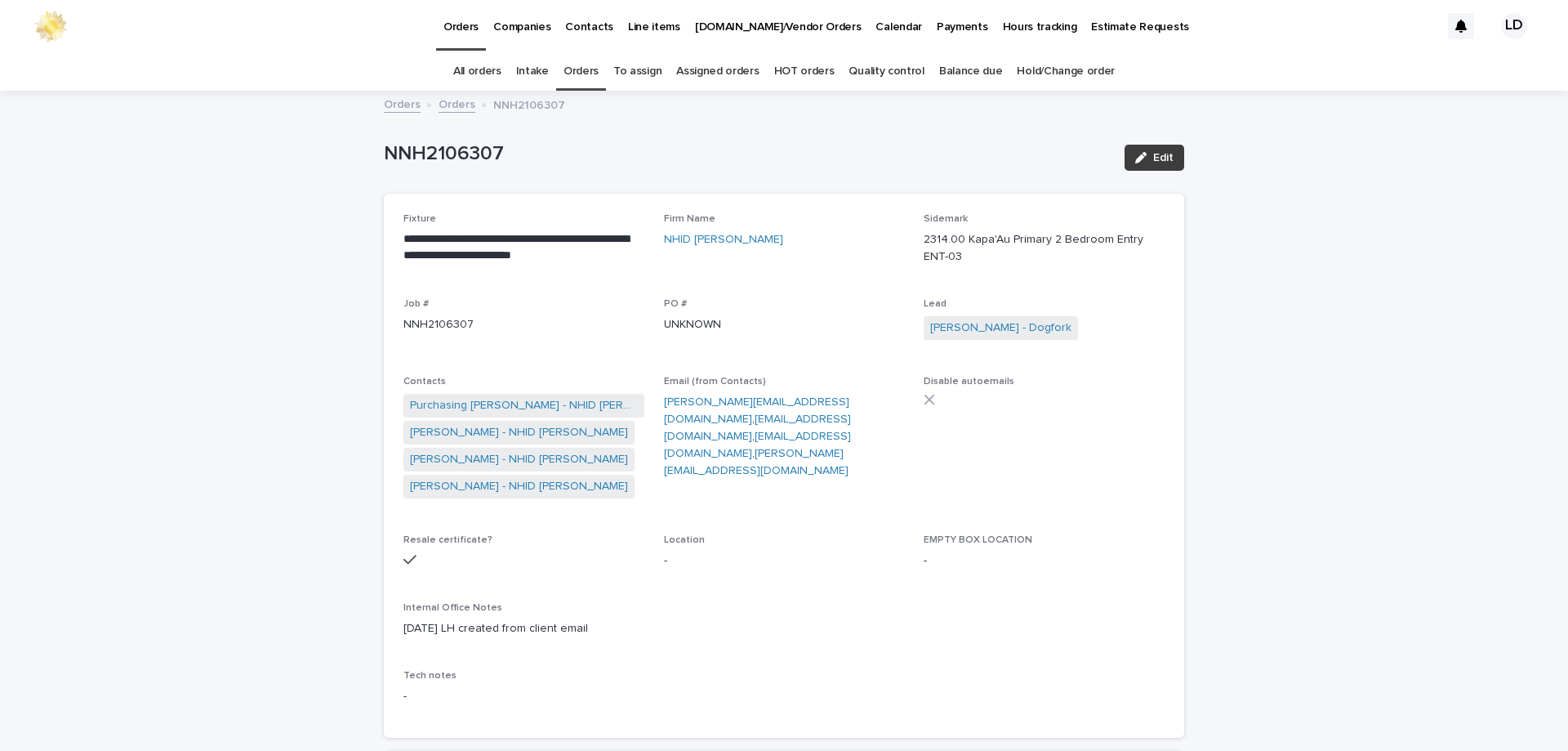
click at [1159, 159] on span "Edit" at bounding box center [1163, 157] width 20 height 11
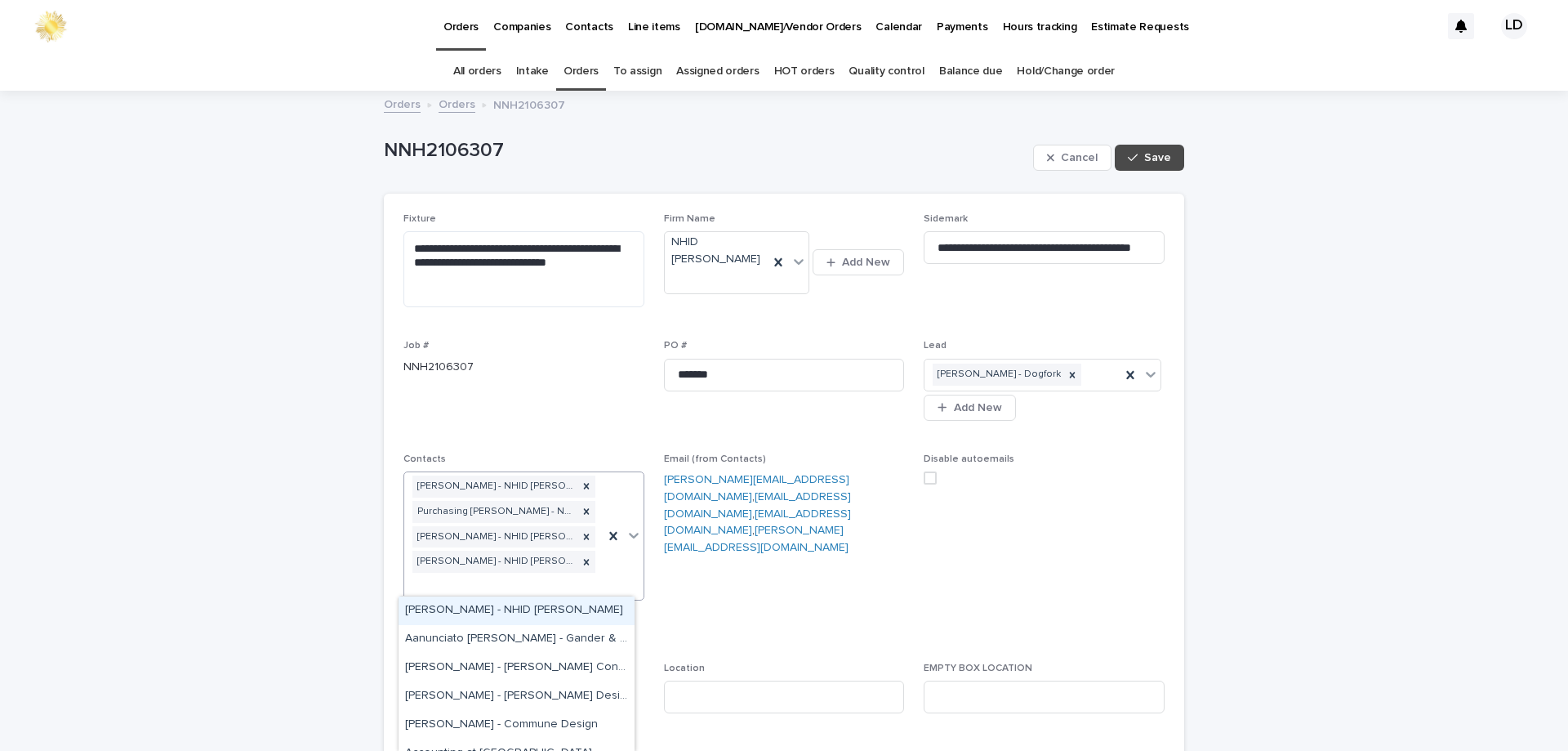
click at [535, 588] on div "Madison Sommers - NHID Nicole Hollis Purchasing Nicole Hollis - NHID Nicole Hol…" at bounding box center [504, 536] width 199 height 128
type input "****"
click at [515, 730] on div "Tiffany Luu - NHID Nicole Hollis" at bounding box center [516, 724] width 236 height 29
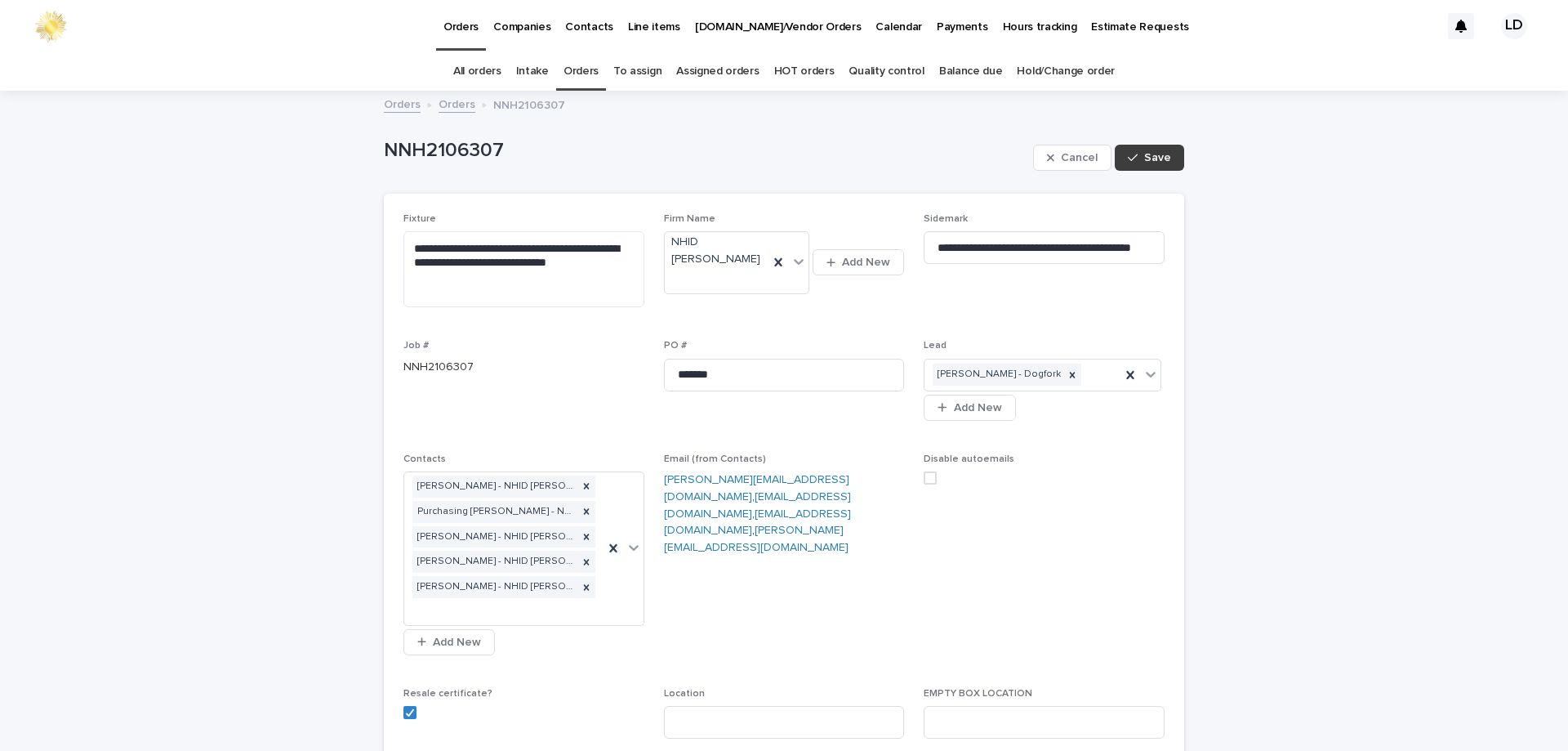
click at [1153, 156] on span "Save" at bounding box center [1158, 157] width 27 height 11
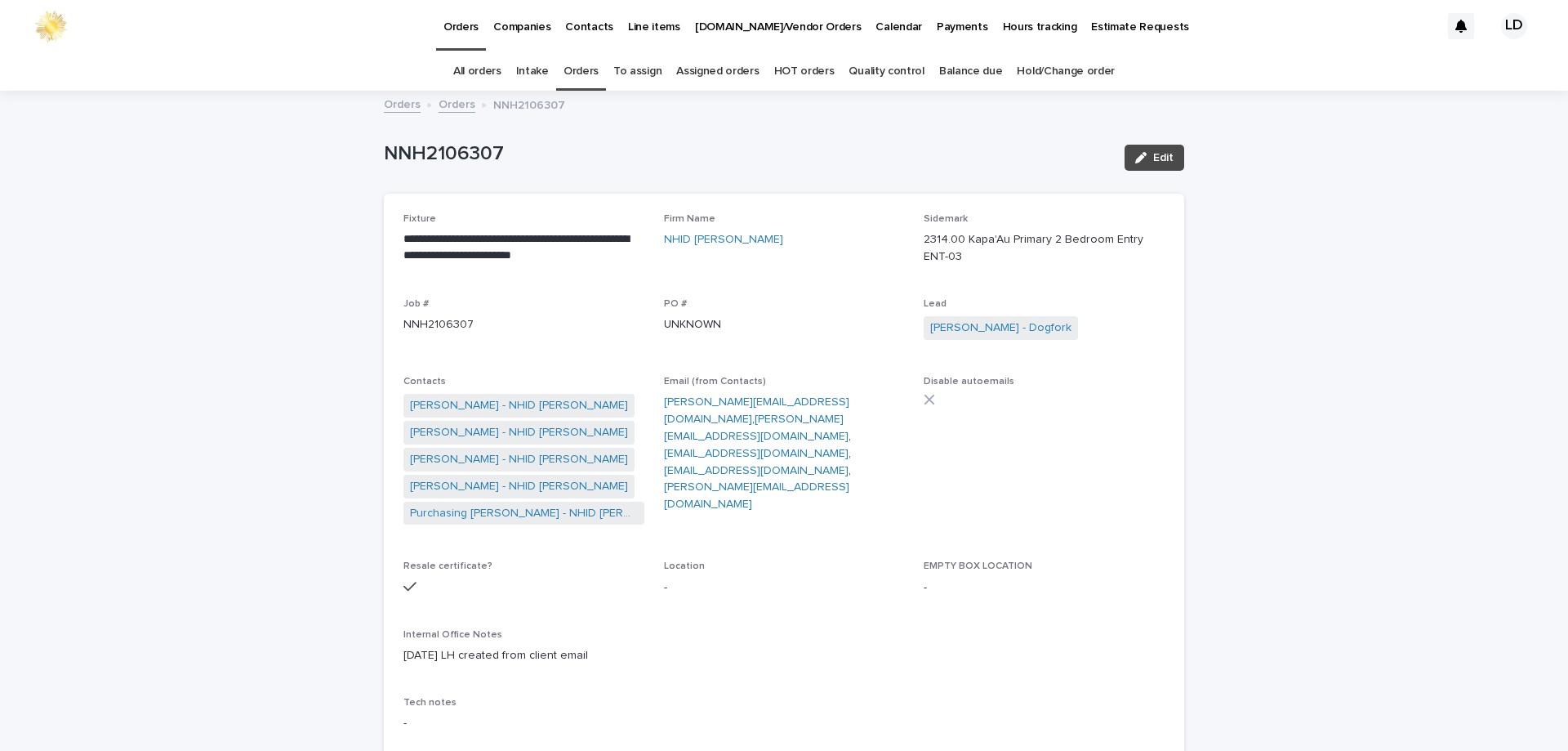
click at [452, 108] on link "Orders" at bounding box center [458, 103] width 37 height 19
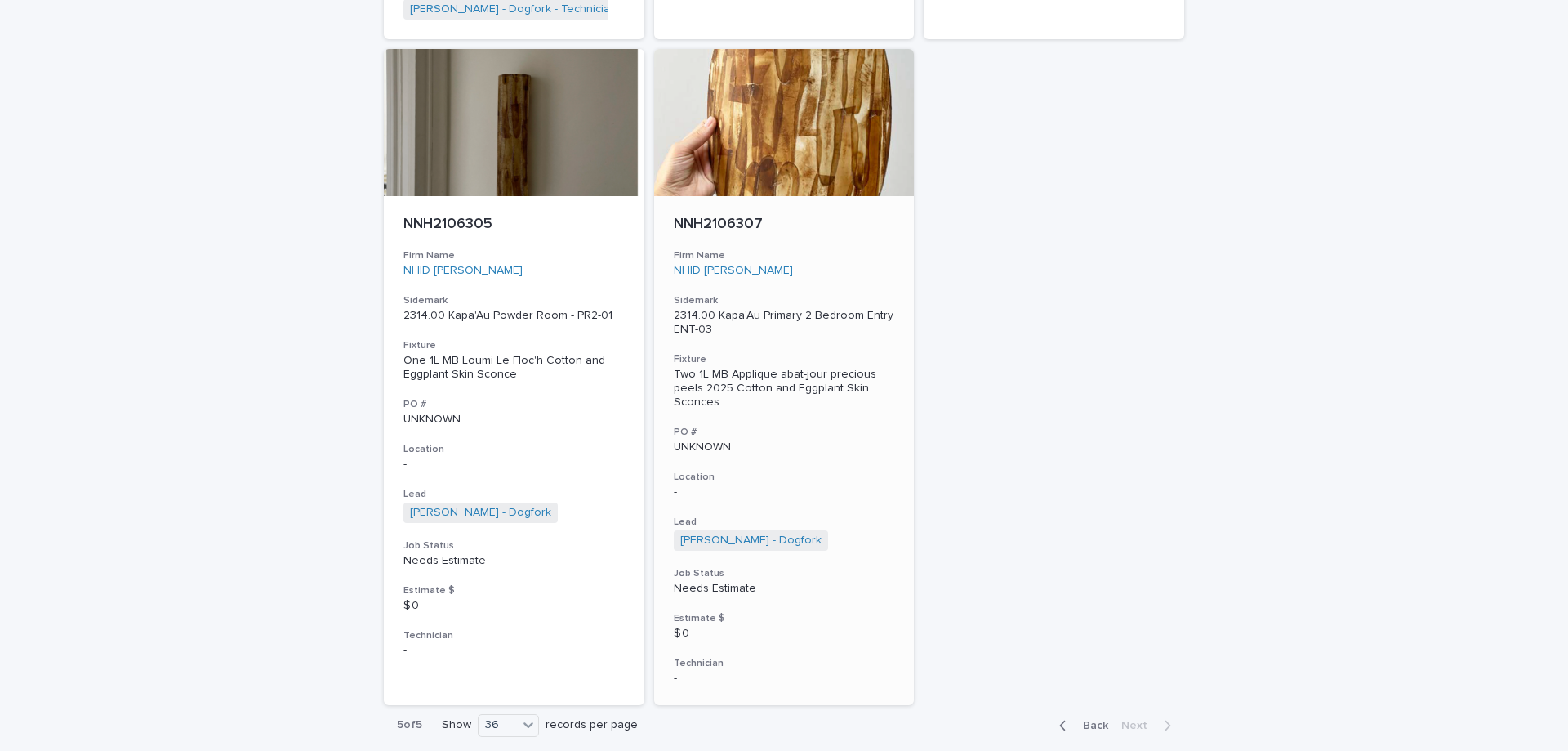
scroll to position [929, 0]
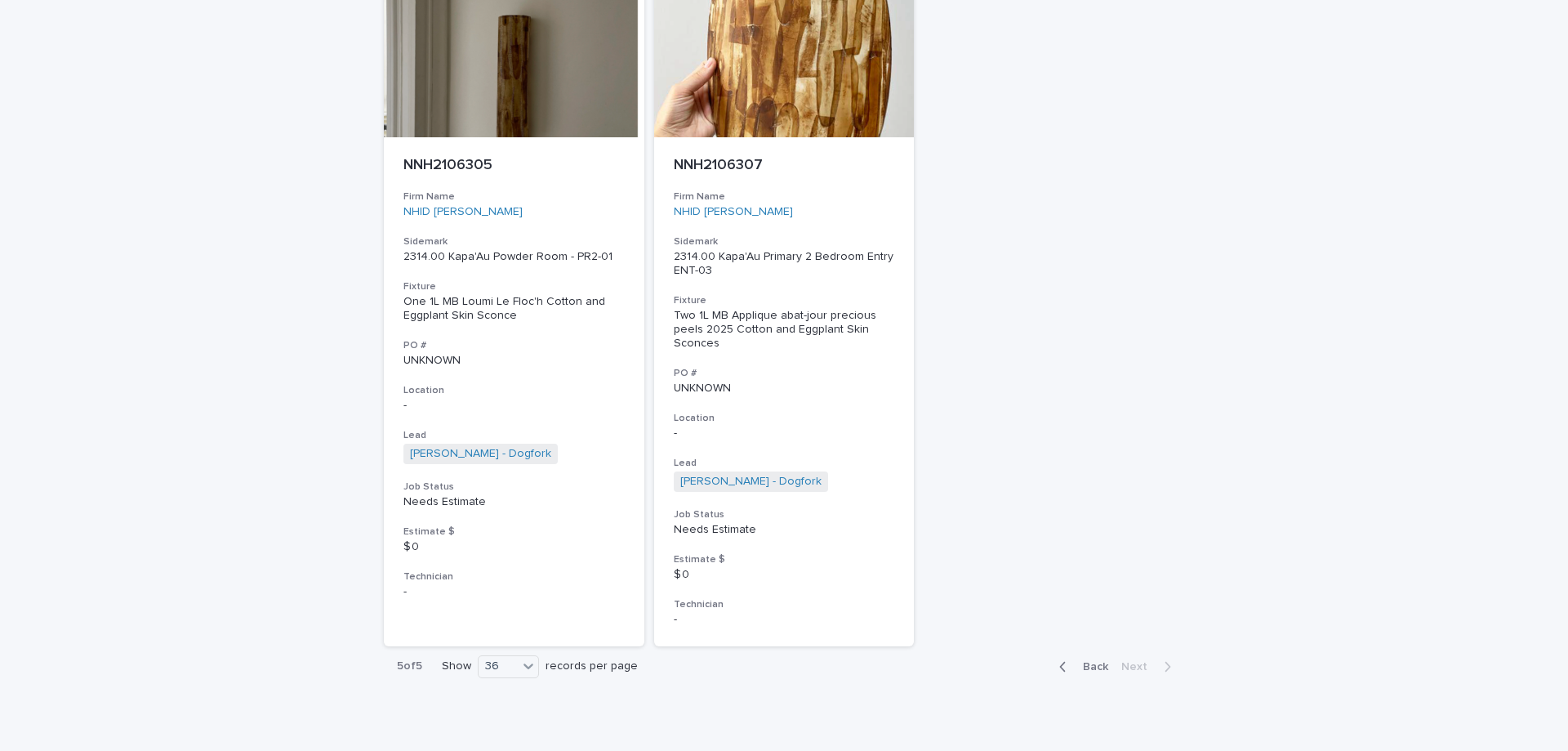
drag, startPoint x: 1097, startPoint y: 650, endPoint x: 420, endPoint y: 525, distance: 688.4
click at [1097, 660] on span "Back" at bounding box center [1091, 666] width 35 height 11
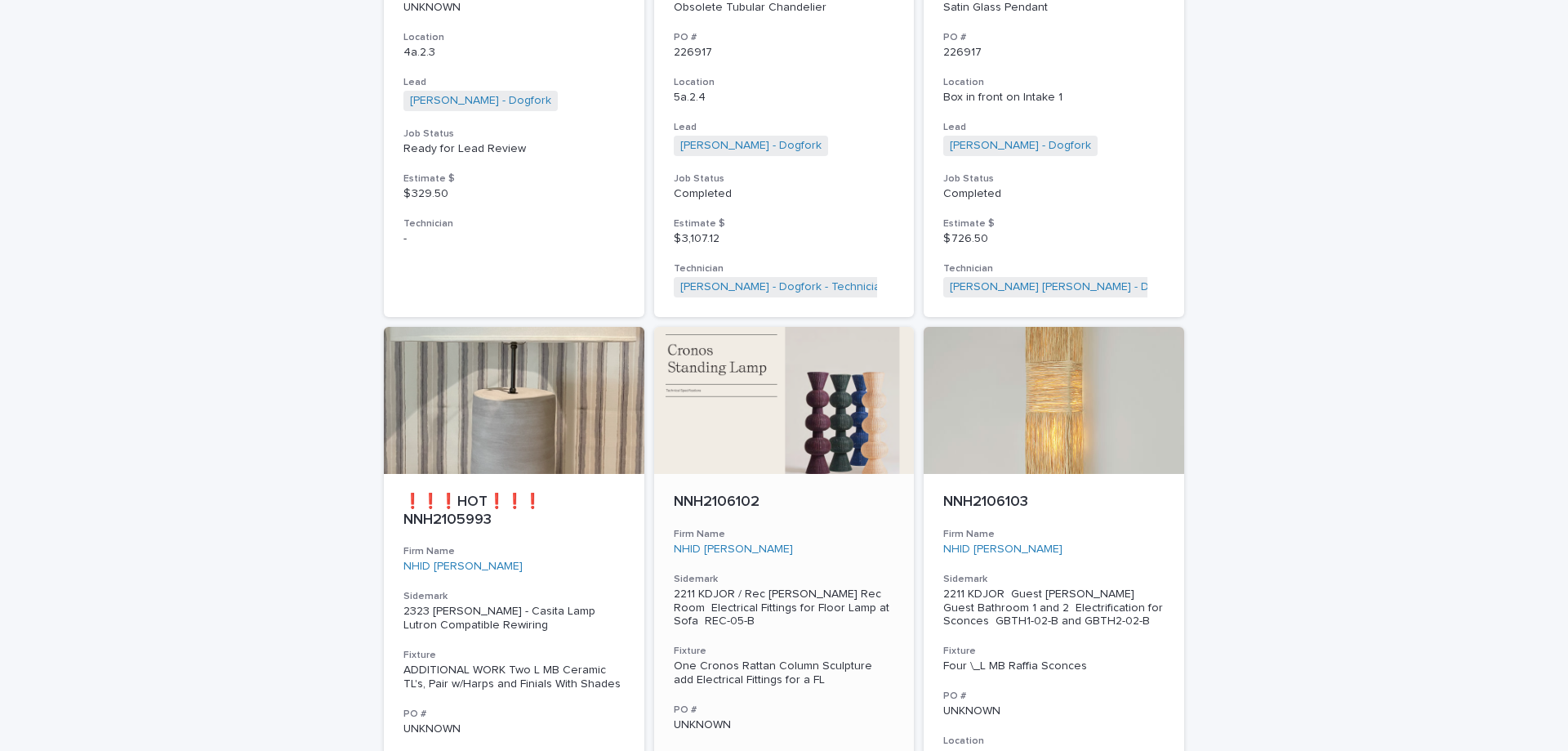
scroll to position [7299, 0]
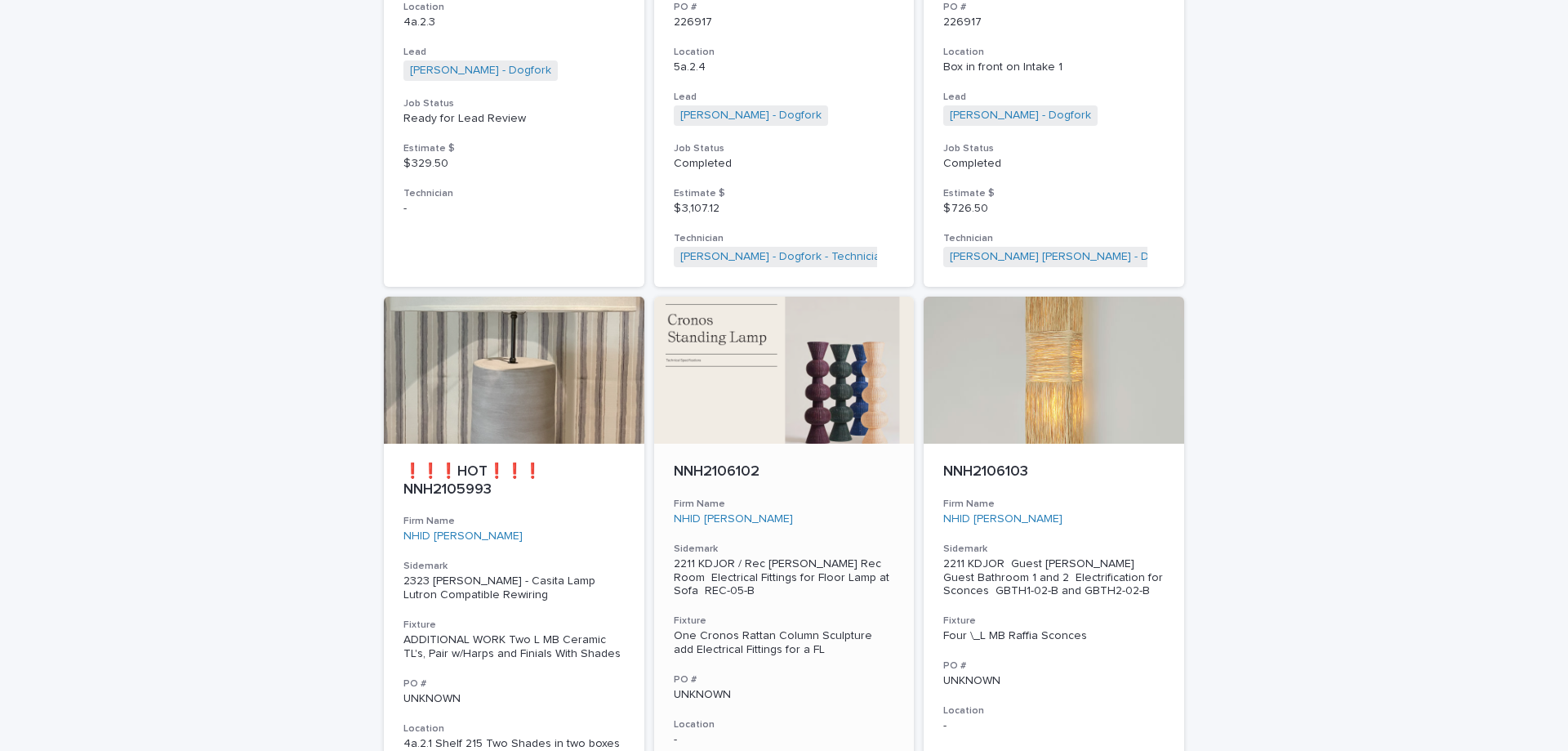
click at [827, 718] on h3 "Location" at bounding box center [784, 724] width 221 height 13
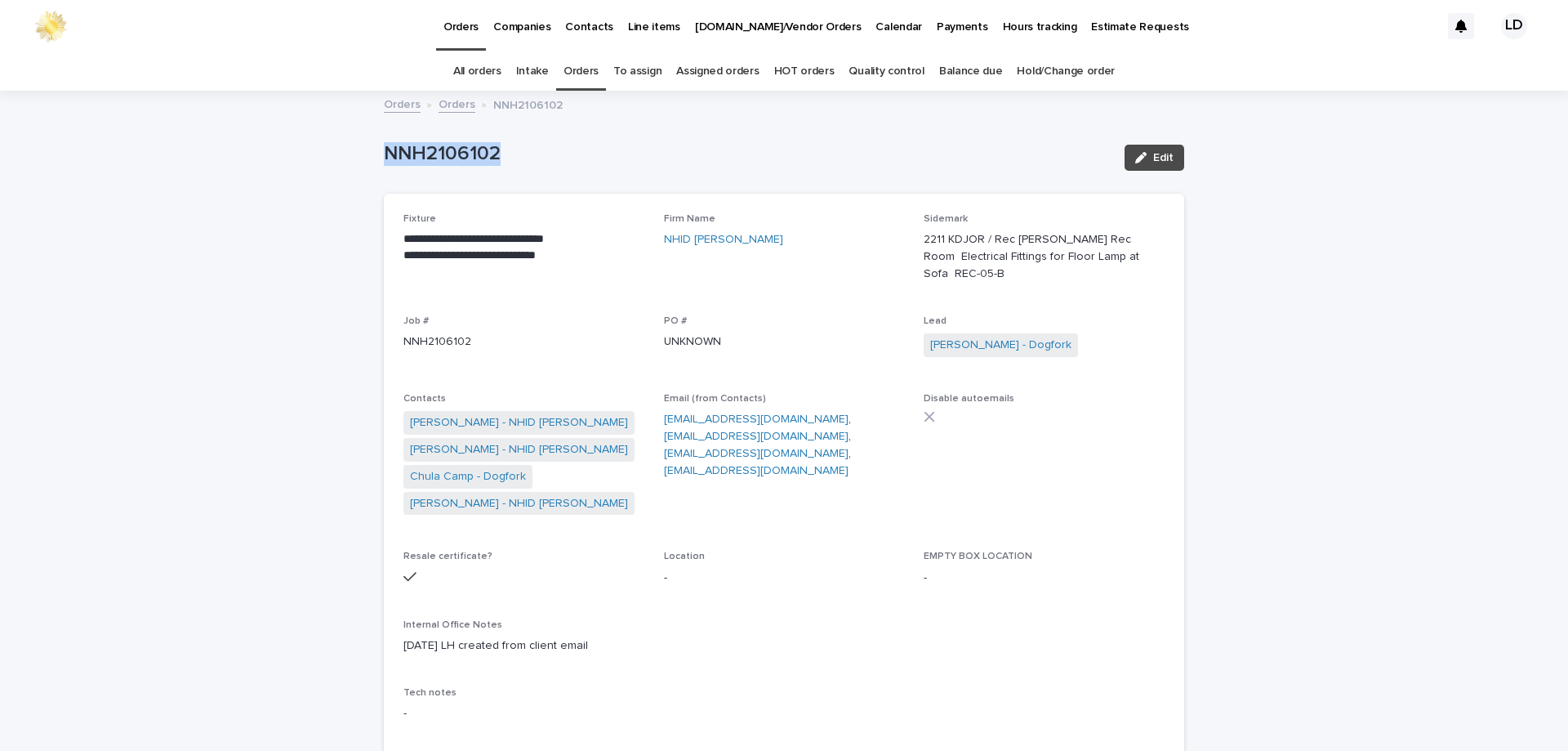
drag, startPoint x: 519, startPoint y: 144, endPoint x: 340, endPoint y: 139, distance: 179.1
copy p "NNH2106102"
click at [591, 70] on link "Orders" at bounding box center [582, 70] width 35 height 38
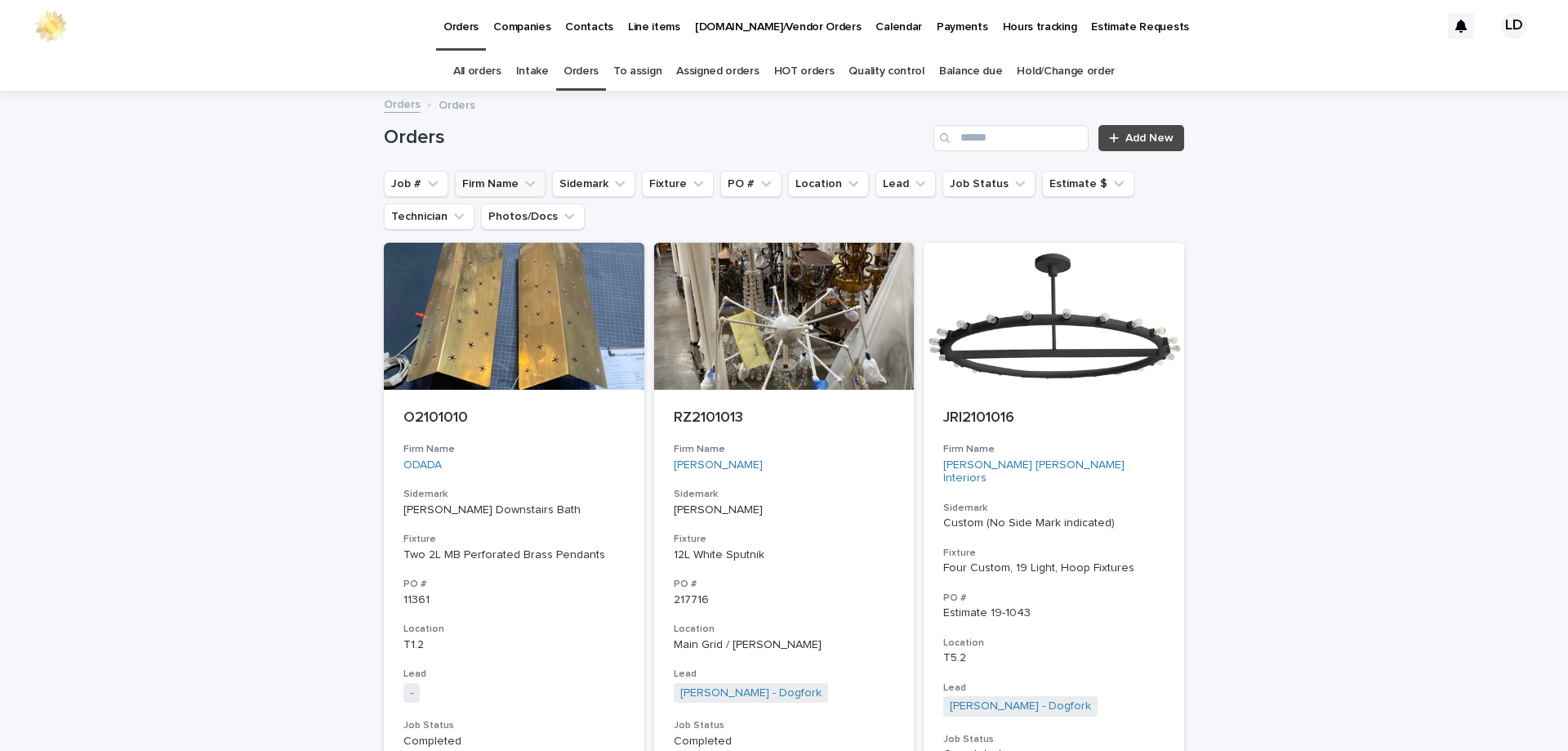
click at [495, 177] on button "Firm Name" at bounding box center [500, 183] width 91 height 26
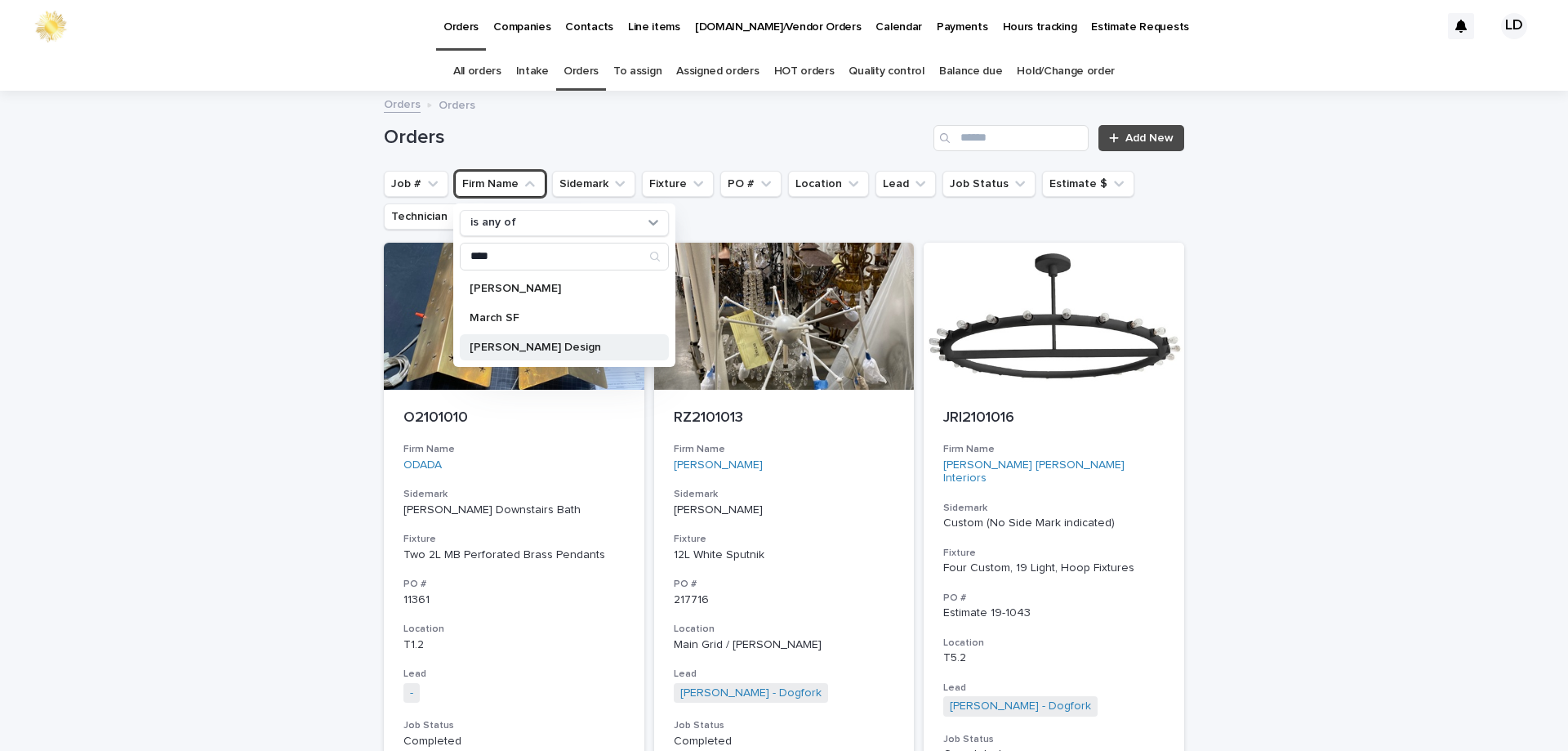
type input "****"
drag, startPoint x: 526, startPoint y: 350, endPoint x: 555, endPoint y: 350, distance: 29.0
click at [527, 350] on p "Savelle Marcs Design" at bounding box center [556, 347] width 173 height 11
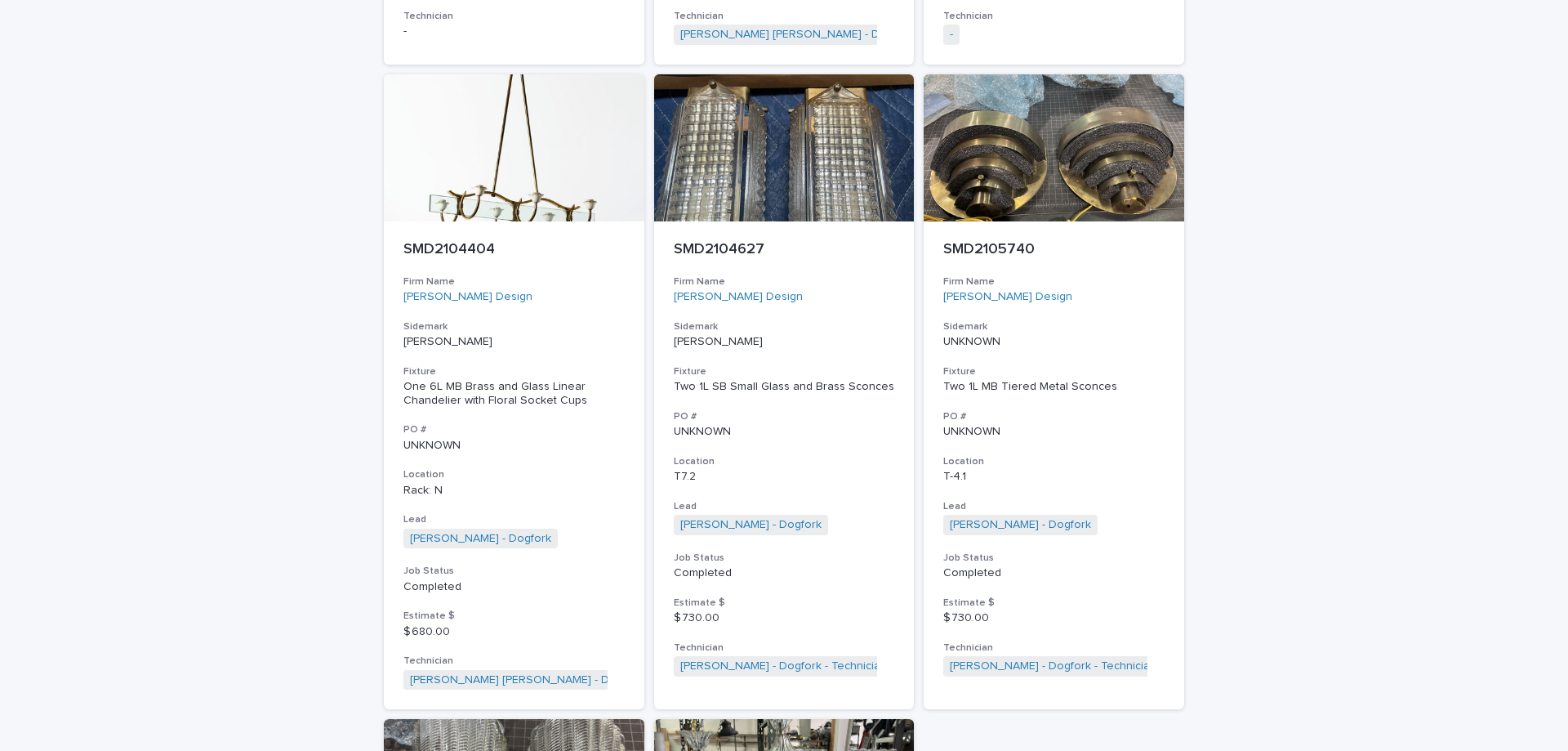
scroll to position [1421, 0]
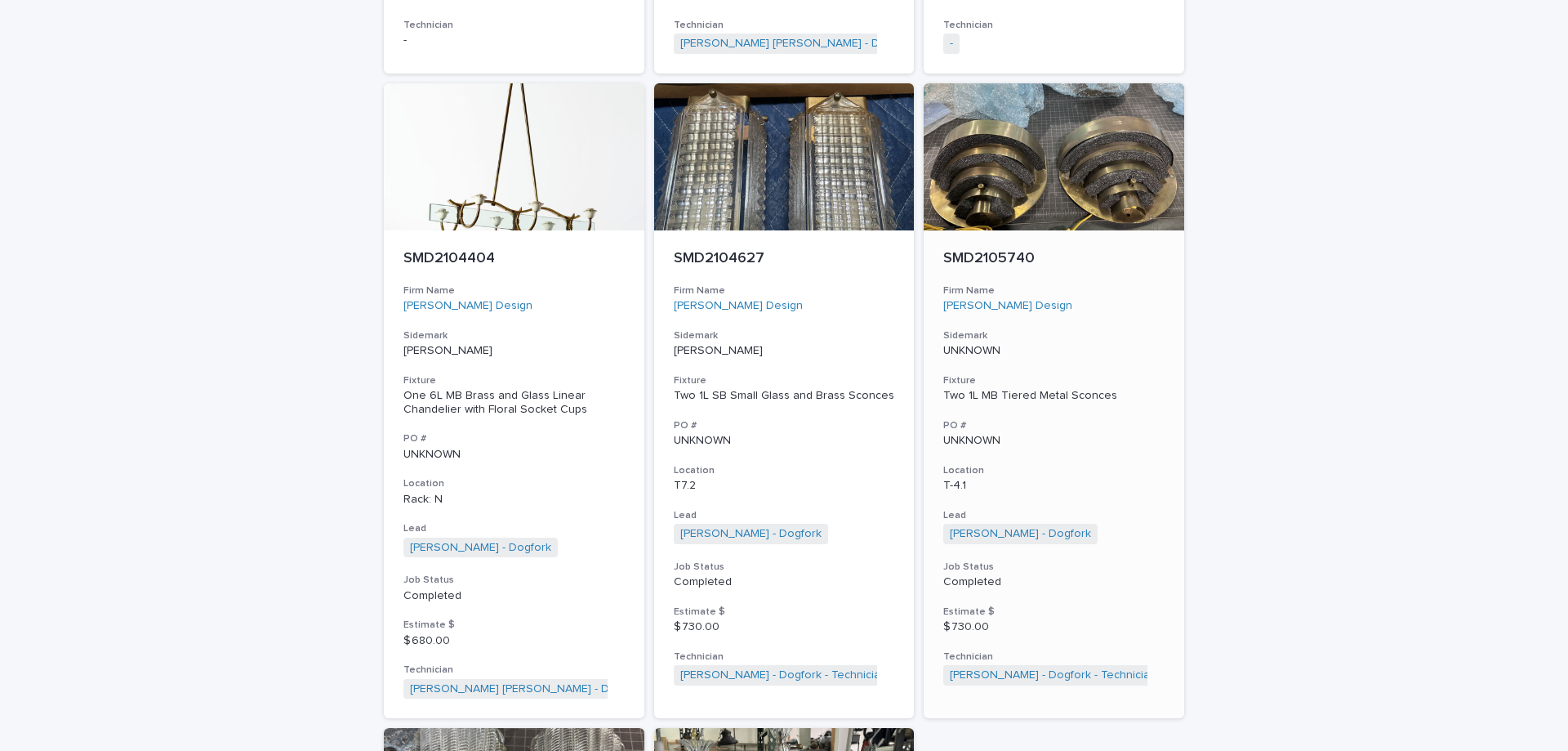
click at [1110, 329] on h3 "Sidemark" at bounding box center [1054, 335] width 221 height 13
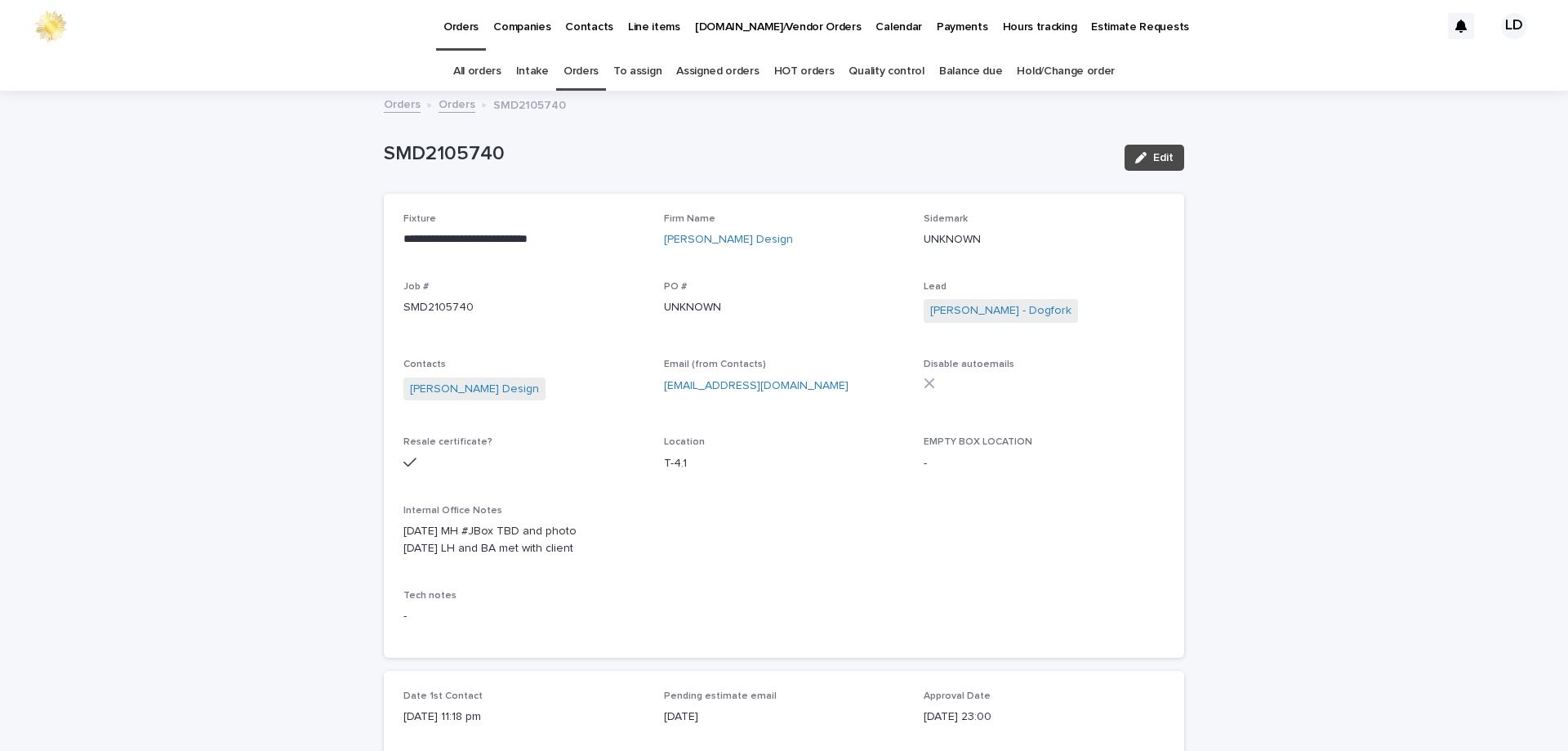
click at [446, 109] on link "Orders" at bounding box center [458, 103] width 37 height 19
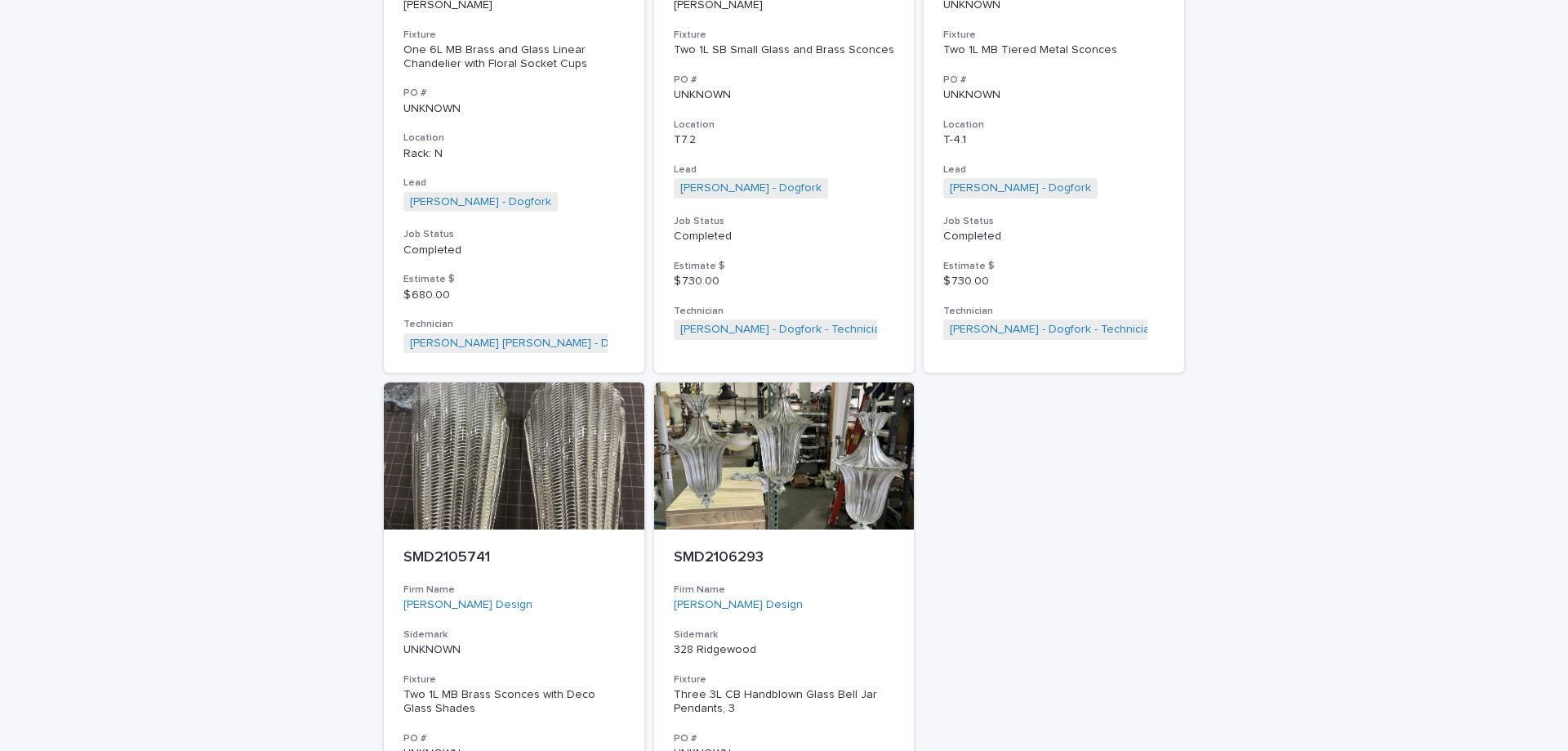
scroll to position [1768, 0]
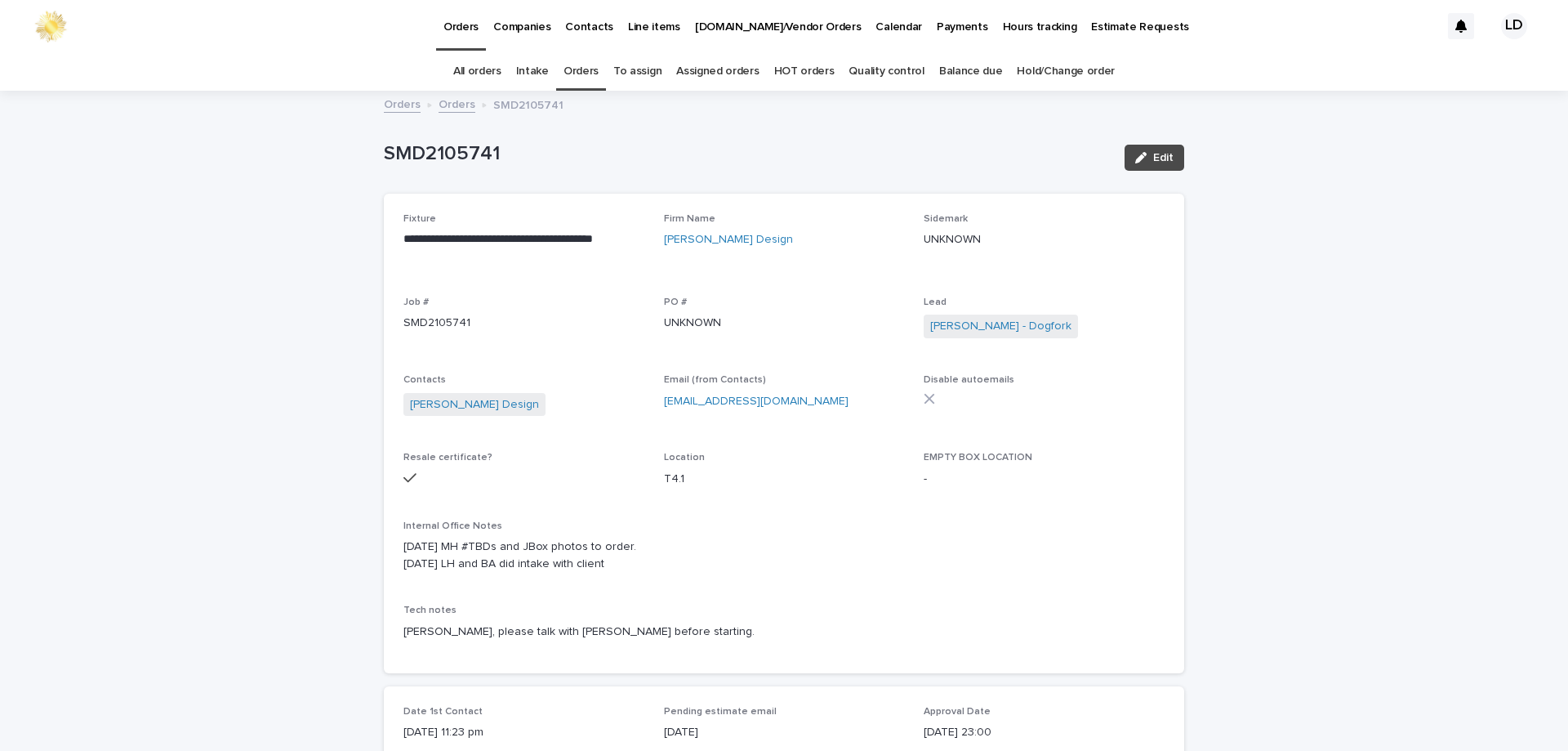
click at [454, 107] on link "Orders" at bounding box center [458, 103] width 37 height 19
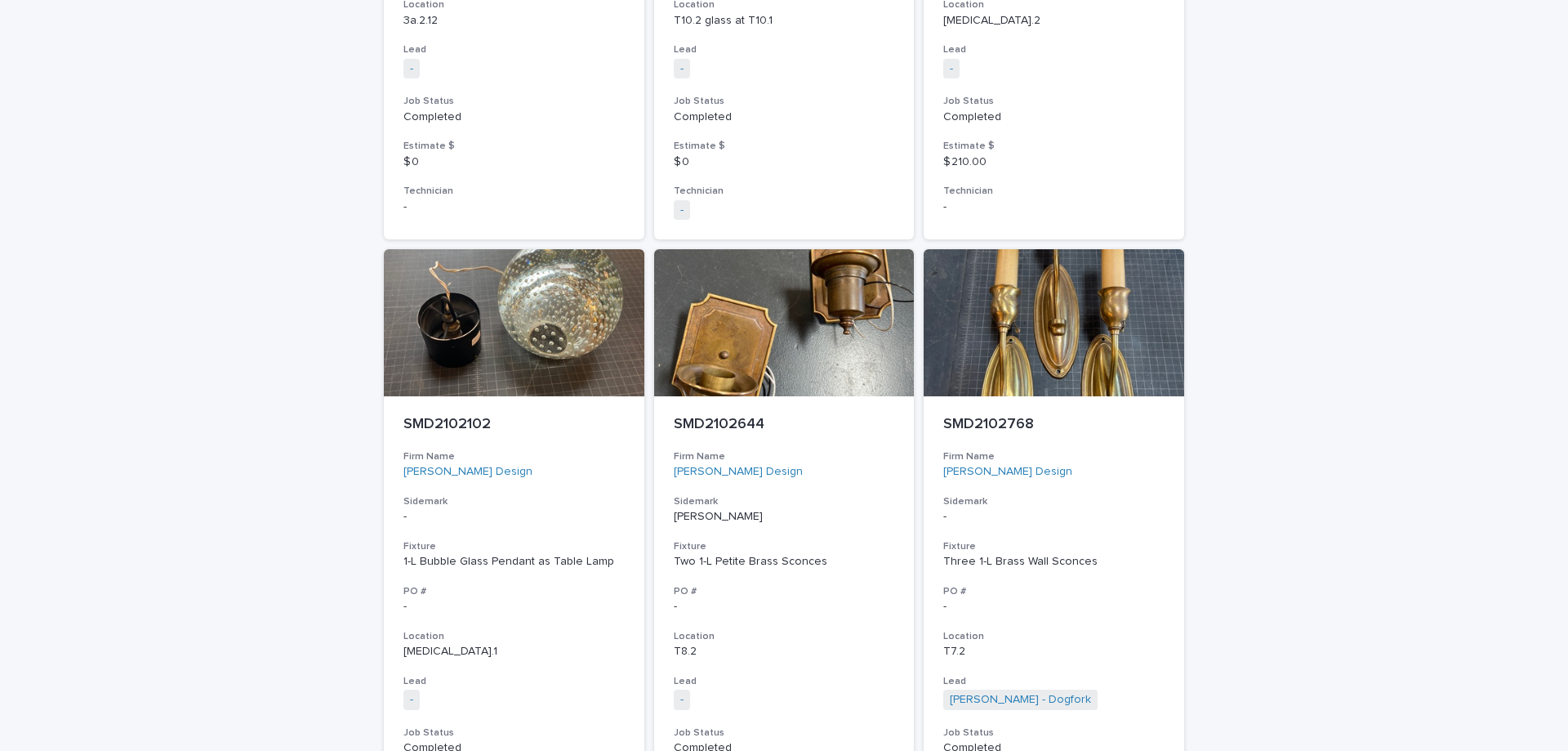
scroll to position [869, 0]
